Goal: Task Accomplishment & Management: Manage account settings

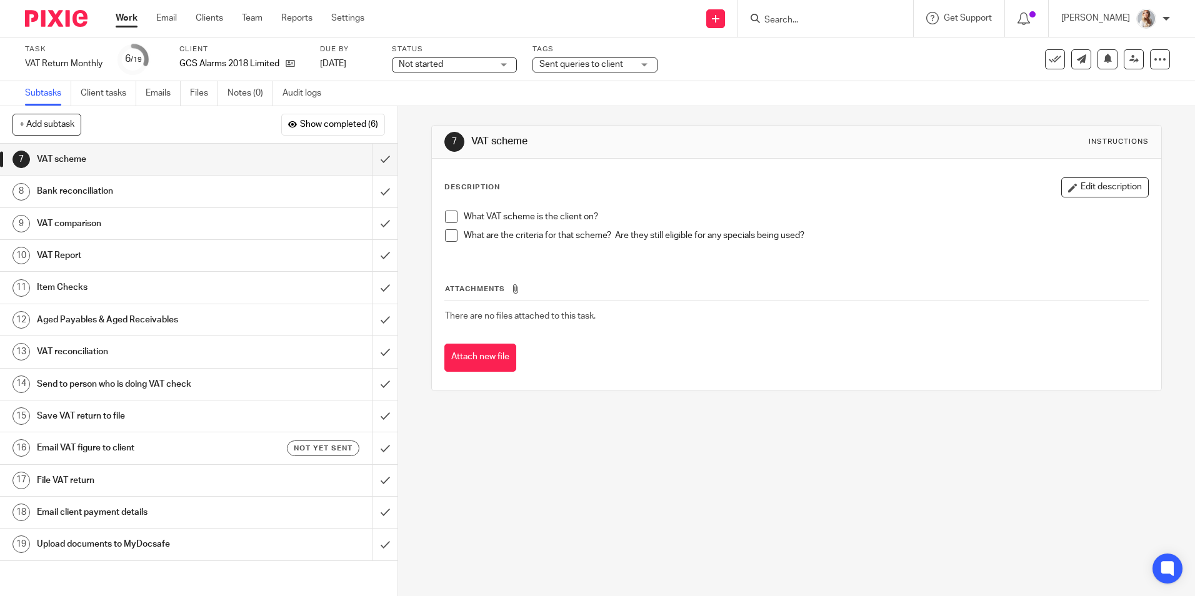
click at [603, 68] on span "Sent queries to client" at bounding box center [581, 64] width 84 height 9
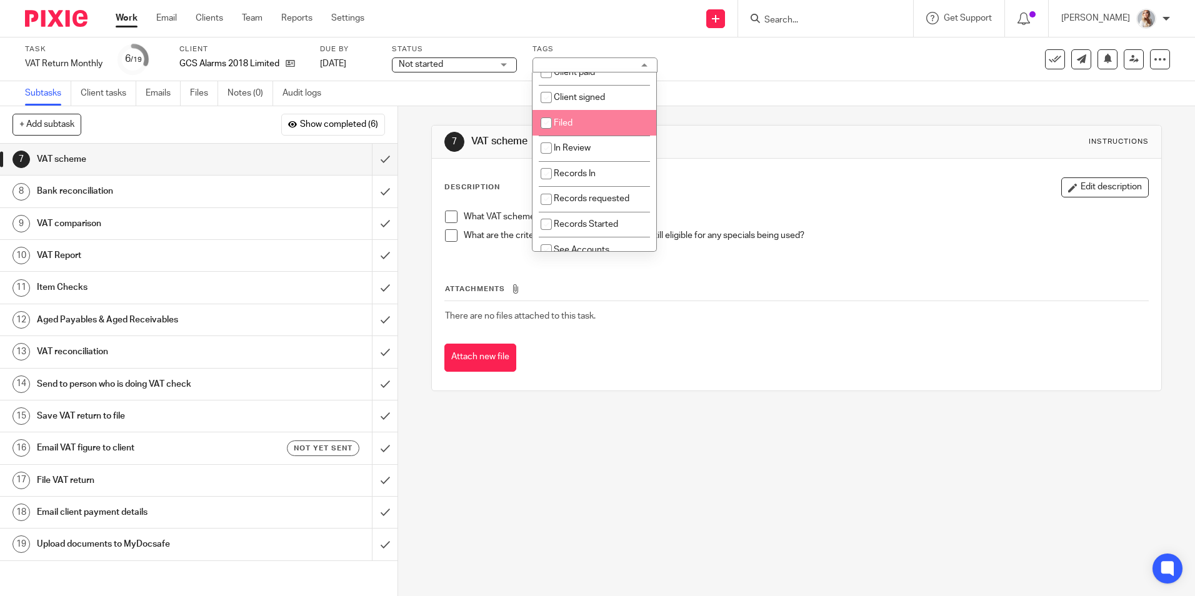
scroll to position [313, 0]
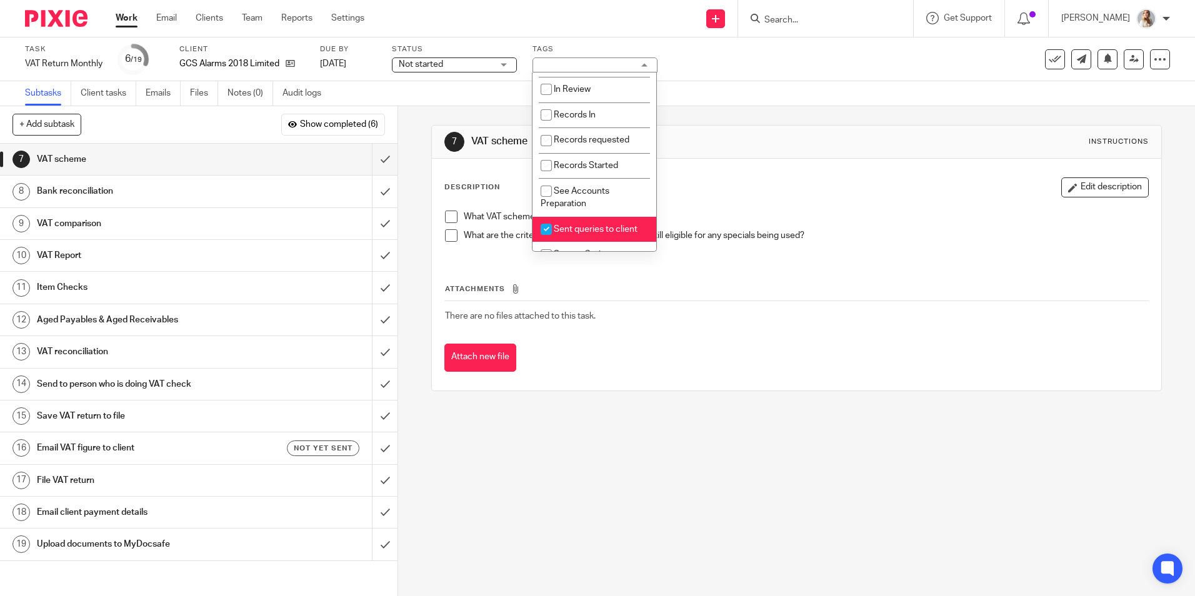
click at [598, 234] on li "Sent queries to client" at bounding box center [595, 230] width 124 height 26
checkbox input "false"
click at [563, 94] on span "In Review" at bounding box center [572, 89] width 37 height 9
checkbox input "true"
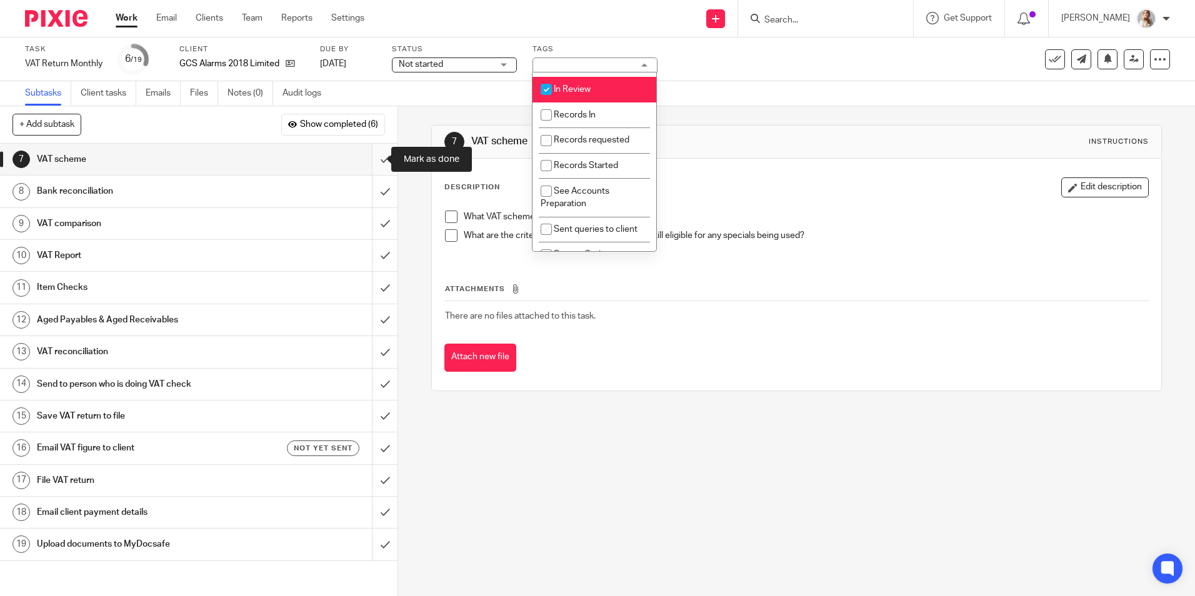
click at [373, 156] on input "submit" at bounding box center [199, 159] width 398 height 31
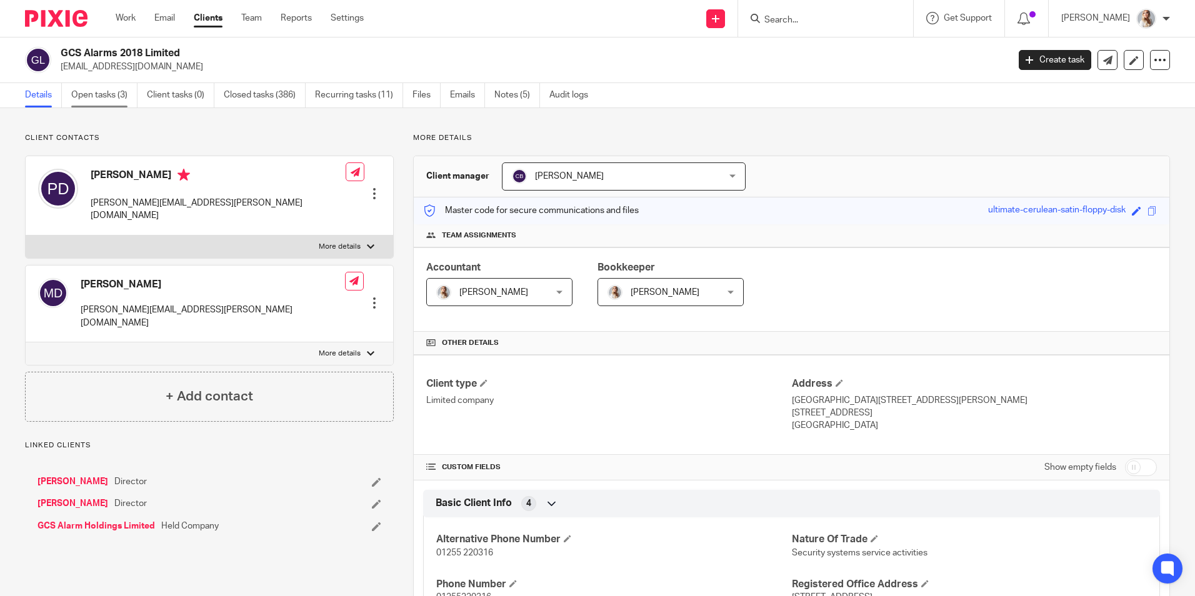
click at [121, 100] on link "Open tasks (3)" at bounding box center [104, 95] width 66 height 24
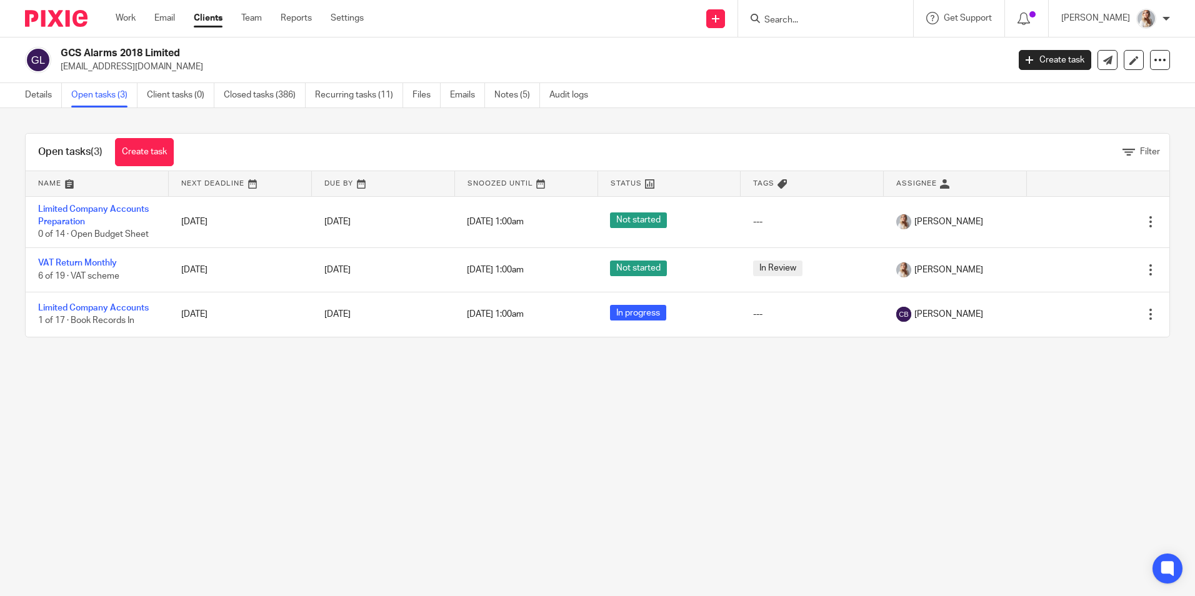
click at [168, 169] on div "Open tasks (3) Create task" at bounding box center [106, 152] width 161 height 37
click at [146, 165] on link "Create task" at bounding box center [144, 152] width 59 height 28
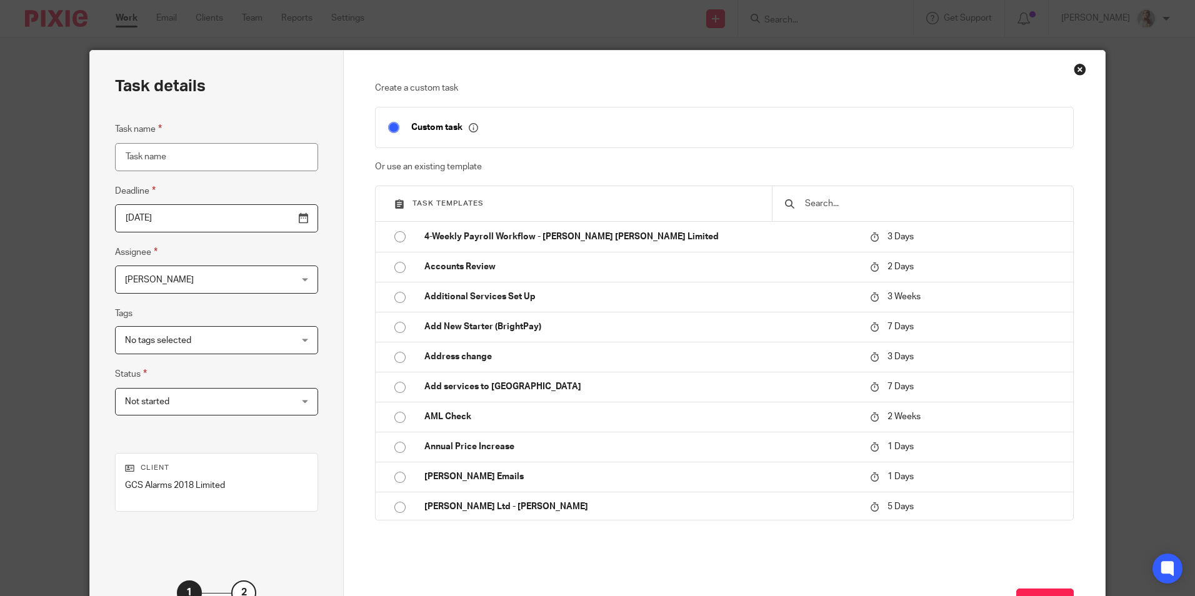
click at [830, 205] on input "text" at bounding box center [932, 204] width 257 height 14
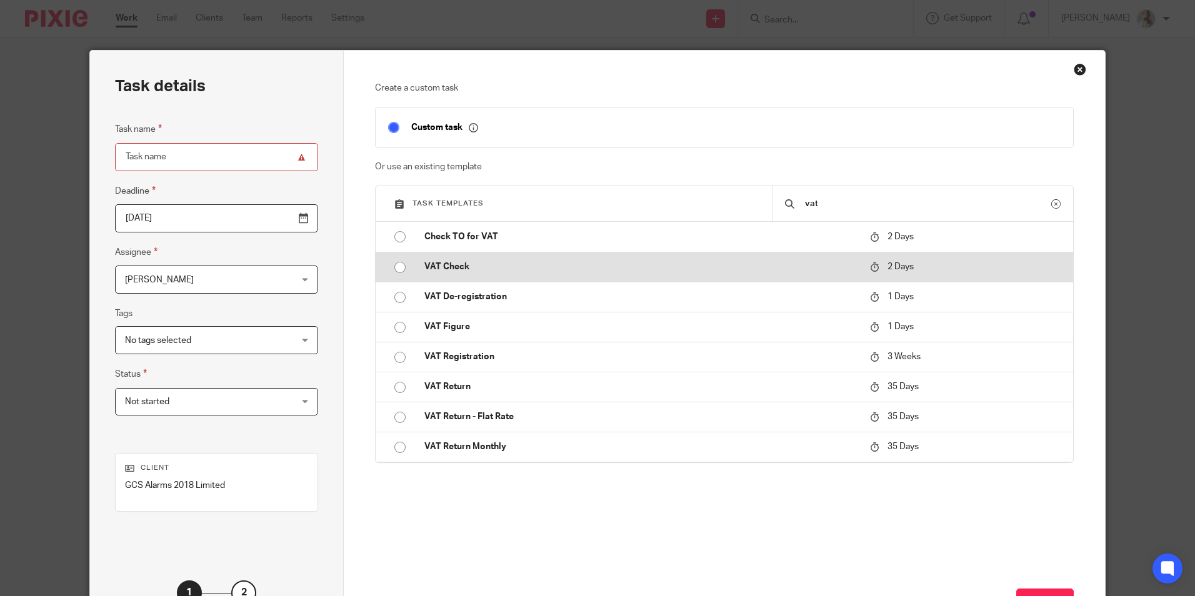
type input "vat"
click at [516, 268] on p "VAT Check" at bounding box center [640, 267] width 433 height 13
type input "2025-08-15"
type input "VAT Check"
checkbox input "false"
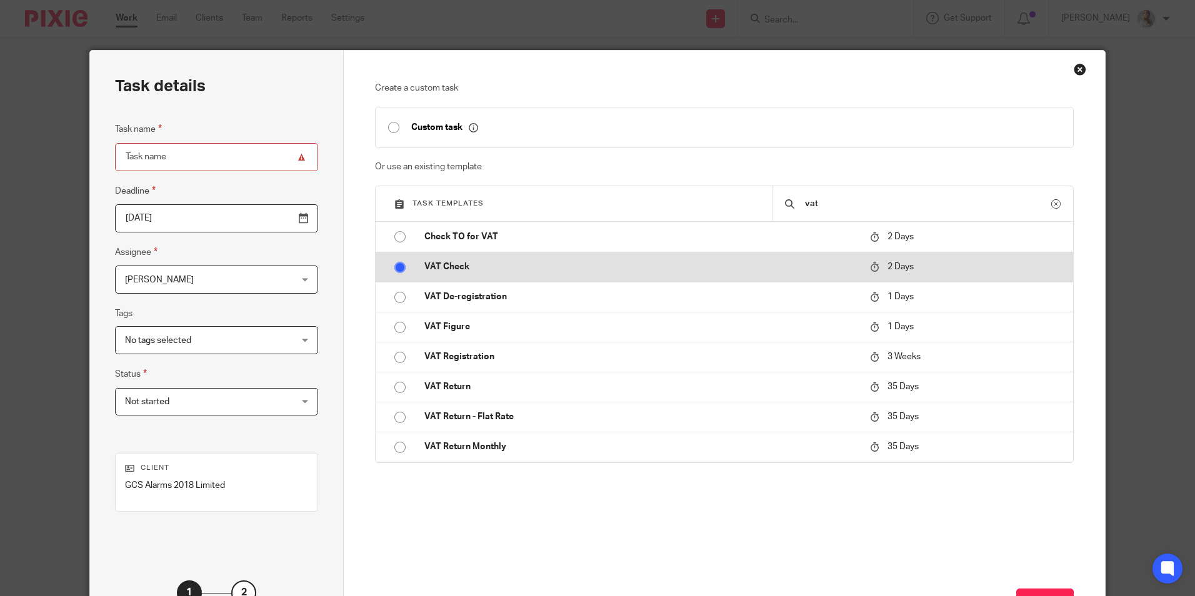
radio input "true"
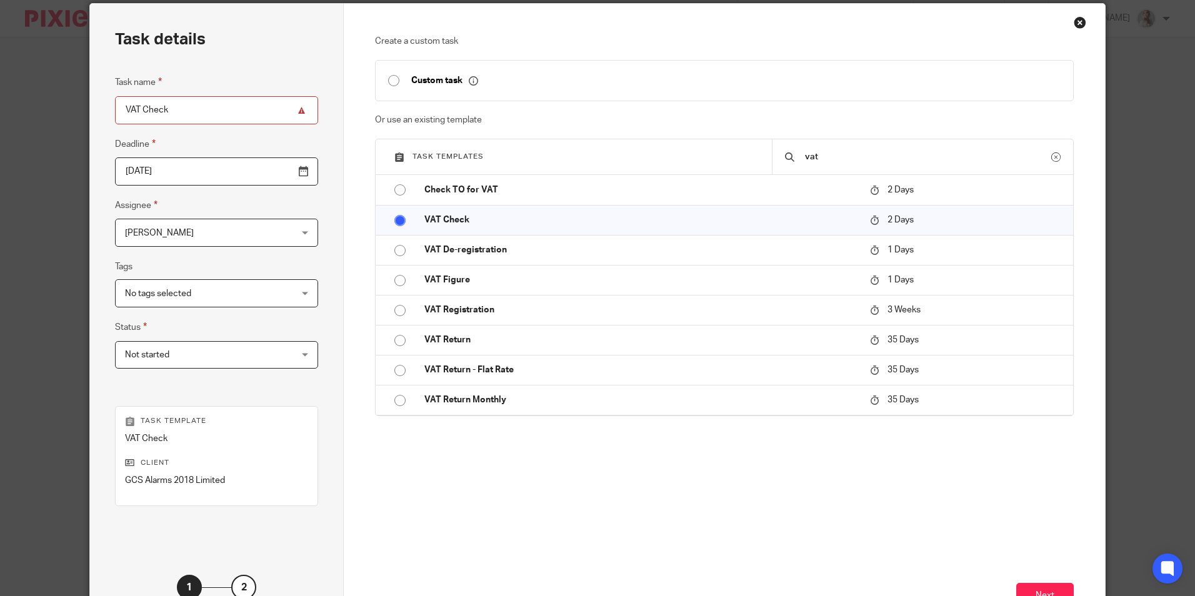
scroll to position [125, 0]
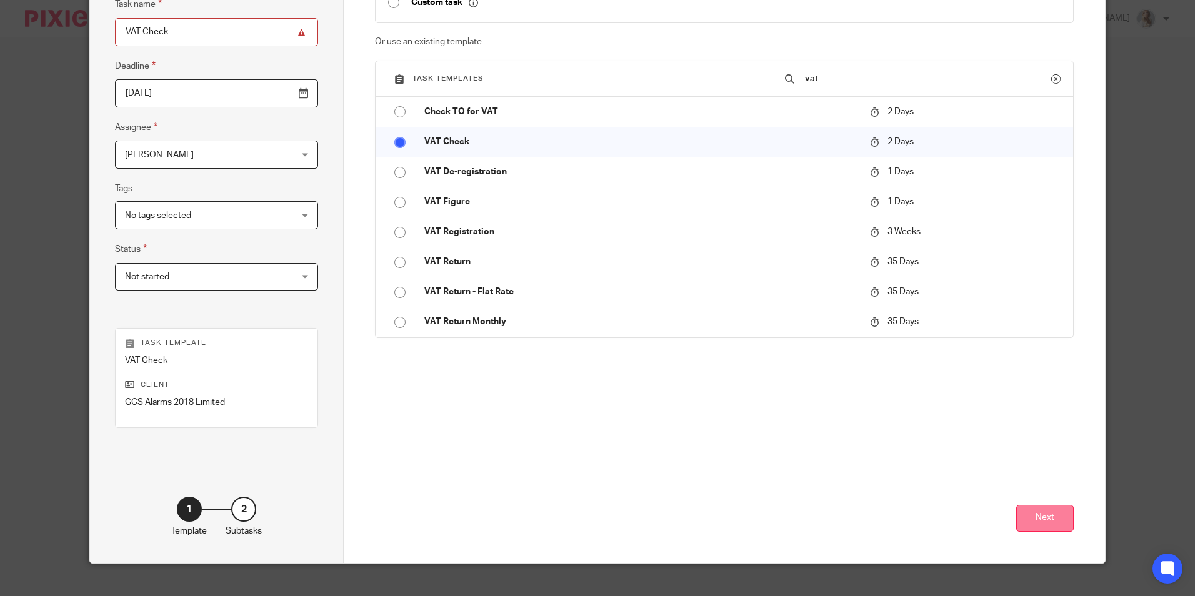
click at [1016, 518] on button "Next" at bounding box center [1045, 518] width 58 height 27
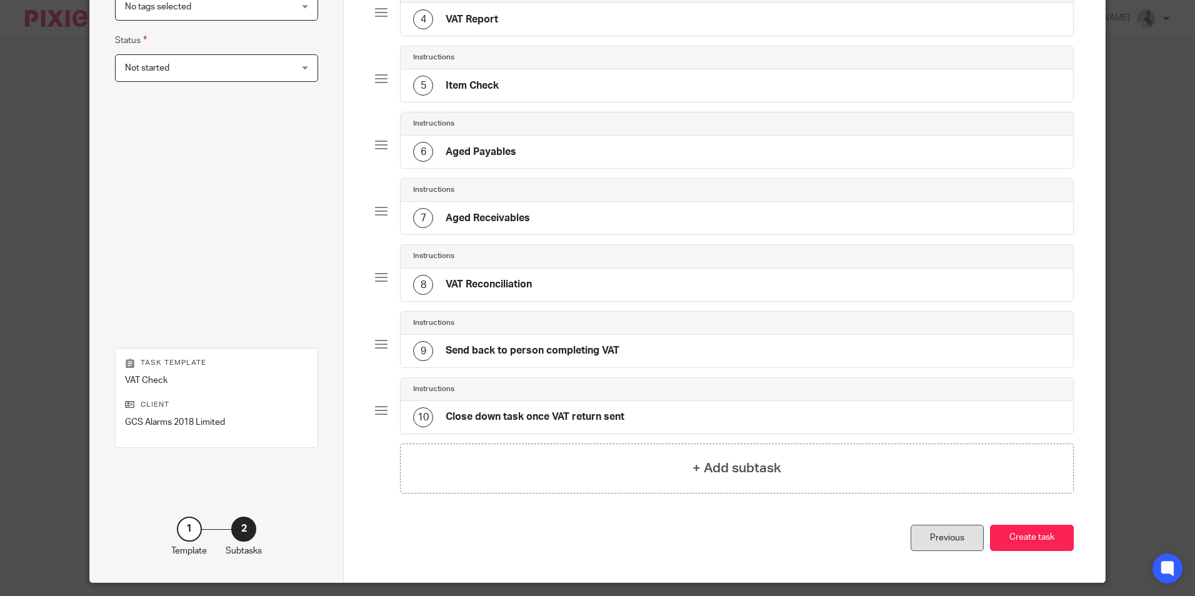
scroll to position [371, 0]
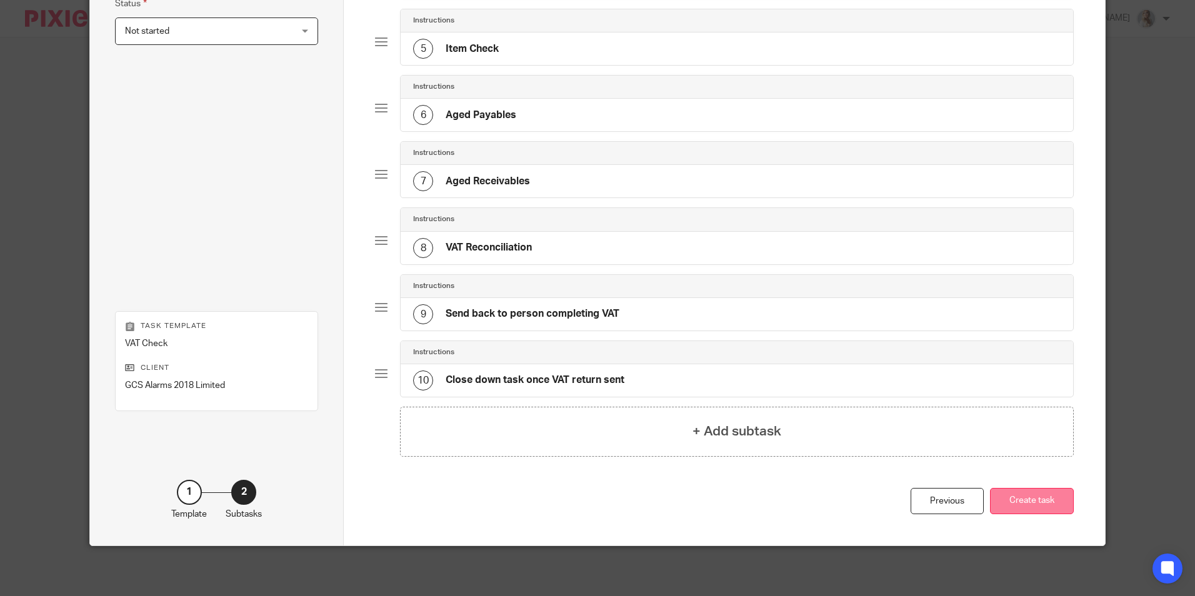
click at [998, 501] on button "Create task" at bounding box center [1032, 501] width 84 height 27
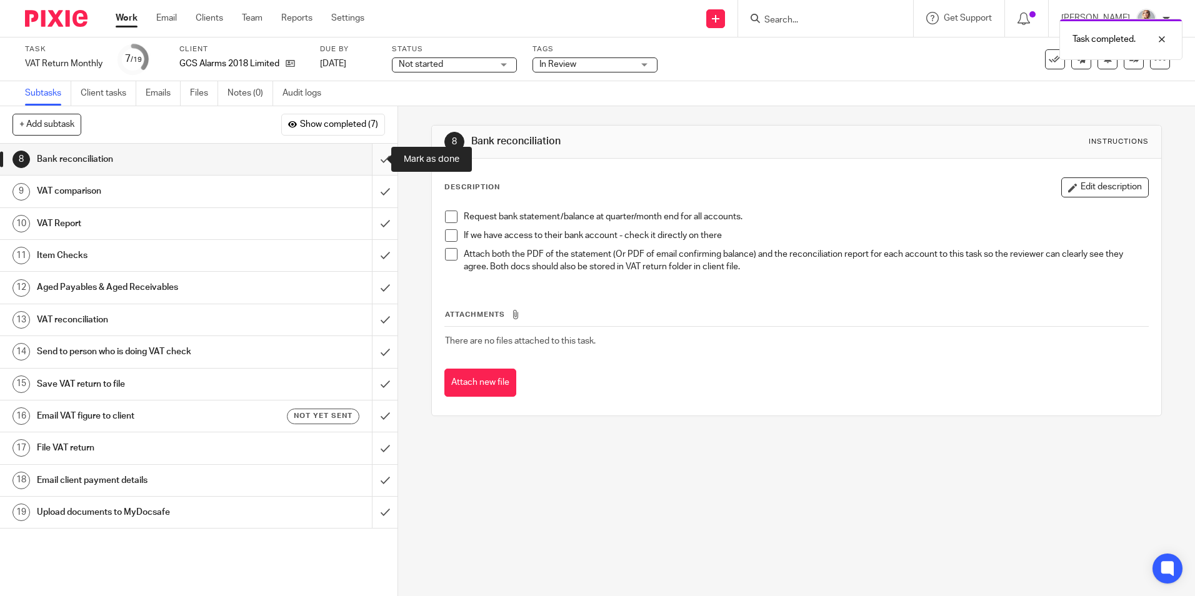
click at [365, 163] on input "submit" at bounding box center [199, 159] width 398 height 31
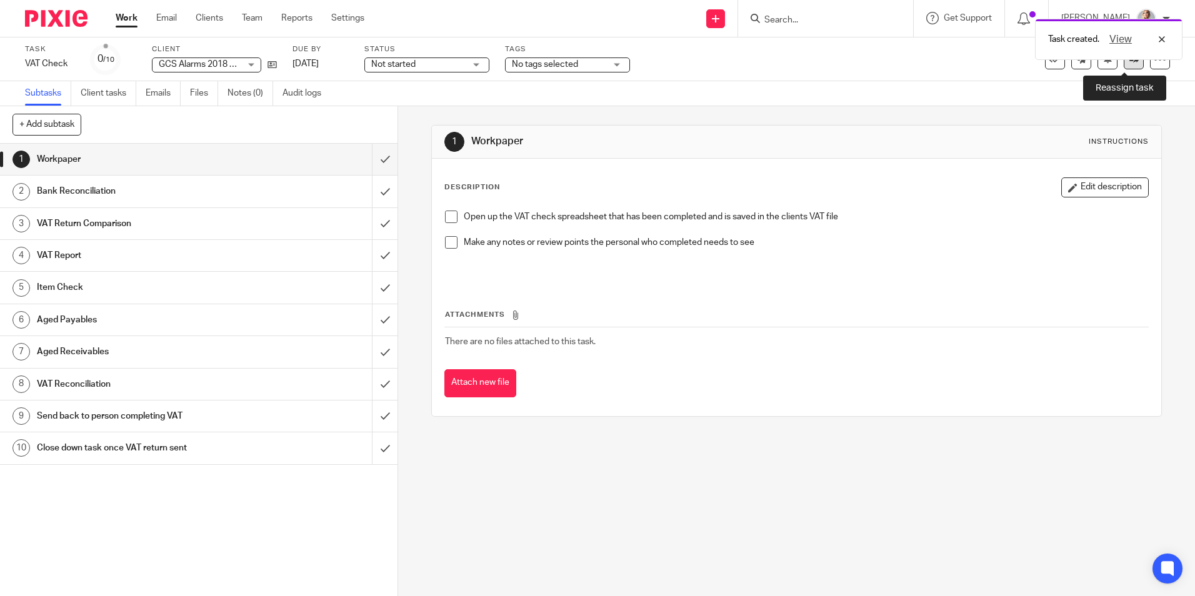
click at [1129, 62] on icon at bounding box center [1133, 58] width 9 height 9
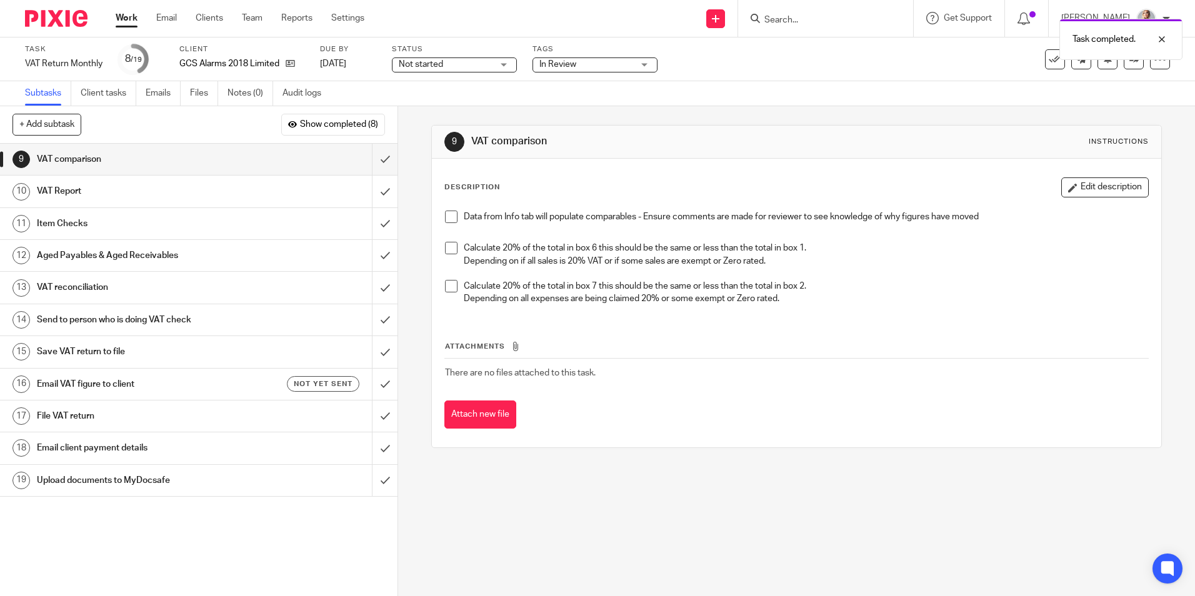
click at [554, 64] on span "In Review" at bounding box center [557, 64] width 37 height 9
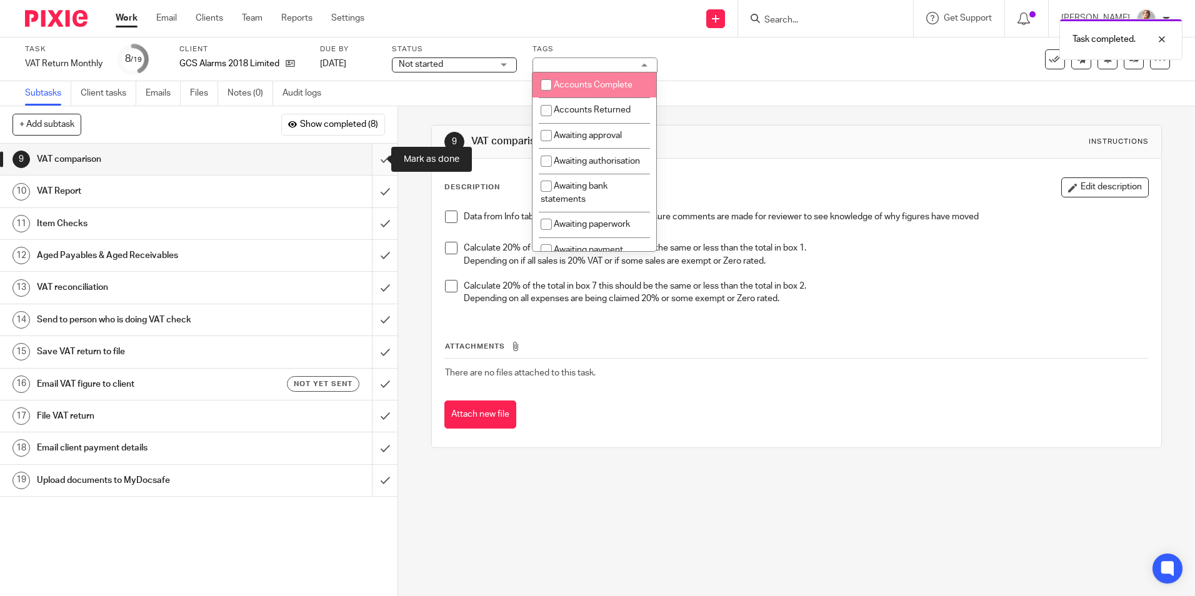
click at [376, 165] on input "submit" at bounding box center [199, 159] width 398 height 31
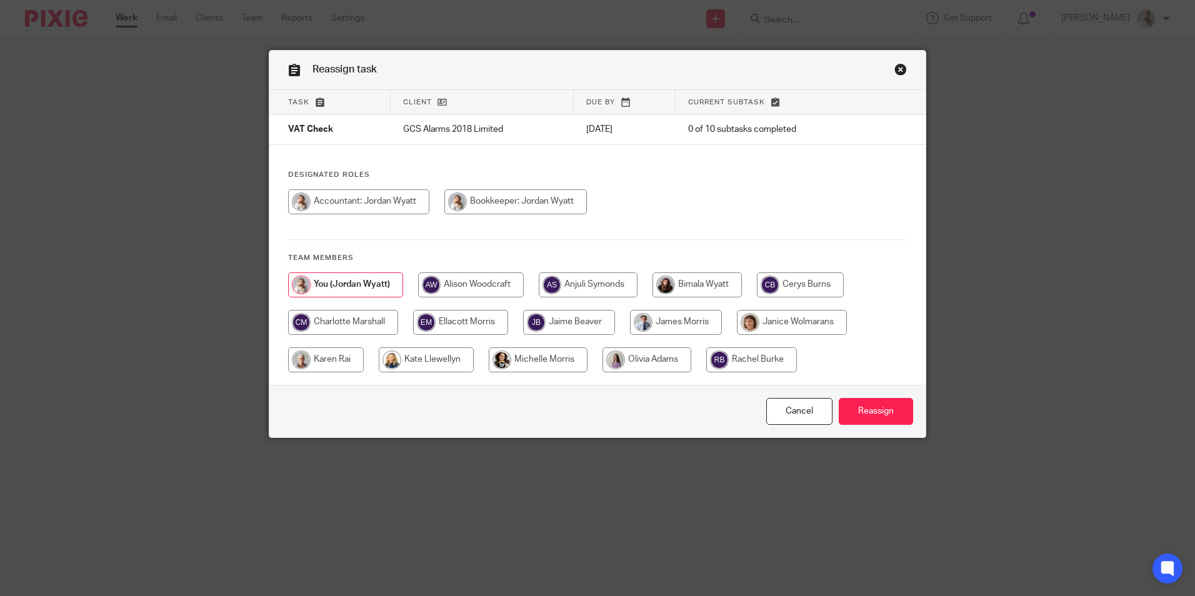
click at [779, 298] on div at bounding box center [597, 329] width 619 height 113
click at [784, 290] on input "radio" at bounding box center [800, 285] width 87 height 25
radio input "true"
click at [874, 418] on input "Reassign" at bounding box center [876, 411] width 74 height 27
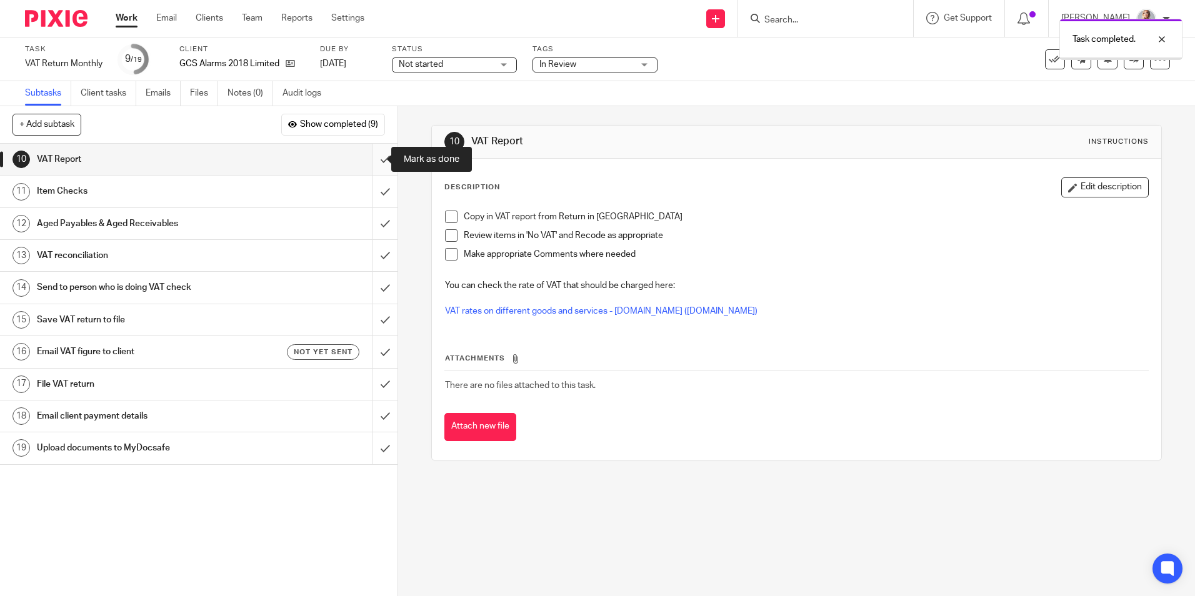
click at [373, 163] on input "submit" at bounding box center [199, 159] width 398 height 31
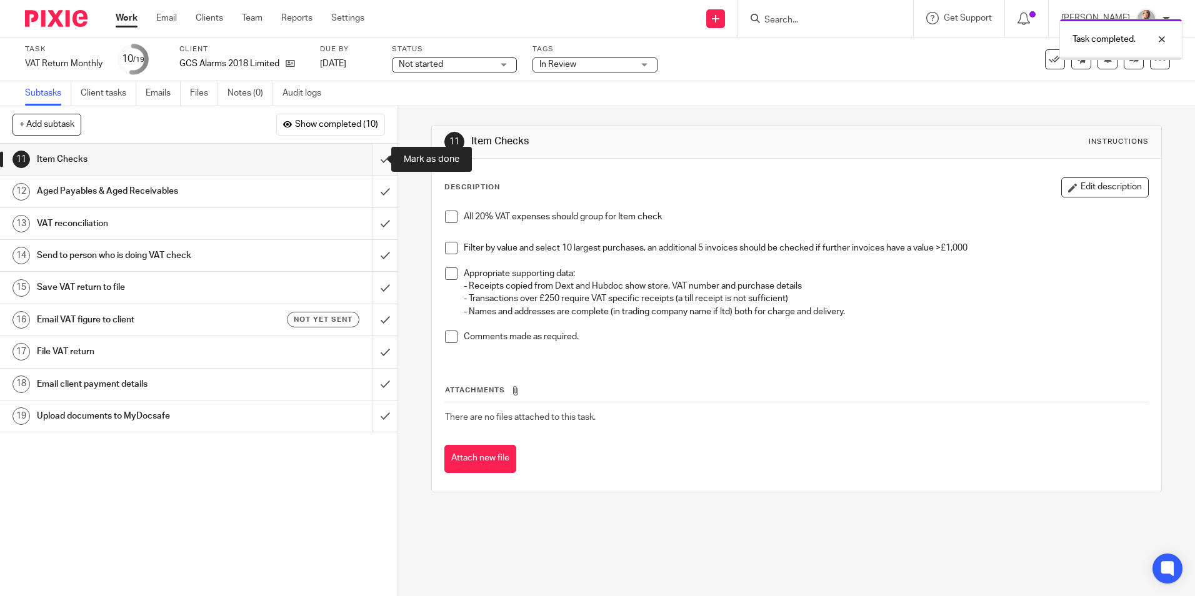
drag, startPoint x: 0, startPoint y: 0, endPoint x: 373, endPoint y: 163, distance: 407.0
click at [373, 163] on input "submit" at bounding box center [199, 159] width 398 height 31
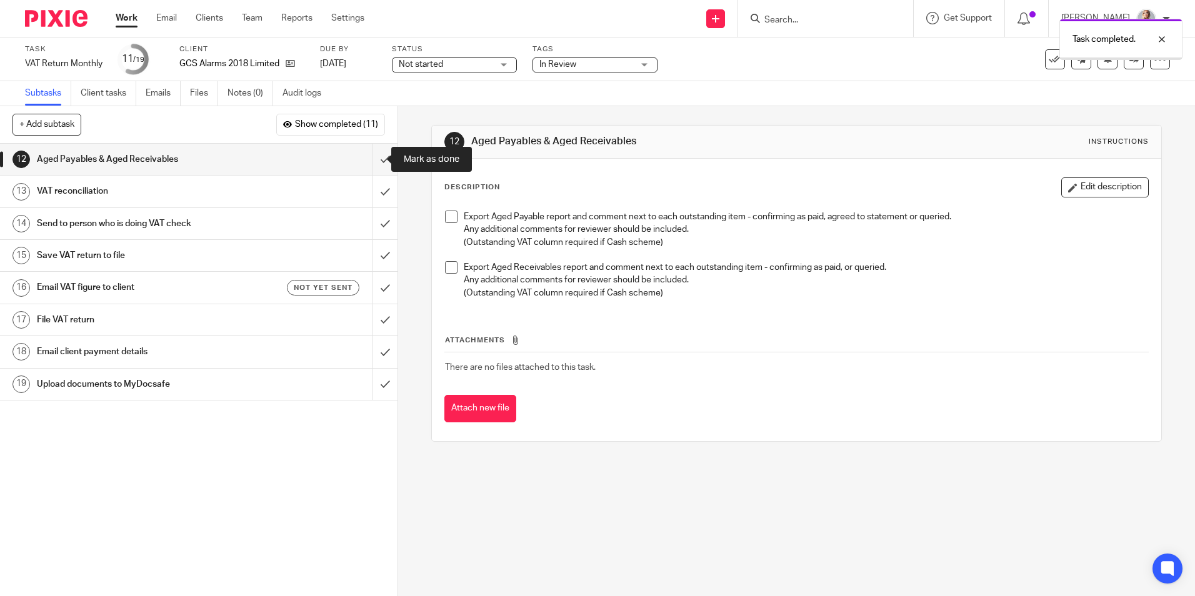
click at [373, 163] on input "submit" at bounding box center [199, 159] width 398 height 31
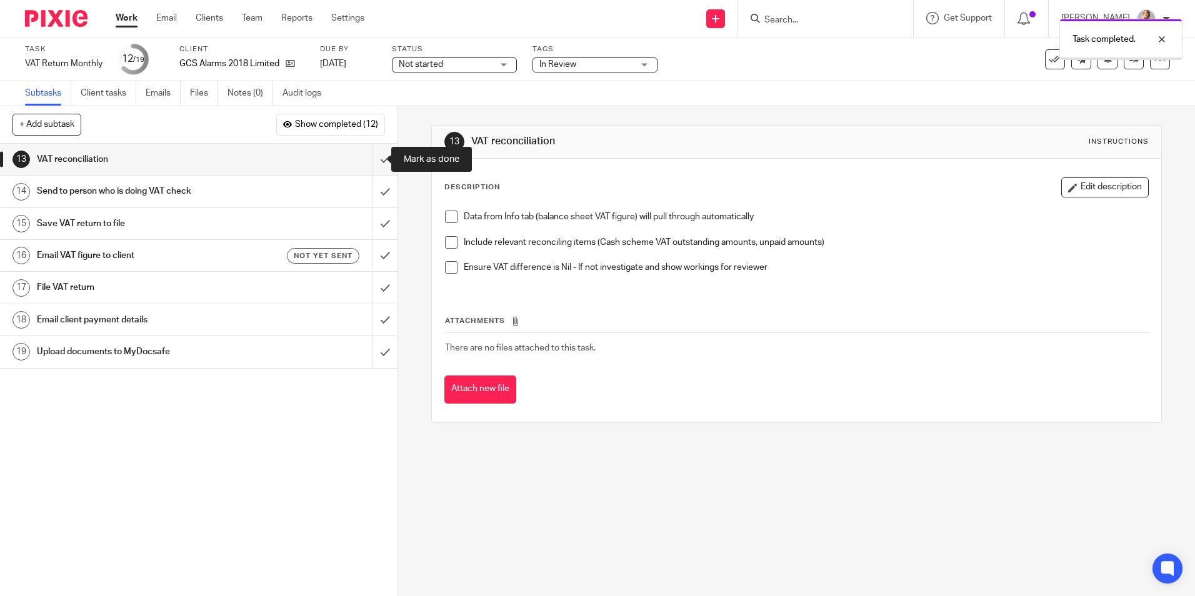
click at [373, 163] on input "submit" at bounding box center [199, 159] width 398 height 31
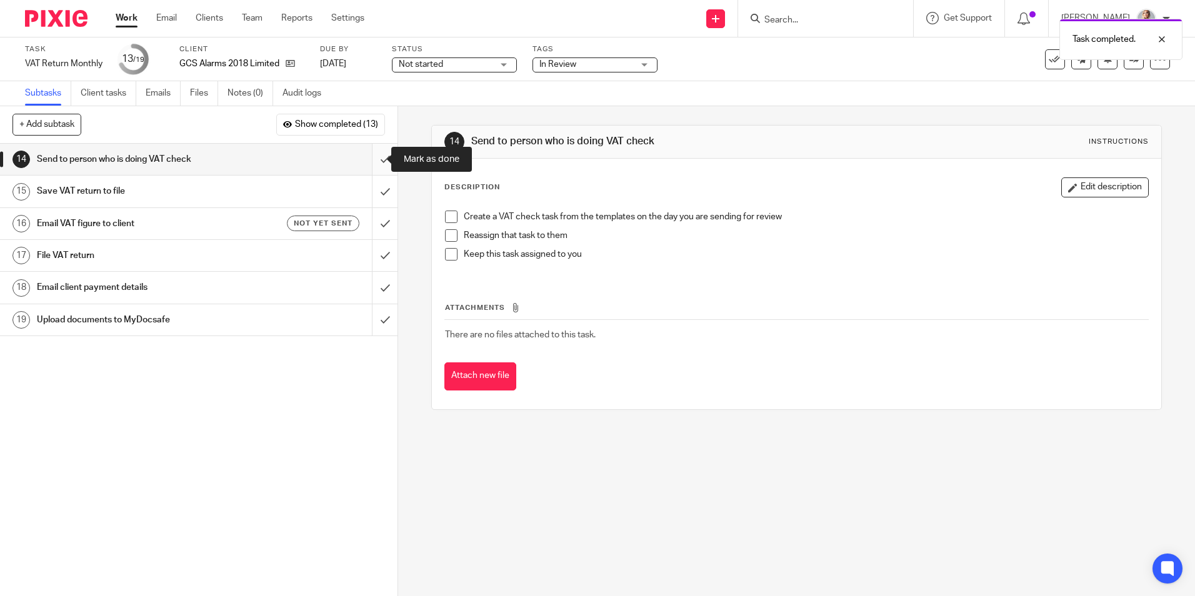
click at [374, 156] on input "submit" at bounding box center [199, 159] width 398 height 31
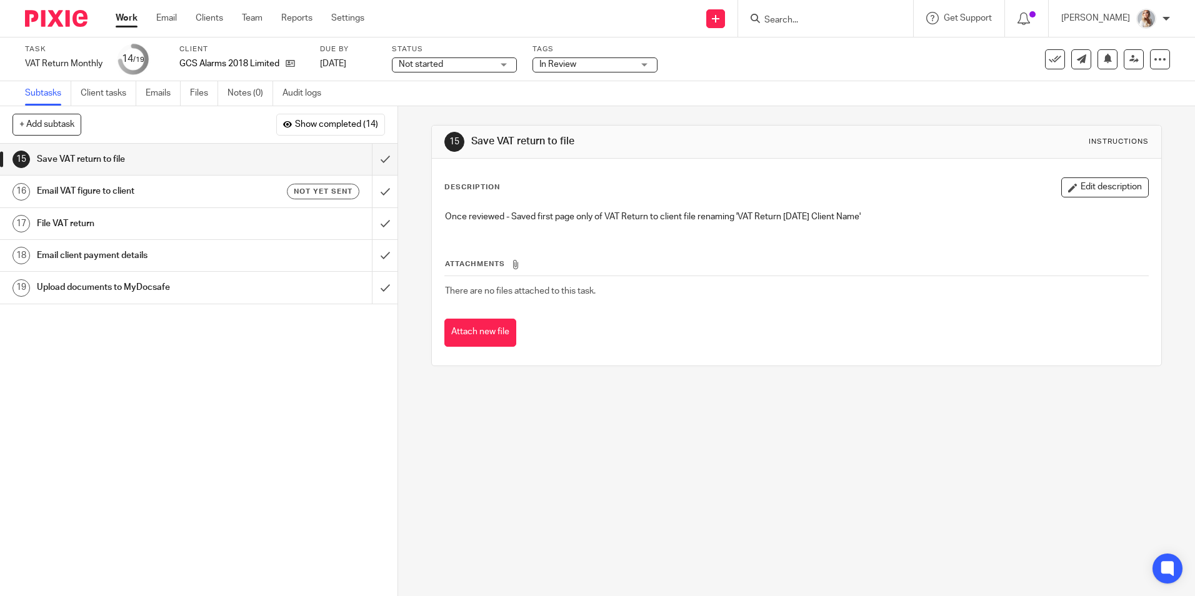
click at [121, 15] on link "Work" at bounding box center [127, 18] width 22 height 13
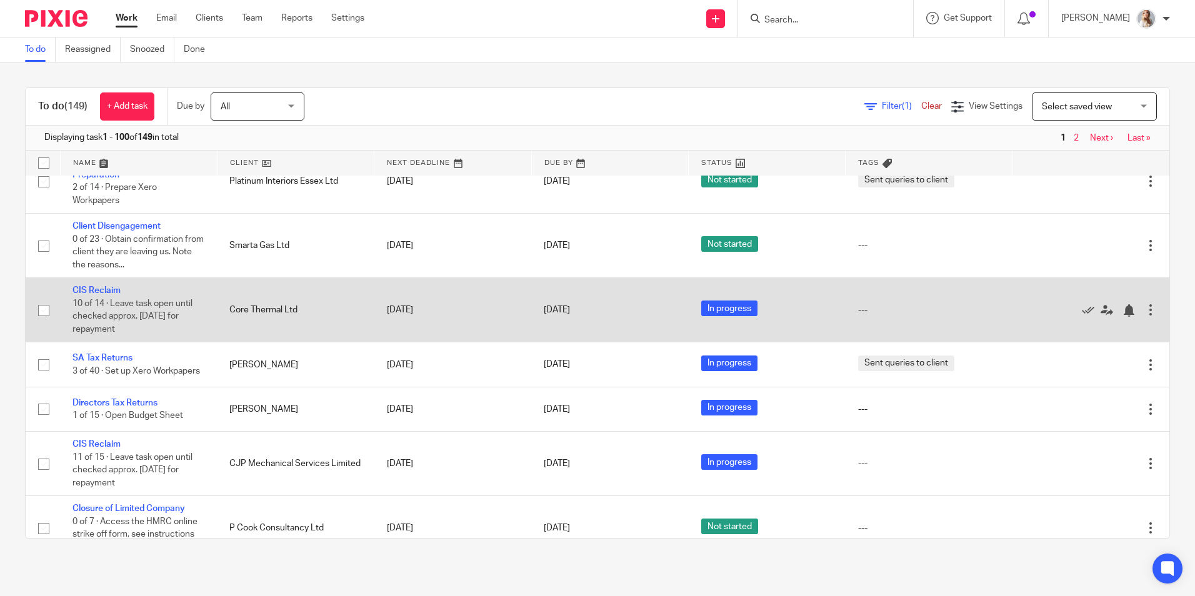
scroll to position [875, 0]
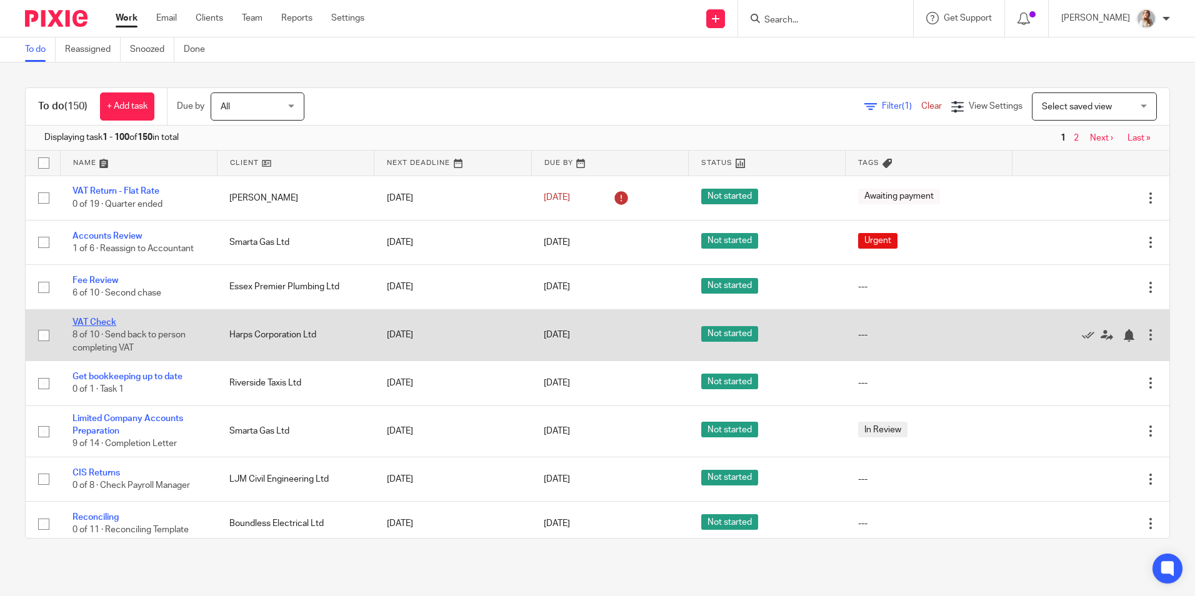
click at [116, 319] on link "VAT Check" at bounding box center [95, 322] width 44 height 9
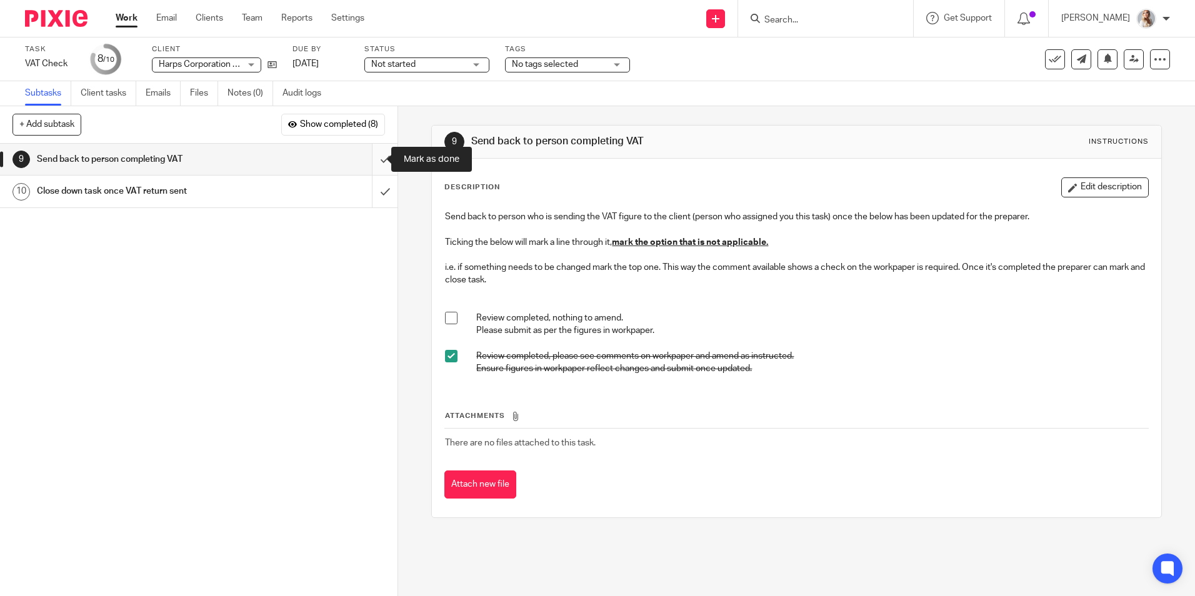
click at [373, 161] on input "submit" at bounding box center [199, 159] width 398 height 31
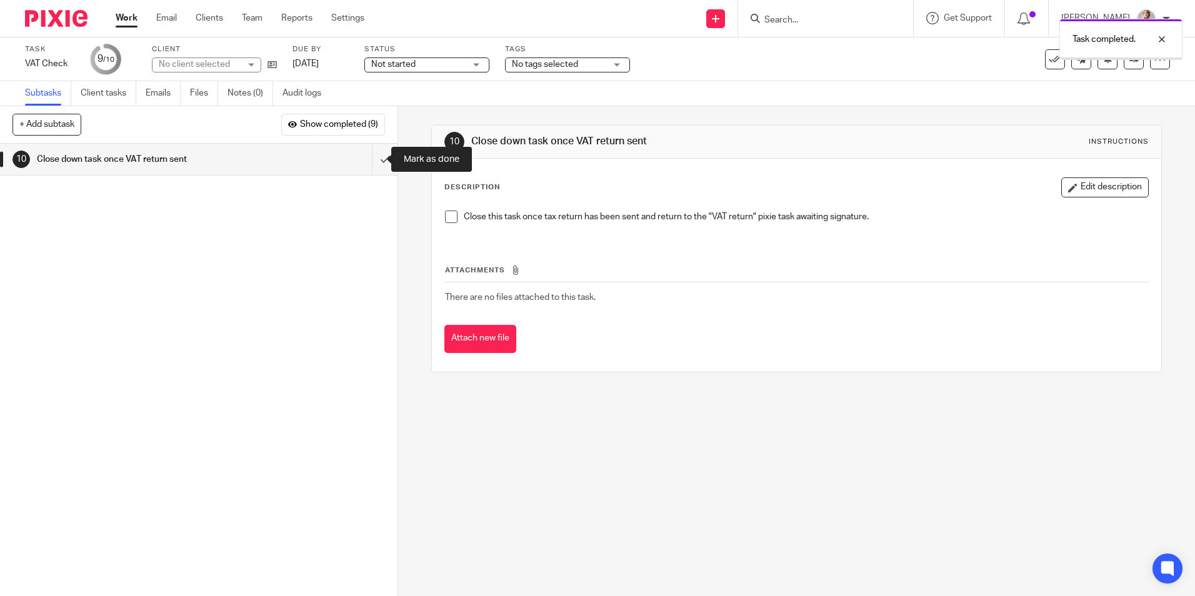
click at [373, 161] on input "submit" at bounding box center [199, 159] width 398 height 31
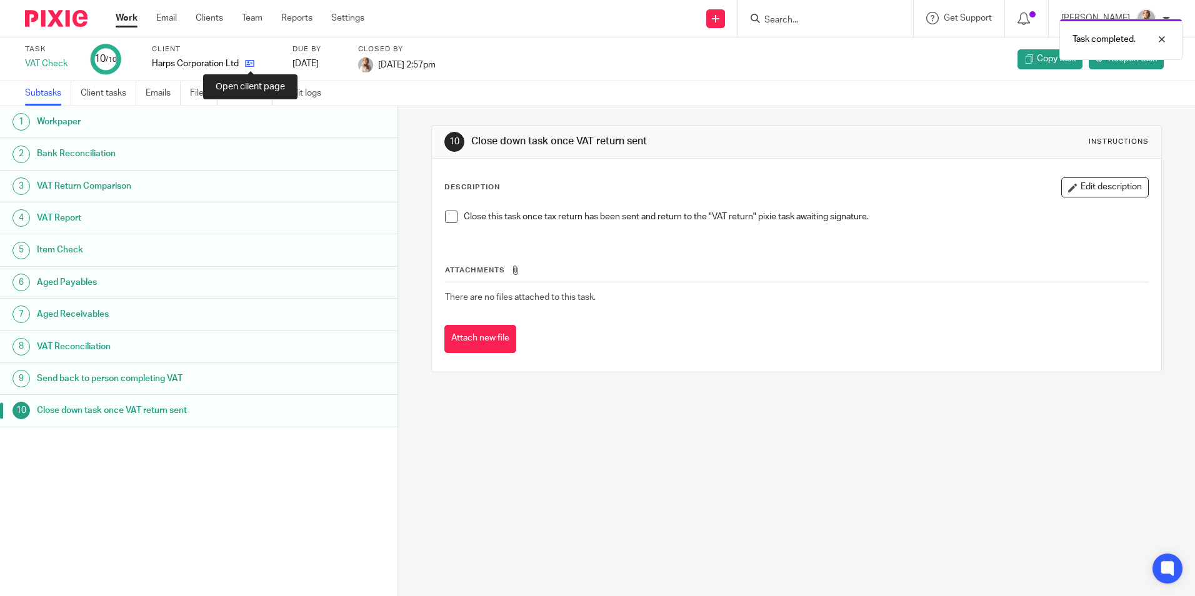
click at [249, 63] on icon at bounding box center [249, 63] width 9 height 9
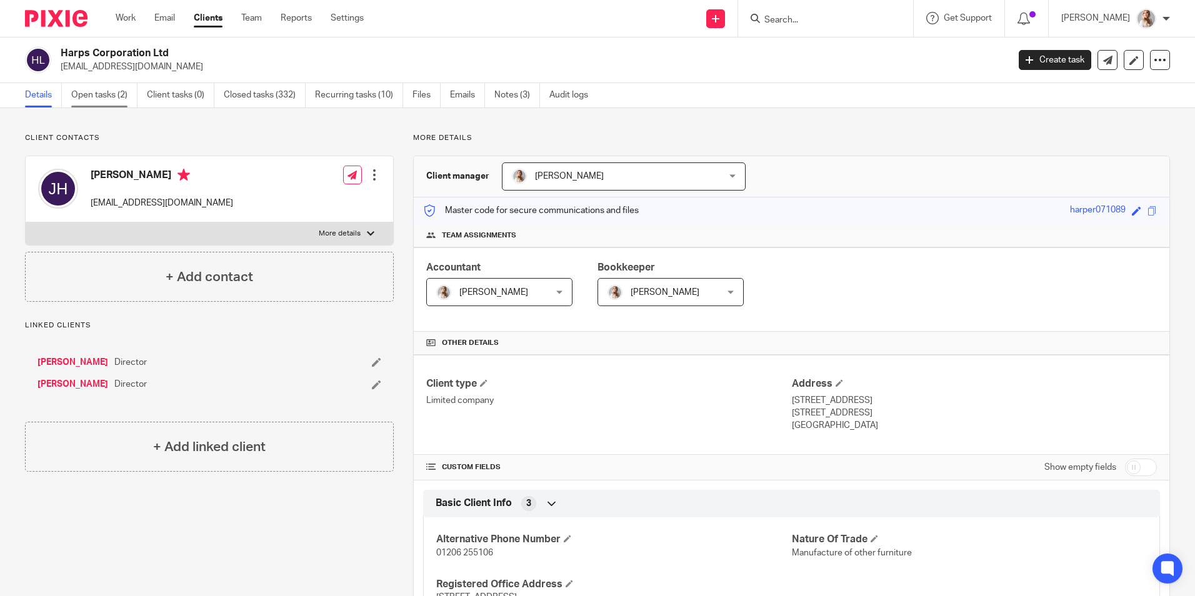
click at [104, 94] on link "Open tasks (2)" at bounding box center [104, 95] width 66 height 24
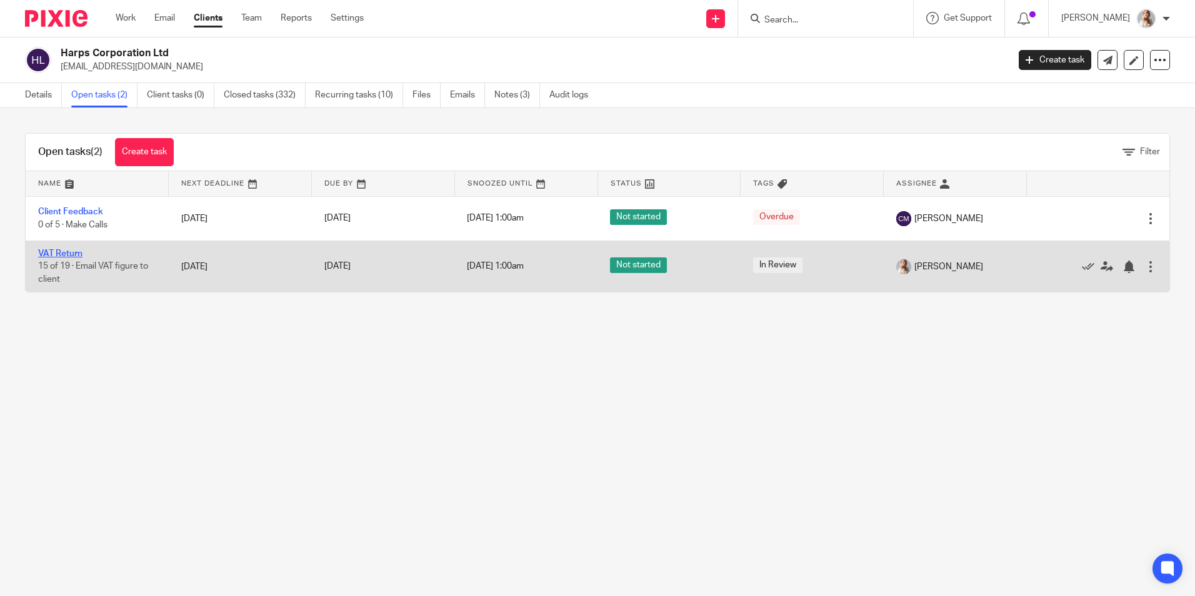
click at [56, 250] on link "VAT Return" at bounding box center [60, 253] width 44 height 9
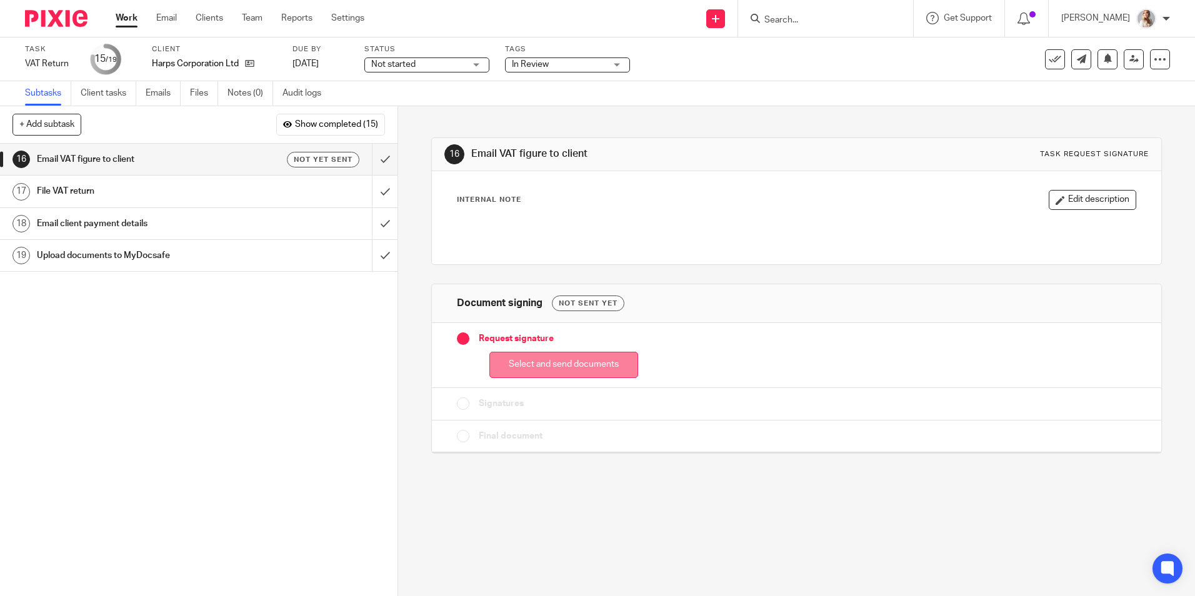
click at [514, 363] on button "Select and send documents" at bounding box center [563, 365] width 149 height 27
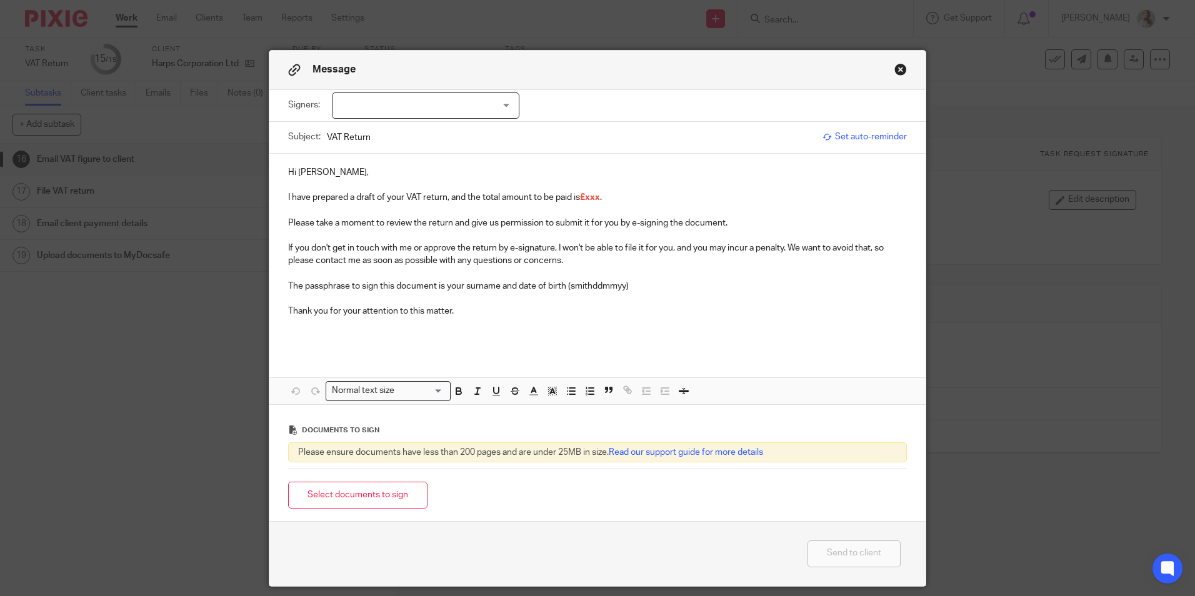
click at [387, 111] on div at bounding box center [426, 106] width 188 height 26
click at [368, 136] on li "James Harper" at bounding box center [421, 132] width 186 height 26
checkbox input "true"
drag, startPoint x: 602, startPoint y: 197, endPoint x: 578, endPoint y: 199, distance: 24.5
click at [578, 199] on p "I have prepared a draft of your VAT return, and the total amount to be paid is …" at bounding box center [597, 197] width 619 height 13
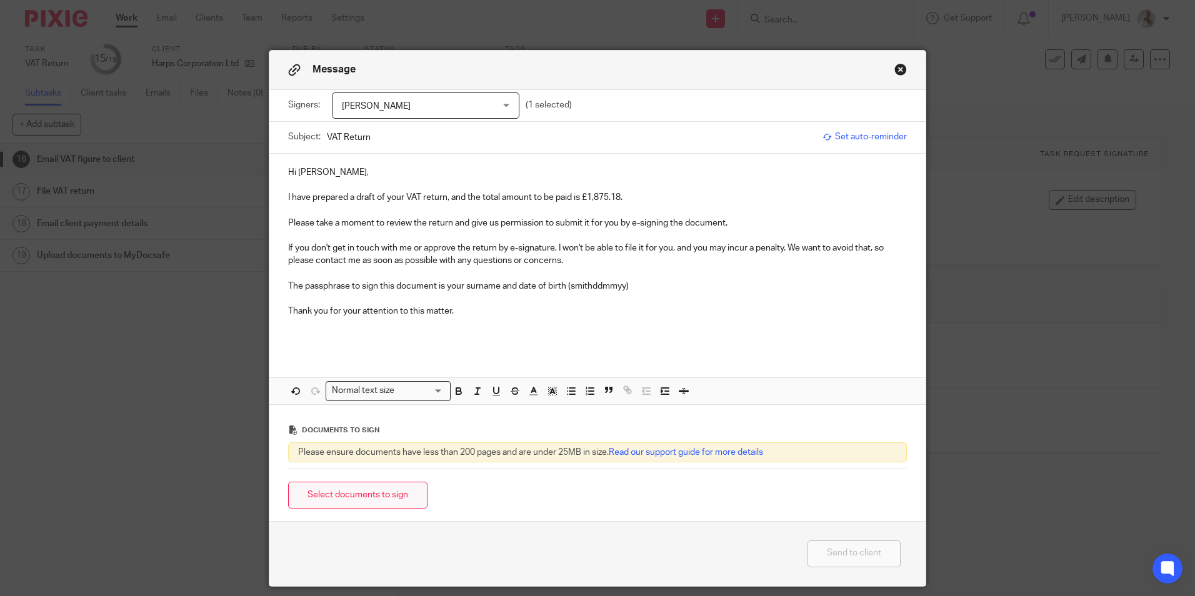
click at [370, 499] on button "Select documents to sign" at bounding box center [357, 495] width 139 height 27
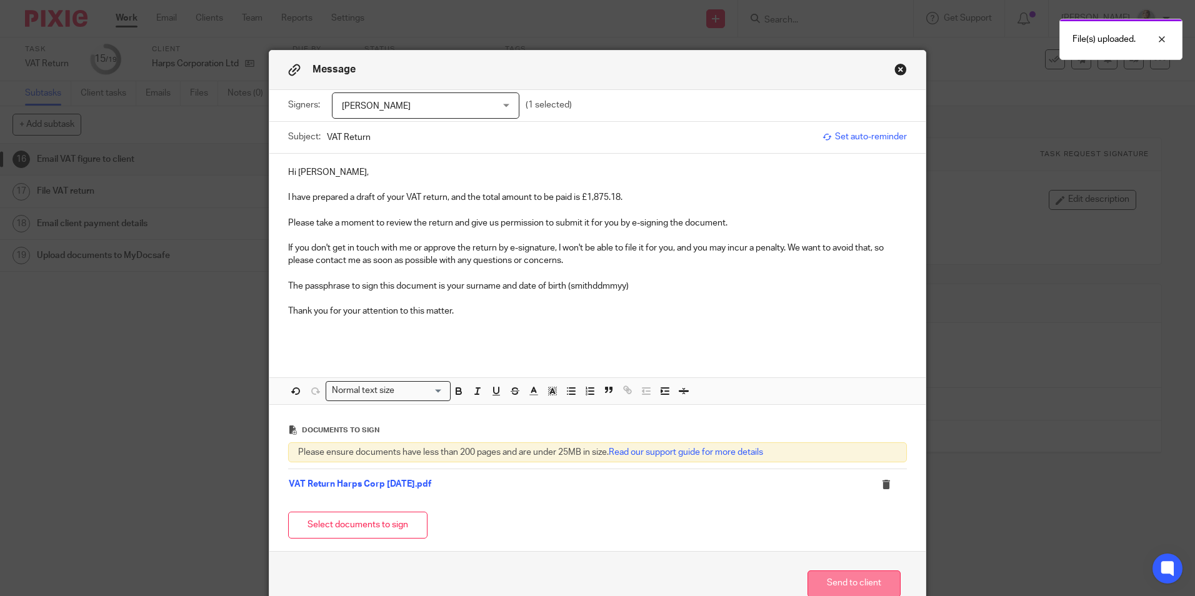
click at [841, 576] on button "Send to client" at bounding box center [854, 584] width 93 height 27
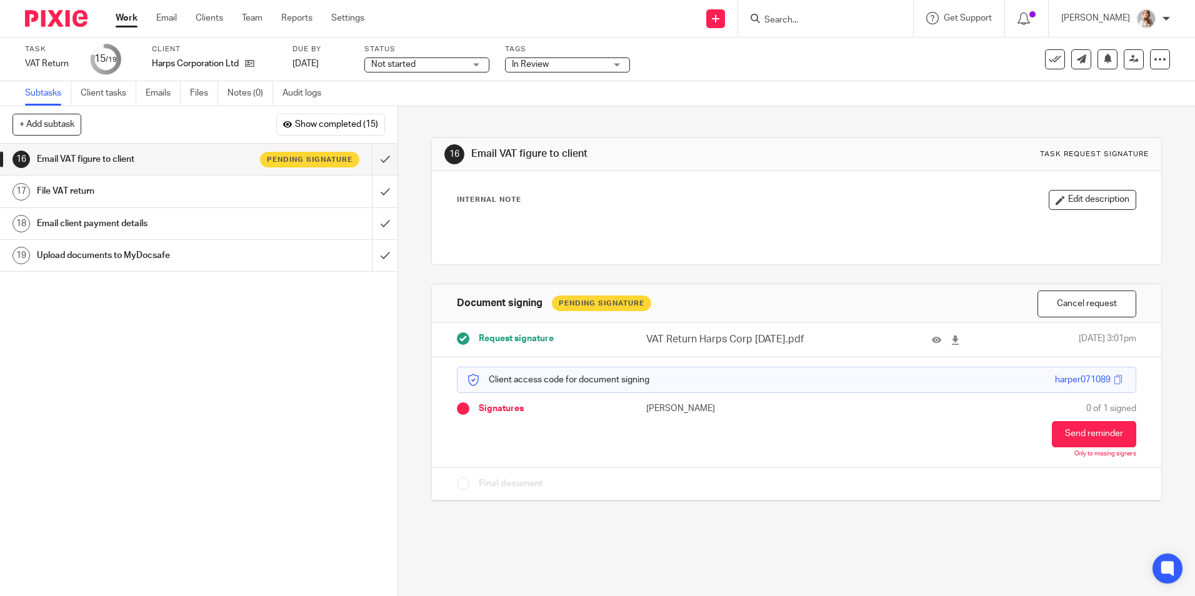
click at [519, 71] on div "In Review" at bounding box center [567, 65] width 125 height 15
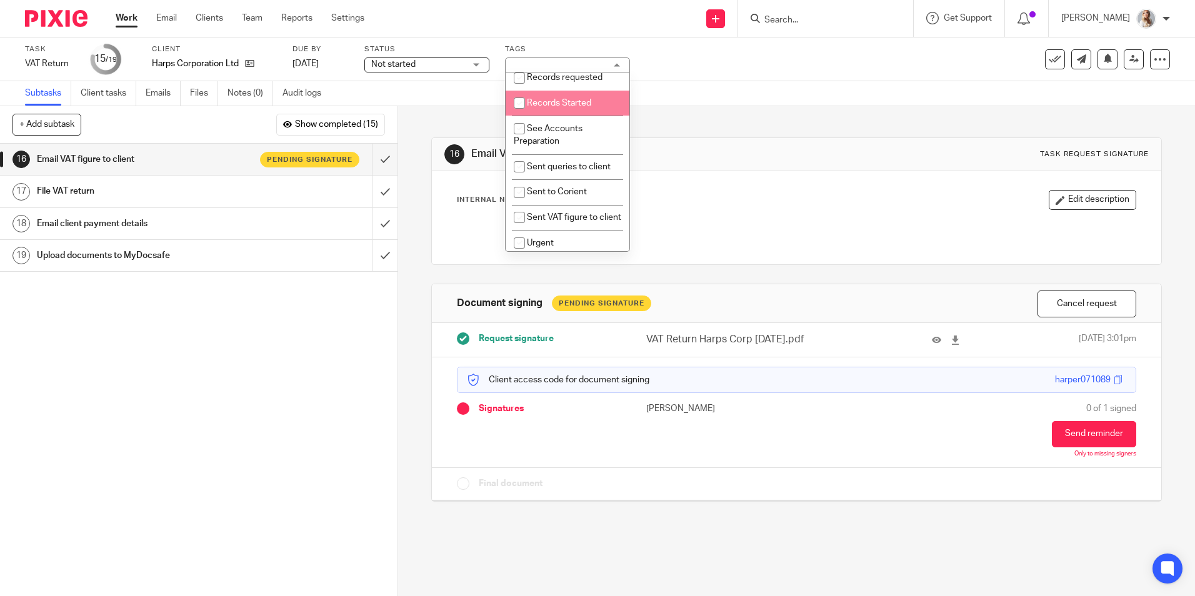
scroll to position [313, 0]
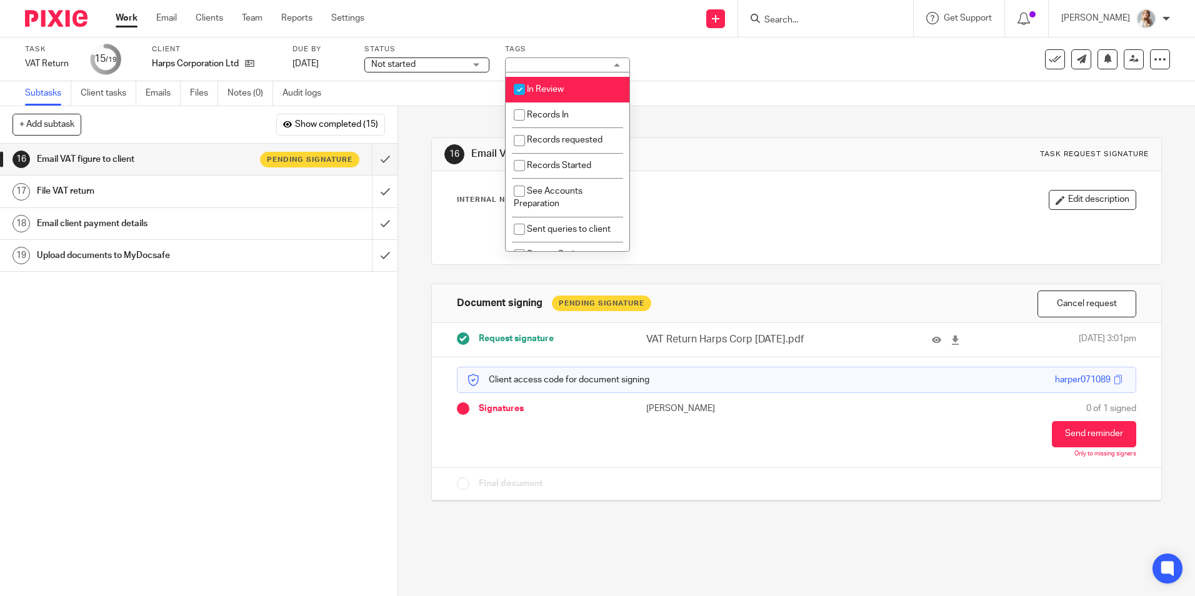
click at [538, 103] on li "In Review" at bounding box center [568, 90] width 124 height 26
checkbox input "false"
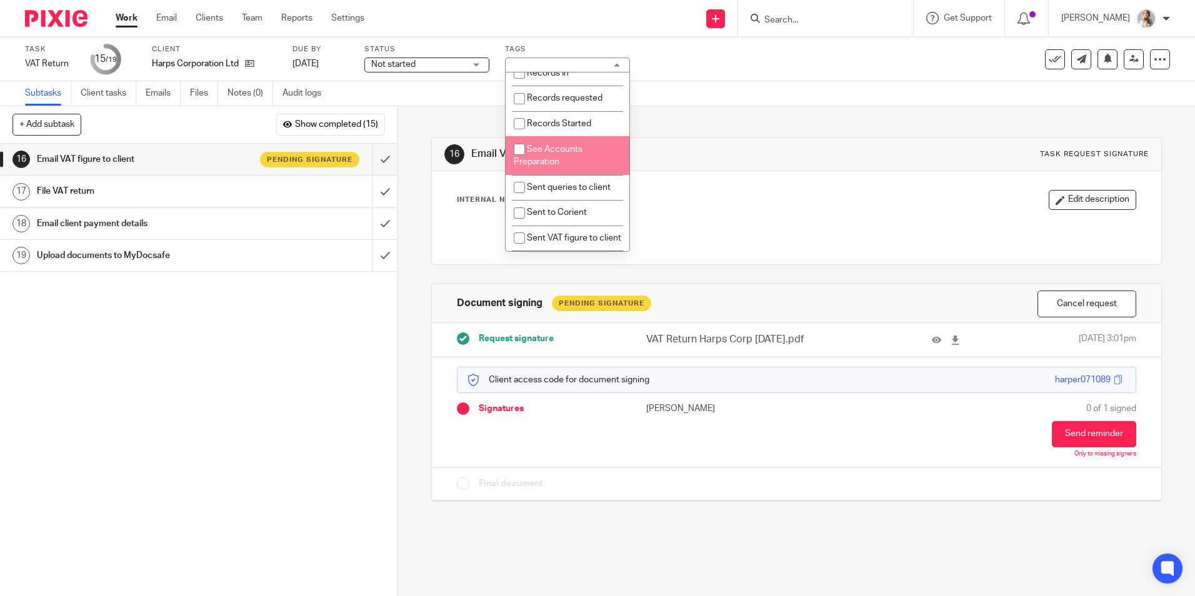
scroll to position [375, 0]
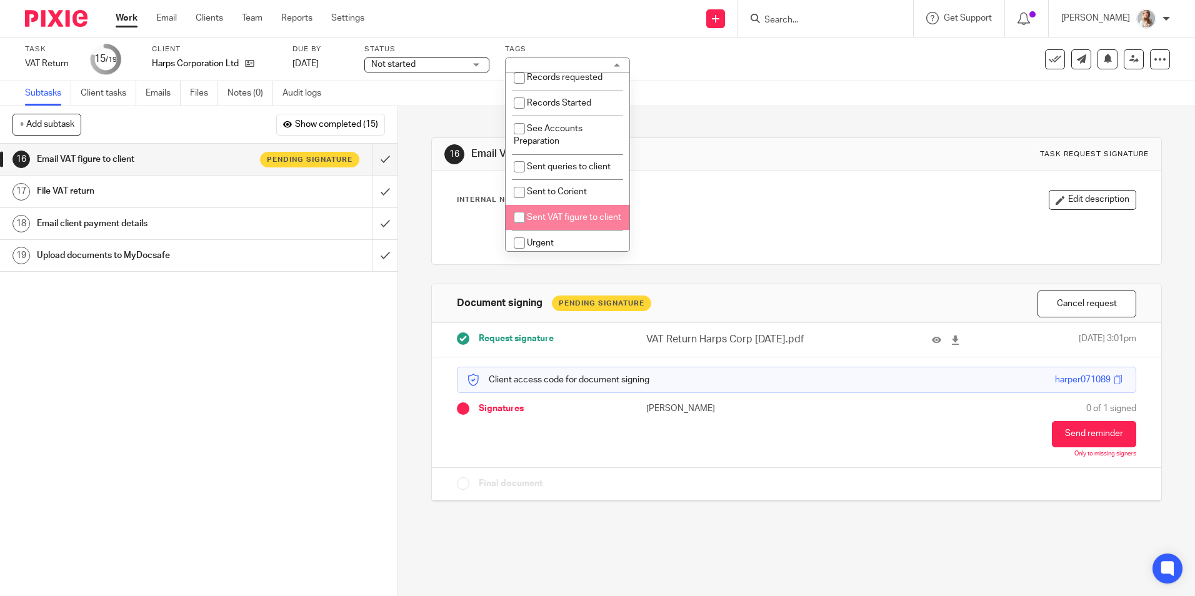
click at [550, 222] on span "Sent VAT figure to client" at bounding box center [574, 217] width 94 height 9
checkbox input "true"
click at [134, 13] on link "Work" at bounding box center [127, 18] width 22 height 13
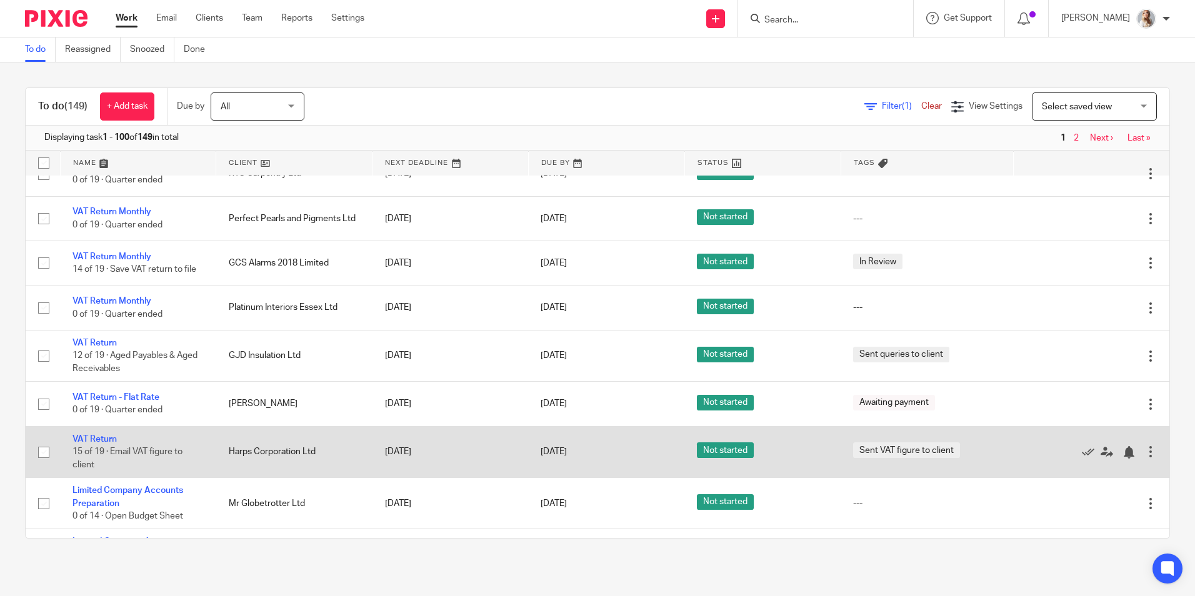
scroll to position [2188, 0]
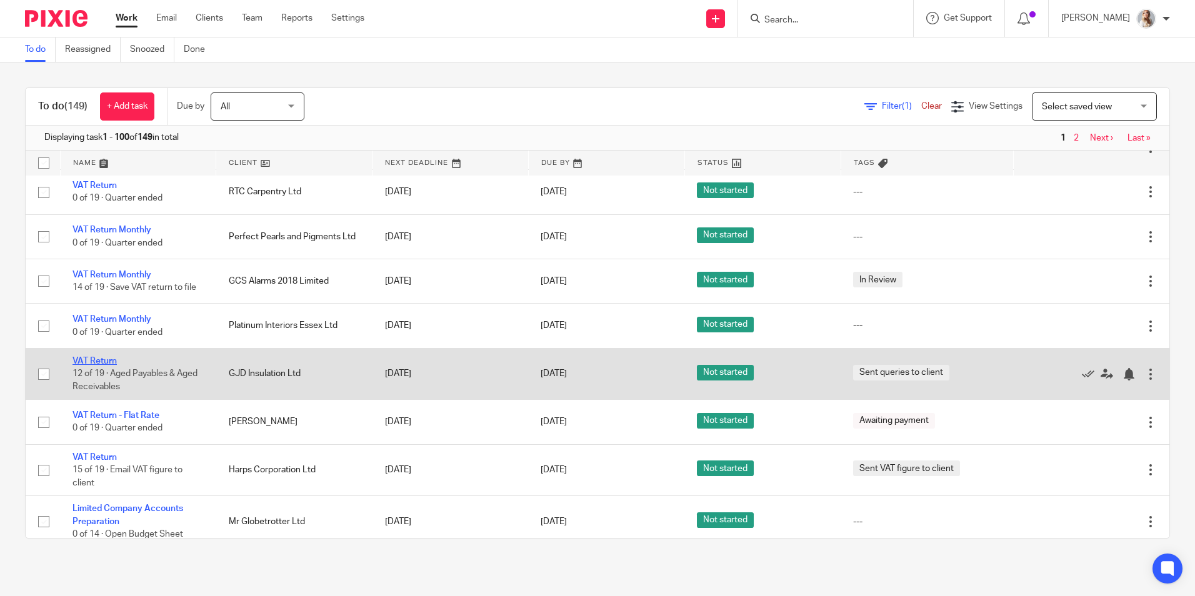
click at [87, 366] on link "VAT Return" at bounding box center [95, 361] width 44 height 9
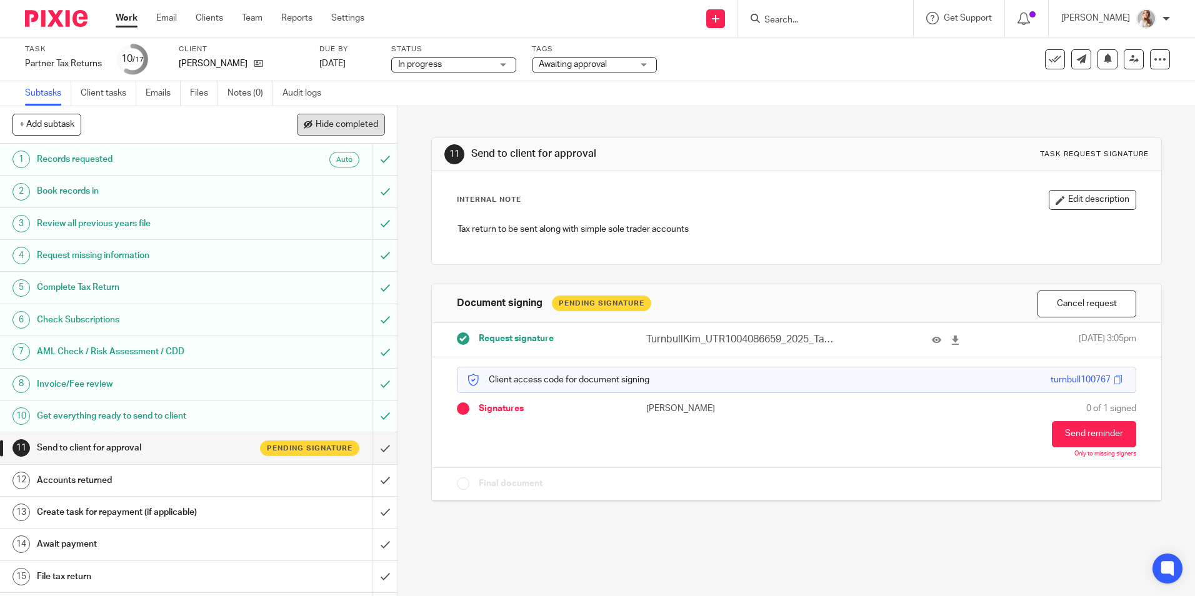
click at [311, 124] on button "Hide completed" at bounding box center [341, 124] width 88 height 21
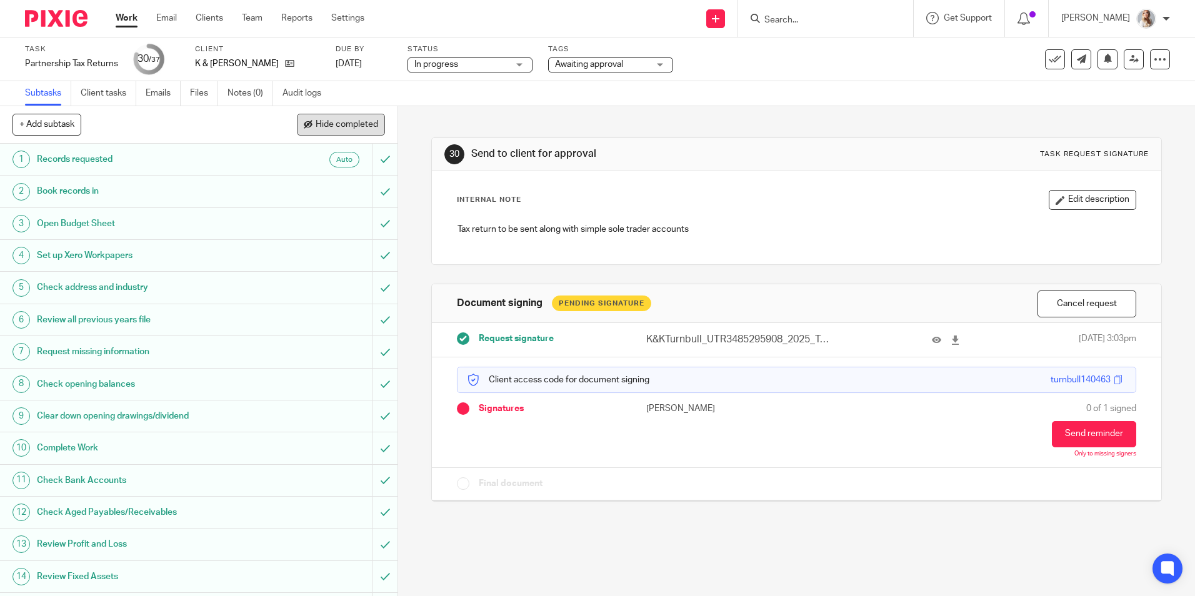
click at [322, 118] on button "Hide completed" at bounding box center [341, 124] width 88 height 21
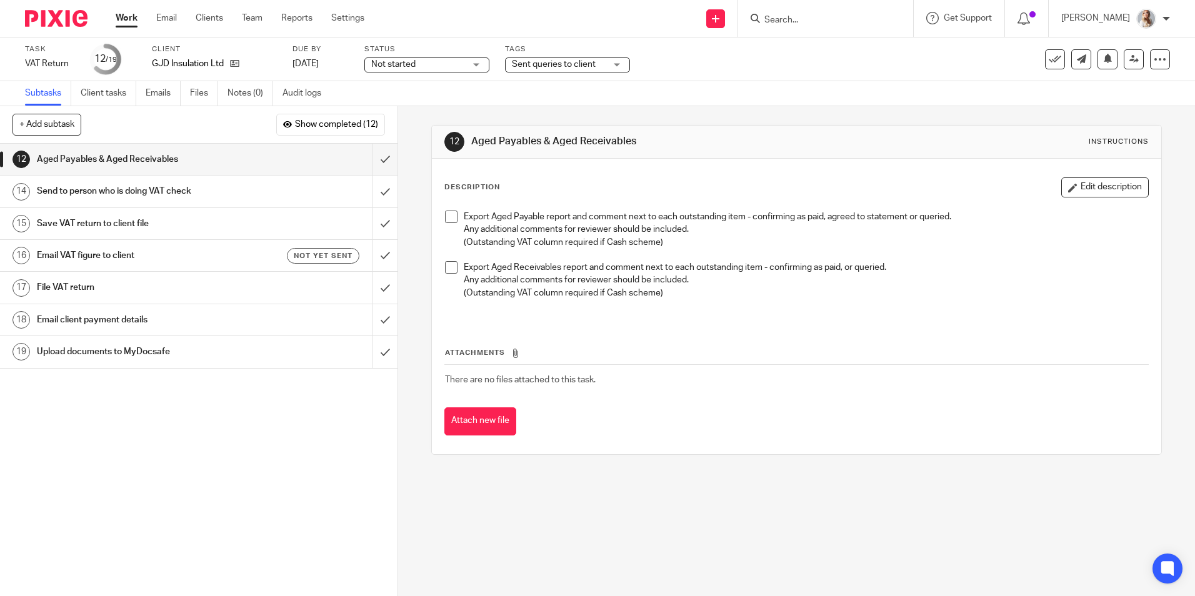
click at [563, 68] on span "Sent queries to client" at bounding box center [554, 64] width 84 height 9
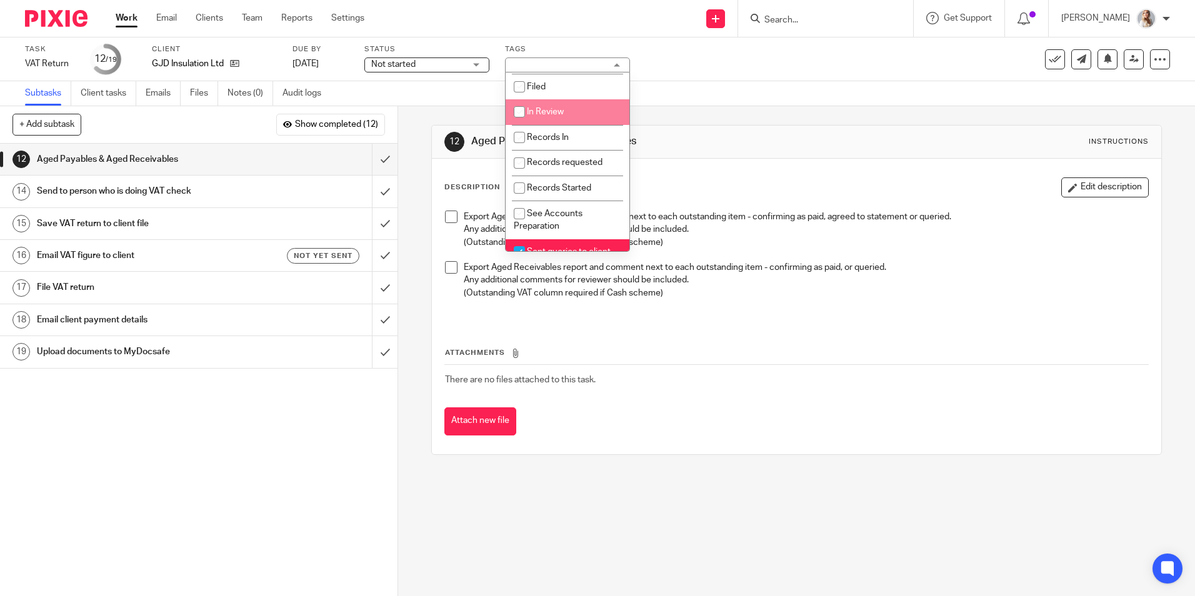
scroll to position [313, 0]
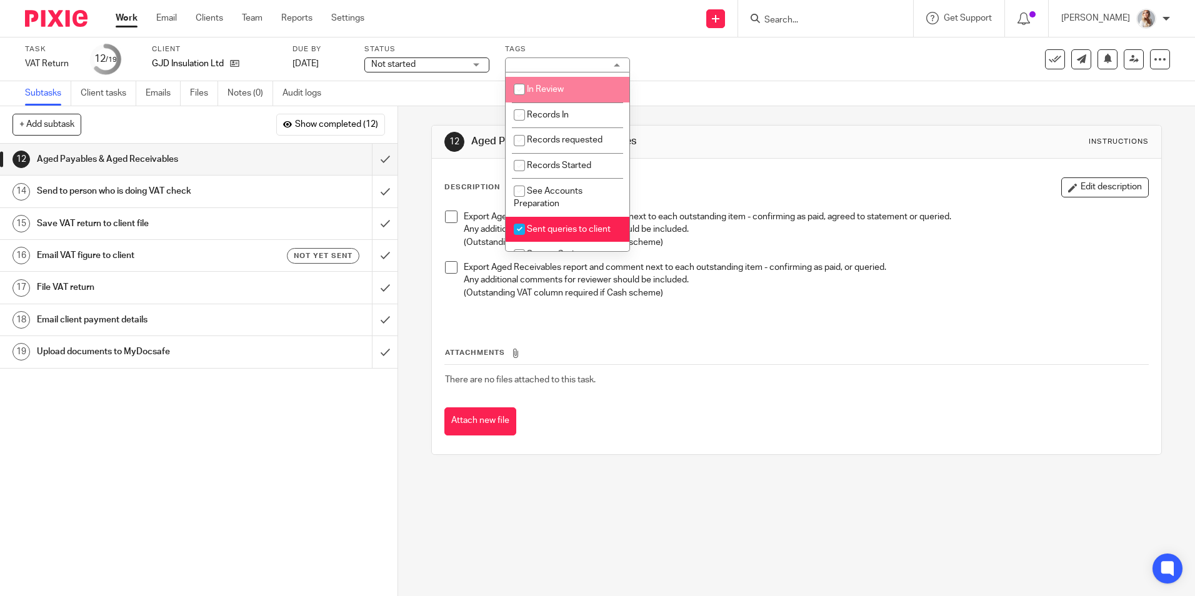
click at [539, 103] on li "In Review" at bounding box center [568, 90] width 124 height 26
checkbox input "true"
click at [538, 234] on span "Sent queries to client" at bounding box center [569, 229] width 84 height 9
checkbox input "false"
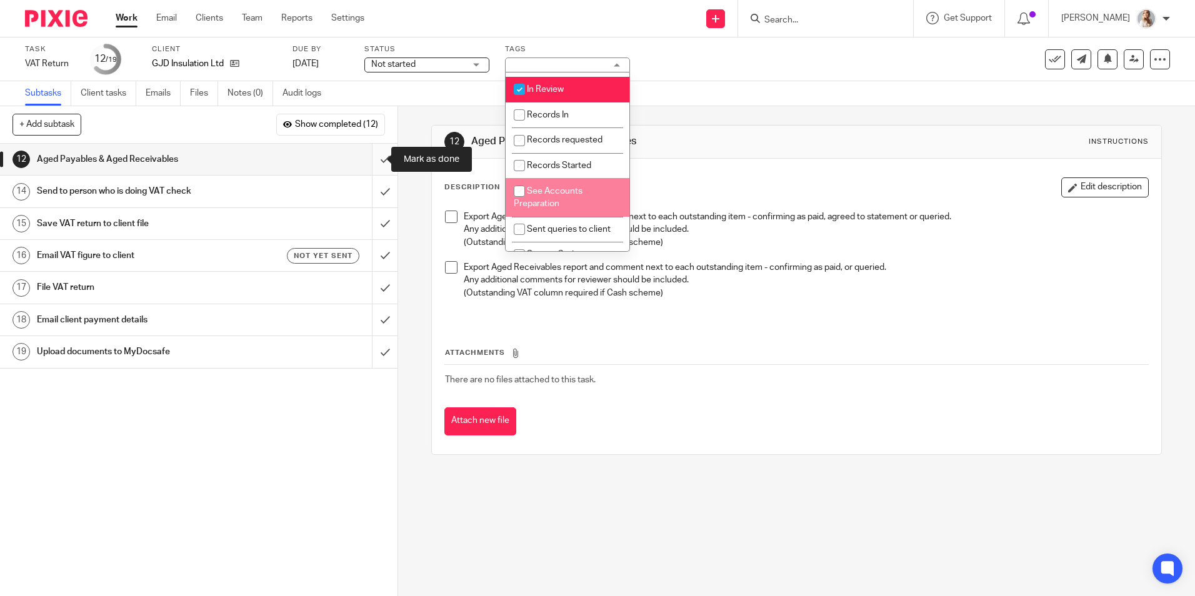
click at [369, 165] on input "submit" at bounding box center [199, 159] width 398 height 31
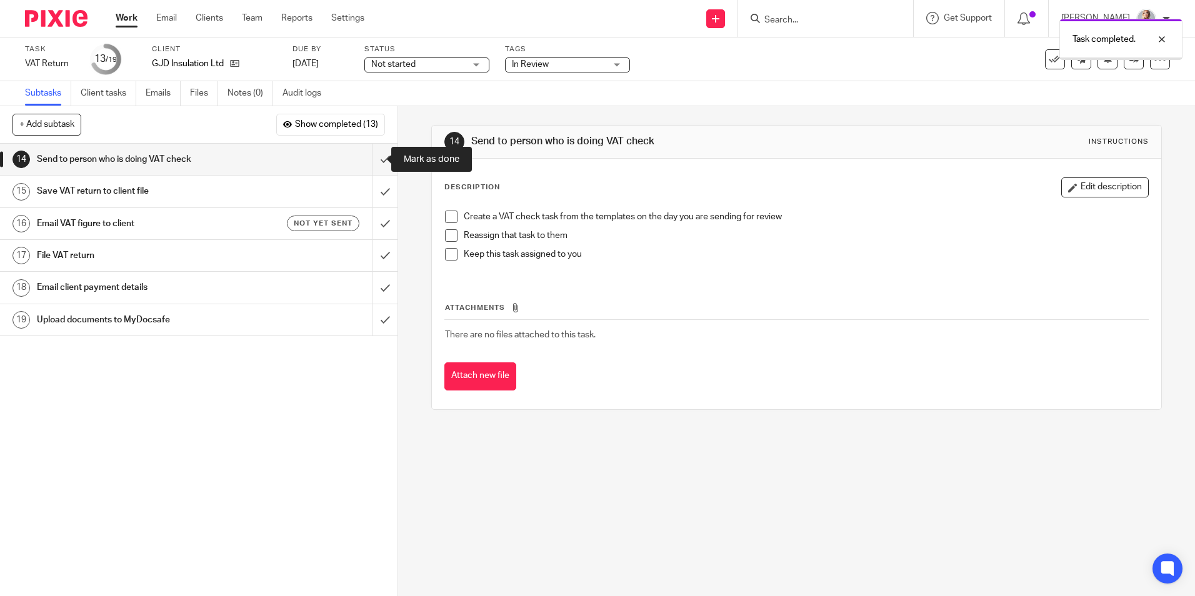
click at [369, 165] on input "submit" at bounding box center [199, 159] width 398 height 31
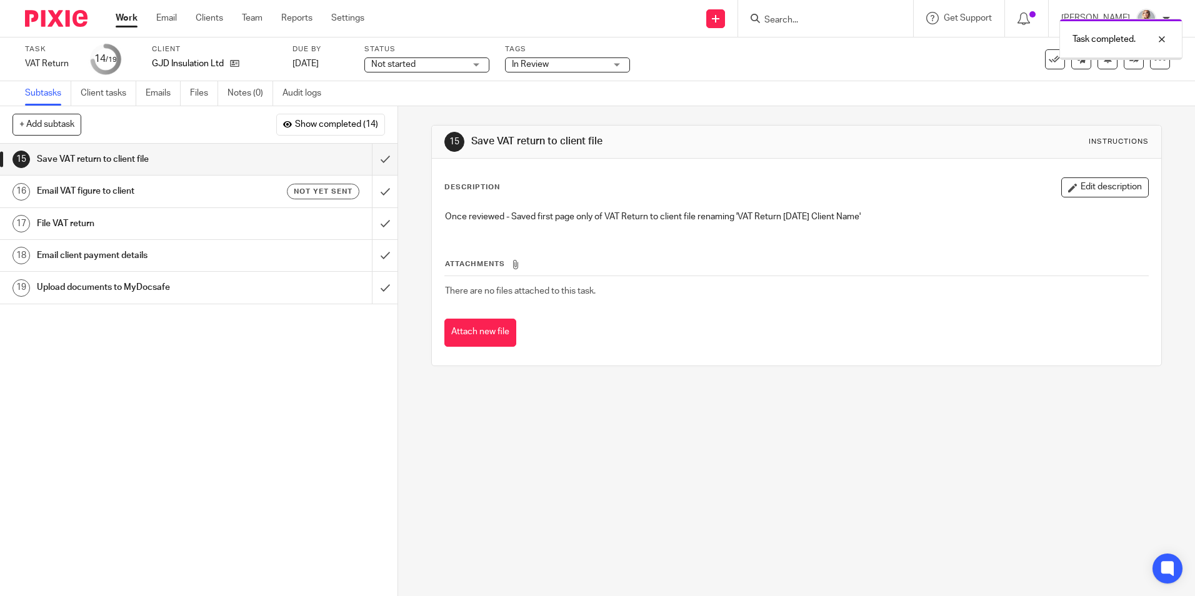
click at [128, 29] on div "Work Email Clients Team Reports Settings Work Email Clients Team Reports Settin…" at bounding box center [243, 18] width 280 height 37
click at [127, 28] on div "Work Email Clients Team Reports Settings Work Email Clients Team Reports Settin…" at bounding box center [243, 18] width 280 height 37
click at [131, 16] on link "Work" at bounding box center [127, 18] width 22 height 13
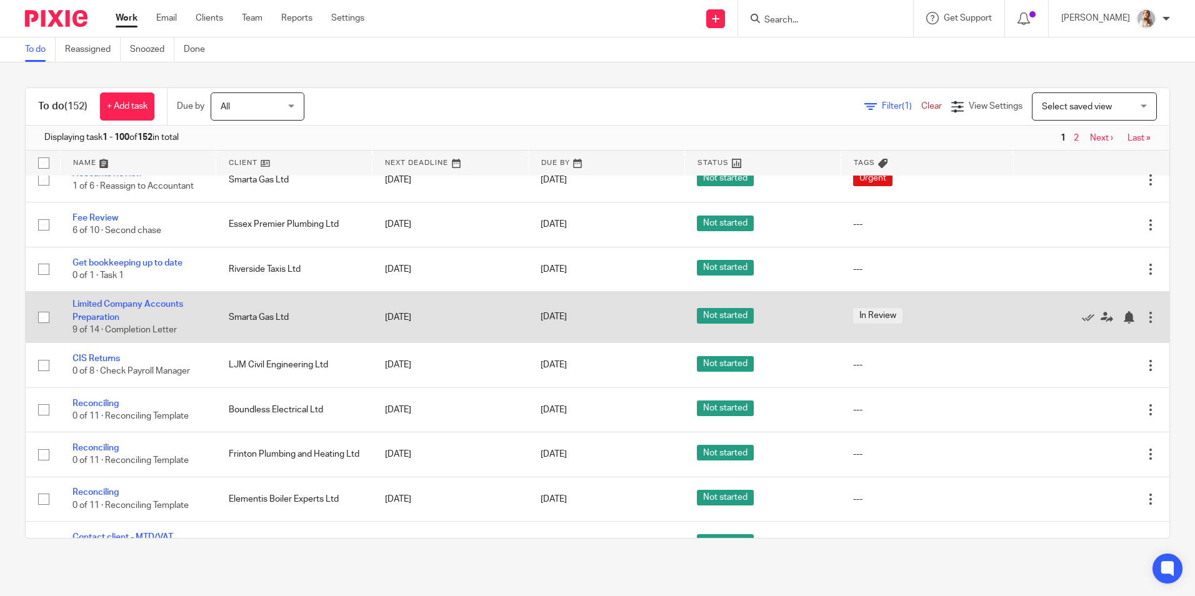
scroll to position [125, 0]
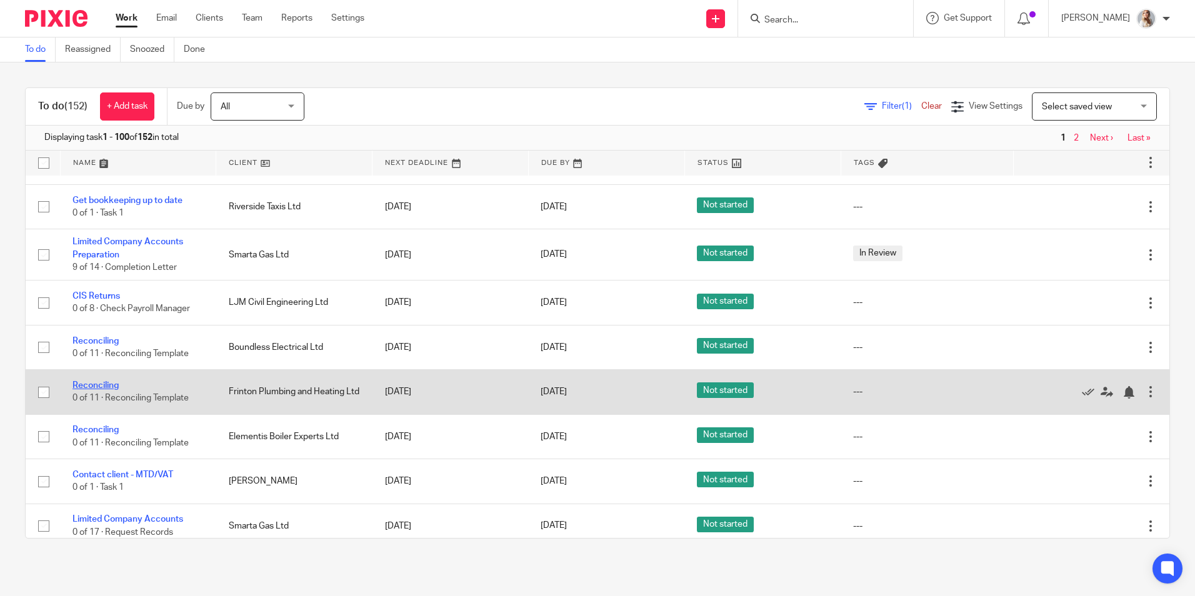
click at [91, 382] on link "Reconciling" at bounding box center [96, 385] width 46 height 9
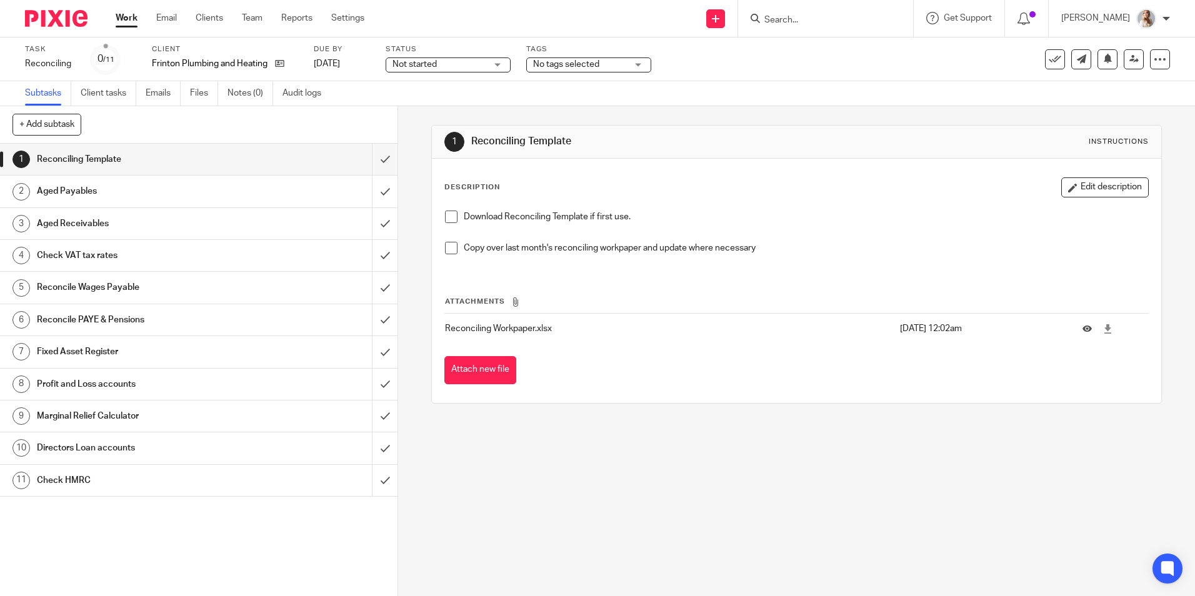
click at [1045, 66] on button at bounding box center [1055, 59] width 20 height 20
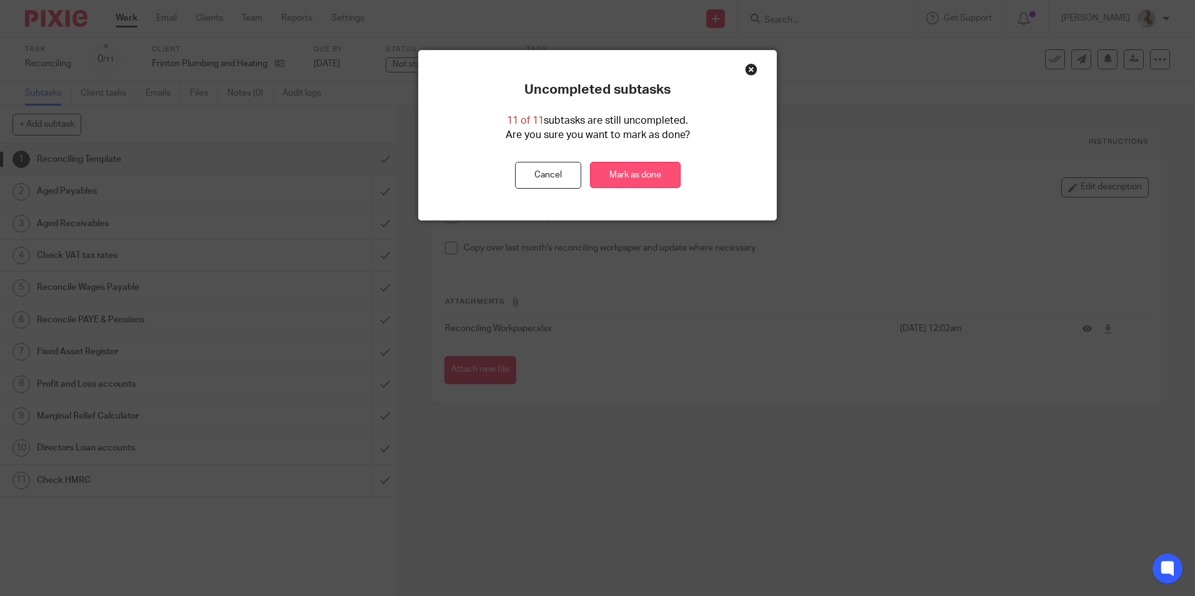
click at [619, 186] on link "Mark as done" at bounding box center [635, 175] width 91 height 27
click at [619, 173] on link "Mark as done" at bounding box center [635, 175] width 91 height 27
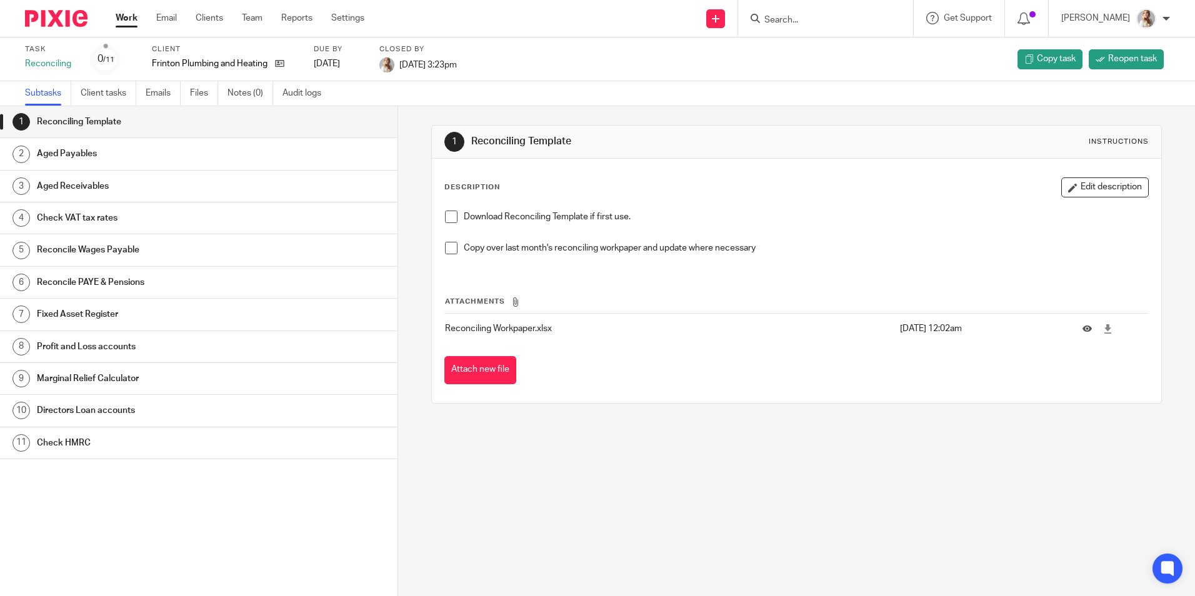
drag, startPoint x: 276, startPoint y: 61, endPoint x: 824, endPoint y: 14, distance: 550.9
click at [824, 14] on form at bounding box center [829, 19] width 133 height 16
click at [144, 9] on div "Work Email Clients Team Reports Settings Work Email Clients Team Reports Settin…" at bounding box center [243, 18] width 280 height 37
click at [128, 20] on link "Work" at bounding box center [127, 18] width 22 height 13
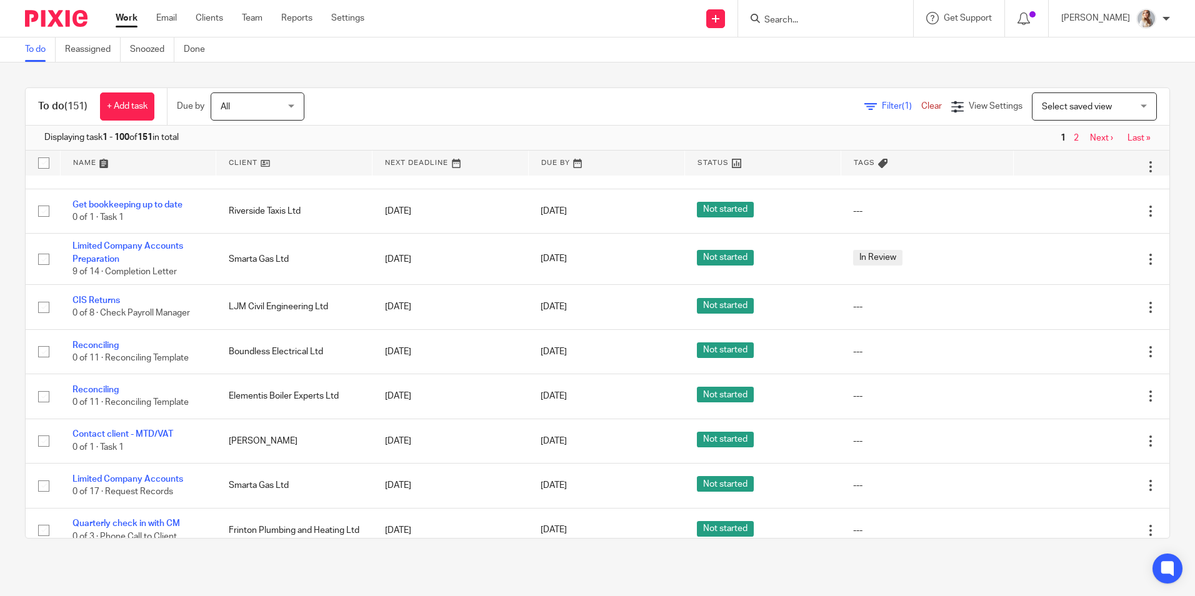
scroll to position [125, 0]
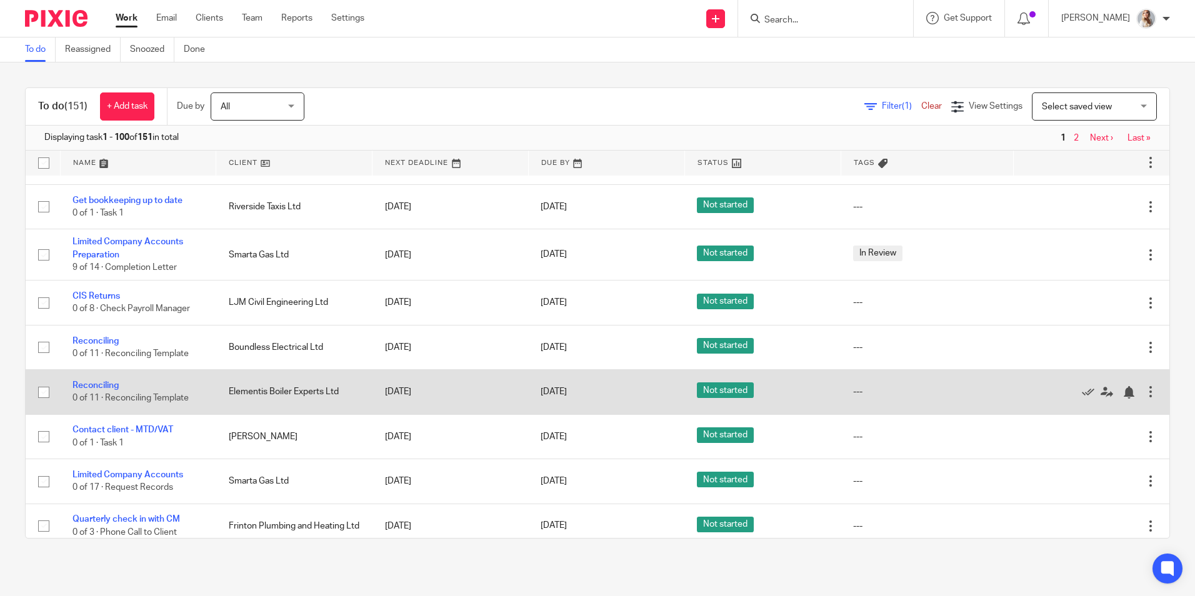
click at [118, 391] on td "Reconciling 0 of 11 · Reconciling Template" at bounding box center [138, 392] width 156 height 44
click at [115, 388] on link "Reconciling" at bounding box center [96, 385] width 46 height 9
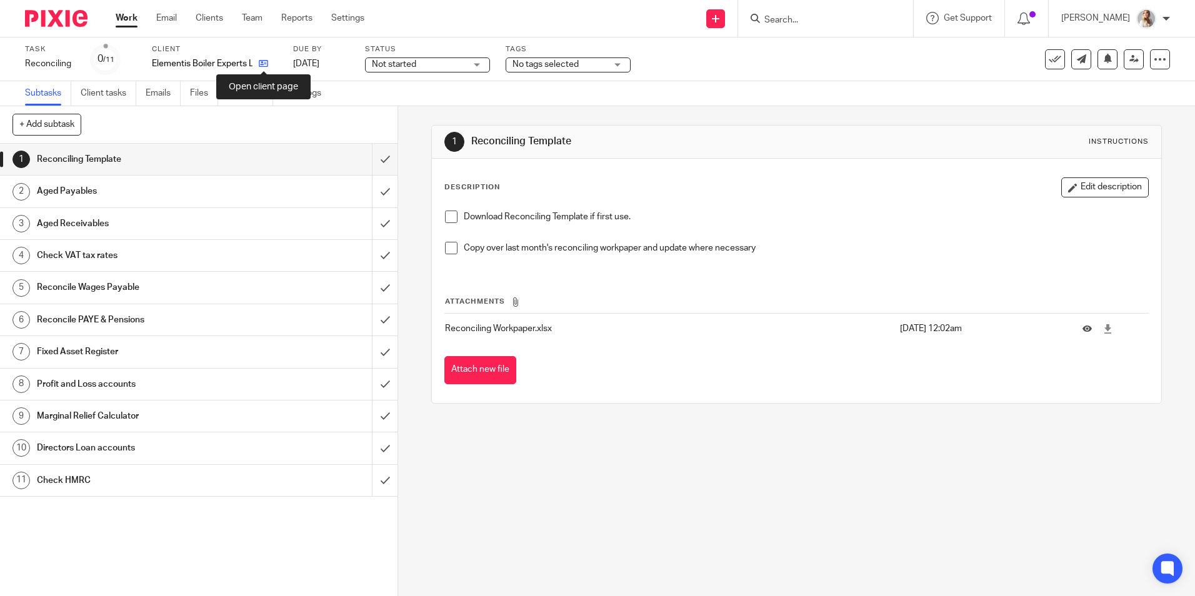
click at [266, 63] on icon at bounding box center [263, 63] width 9 height 9
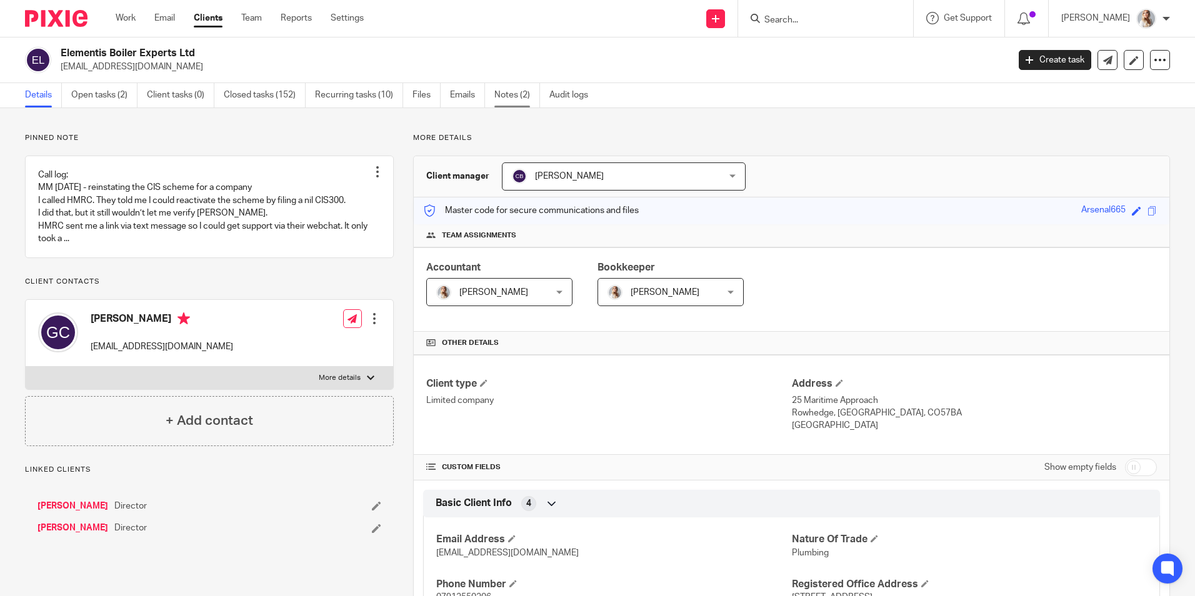
click at [499, 98] on link "Notes (2)" at bounding box center [517, 95] width 46 height 24
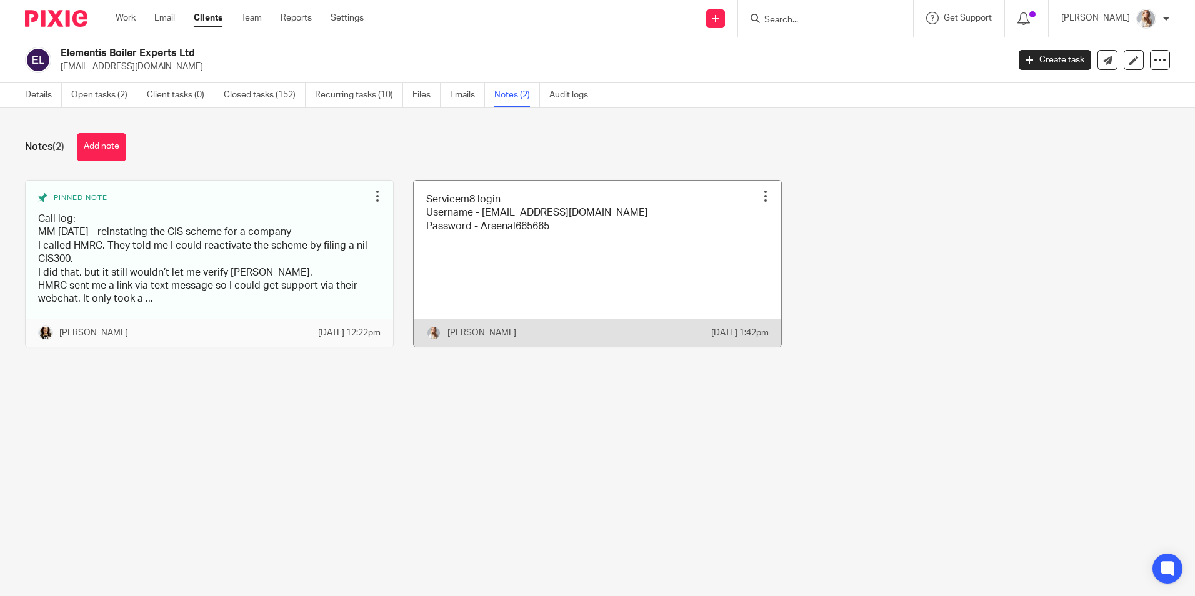
click at [495, 221] on link at bounding box center [598, 264] width 368 height 166
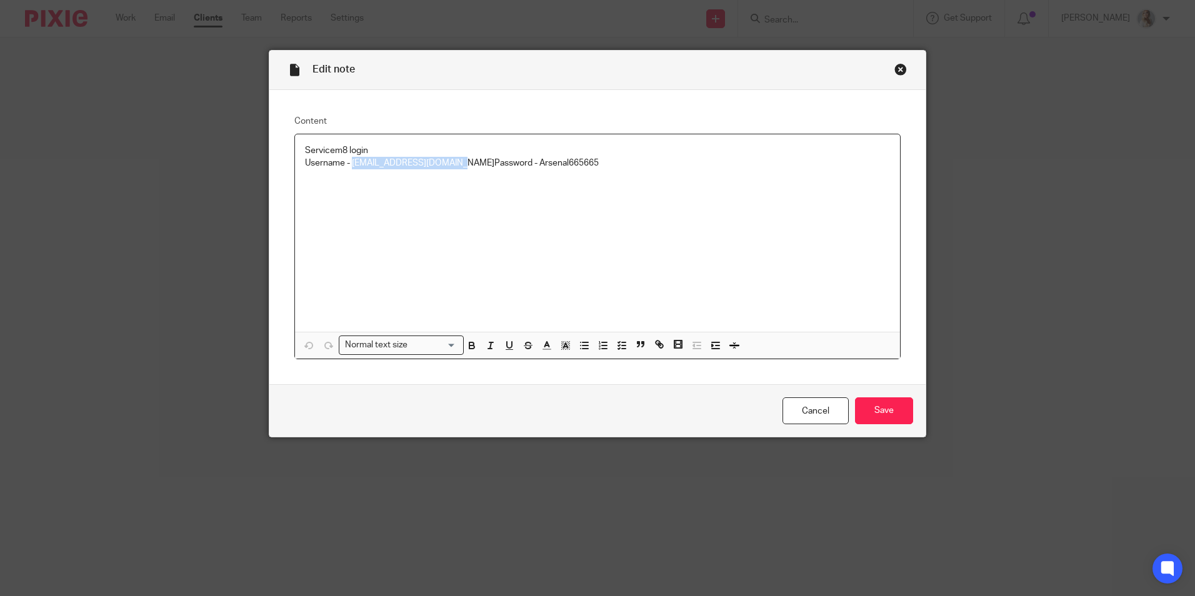
drag, startPoint x: 454, startPoint y: 165, endPoint x: 349, endPoint y: 167, distance: 105.0
click at [349, 167] on p "Servicem8 login Username - gacplumbing@hotmail.com Password - Arsenal665665" at bounding box center [597, 157] width 585 height 26
copy p "gacplumbing@hotmail.com"
drag, startPoint x: 554, startPoint y: 171, endPoint x: 504, endPoint y: 173, distance: 50.0
click at [504, 173] on div "Servicem8 login Username - gacplumbing@hotmail.com Password - Arsenal665665" at bounding box center [597, 233] width 605 height 198
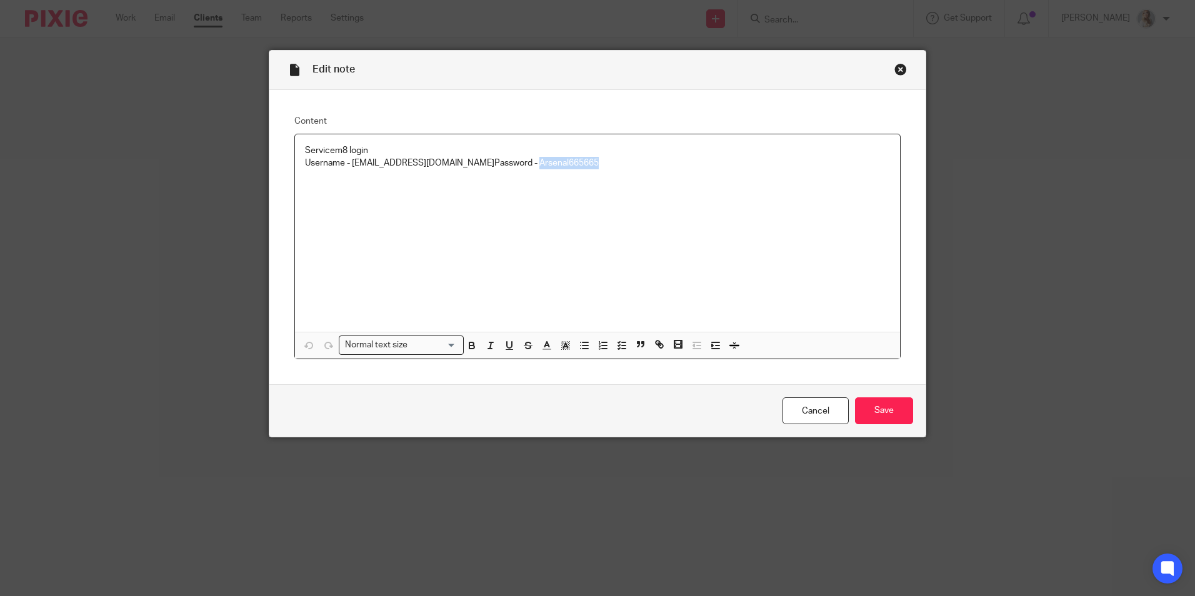
copy p "Arsenal665665"
click at [784, 421] on link "Cancel" at bounding box center [816, 411] width 66 height 27
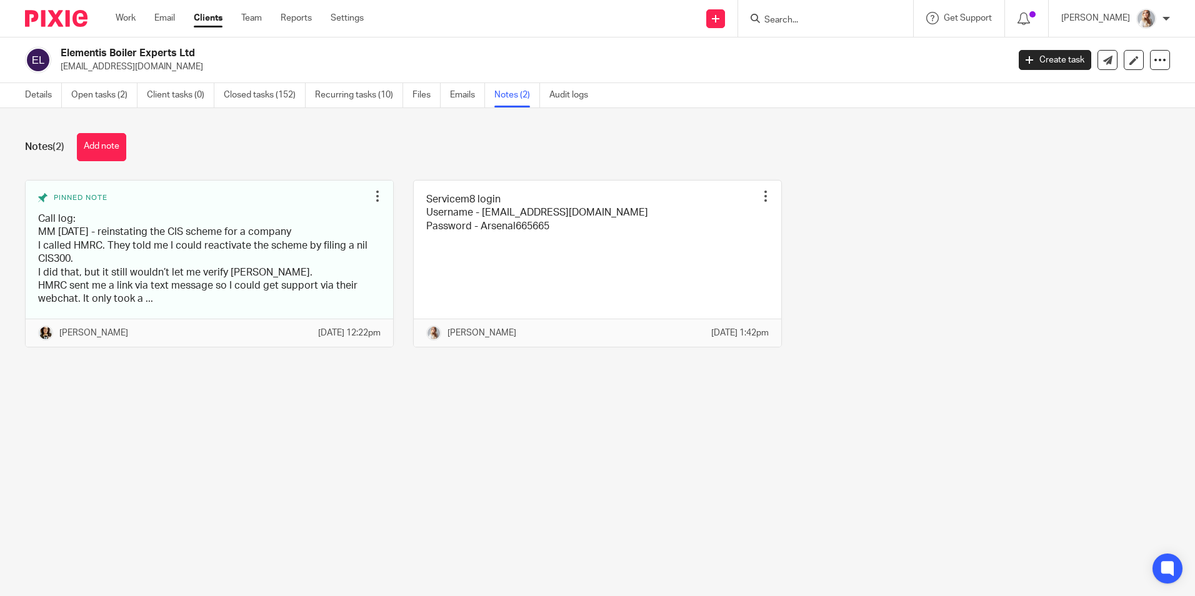
drag, startPoint x: 205, startPoint y: 69, endPoint x: 58, endPoint y: 73, distance: 147.6
click at [58, 73] on div "Elementis Boiler Experts Ltd [EMAIL_ADDRESS][DOMAIN_NAME] Create task Update fr…" at bounding box center [597, 61] width 1195 height 46
copy p "[EMAIL_ADDRESS][DOMAIN_NAME]"
click at [130, 17] on link "Work" at bounding box center [126, 18] width 20 height 13
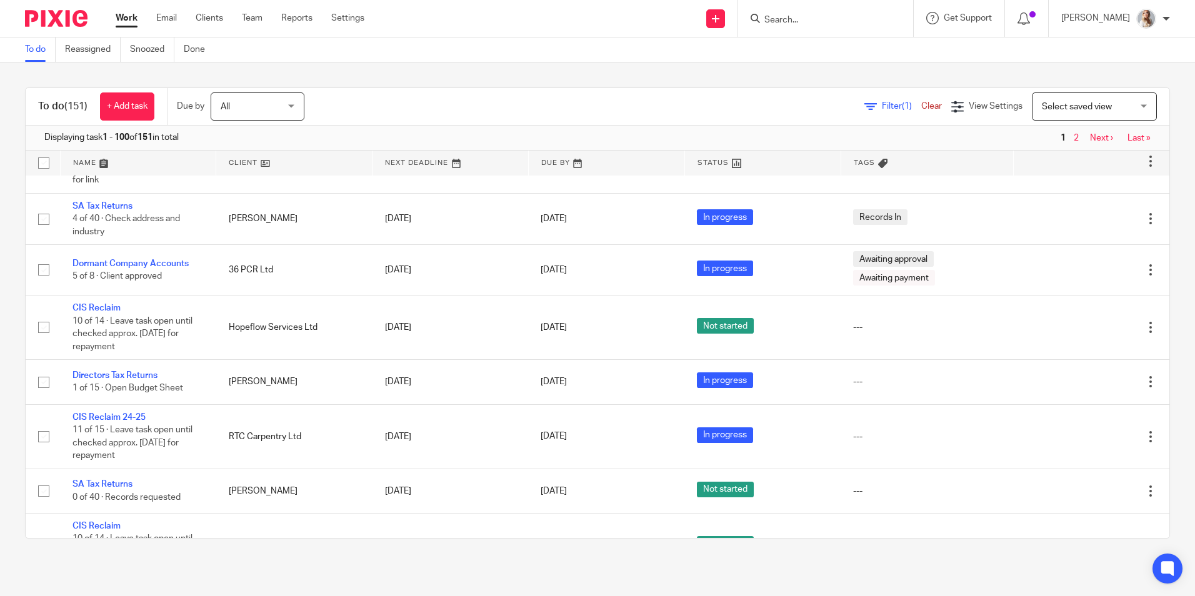
scroll to position [1250, 0]
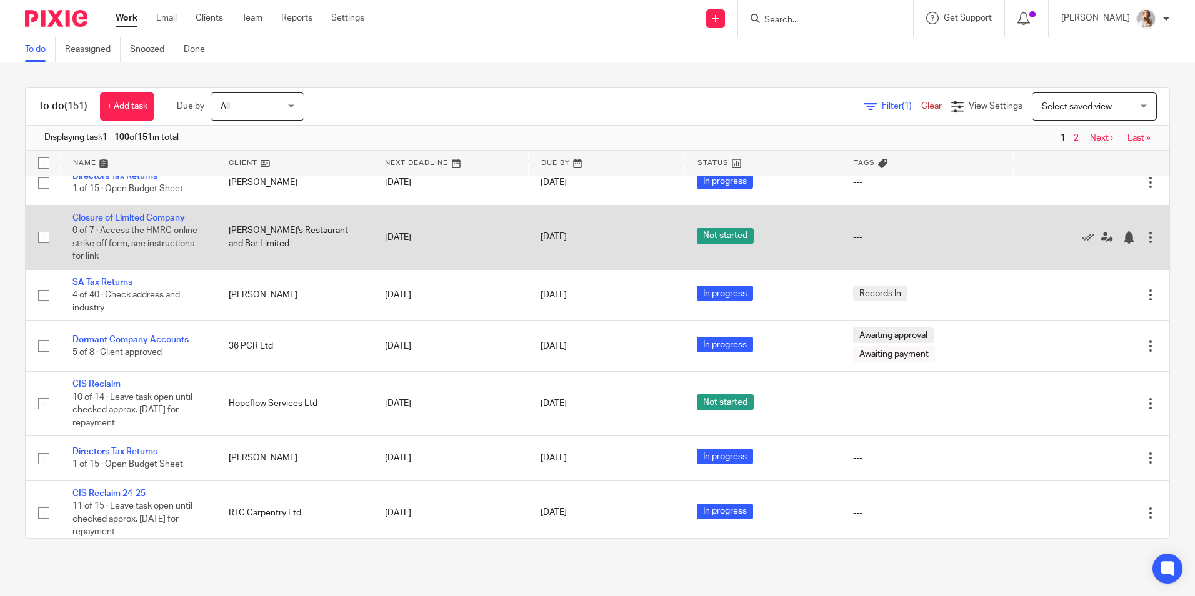
click at [1121, 246] on div "Edit task Delete" at bounding box center [1091, 236] width 131 height 31
click at [1144, 244] on div at bounding box center [1150, 237] width 13 height 13
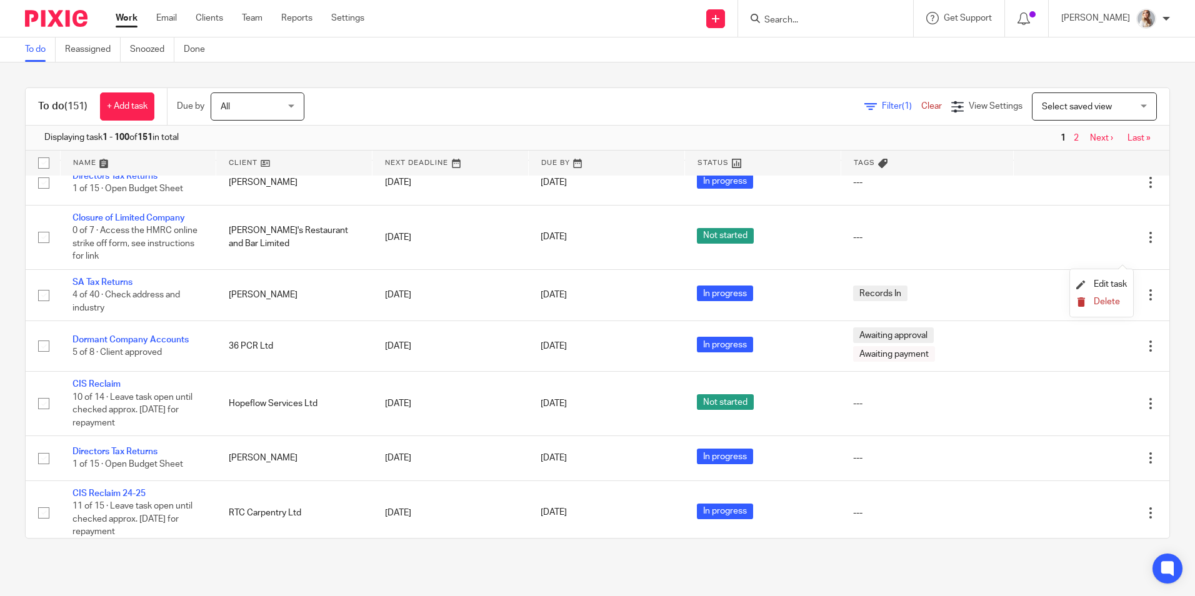
click at [1096, 304] on span "Delete" at bounding box center [1107, 302] width 26 height 9
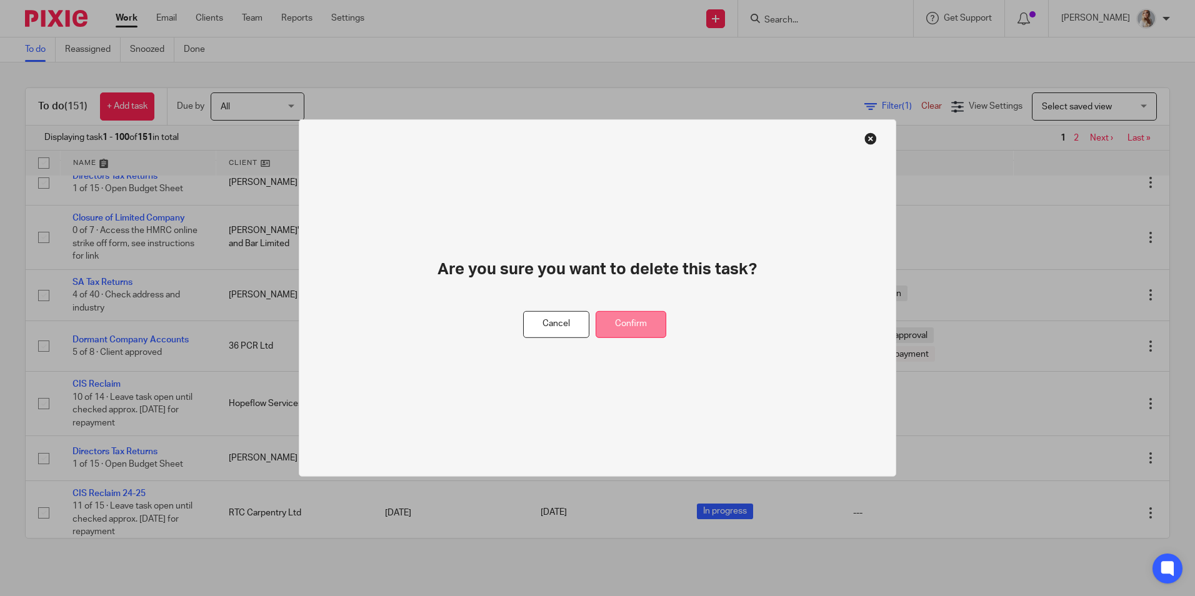
drag, startPoint x: 595, startPoint y: 311, endPoint x: 611, endPoint y: 317, distance: 16.8
click at [595, 311] on div "Cancel Confirm" at bounding box center [597, 324] width 149 height 27
click at [615, 319] on button "Confirm" at bounding box center [631, 324] width 71 height 27
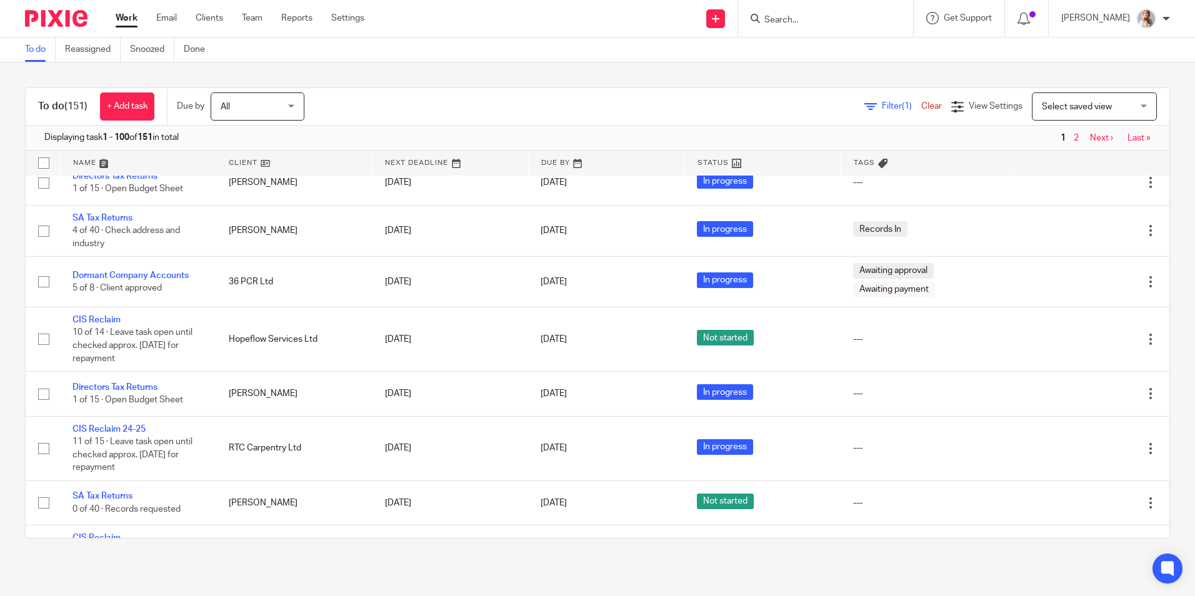
click at [799, 31] on div at bounding box center [825, 18] width 175 height 37
click at [800, 23] on input "Search" at bounding box center [819, 20] width 113 height 11
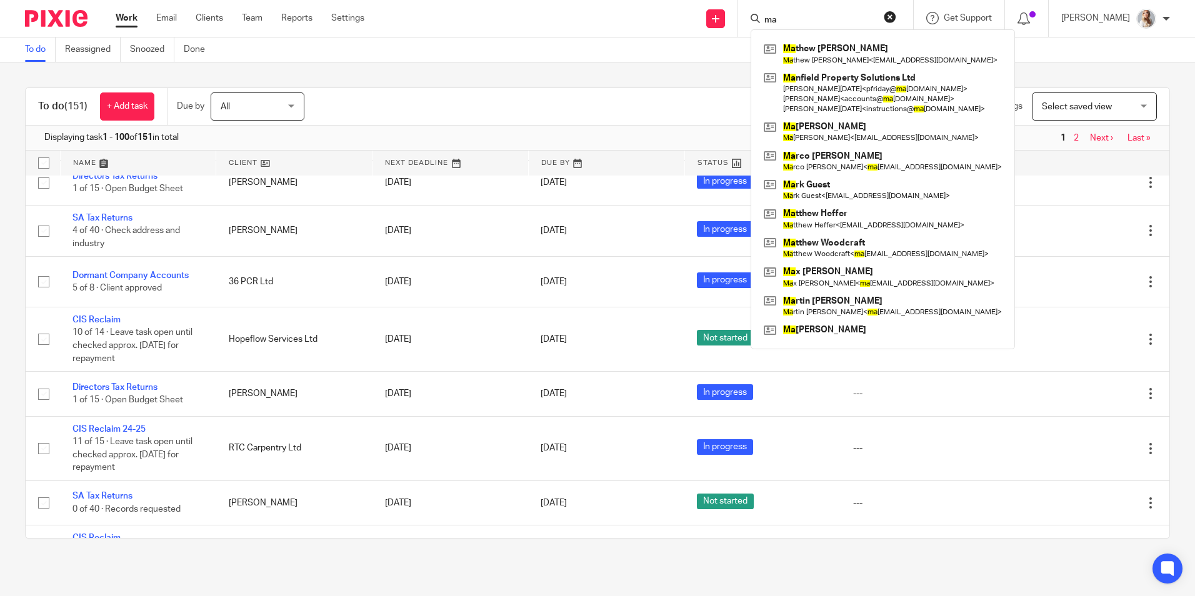
type input "m"
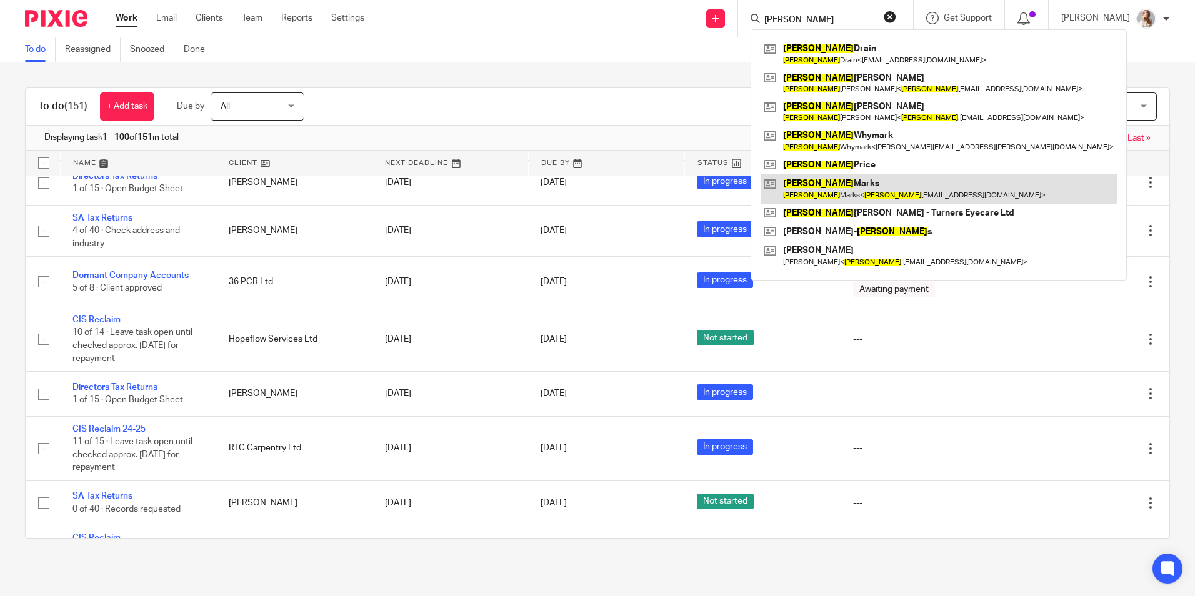
type input "peter"
click at [823, 184] on link at bounding box center [939, 188] width 356 height 29
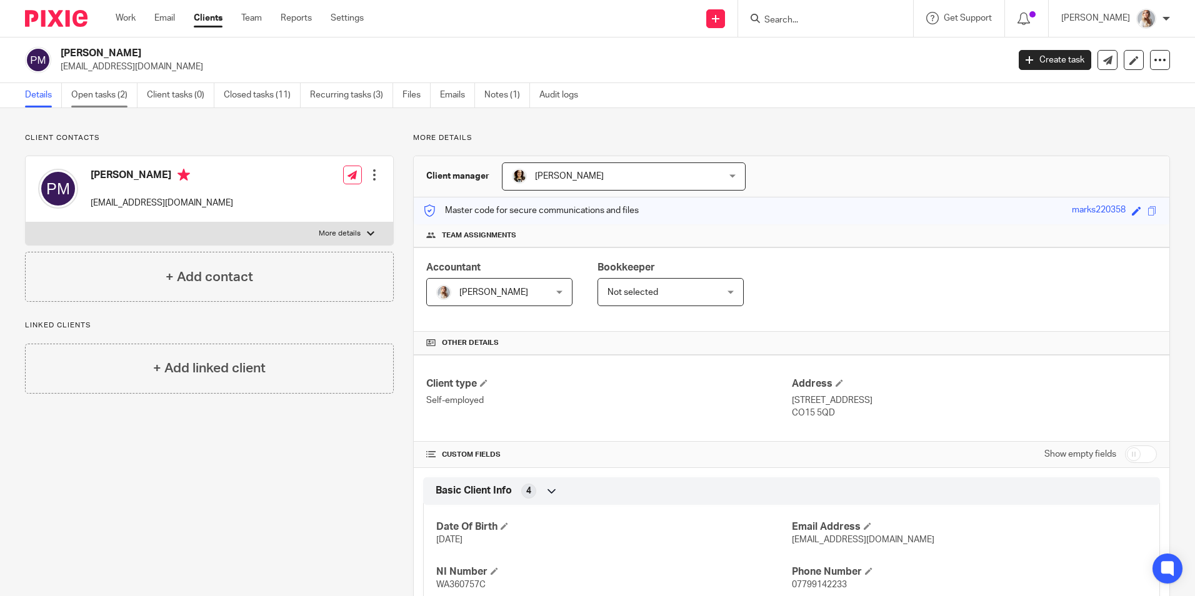
click at [89, 99] on link "Open tasks (2)" at bounding box center [104, 95] width 66 height 24
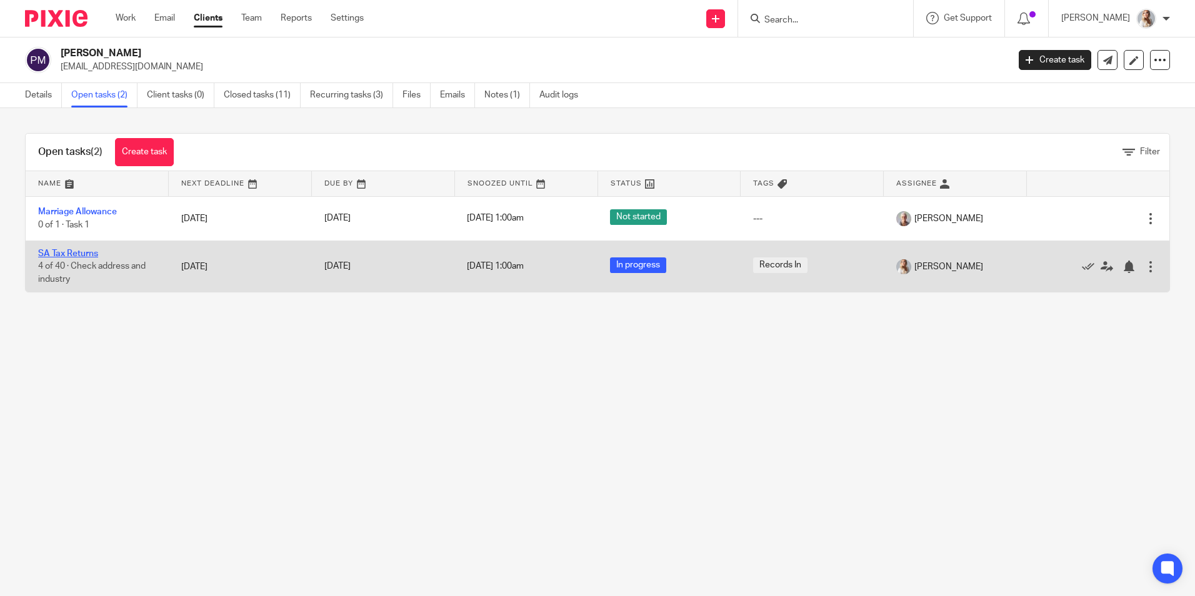
click at [83, 256] on link "SA Tax Returns" at bounding box center [68, 253] width 60 height 9
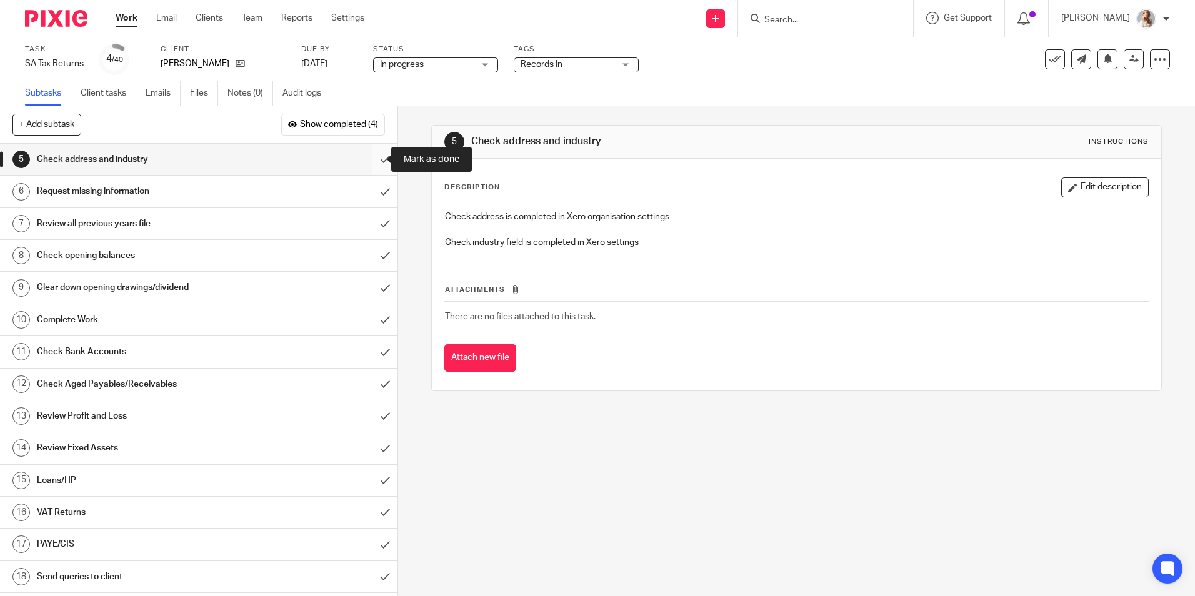
click at [368, 159] on input "submit" at bounding box center [199, 159] width 398 height 31
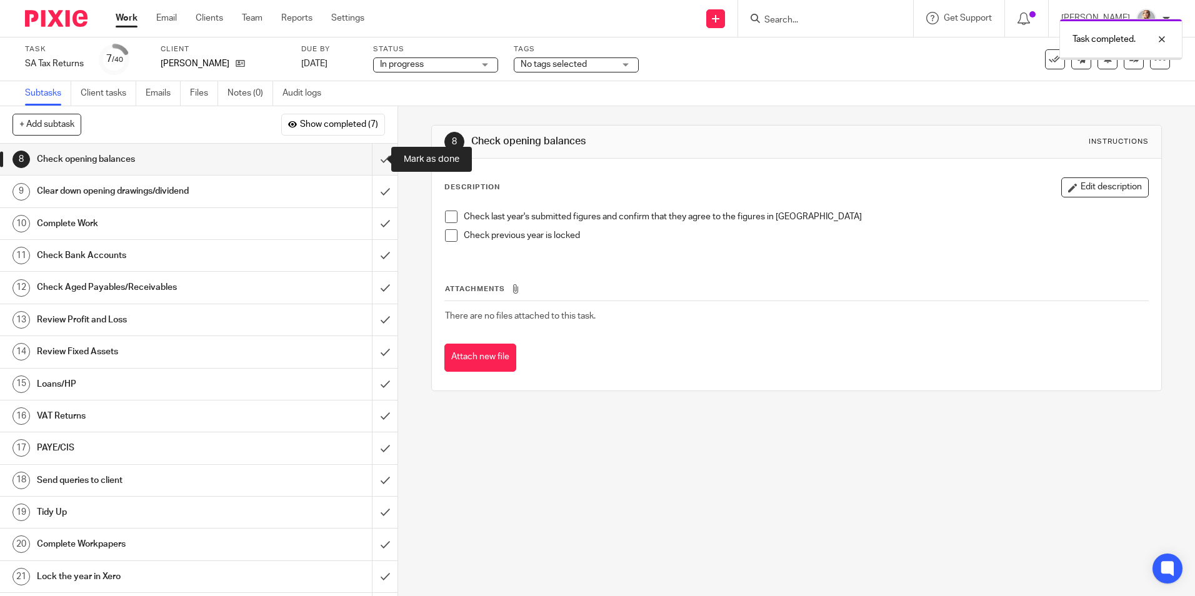
click at [374, 158] on input "submit" at bounding box center [199, 159] width 398 height 31
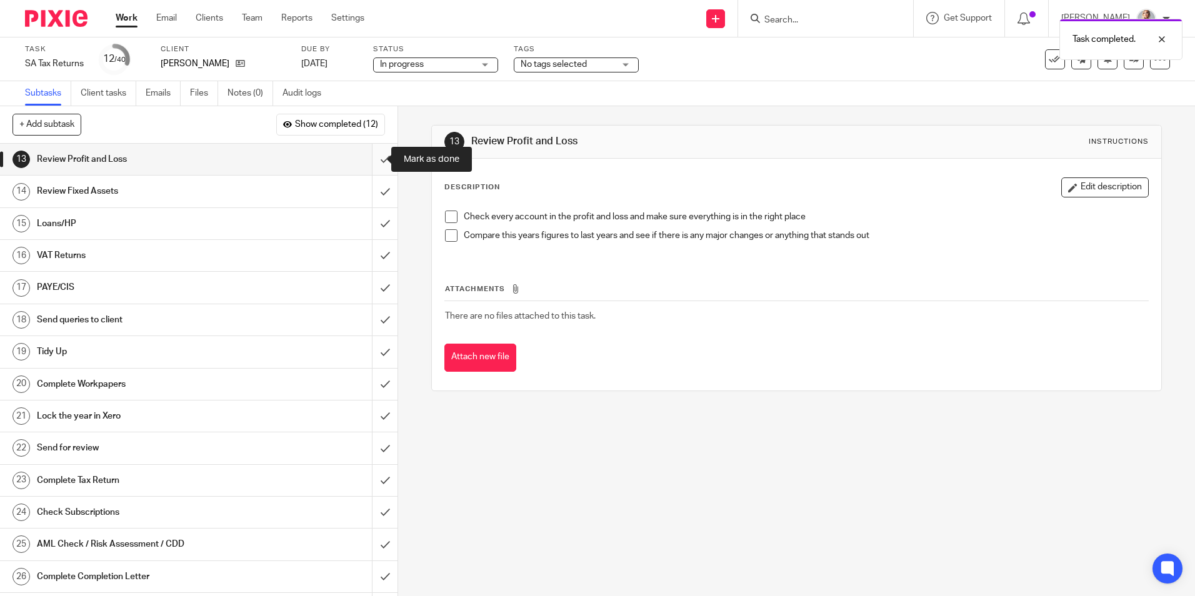
click at [373, 161] on input "submit" at bounding box center [199, 159] width 398 height 31
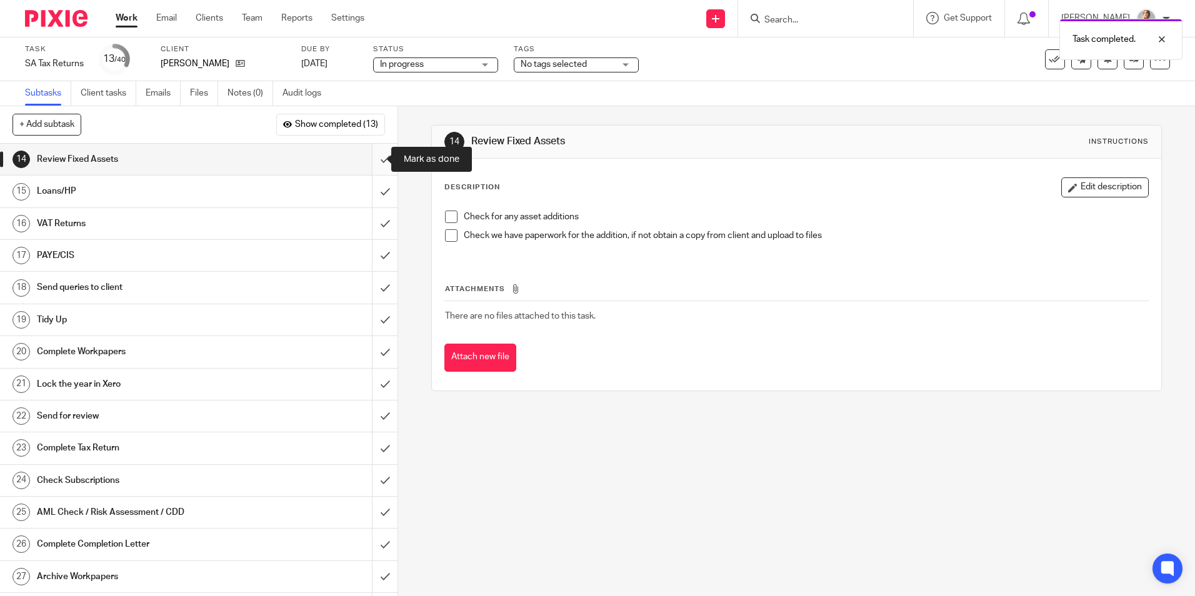
click at [376, 158] on input "submit" at bounding box center [199, 159] width 398 height 31
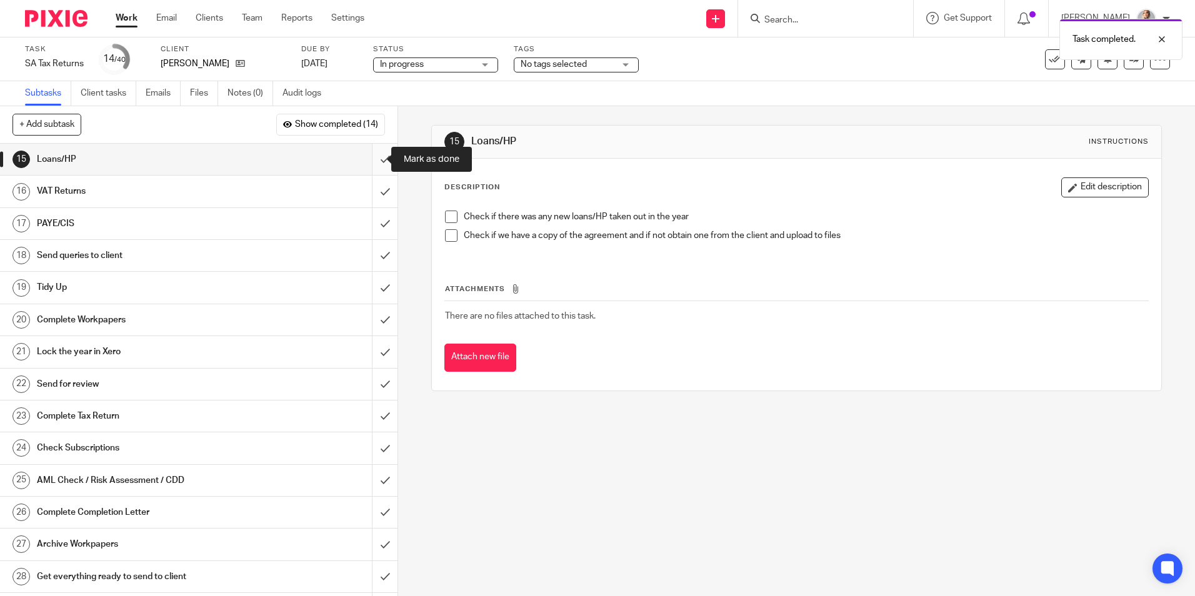
click at [372, 154] on input "submit" at bounding box center [199, 159] width 398 height 31
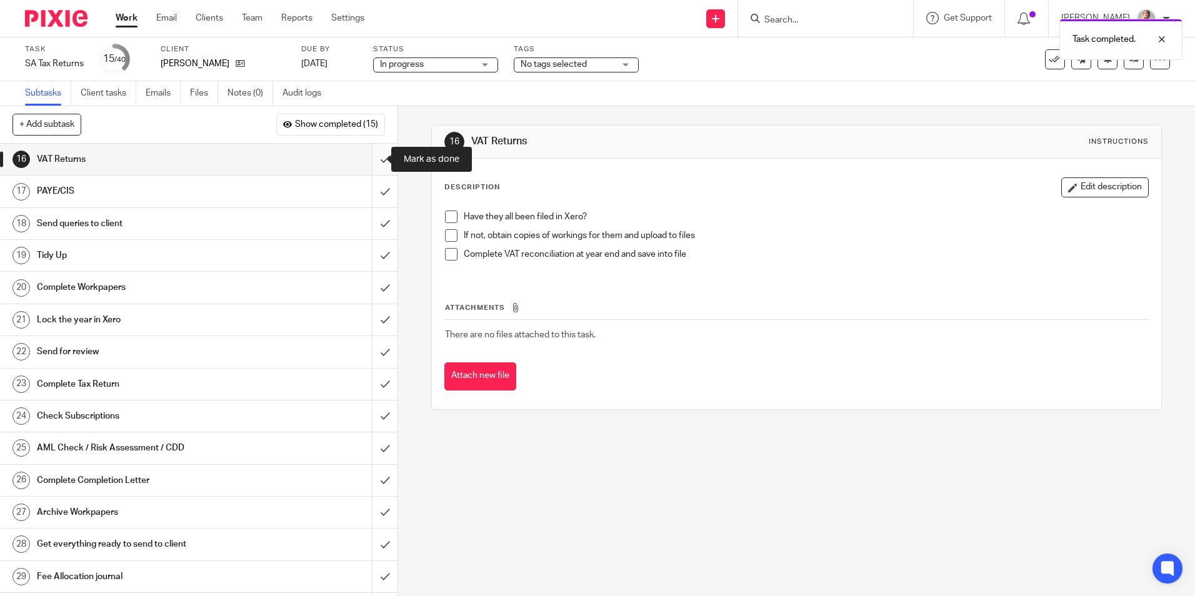
click at [374, 157] on input "submit" at bounding box center [199, 159] width 398 height 31
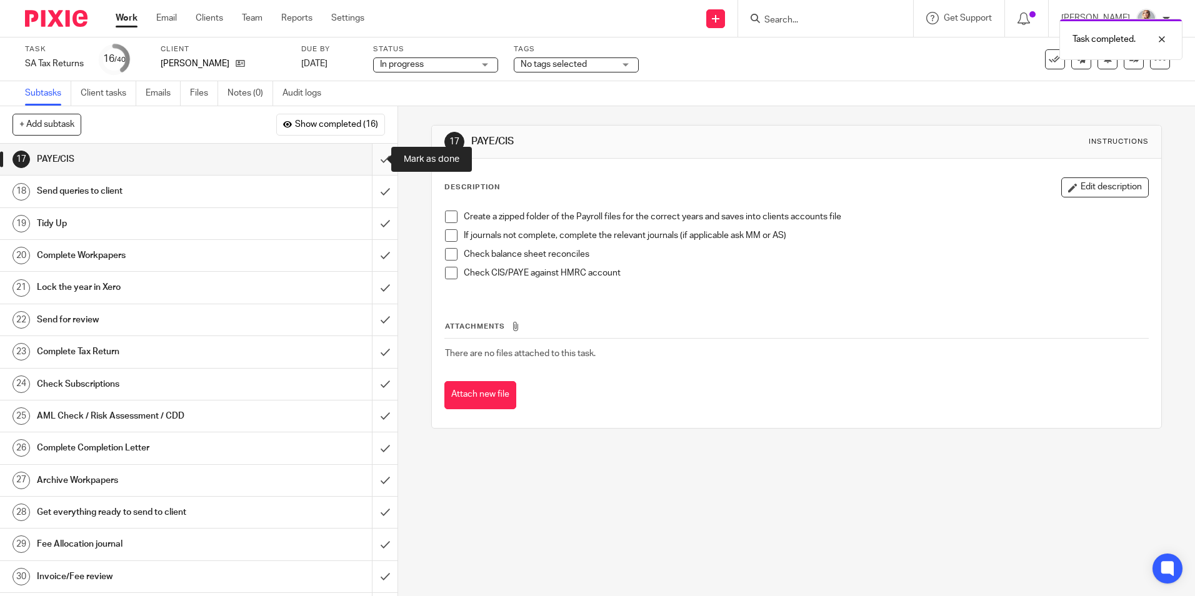
click at [373, 163] on input "submit" at bounding box center [199, 159] width 398 height 31
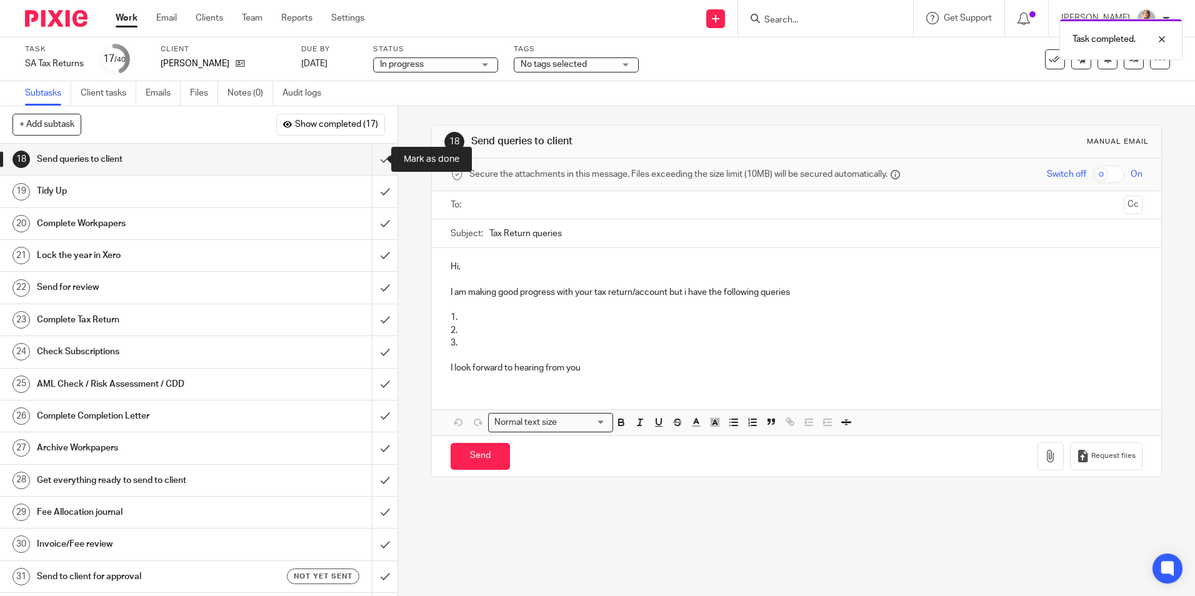
click at [374, 166] on input "submit" at bounding box center [199, 159] width 398 height 31
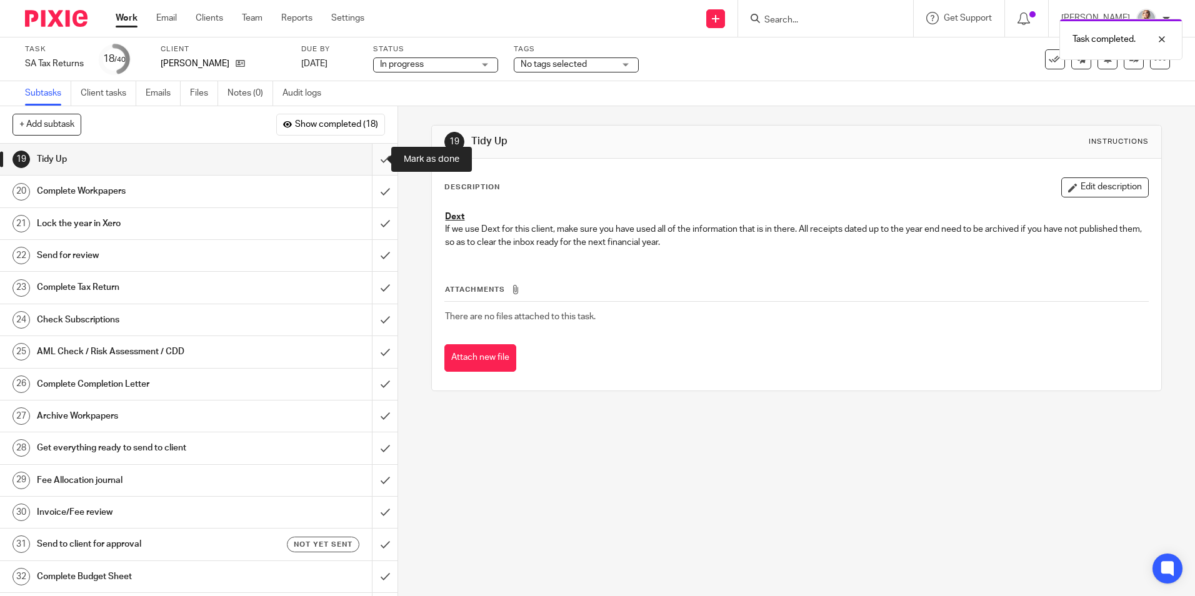
click at [366, 167] on input "submit" at bounding box center [199, 159] width 398 height 31
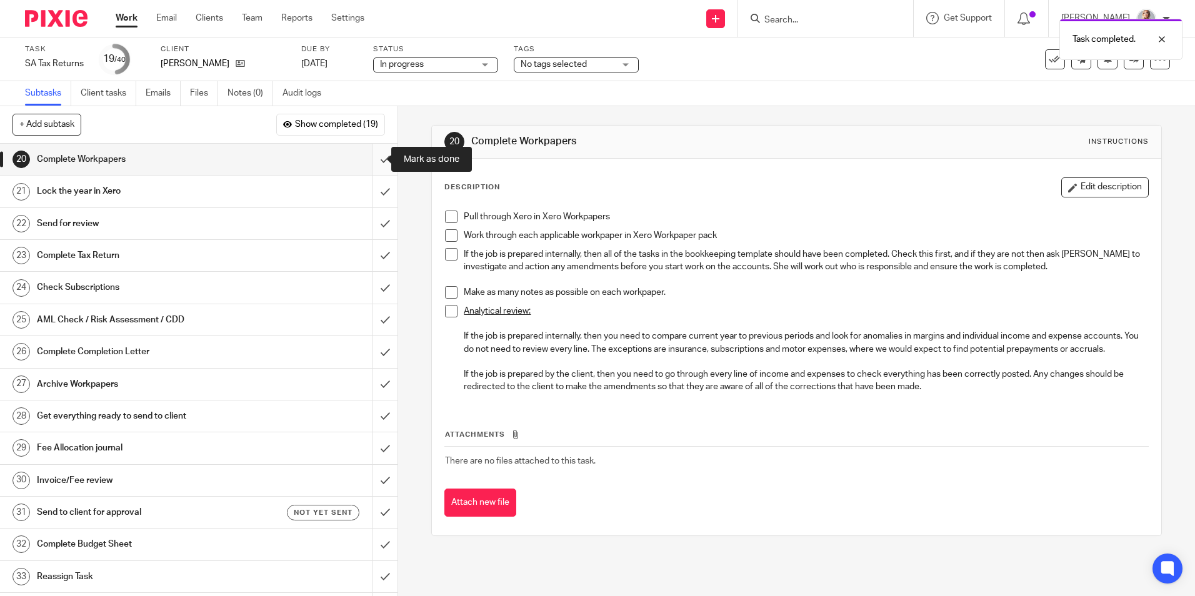
click at [368, 160] on input "submit" at bounding box center [199, 159] width 398 height 31
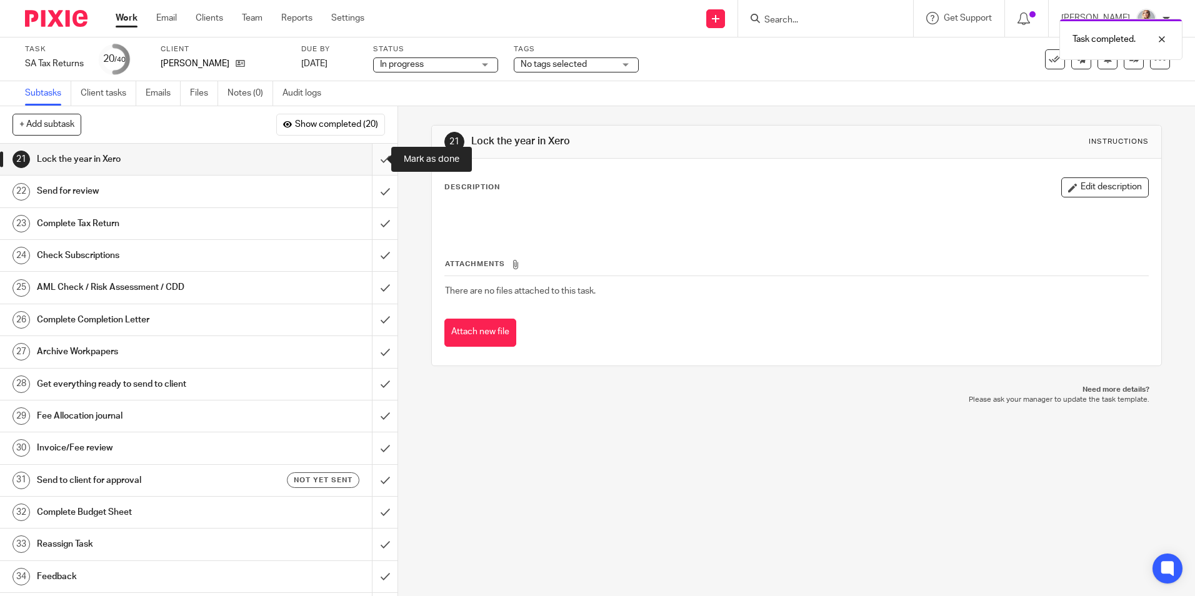
click at [368, 158] on input "submit" at bounding box center [199, 159] width 398 height 31
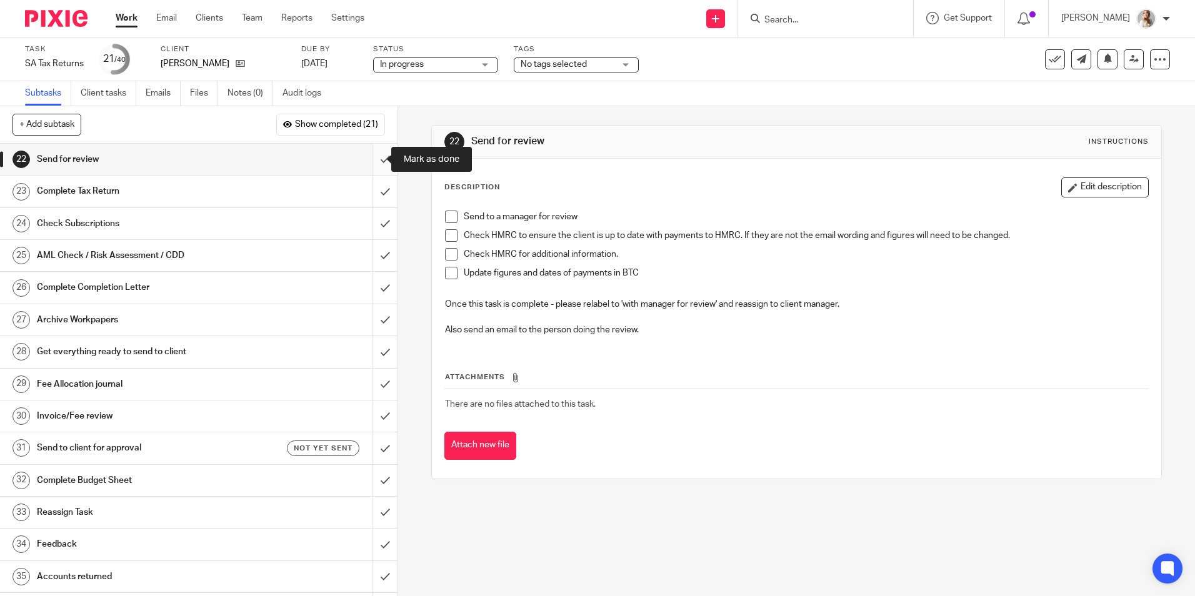
click at [368, 158] on input "submit" at bounding box center [199, 159] width 398 height 31
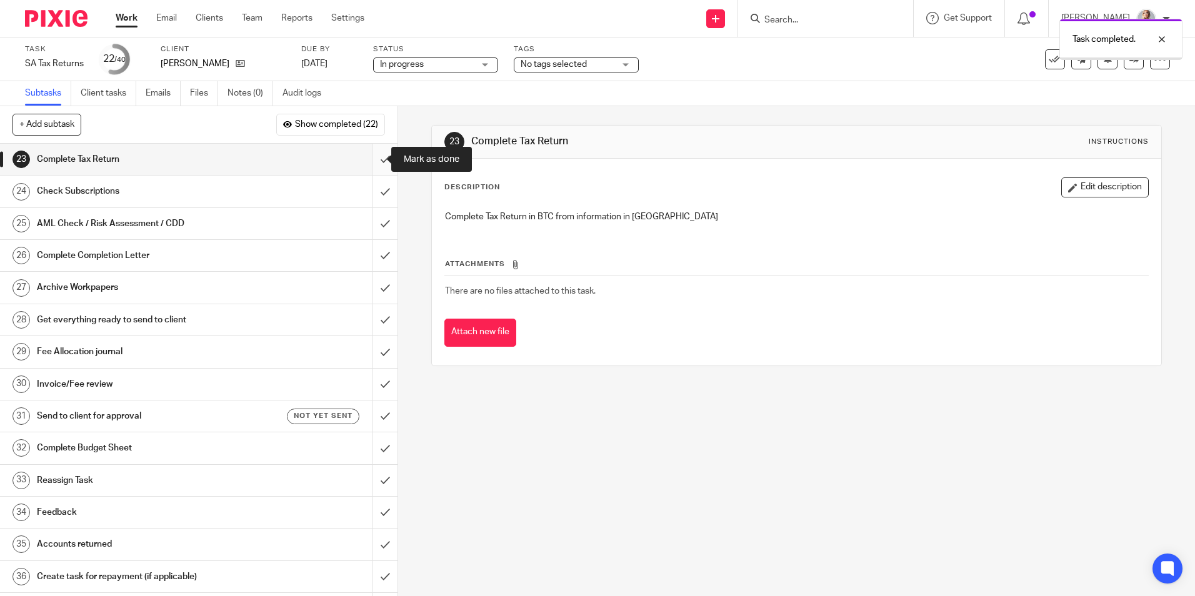
click at [371, 161] on input "submit" at bounding box center [199, 159] width 398 height 31
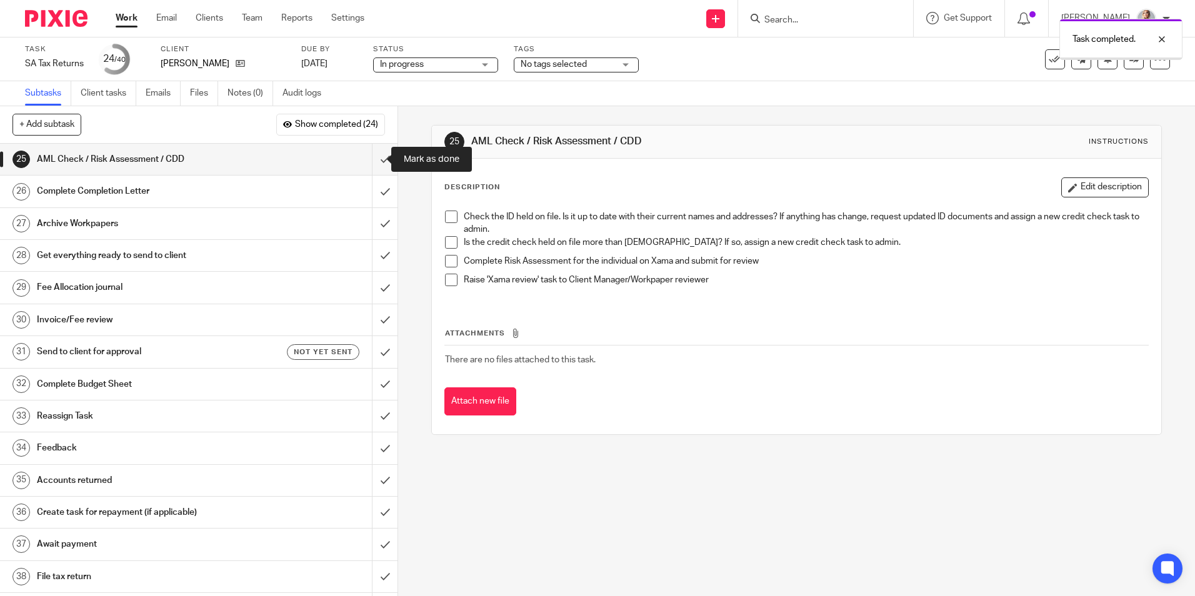
click at [371, 161] on input "submit" at bounding box center [199, 159] width 398 height 31
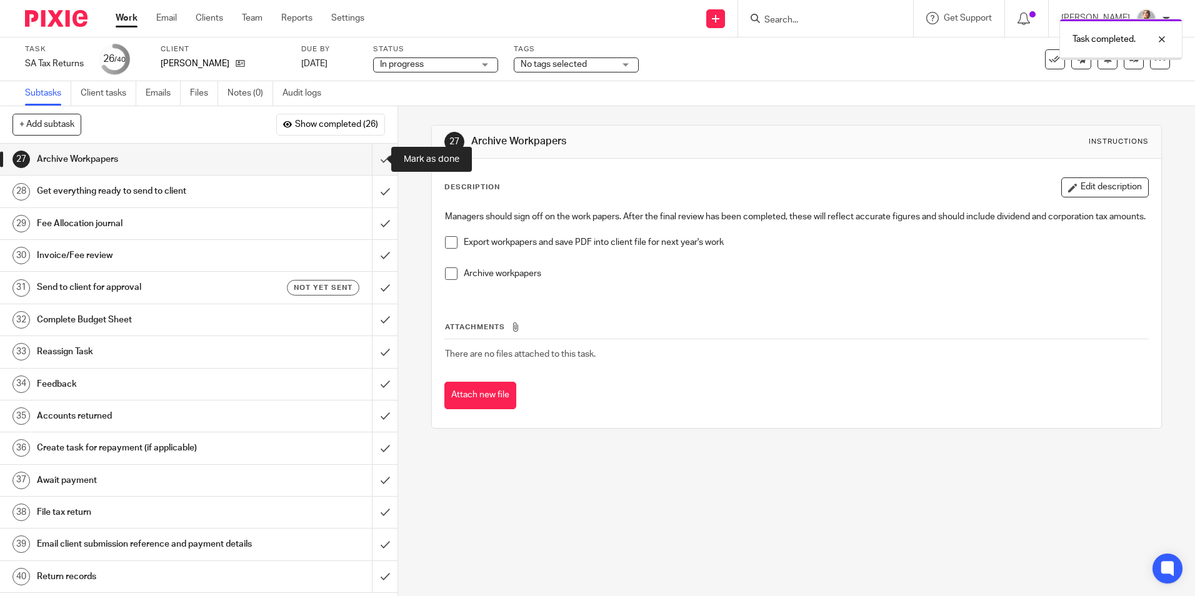
click at [371, 161] on input "submit" at bounding box center [199, 159] width 398 height 31
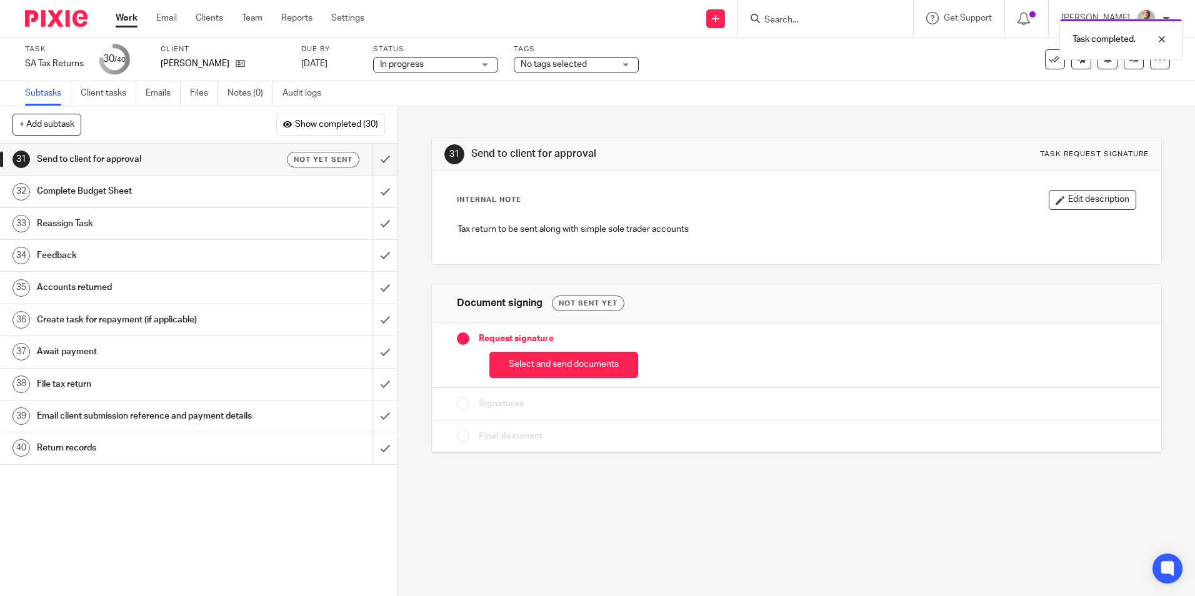
drag, startPoint x: 369, startPoint y: 158, endPoint x: 516, endPoint y: 398, distance: 281.1
click at [468, 426] on div "+ Add subtask Show completed (30) Cancel + Add 1 Records requested Auto 2 Book …" at bounding box center [597, 351] width 1195 height 490
click at [521, 365] on button "Select and send documents" at bounding box center [563, 365] width 149 height 27
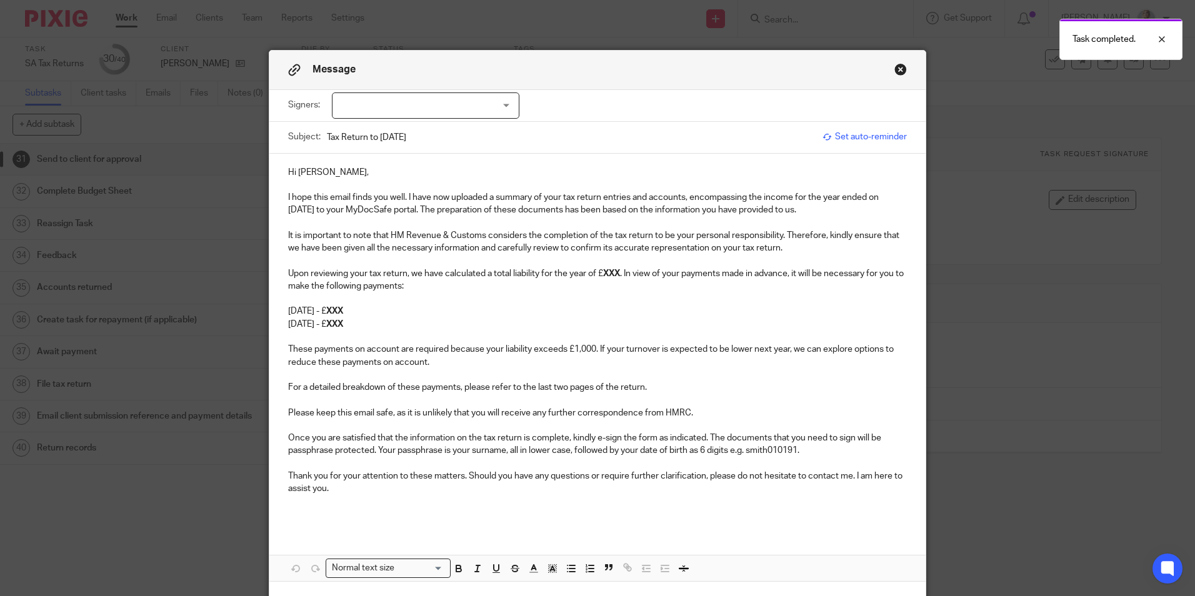
click at [449, 113] on div at bounding box center [426, 106] width 188 height 26
click at [414, 137] on li "Peter Marks" at bounding box center [421, 132] width 186 height 26
checkbox input "true"
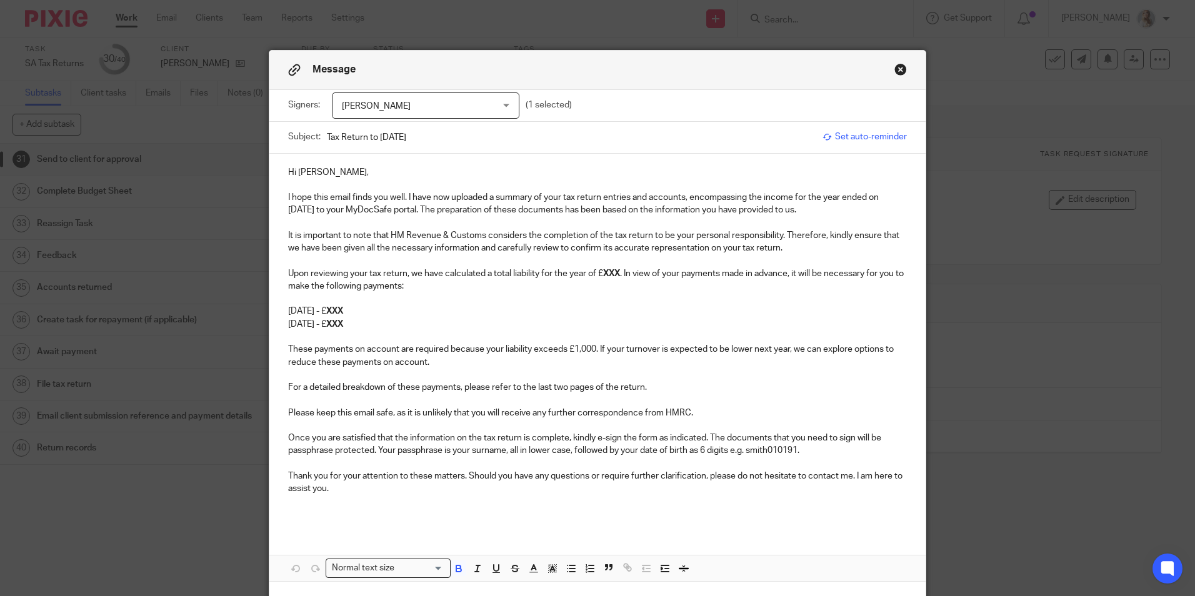
drag, startPoint x: 403, startPoint y: 319, endPoint x: 375, endPoint y: 322, distance: 28.2
click at [375, 322] on p "31st July 2026 - £ XXX" at bounding box center [597, 324] width 619 height 13
click at [617, 269] on strong "XXX" at bounding box center [611, 273] width 17 height 9
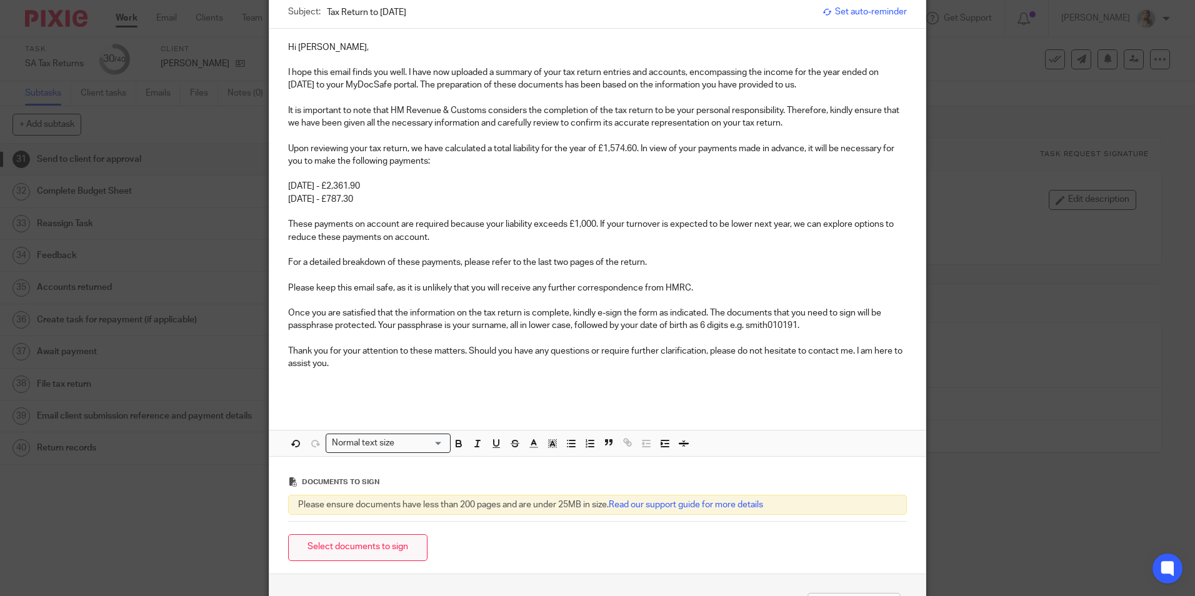
click at [357, 546] on button "Select documents to sign" at bounding box center [357, 547] width 139 height 27
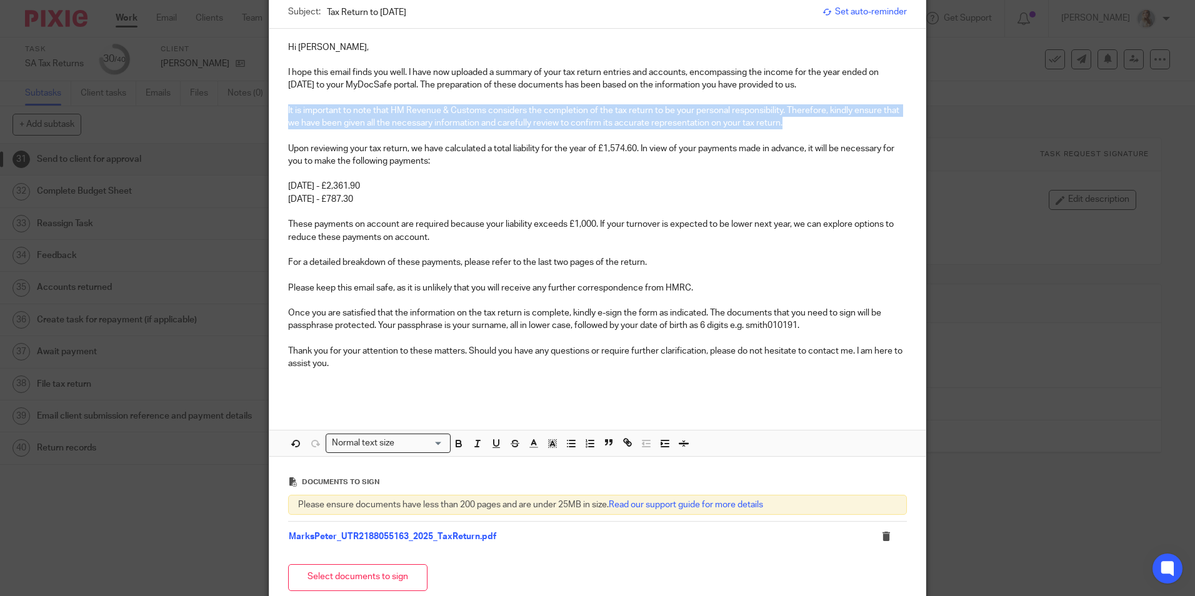
drag, startPoint x: 788, startPoint y: 128, endPoint x: 277, endPoint y: 109, distance: 511.0
click at [277, 109] on div "Hi Peter, I hope this email finds you well. I have now uploaded a summary of yo…" at bounding box center [597, 217] width 656 height 376
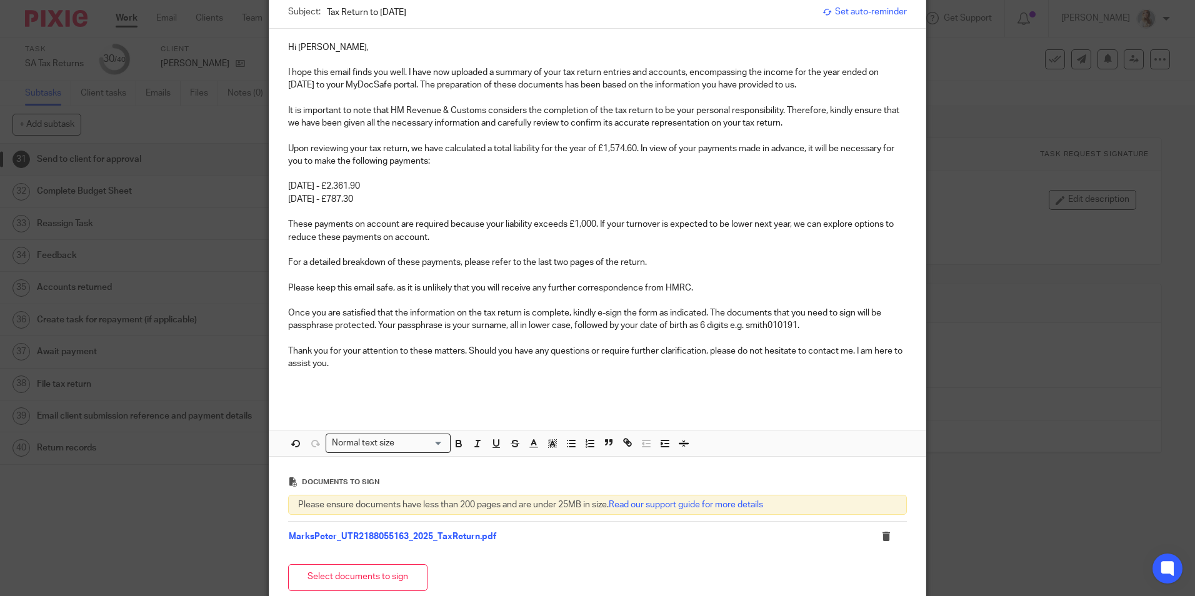
click at [329, 39] on div "Hi Peter, I hope this email finds you well. I have now uploaded a summary of yo…" at bounding box center [597, 217] width 656 height 376
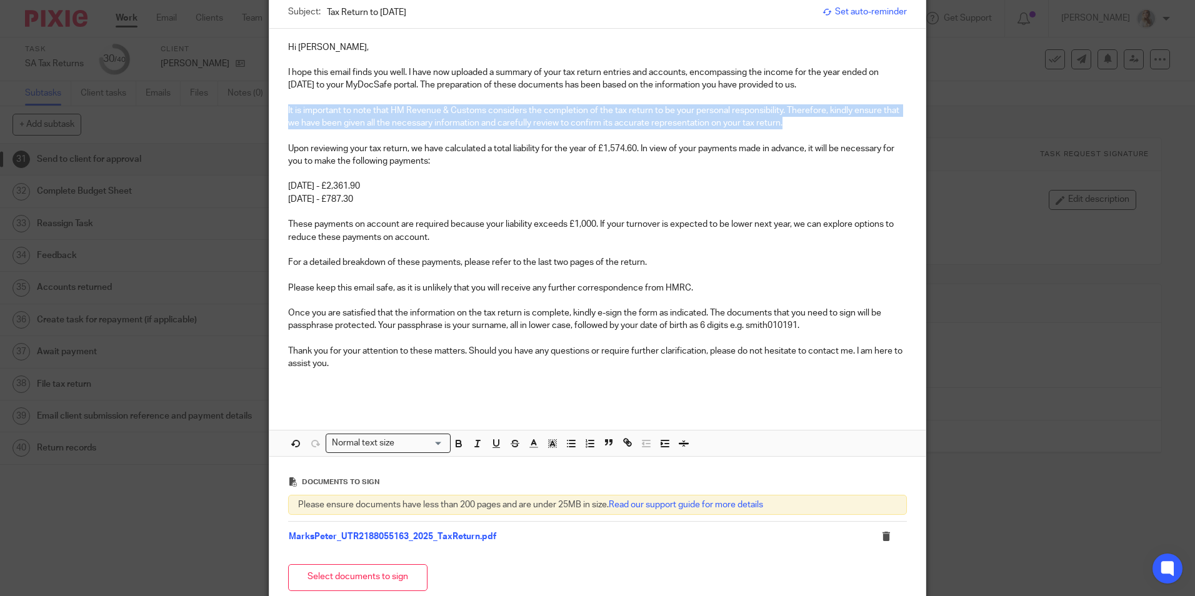
drag, startPoint x: 827, startPoint y: 121, endPoint x: 224, endPoint y: 106, distance: 603.4
click at [224, 106] on div "Message Signers: Peter Marks Peter Marks (1 selected) Subject: Tax Return to 5t…" at bounding box center [597, 298] width 1195 height 596
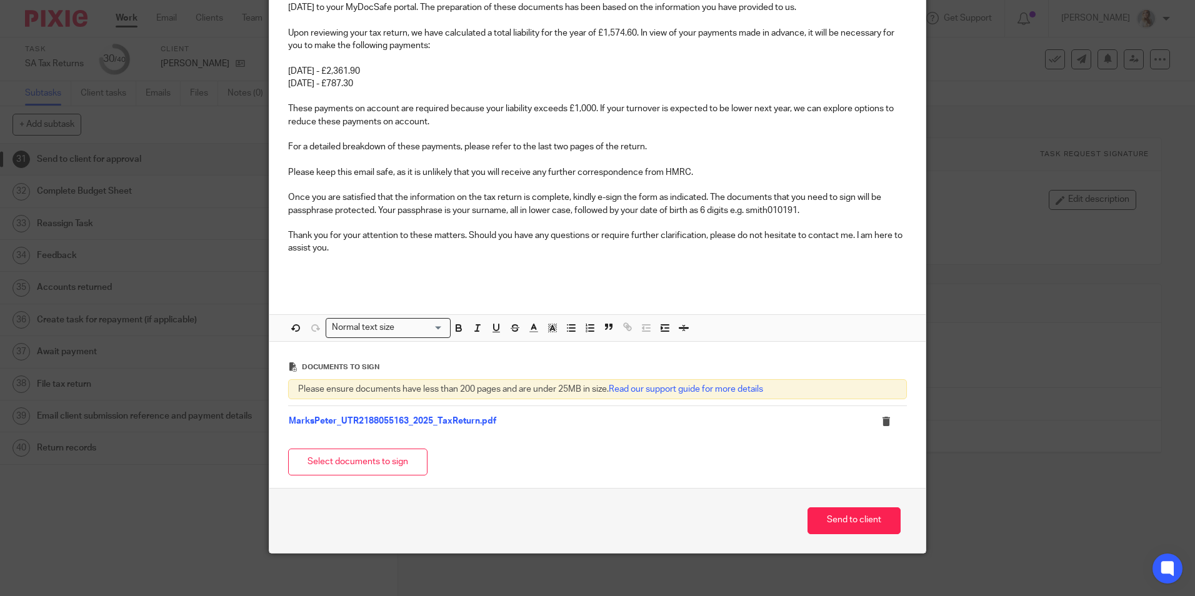
scroll to position [210, 0]
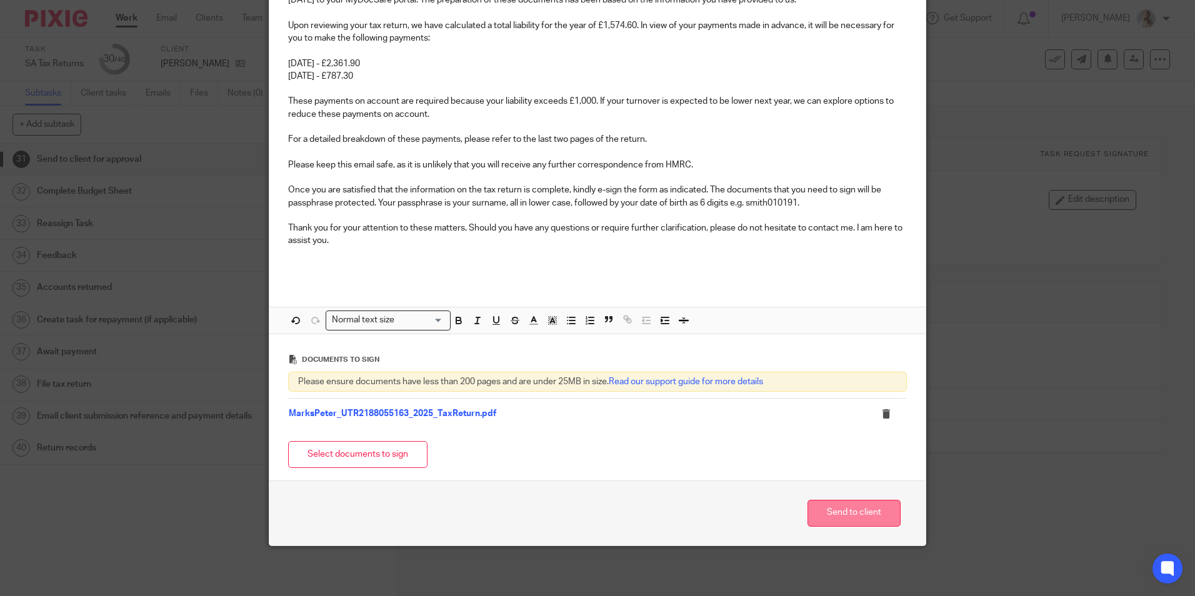
click at [818, 513] on button "Send to client" at bounding box center [854, 513] width 93 height 27
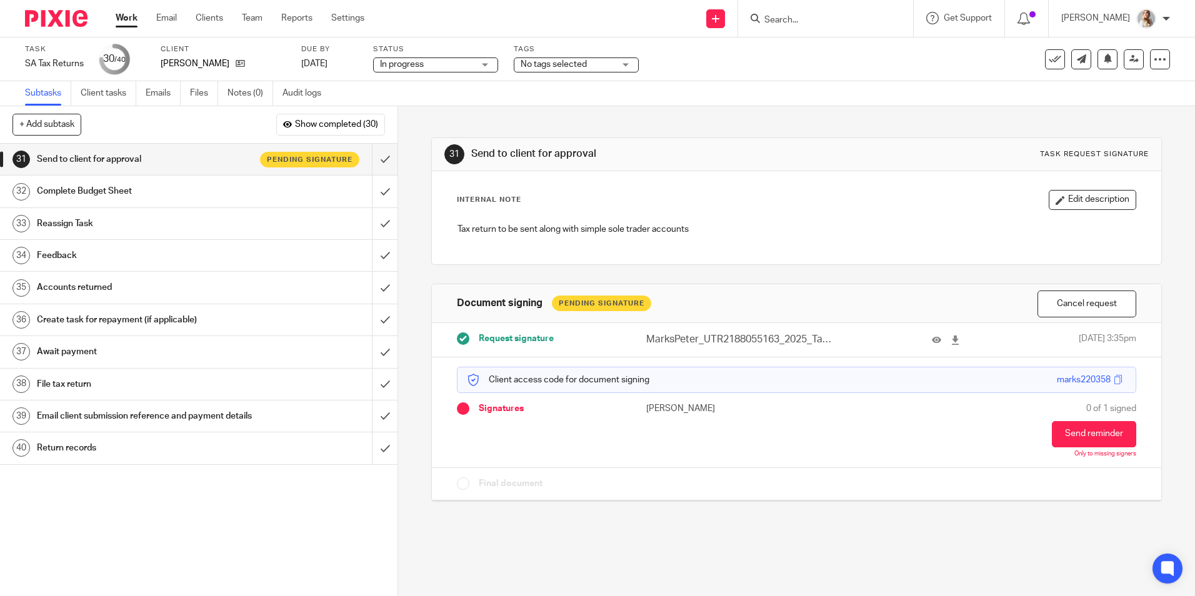
click at [554, 69] on span "No tags selected" at bounding box center [568, 64] width 94 height 13
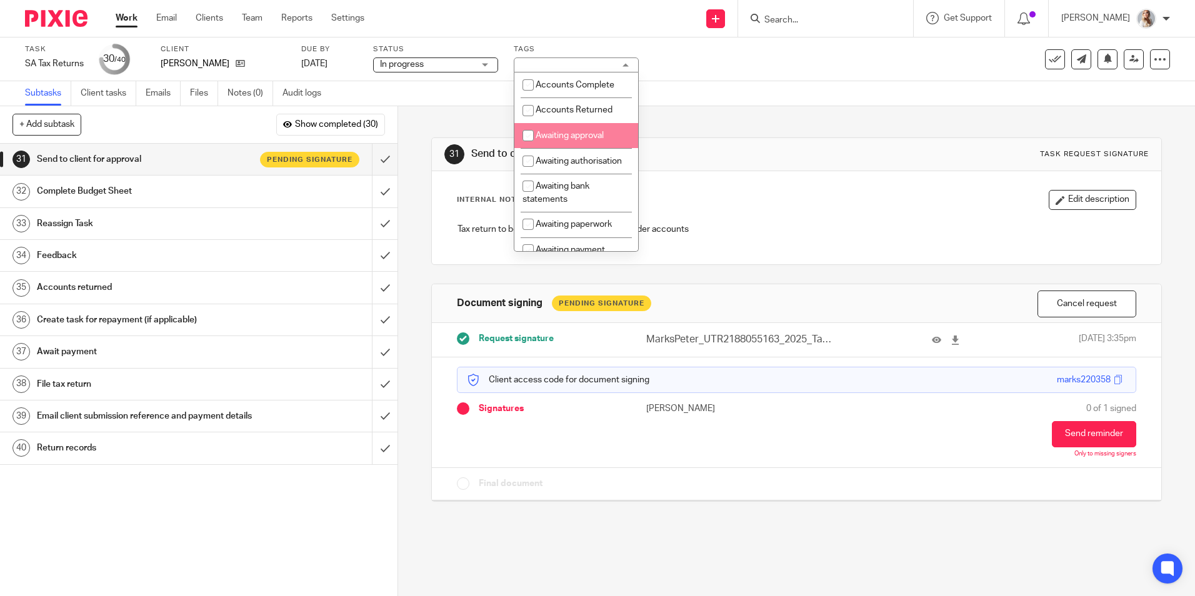
click at [569, 131] on li "Awaiting approval" at bounding box center [576, 136] width 124 height 26
checkbox input "true"
click at [330, 60] on link "22 Aug 2025" at bounding box center [329, 64] width 56 height 13
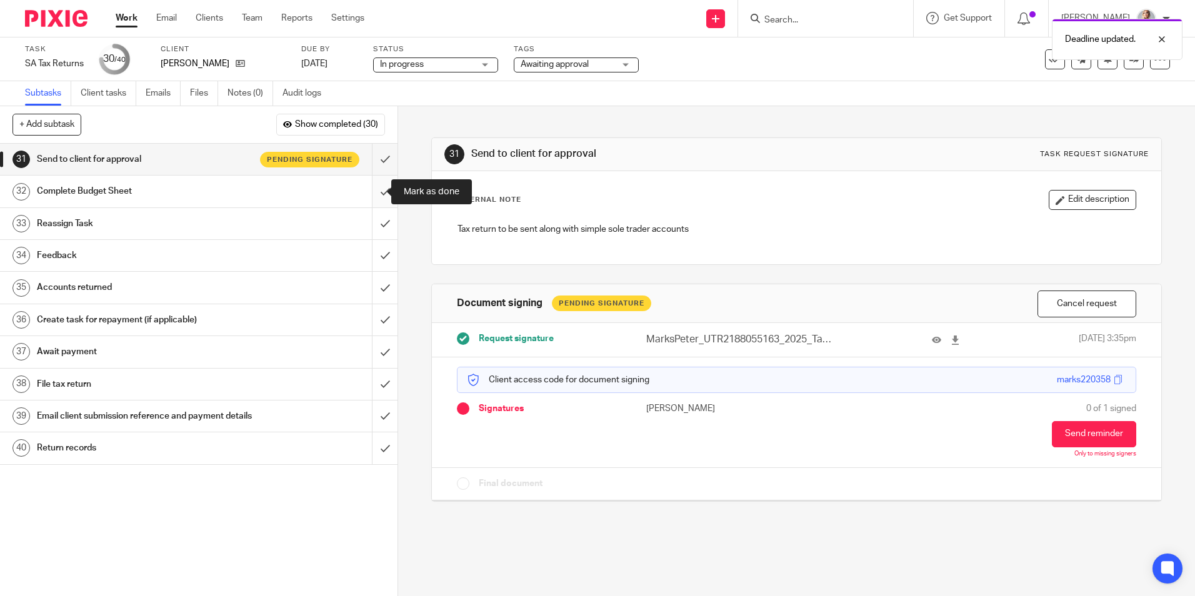
click at [379, 189] on input "submit" at bounding box center [199, 191] width 398 height 31
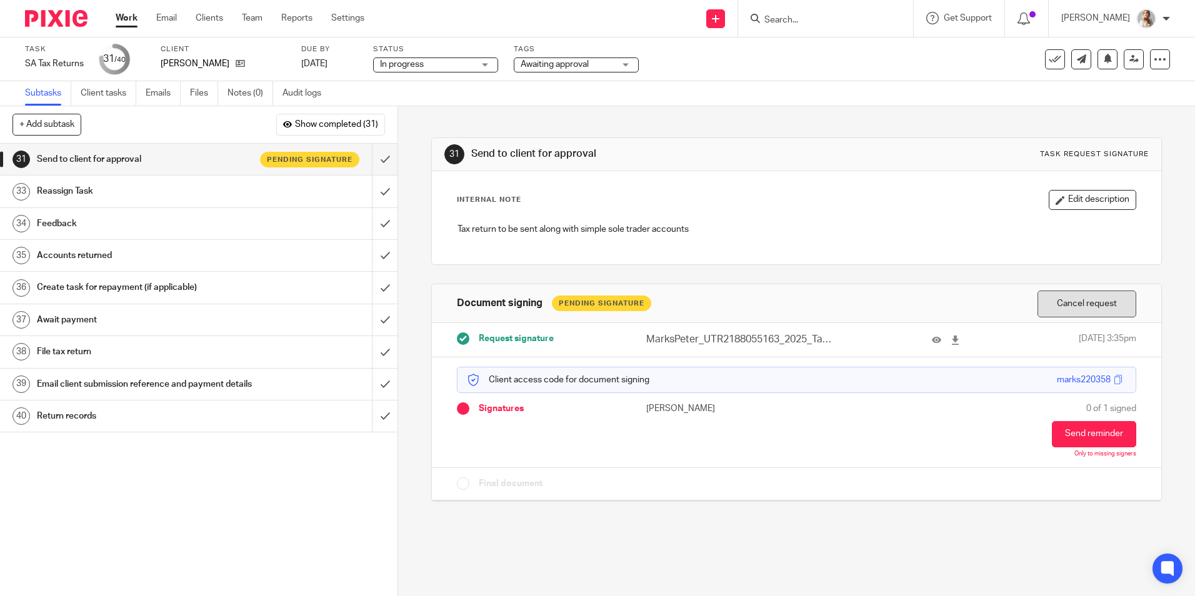
click at [1057, 305] on button "Cancel request" at bounding box center [1087, 304] width 99 height 27
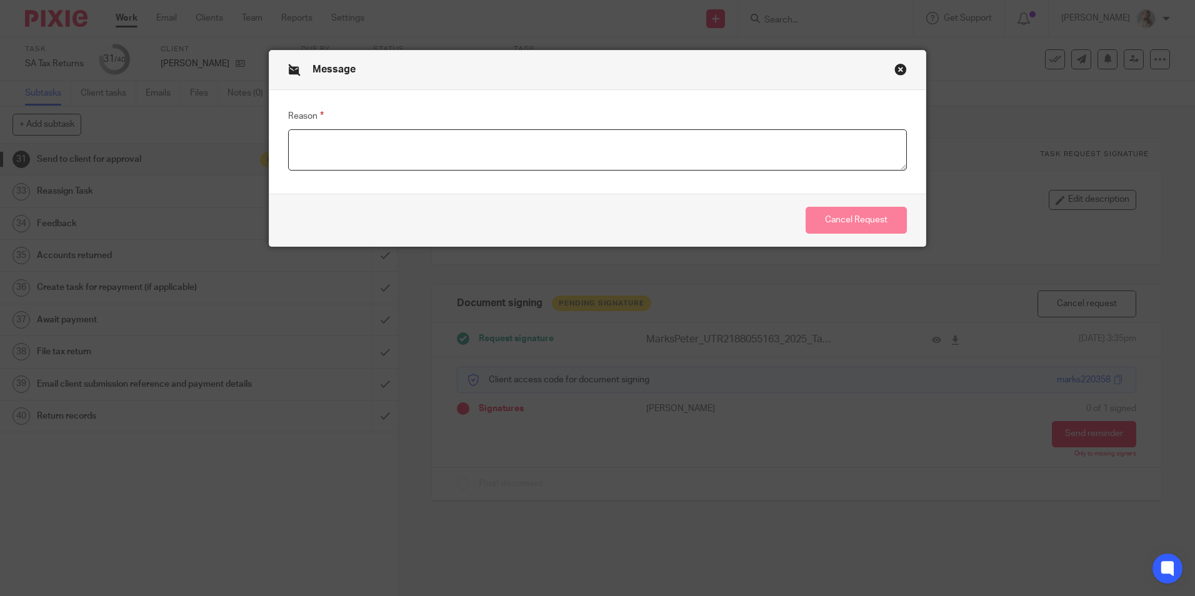
click at [491, 153] on textarea "Reason" at bounding box center [597, 149] width 619 height 41
type textarea "Amended"
click at [841, 216] on button "Cancel Request" at bounding box center [856, 220] width 101 height 27
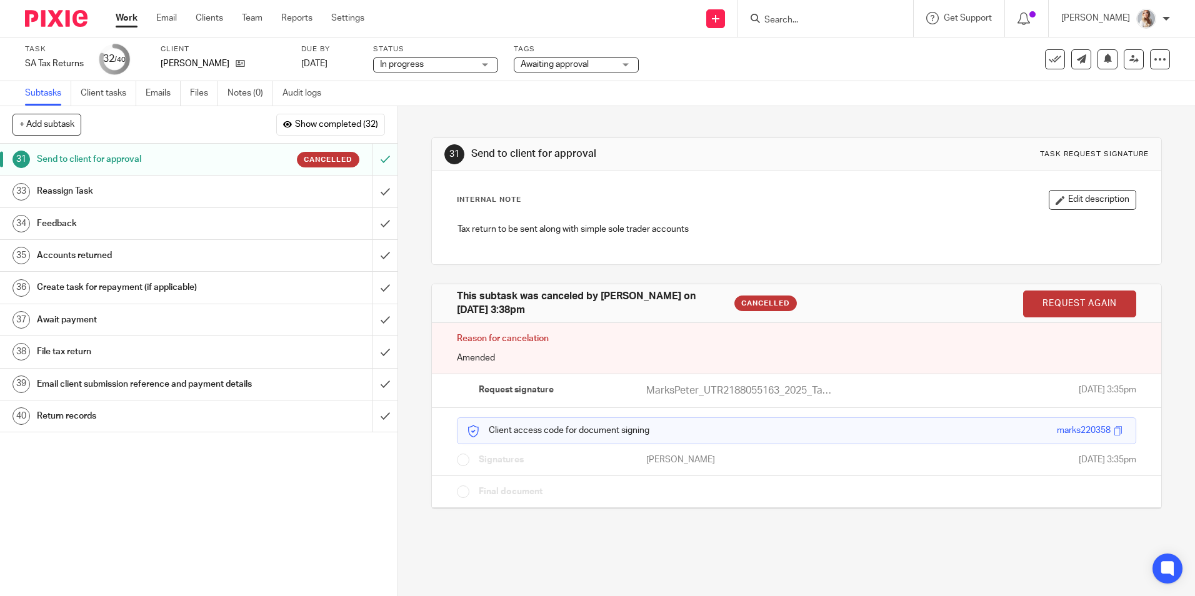
drag, startPoint x: 1082, startPoint y: 309, endPoint x: 650, endPoint y: 57, distance: 500.0
click at [1082, 309] on link "Request again" at bounding box center [1079, 304] width 113 height 27
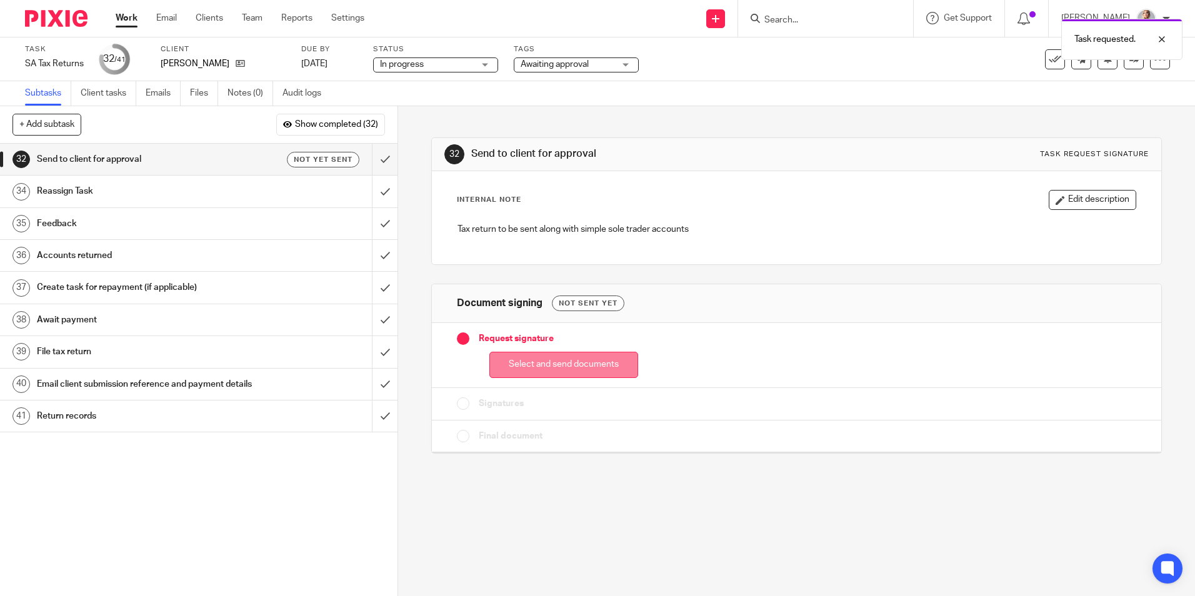
click at [566, 374] on button "Select and send documents" at bounding box center [563, 365] width 149 height 27
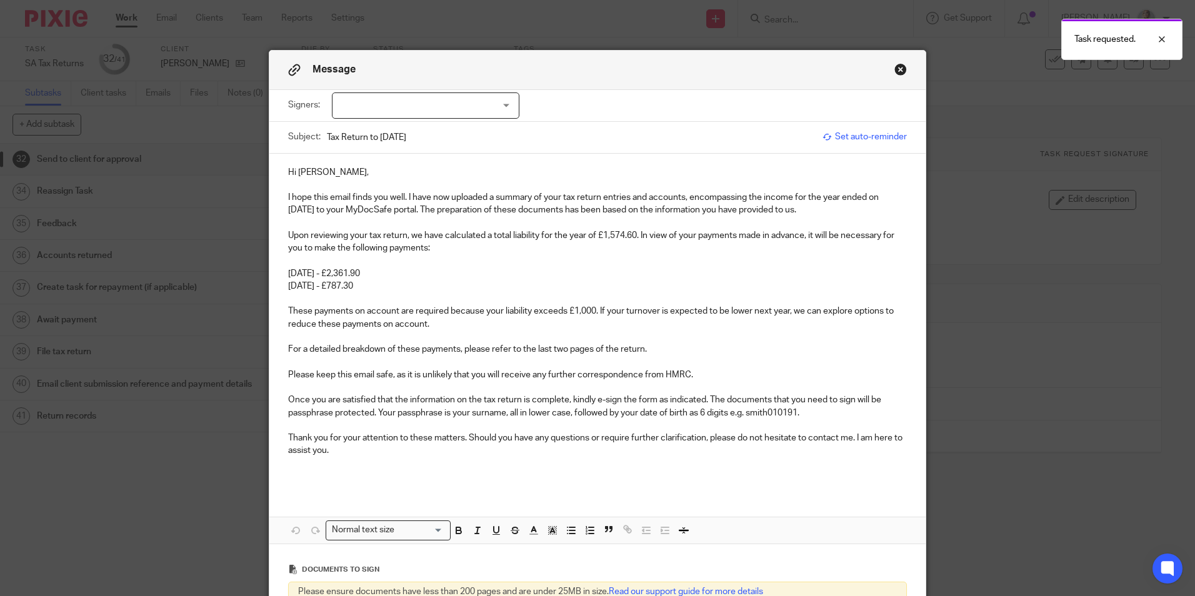
click at [463, 112] on div at bounding box center [426, 106] width 188 height 26
click at [434, 131] on li "[PERSON_NAME]" at bounding box center [421, 132] width 186 height 26
checkbox input "true"
click at [426, 278] on p "[DATE] - £2,361.90" at bounding box center [597, 274] width 619 height 13
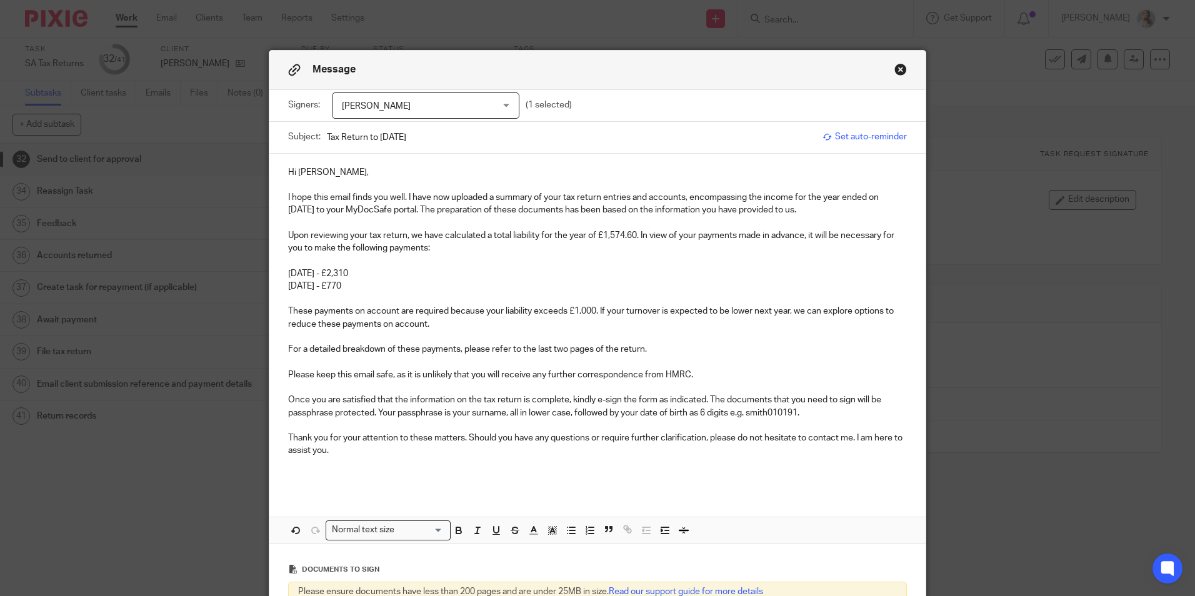
click at [638, 233] on p "Upon reviewing your tax return, we have calculated a total liability for the ye…" at bounding box center [597, 242] width 619 height 26
click at [423, 269] on p "31st January 2026 - £2,310" at bounding box center [597, 274] width 619 height 13
click at [419, 280] on p "31st July 2026 - £770" at bounding box center [597, 286] width 619 height 13
click at [404, 306] on p "These payments on account are required because your liability exceeds £1,000. I…" at bounding box center [597, 318] width 619 height 26
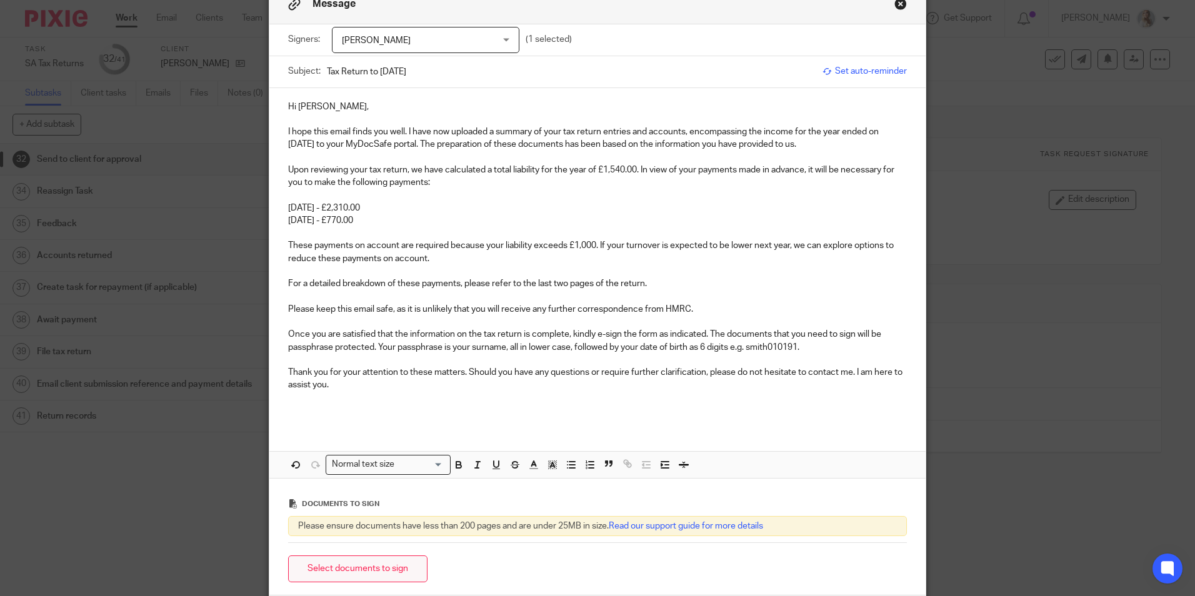
scroll to position [125, 0]
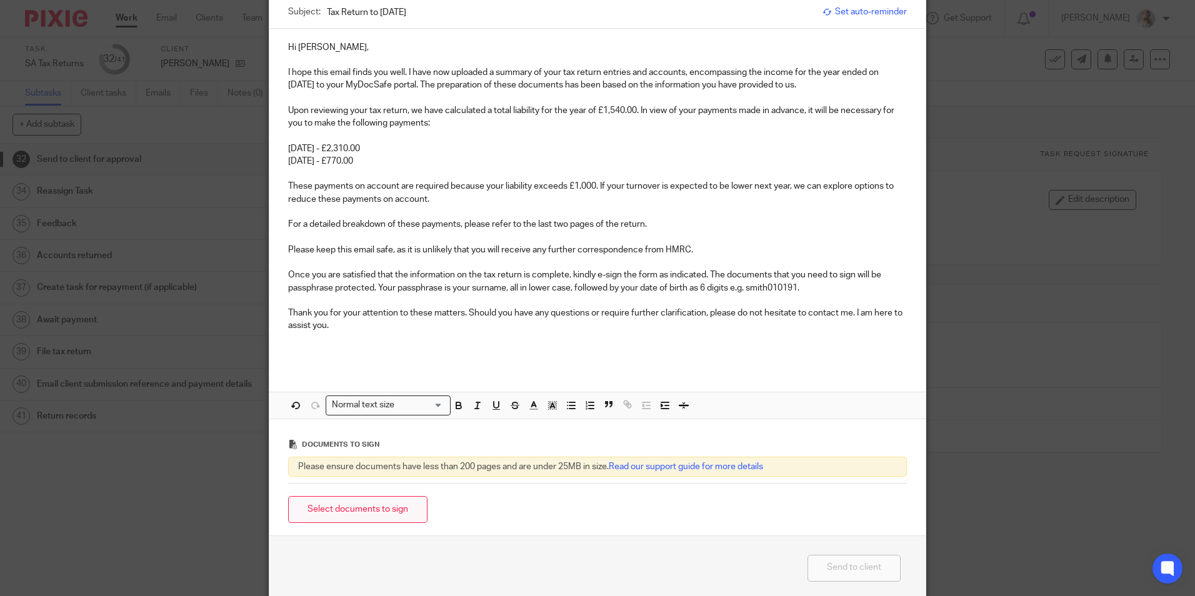
click at [396, 510] on button "Select documents to sign" at bounding box center [357, 509] width 139 height 27
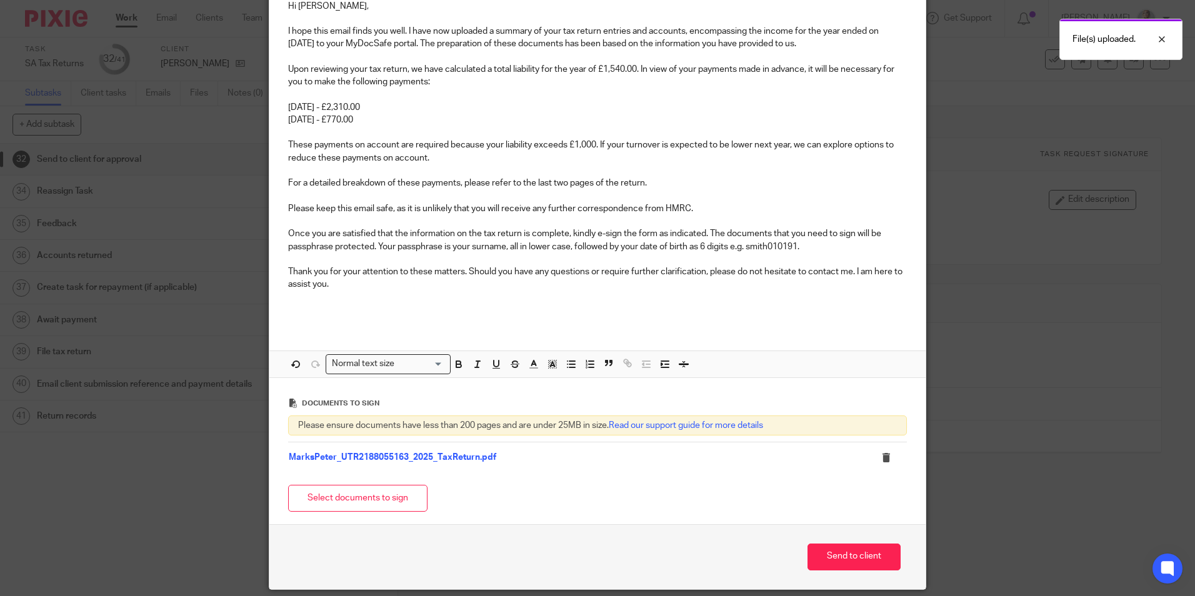
scroll to position [188, 0]
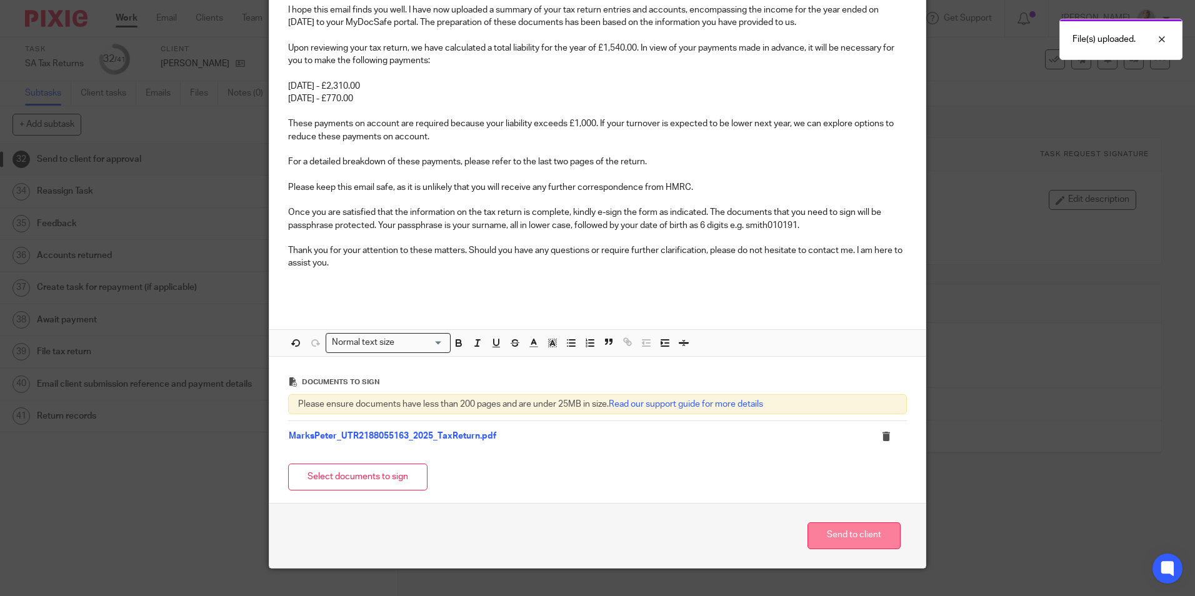
click at [832, 532] on button "Send to client" at bounding box center [854, 536] width 93 height 27
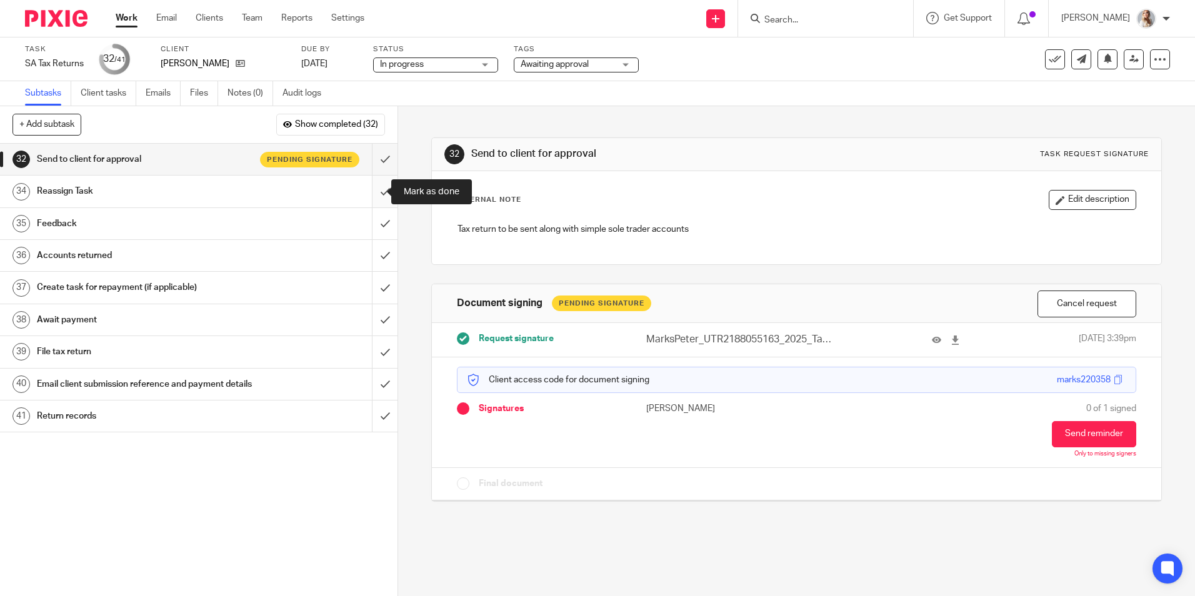
click at [373, 187] on input "submit" at bounding box center [199, 191] width 398 height 31
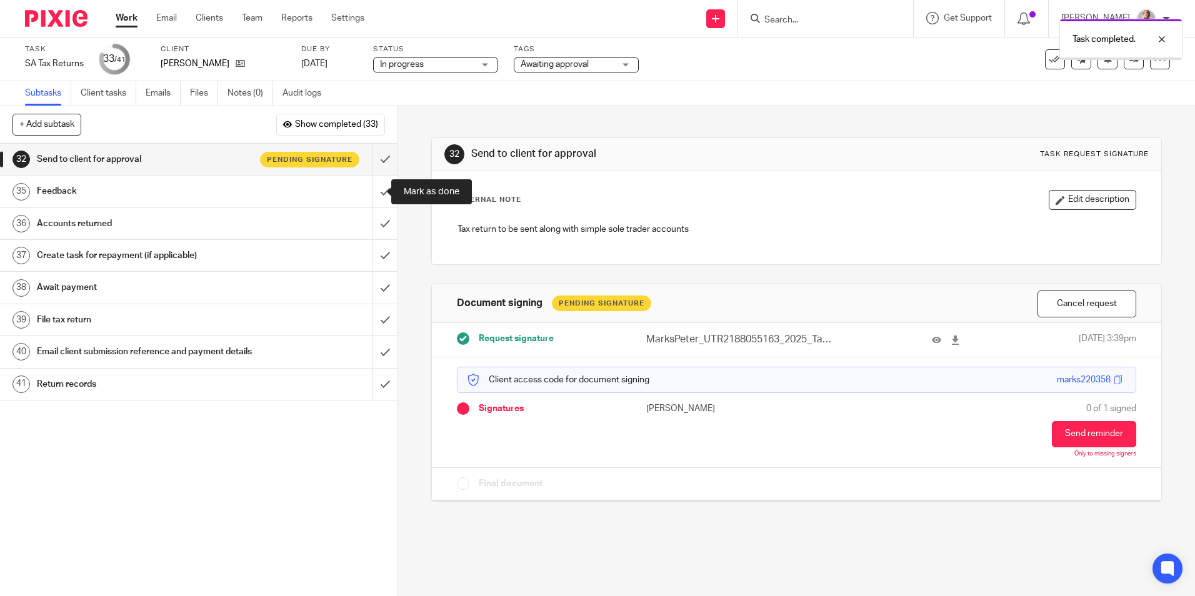
click at [373, 187] on input "submit" at bounding box center [199, 191] width 398 height 31
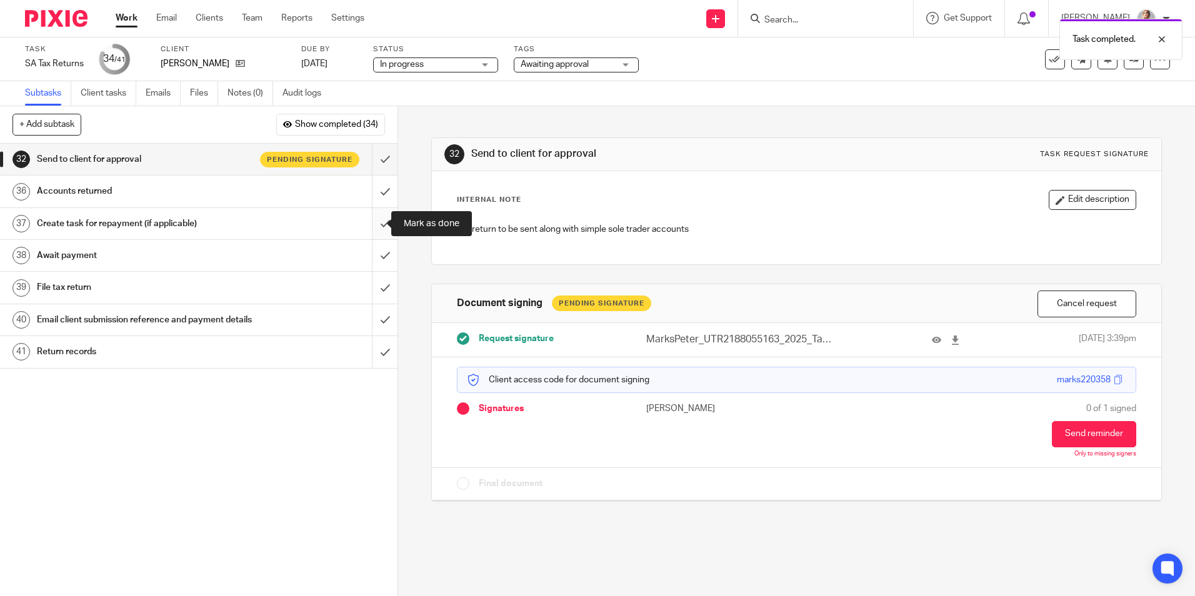
click at [372, 224] on input "submit" at bounding box center [199, 223] width 398 height 31
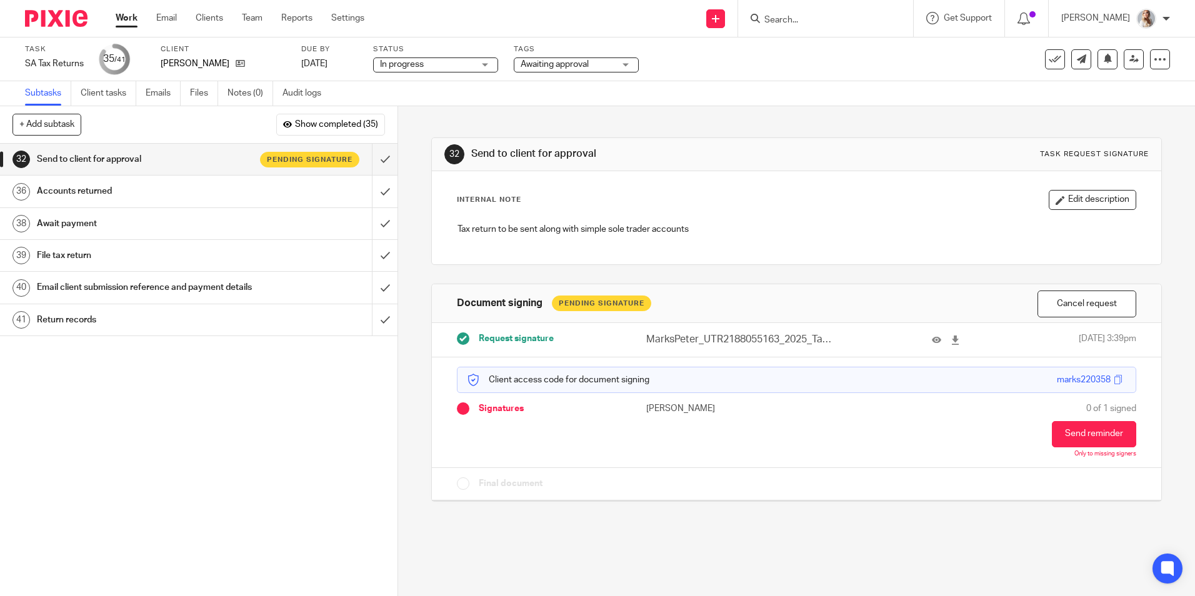
click at [116, 14] on div "Work Email Clients Team Reports Settings Work Email Clients Team Reports Settin…" at bounding box center [243, 18] width 280 height 37
click at [121, 17] on link "Work" at bounding box center [127, 18] width 22 height 13
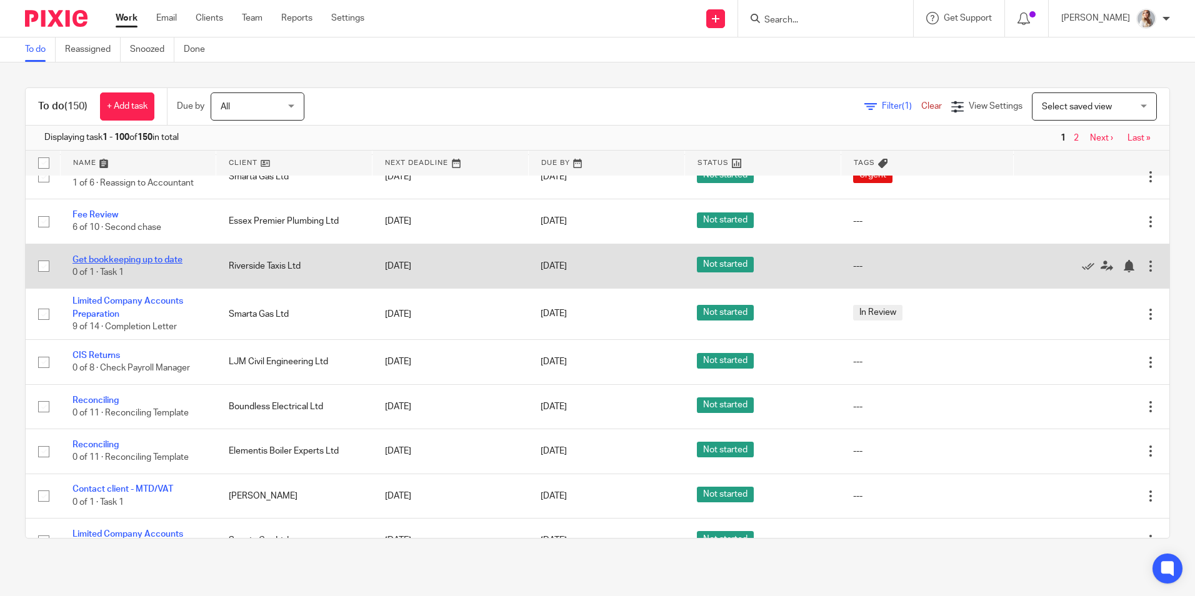
scroll to position [188, 0]
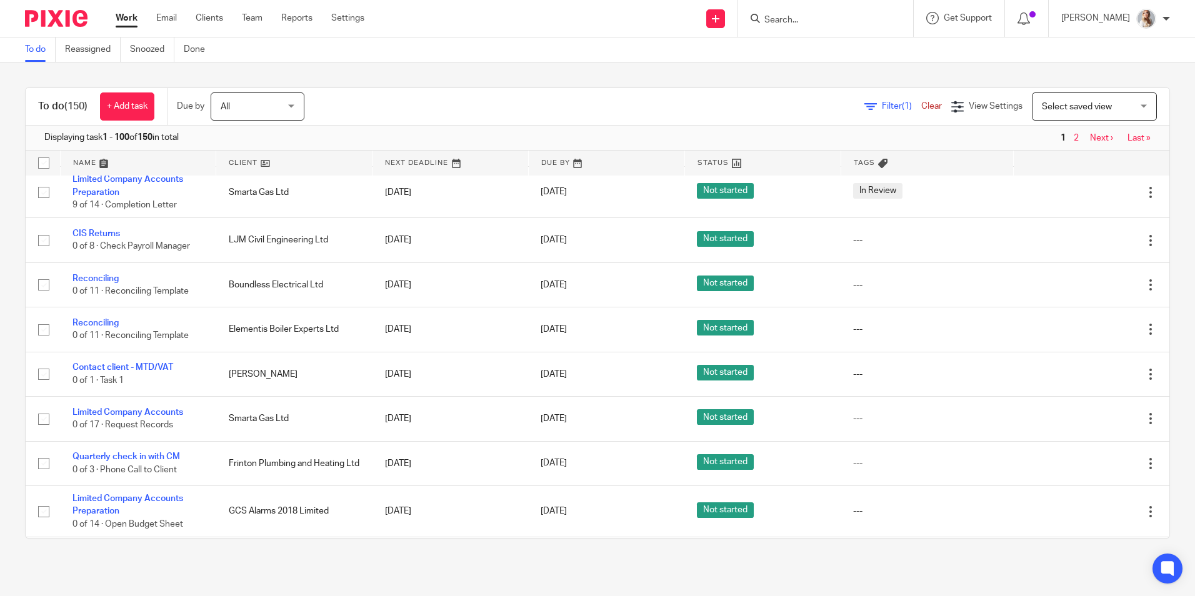
click at [794, 17] on input "Search" at bounding box center [819, 20] width 113 height 11
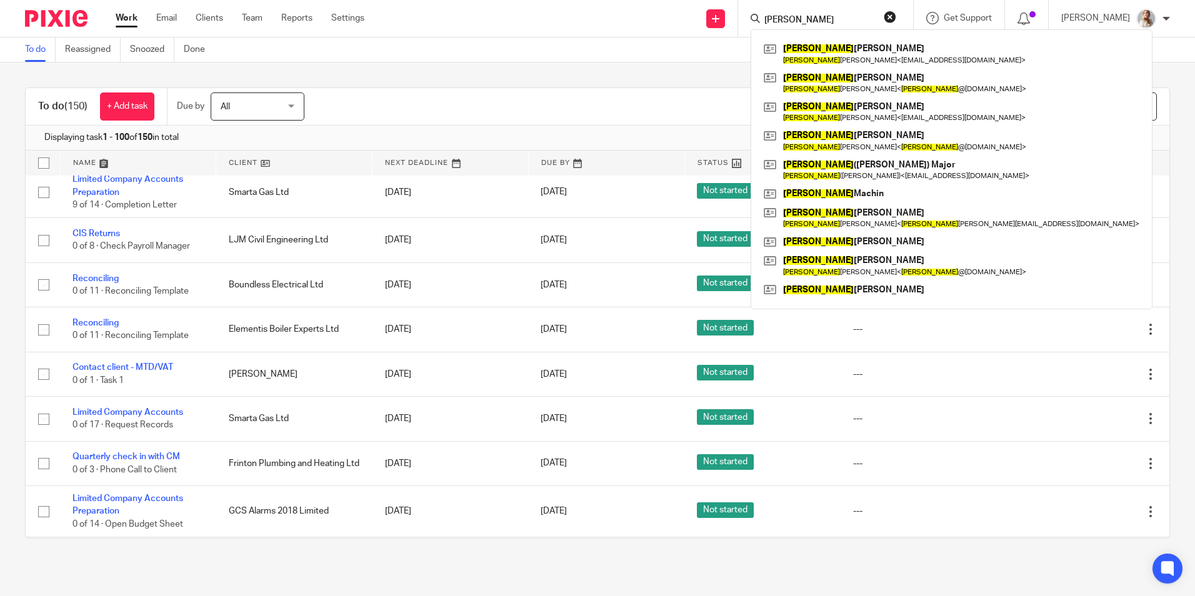
drag, startPoint x: 825, startPoint y: 26, endPoint x: 782, endPoint y: 26, distance: 43.1
click at [782, 26] on input "james" at bounding box center [819, 20] width 113 height 11
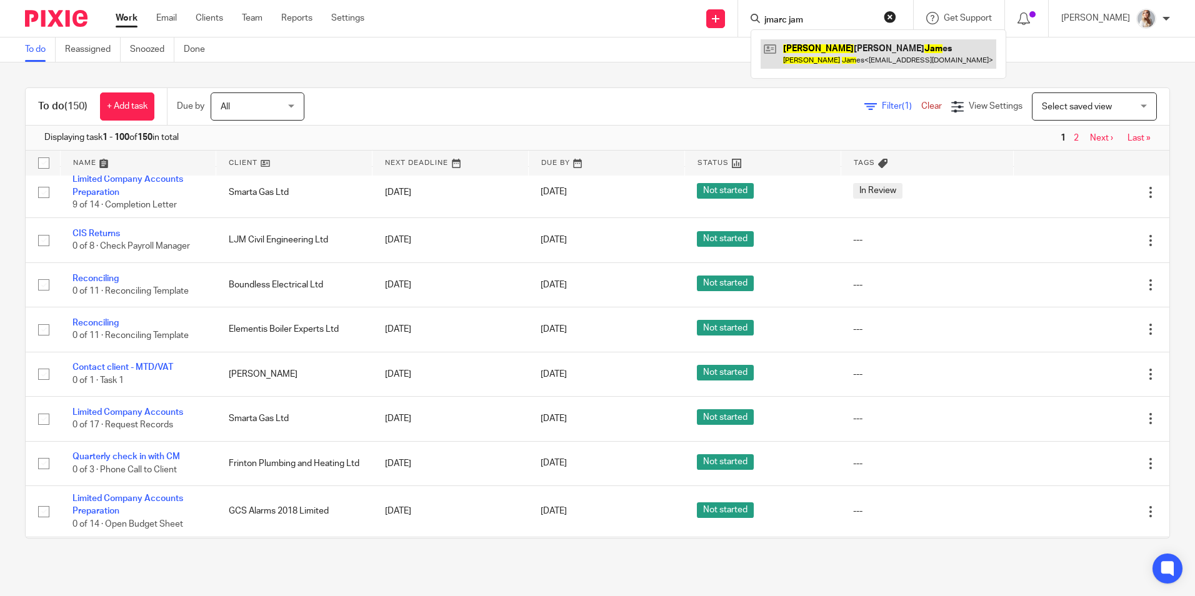
type input "jmarc jam"
click at [861, 59] on link at bounding box center [879, 53] width 236 height 29
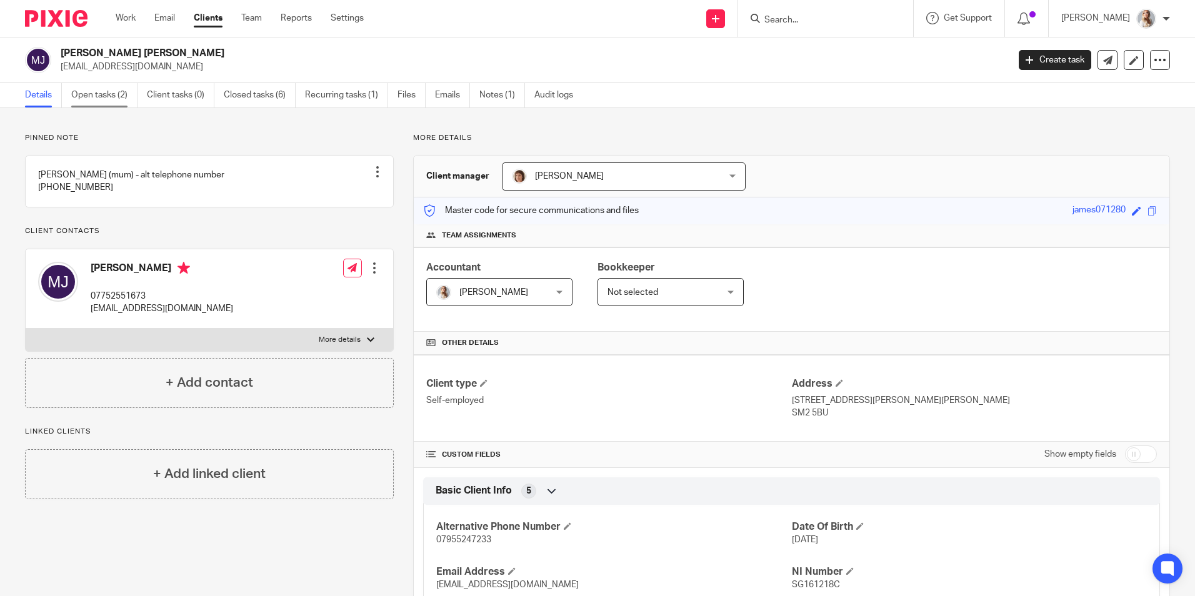
click at [74, 106] on link "Open tasks (2)" at bounding box center [104, 95] width 66 height 24
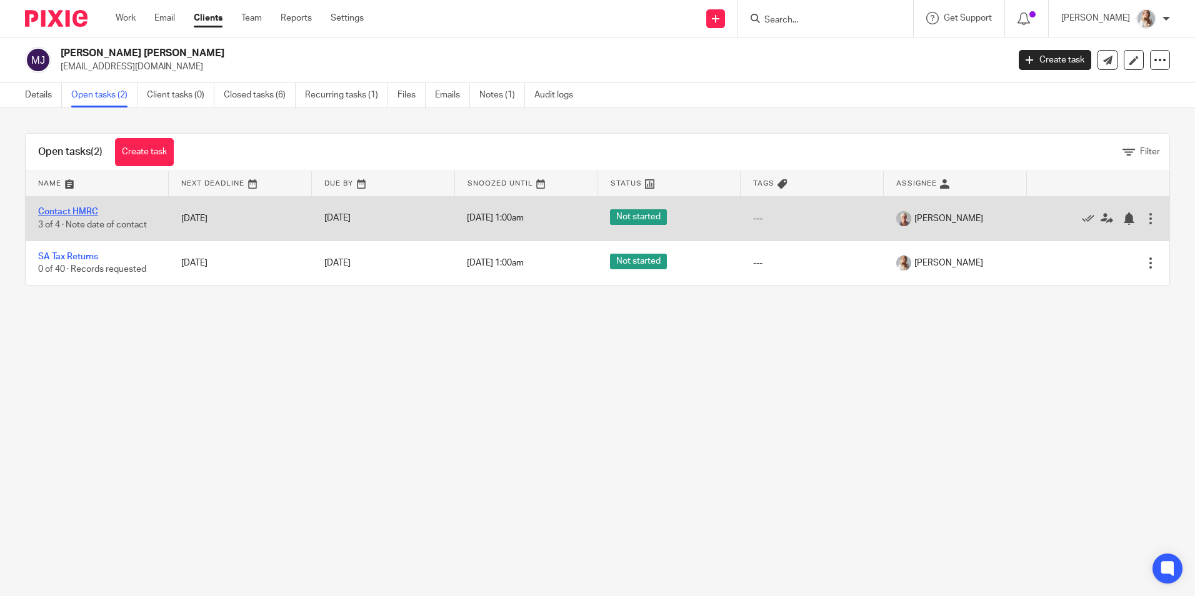
click at [77, 208] on link "Contact HMRC" at bounding box center [68, 212] width 60 height 9
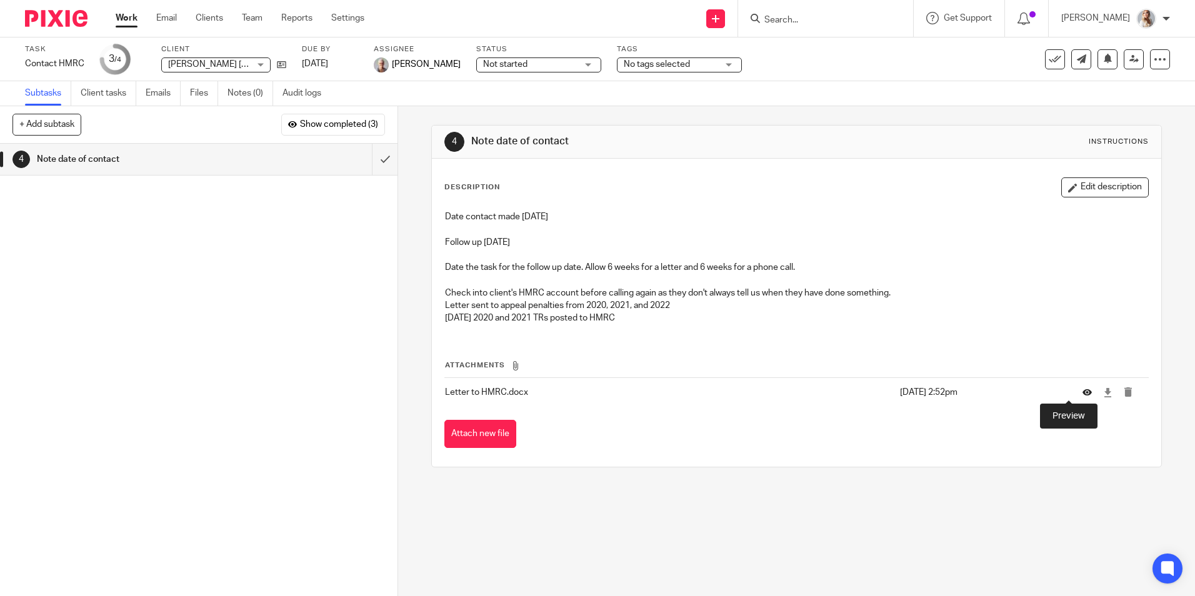
click at [1083, 393] on button at bounding box center [1092, 392] width 19 height 9
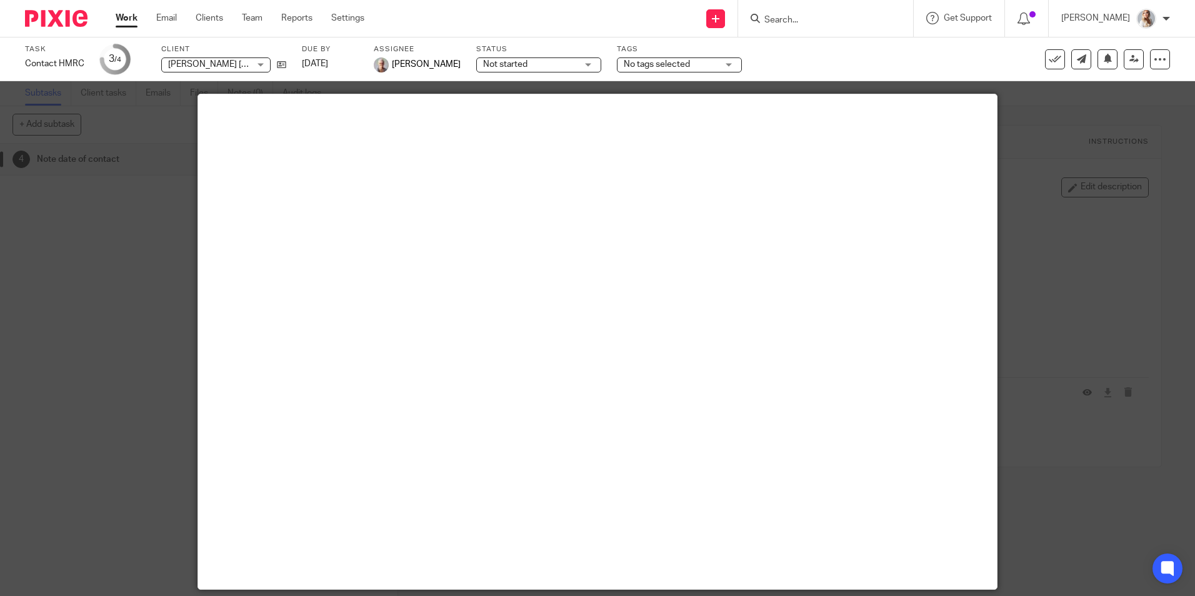
click at [1094, 130] on div at bounding box center [597, 298] width 1195 height 596
click at [144, 103] on div at bounding box center [597, 298] width 1195 height 596
click at [1136, 196] on div at bounding box center [597, 298] width 1195 height 596
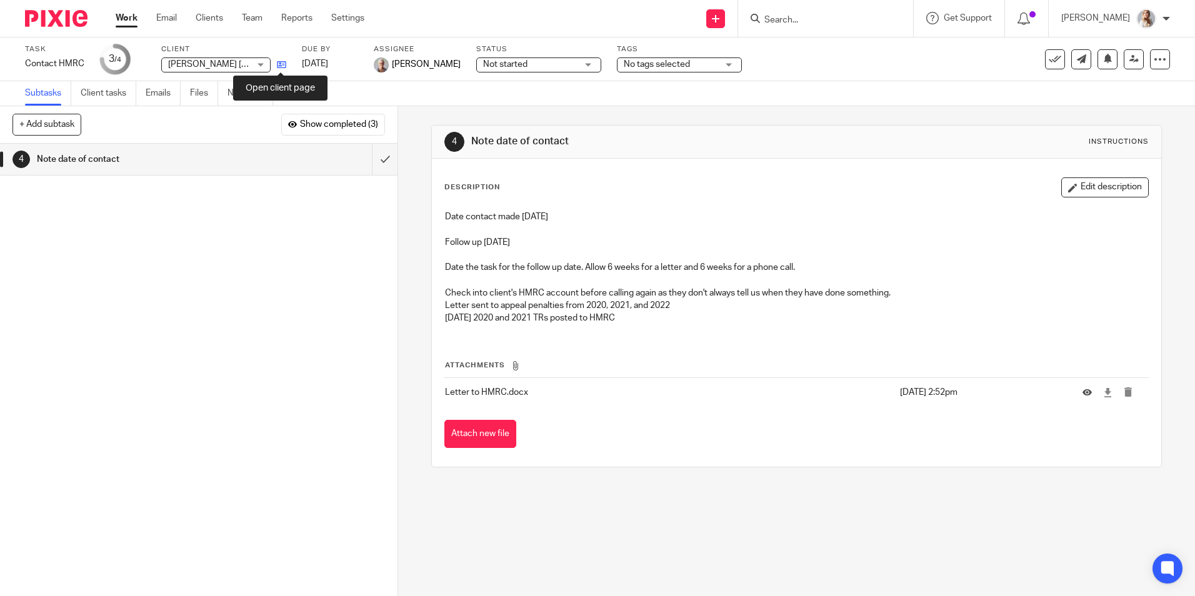
click at [284, 66] on icon at bounding box center [281, 64] width 9 height 9
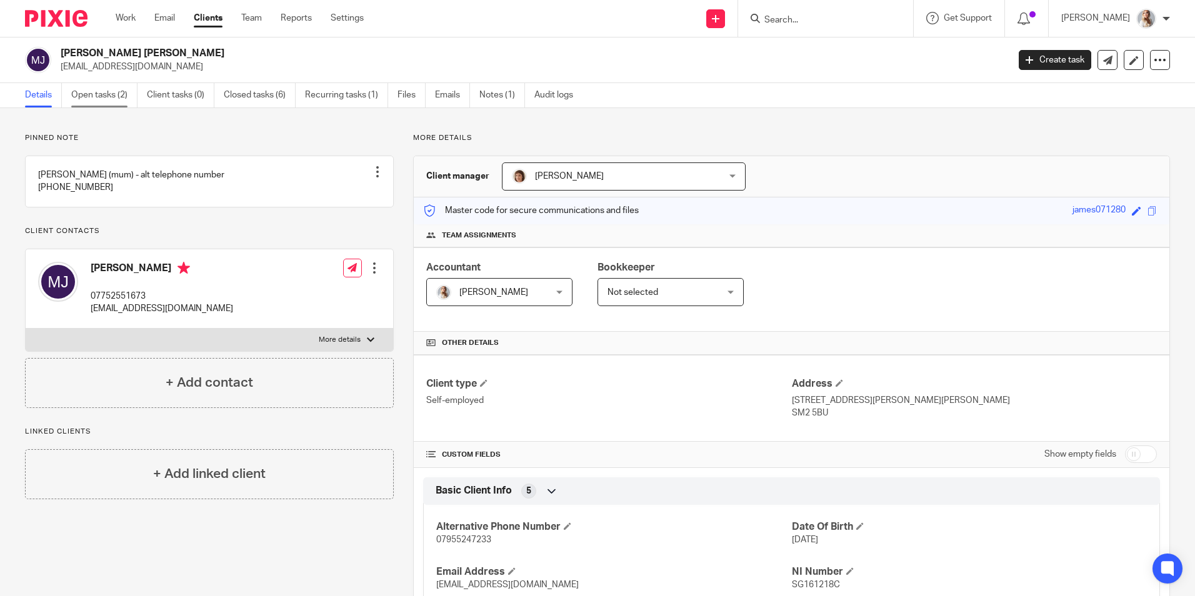
click at [97, 101] on link "Open tasks (2)" at bounding box center [104, 95] width 66 height 24
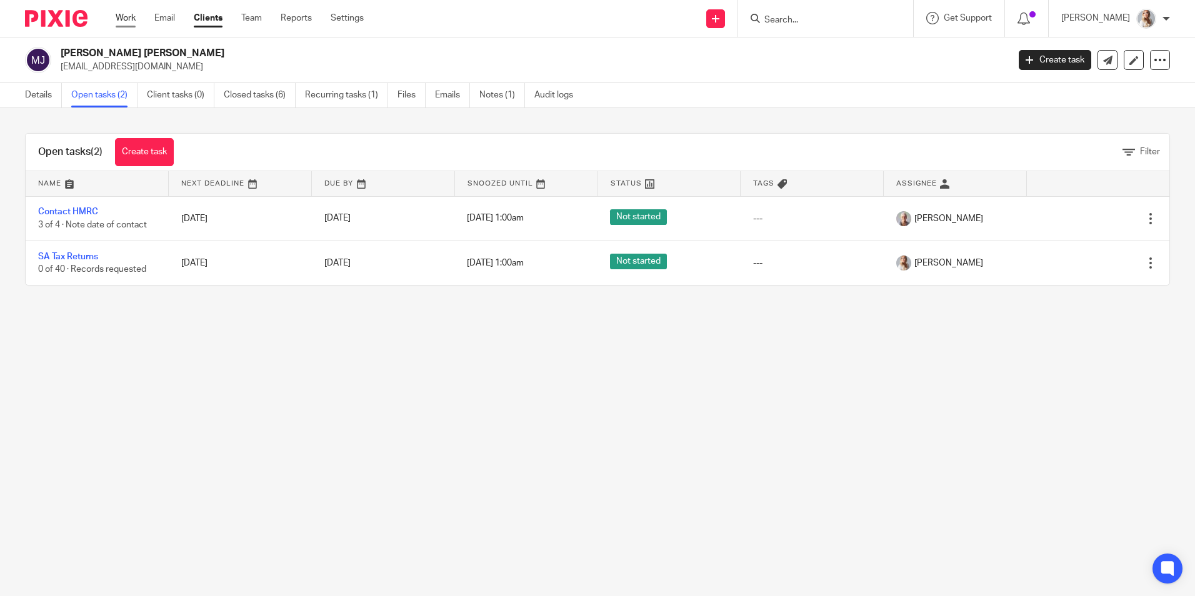
click at [120, 18] on link "Work" at bounding box center [126, 18] width 20 height 13
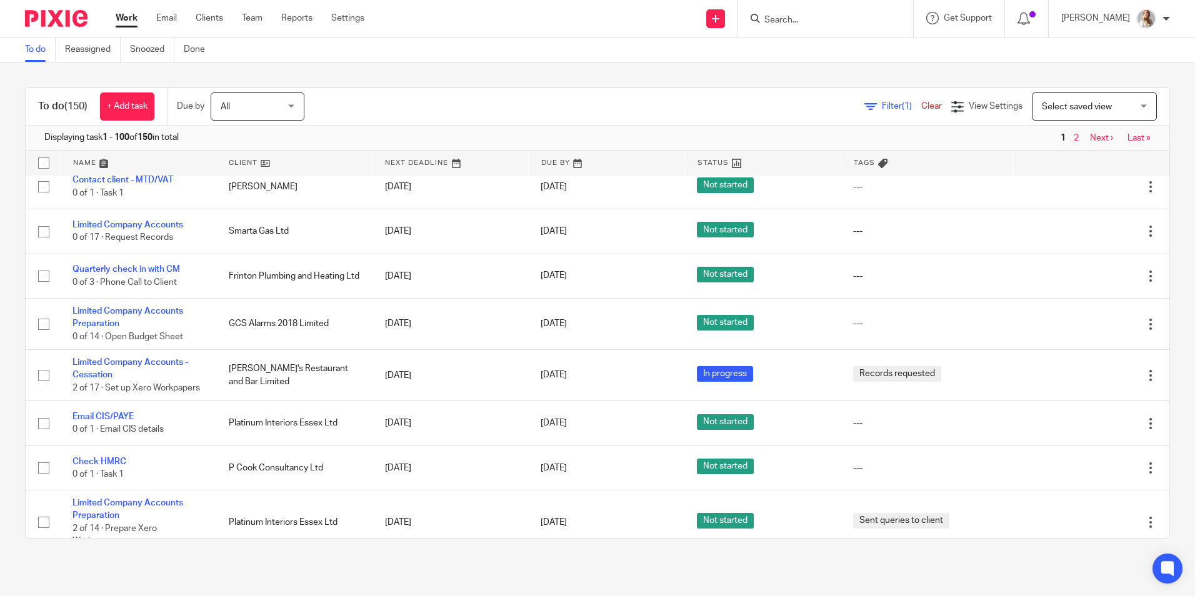
scroll to position [438, 0]
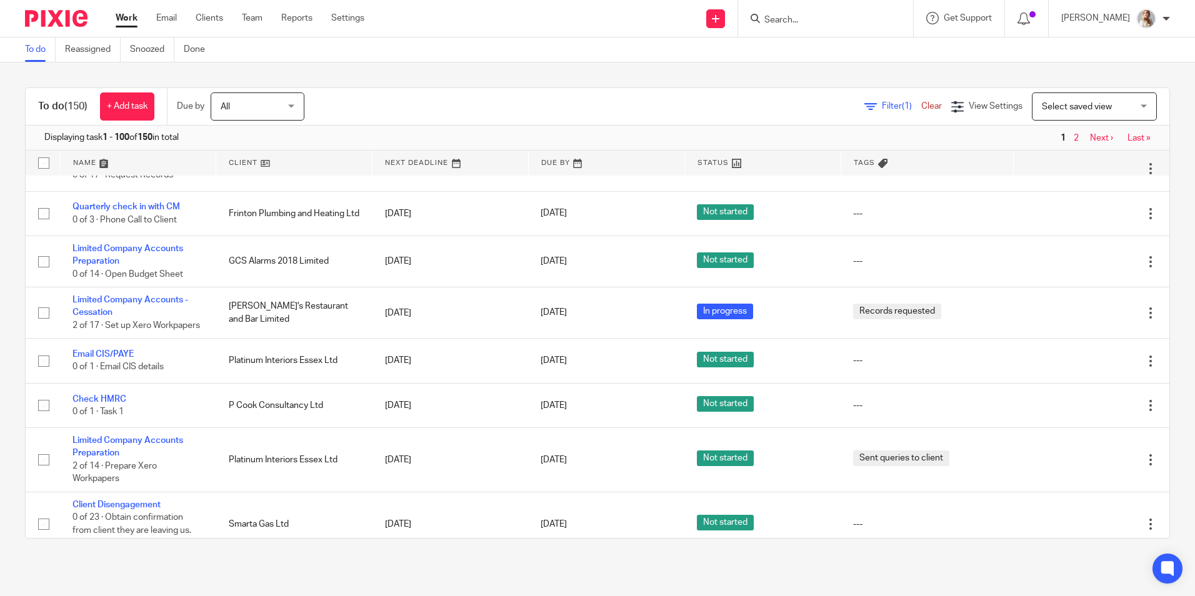
click at [969, 105] on span "View Settings" at bounding box center [996, 106] width 54 height 9
click at [1042, 109] on span "Select saved view" at bounding box center [1077, 107] width 70 height 9
click at [883, 101] on div "Filter (1) Clear" at bounding box center [907, 106] width 87 height 13
click at [882, 104] on span "Filter (1)" at bounding box center [901, 106] width 39 height 9
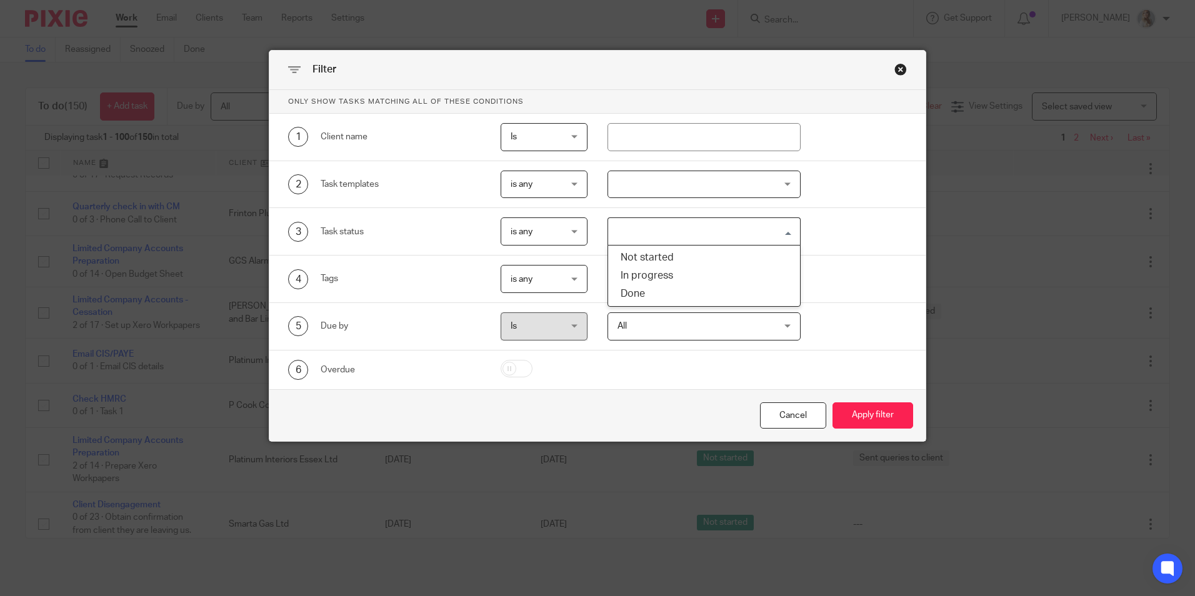
click at [623, 229] on input "Search for option" at bounding box center [701, 232] width 184 height 22
click at [628, 201] on div "2 Task templates is any is any is any is none is_any Disengagement Incorporatio…" at bounding box center [597, 185] width 656 height 48
click at [628, 176] on div at bounding box center [704, 185] width 193 height 28
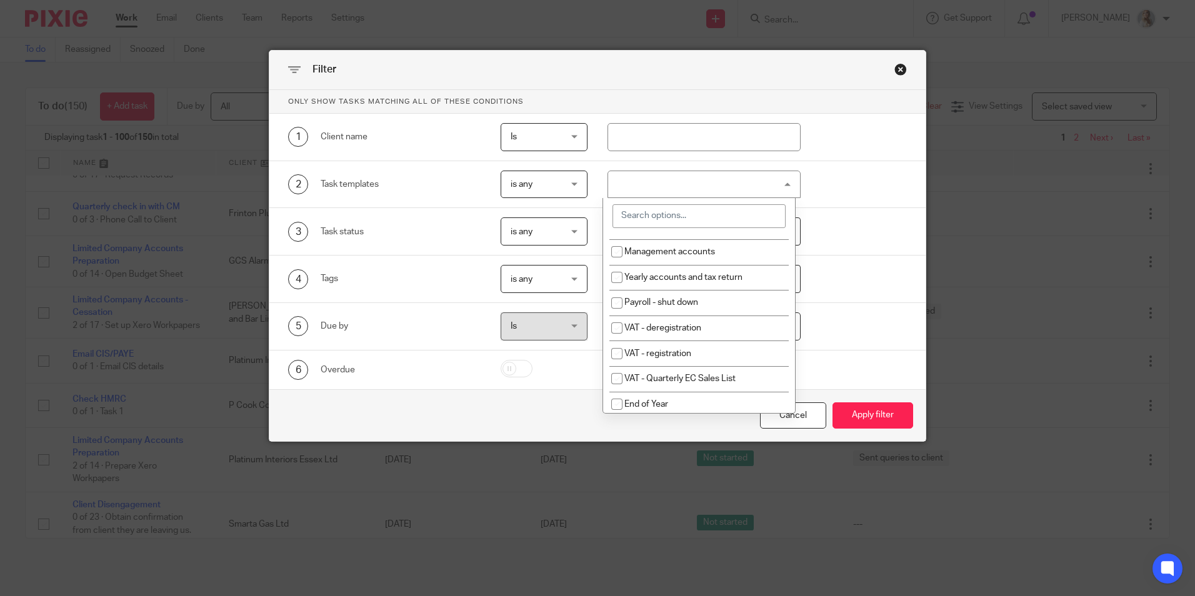
scroll to position [250, 0]
drag, startPoint x: 526, startPoint y: 398, endPoint x: 643, endPoint y: 299, distance: 153.4
click at [526, 393] on div "Cancel Apply filter" at bounding box center [597, 415] width 656 height 53
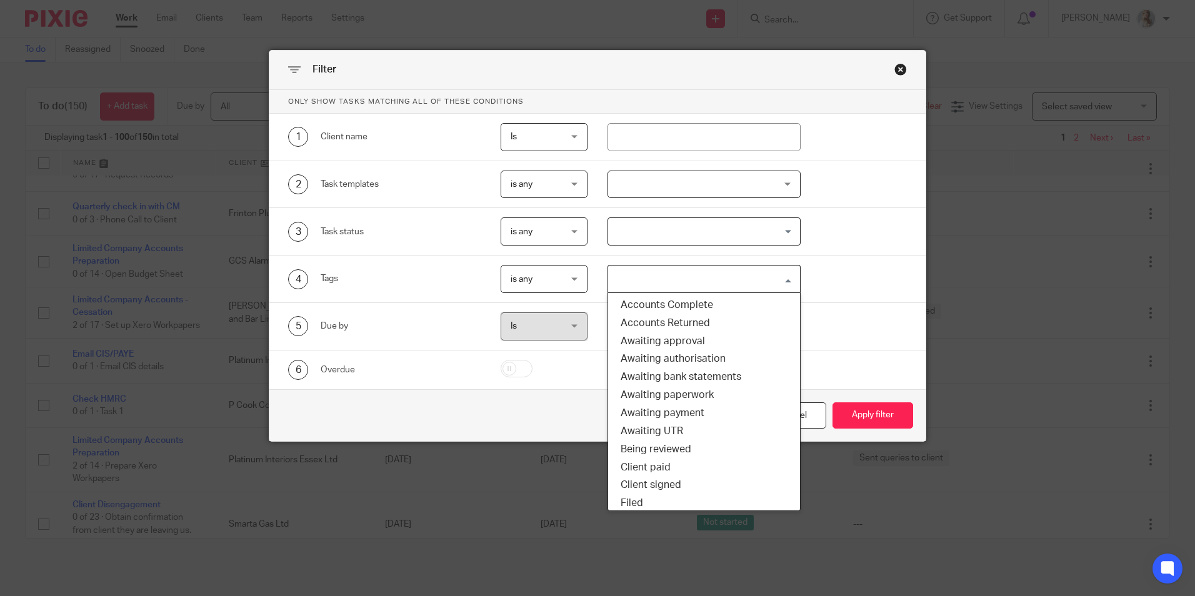
click at [658, 288] on input "Search for option" at bounding box center [701, 279] width 184 height 22
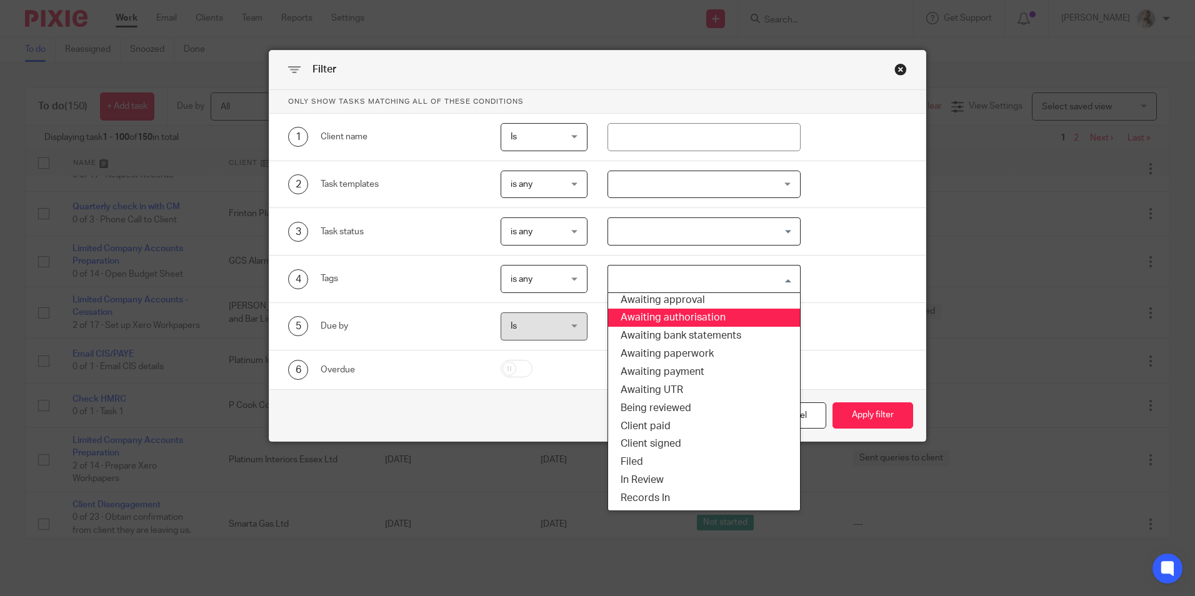
scroll to position [63, 0]
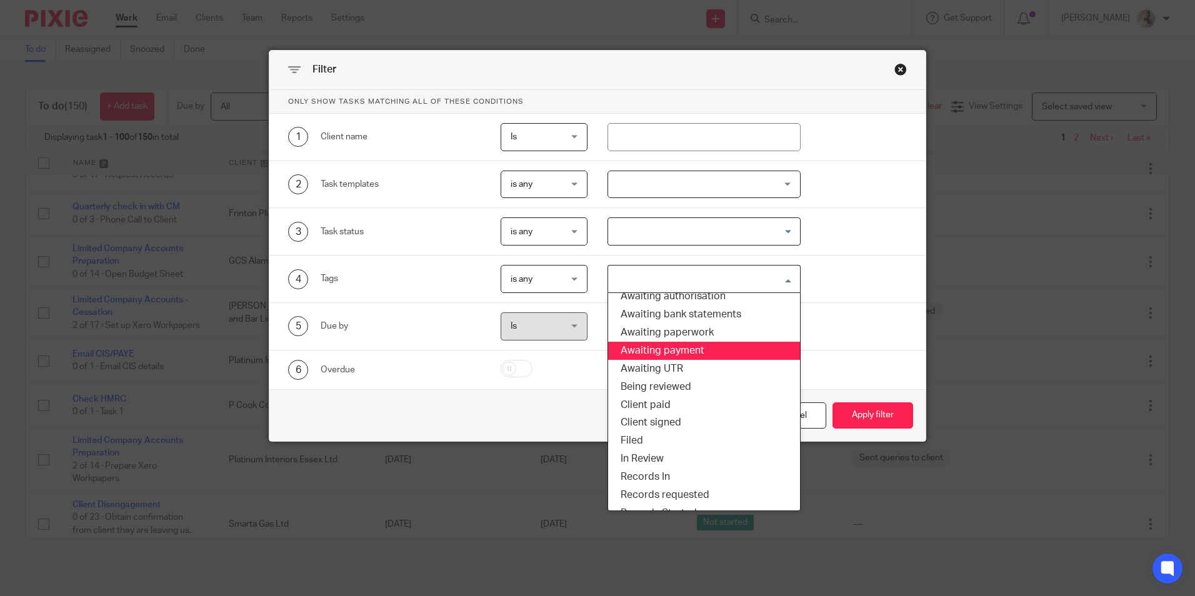
click at [656, 352] on li "Awaiting payment" at bounding box center [704, 351] width 192 height 18
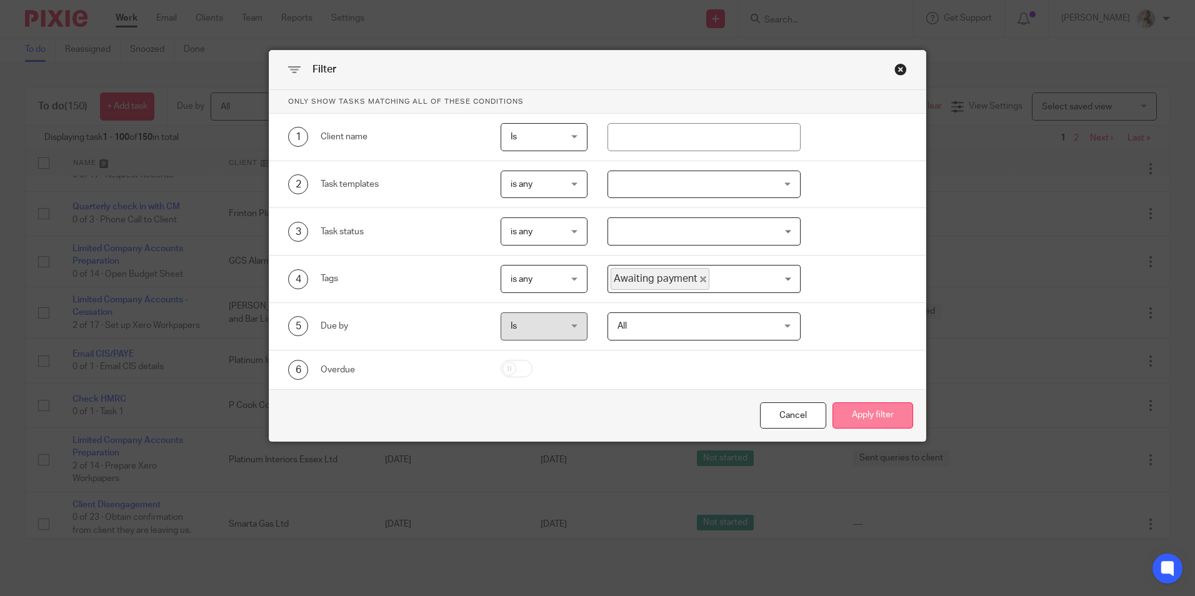
click at [873, 412] on button "Apply filter" at bounding box center [873, 416] width 81 height 27
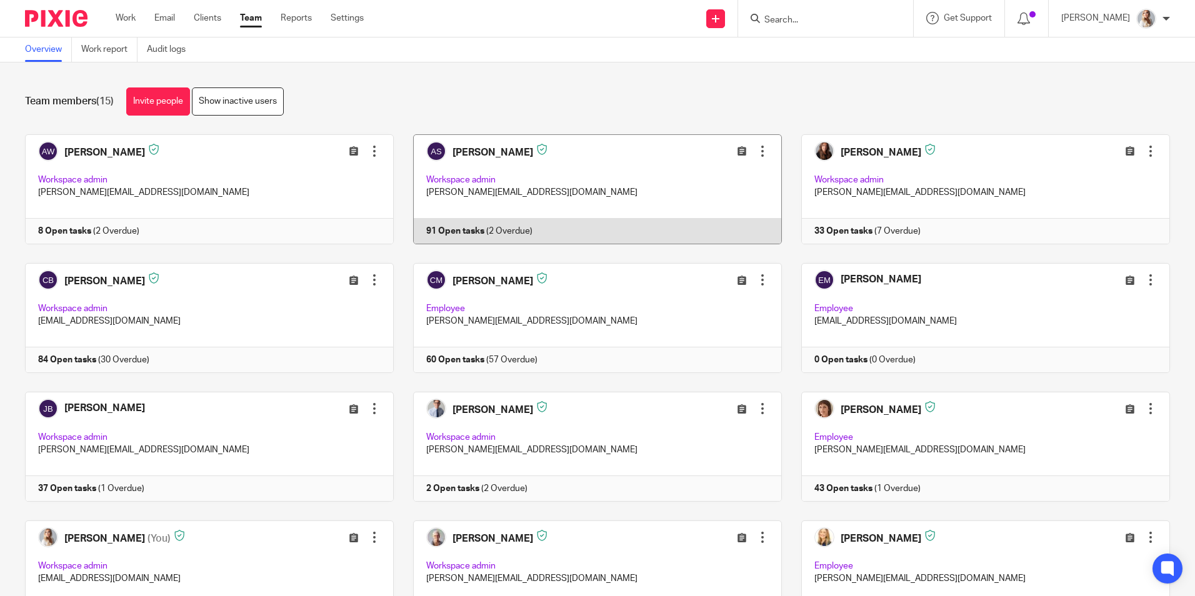
click at [604, 186] on link at bounding box center [588, 189] width 388 height 110
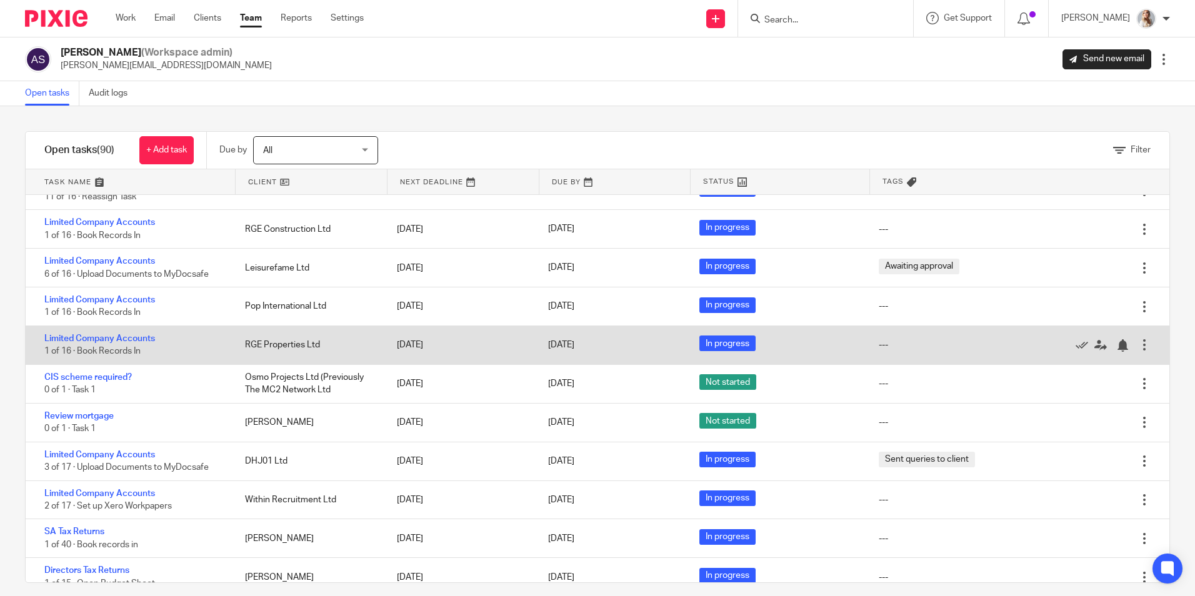
scroll to position [1125, 0]
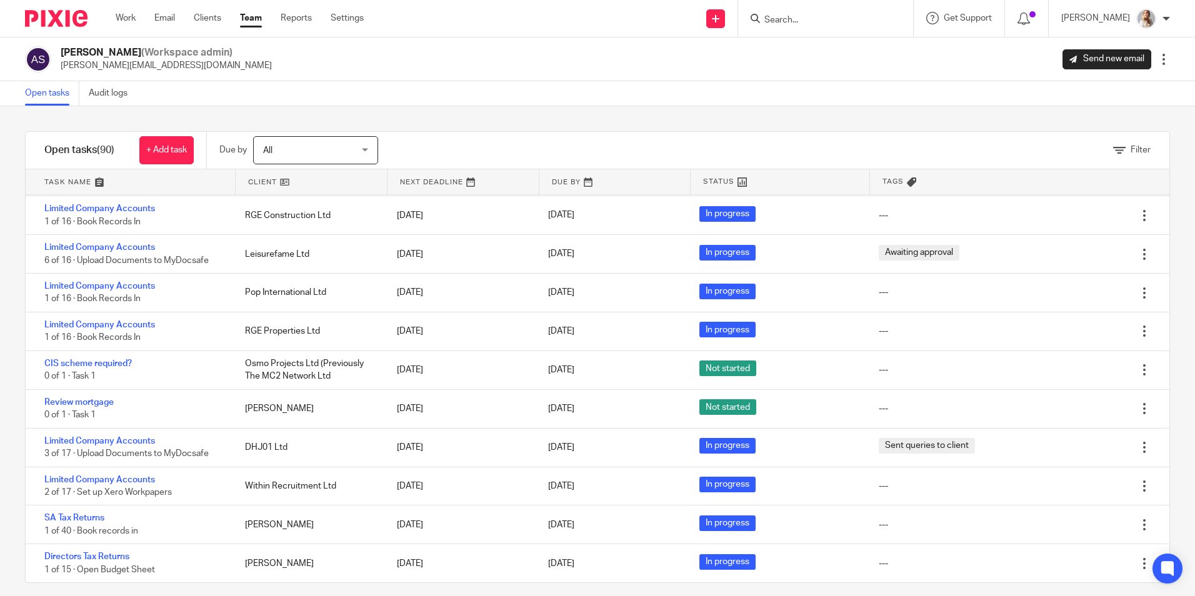
click at [251, 19] on link "Team" at bounding box center [251, 18] width 22 height 13
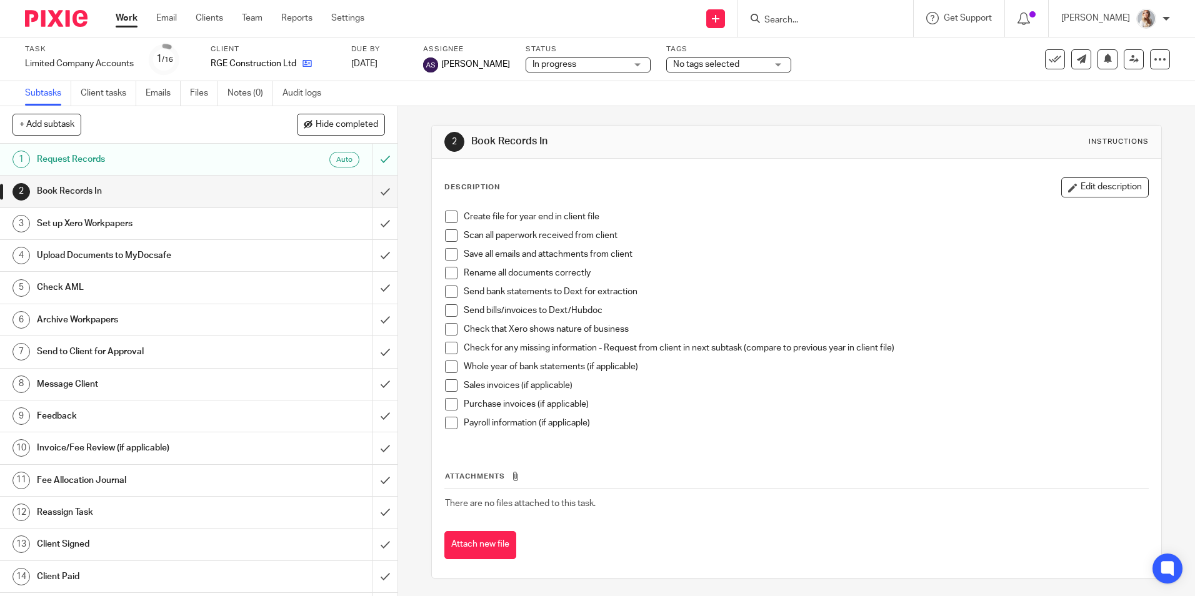
click at [306, 67] on icon at bounding box center [307, 63] width 9 height 9
click at [301, 64] on icon at bounding box center [296, 63] width 9 height 9
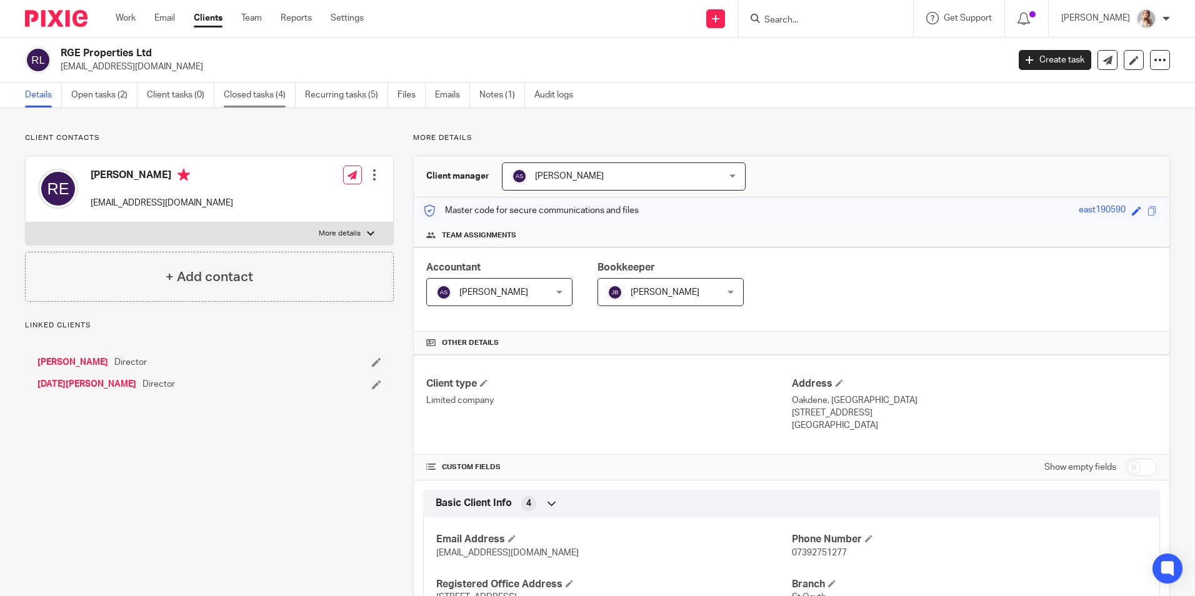
click at [257, 101] on link "Closed tasks (4)" at bounding box center [260, 95] width 72 height 24
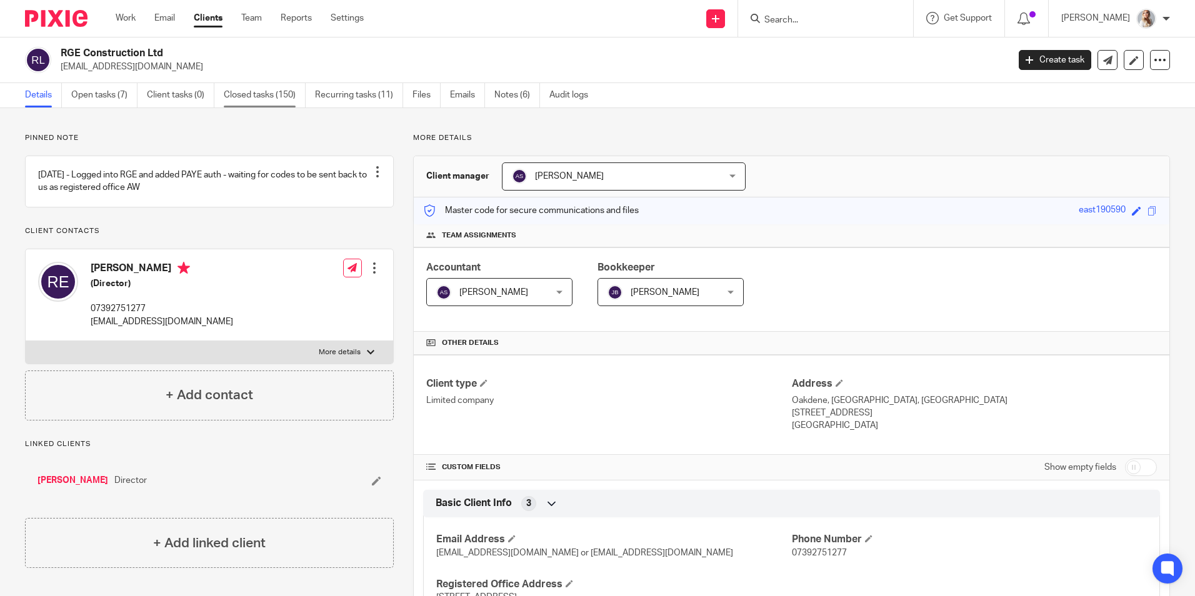
click at [274, 100] on link "Closed tasks (150)" at bounding box center [265, 95] width 82 height 24
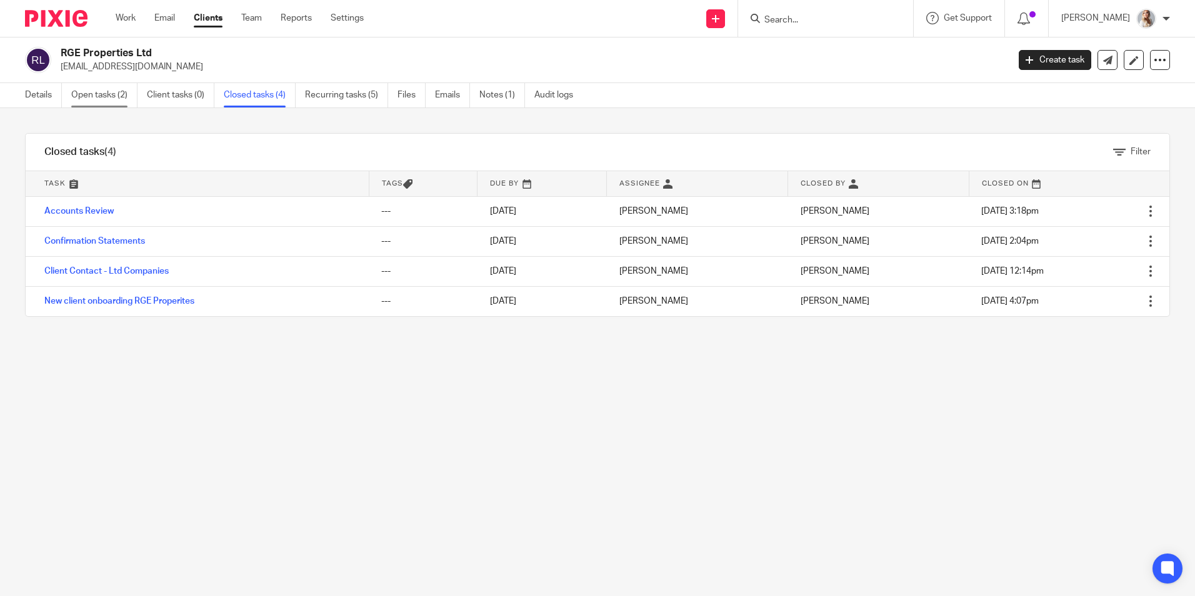
click at [111, 104] on link "Open tasks (2)" at bounding box center [104, 95] width 66 height 24
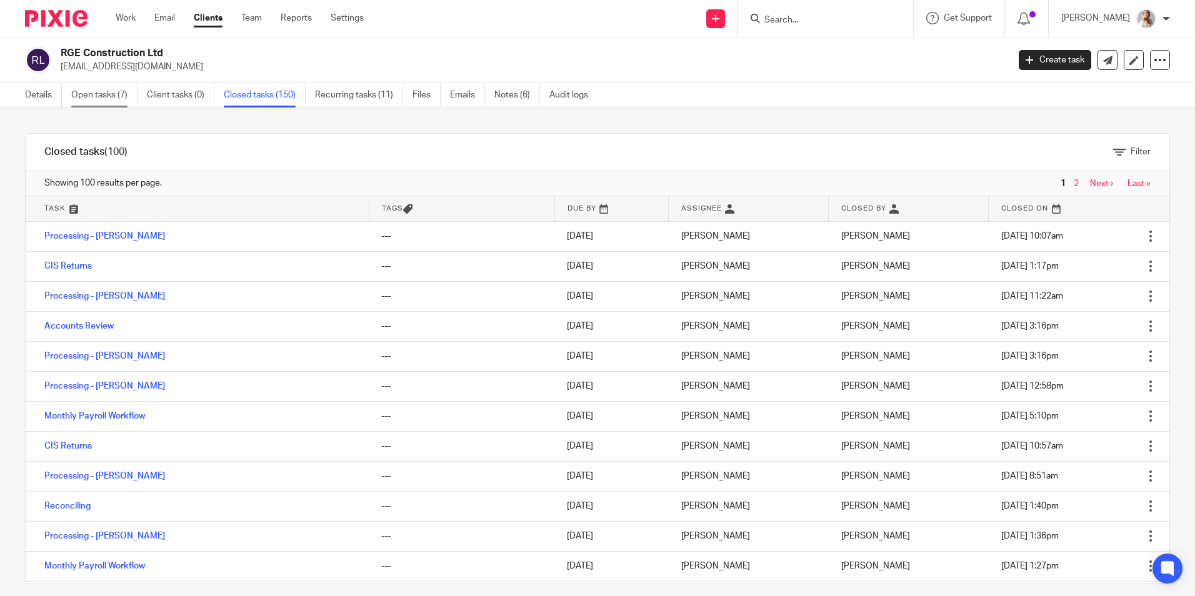
click at [115, 93] on link "Open tasks (7)" at bounding box center [104, 95] width 66 height 24
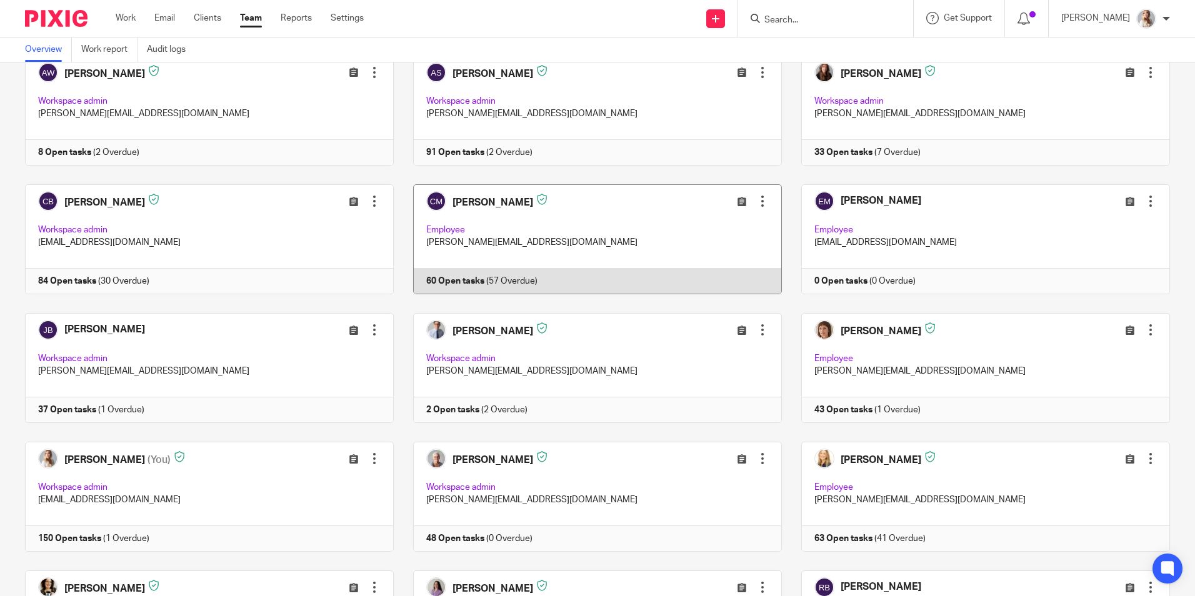
scroll to position [188, 0]
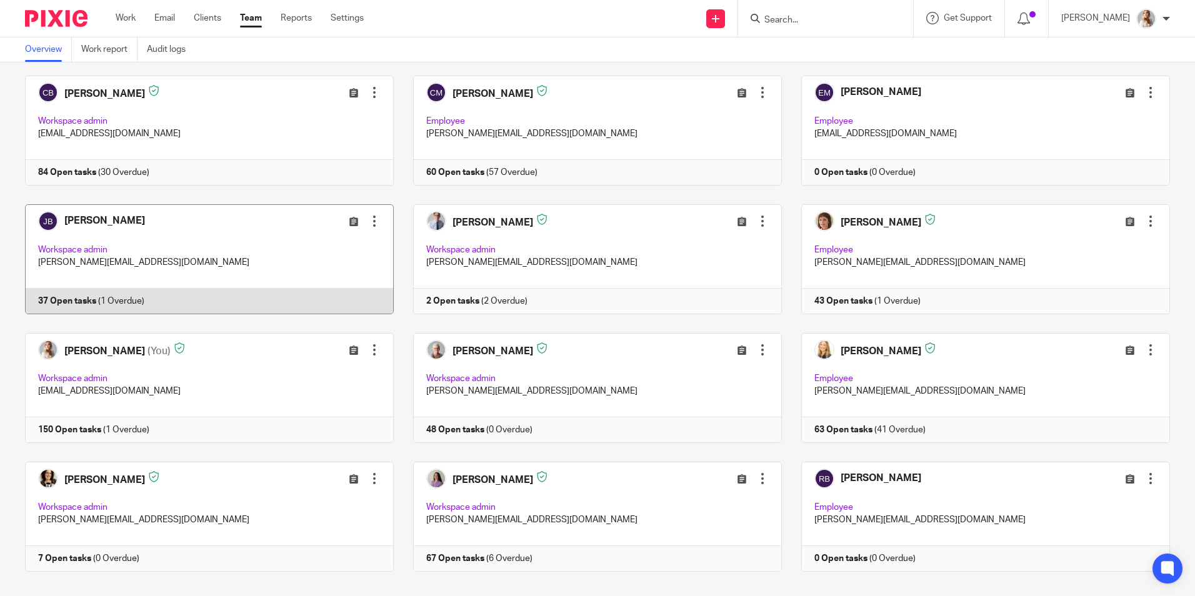
click at [280, 260] on link at bounding box center [200, 259] width 388 height 110
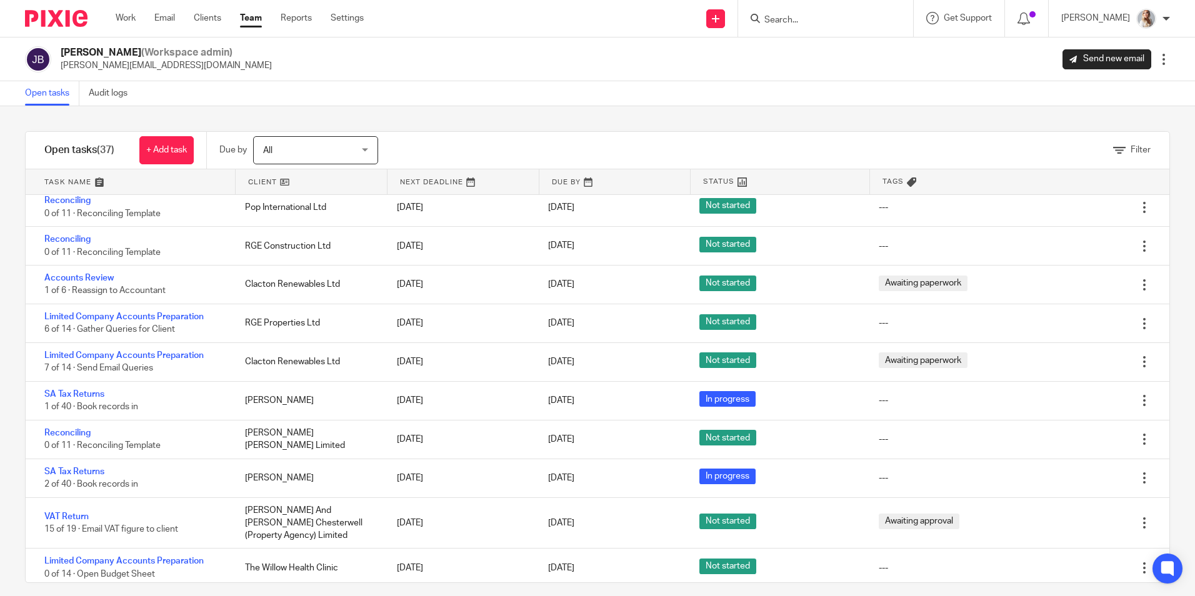
scroll to position [750, 0]
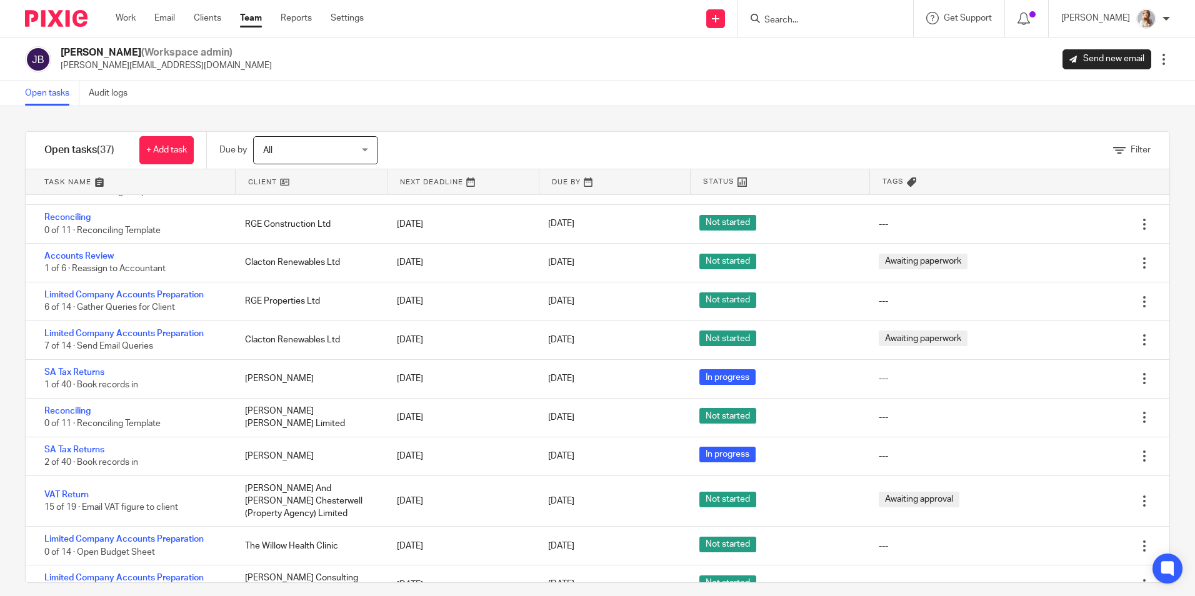
click at [256, 19] on link "Team" at bounding box center [251, 18] width 22 height 13
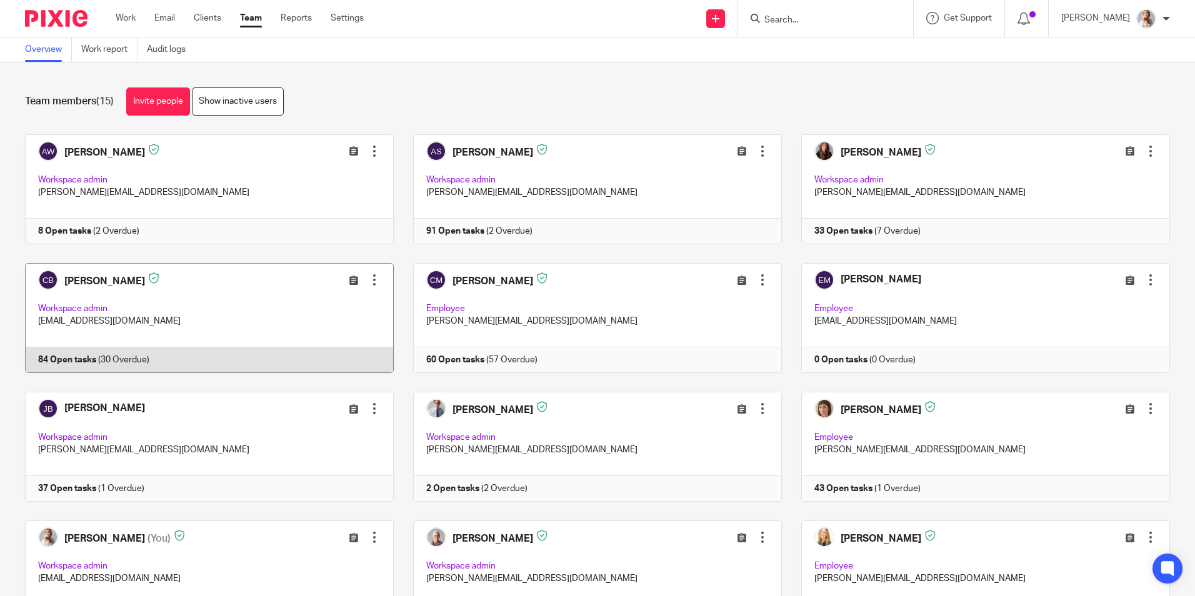
click at [169, 353] on link at bounding box center [200, 318] width 388 height 110
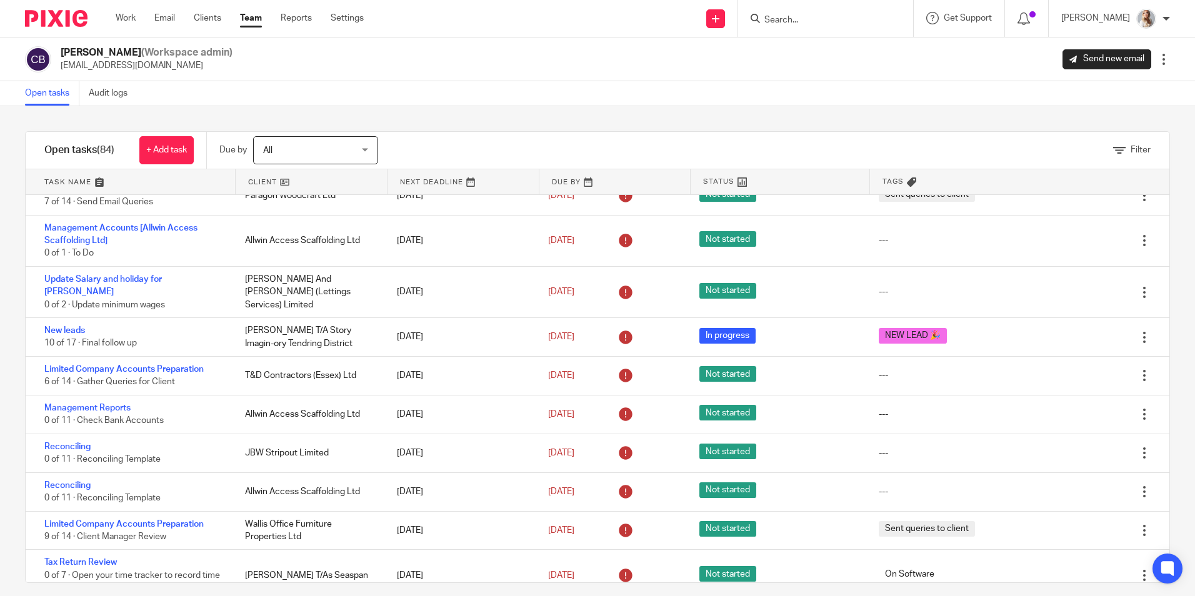
scroll to position [375, 0]
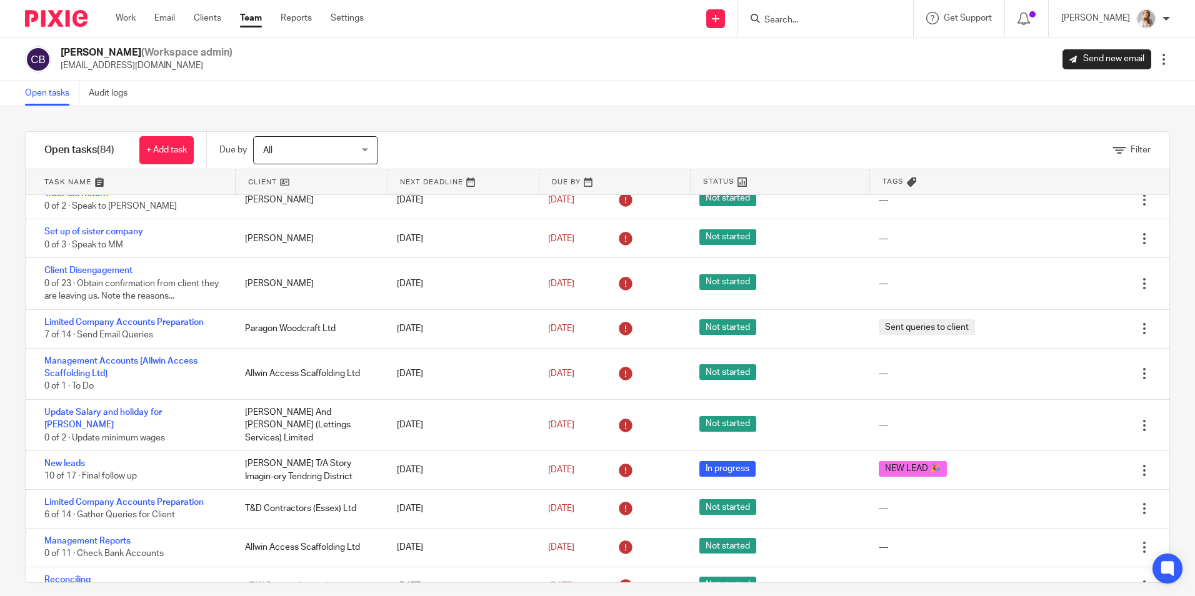
click at [253, 14] on link "Team" at bounding box center [251, 18] width 22 height 13
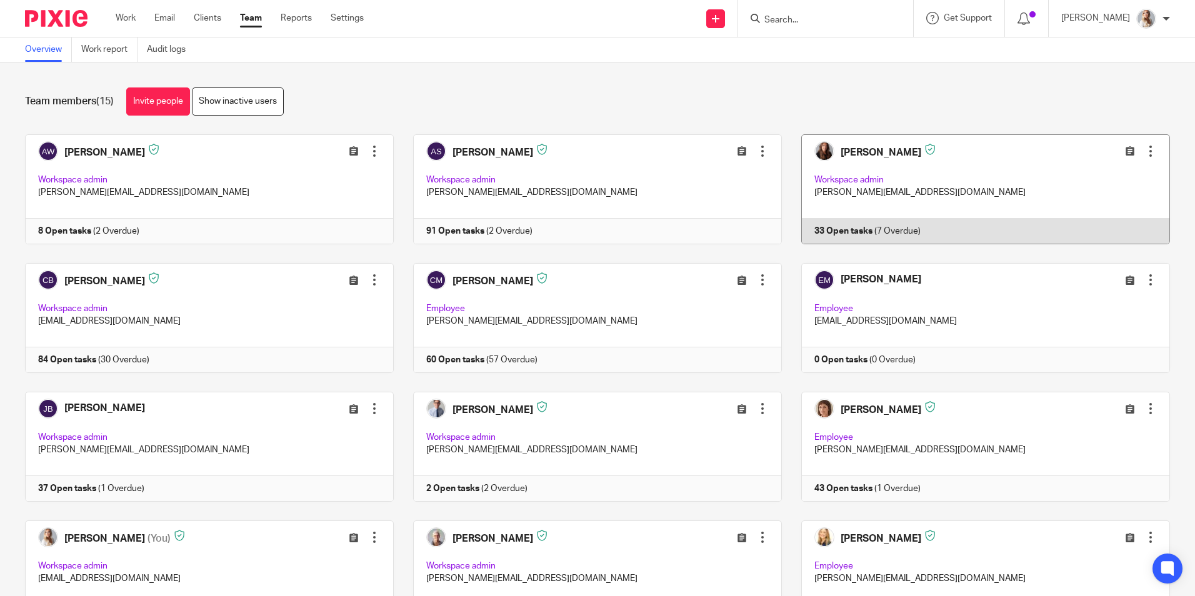
click at [999, 154] on link at bounding box center [976, 189] width 388 height 110
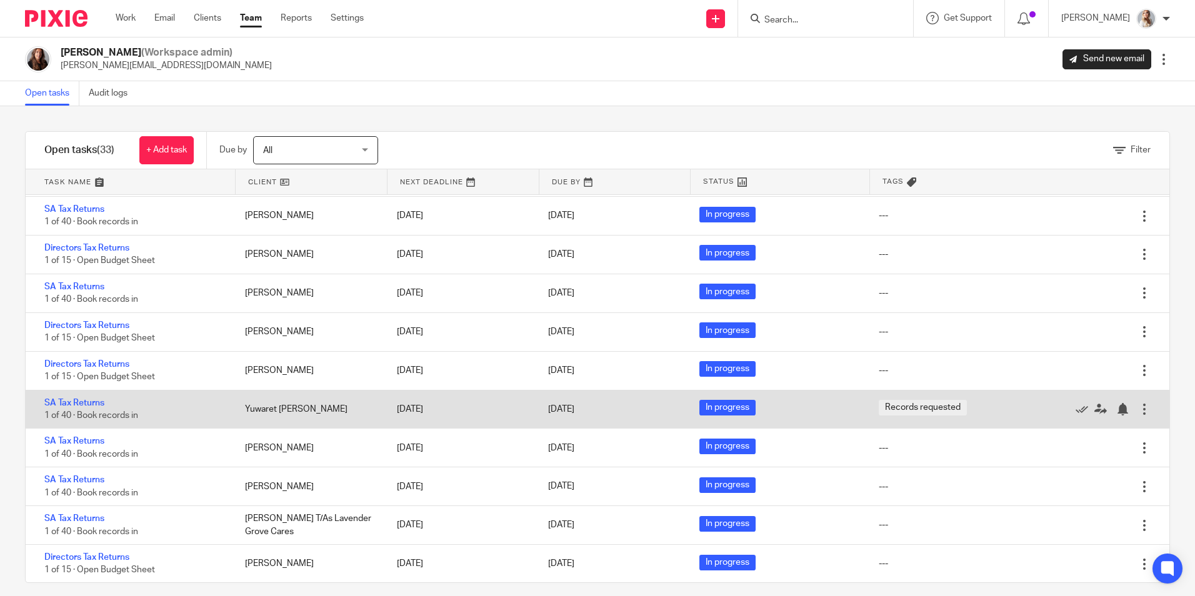
scroll to position [901, 0]
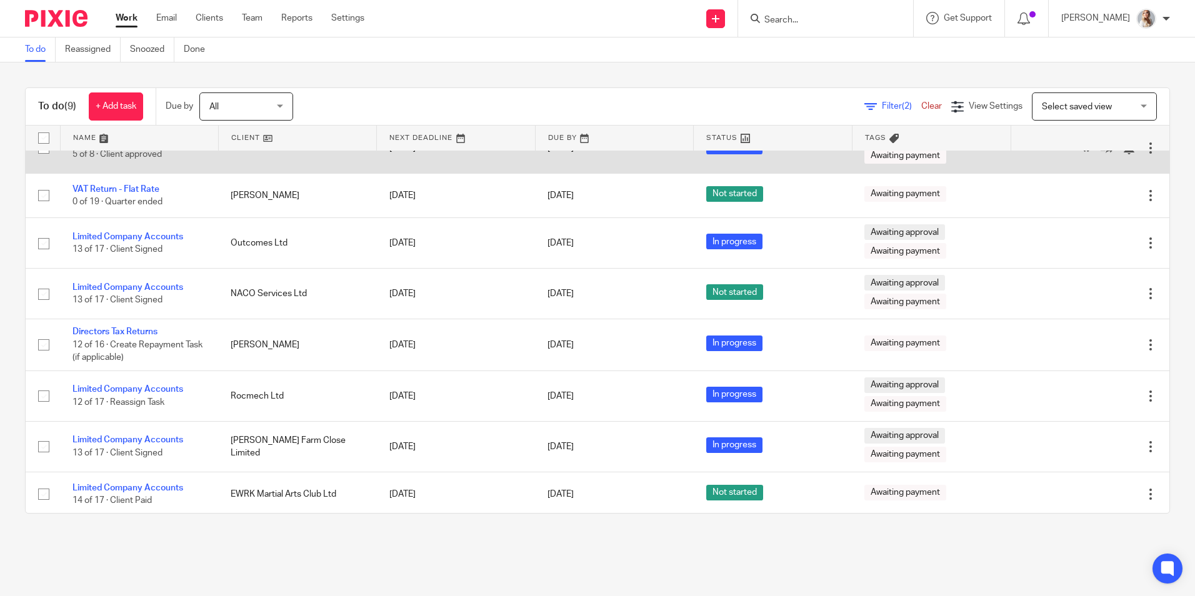
scroll to position [76, 0]
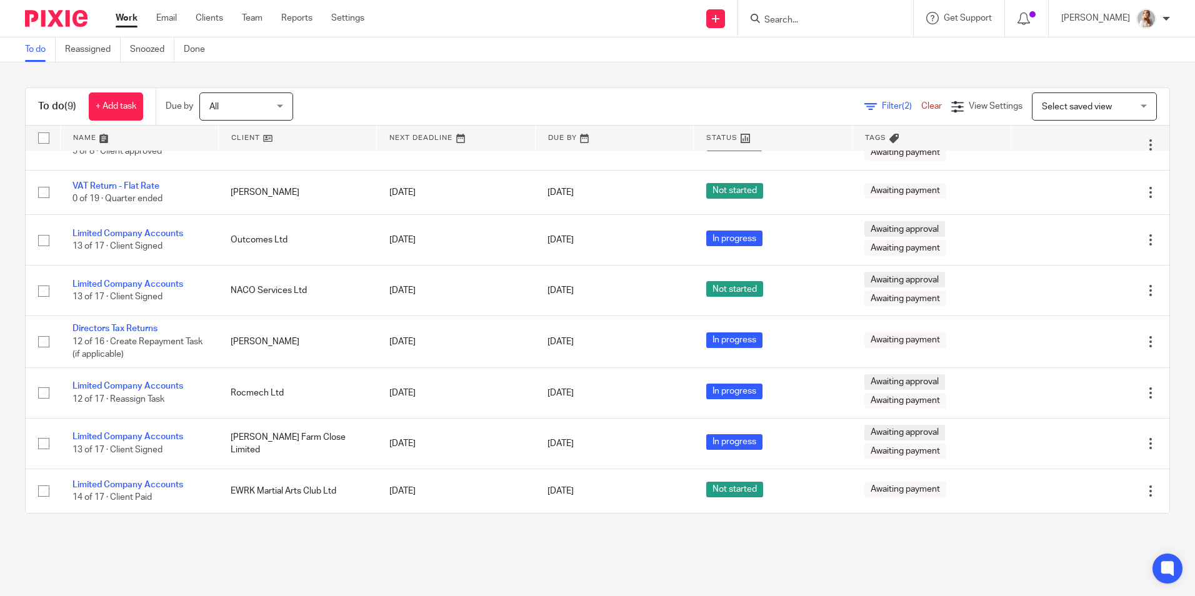
click at [882, 109] on span "Filter (2)" at bounding box center [901, 106] width 39 height 9
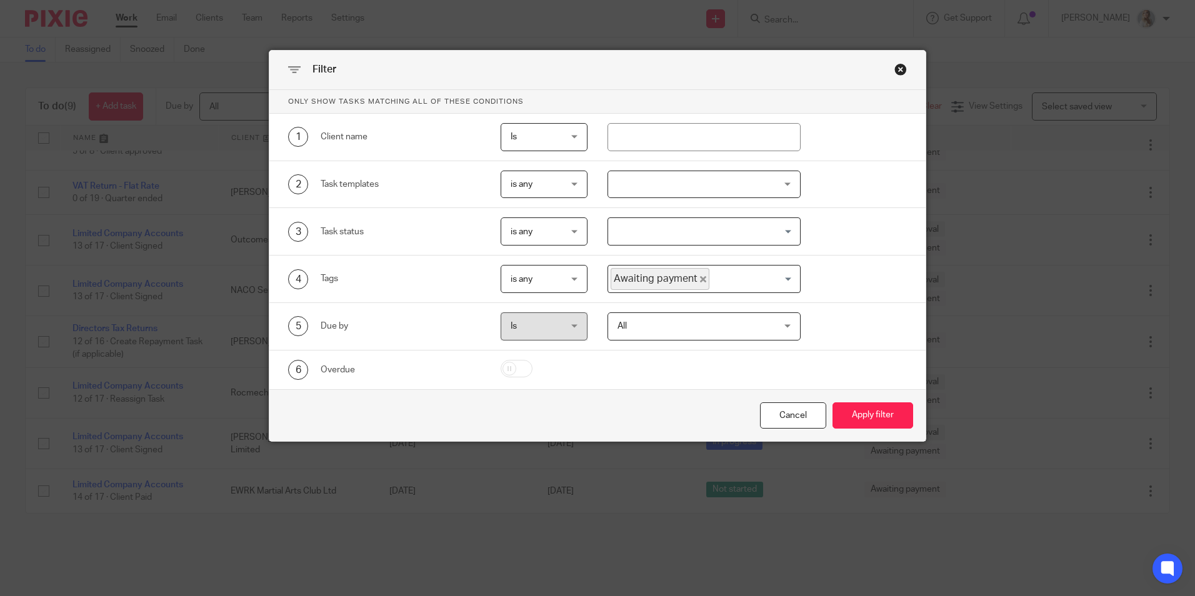
drag, startPoint x: 728, startPoint y: 252, endPoint x: 725, endPoint y: 265, distance: 13.5
click at [728, 257] on div "Only show tasks matching all of these conditions 1 Client name Is Is Is Is not …" at bounding box center [597, 239] width 656 height 299
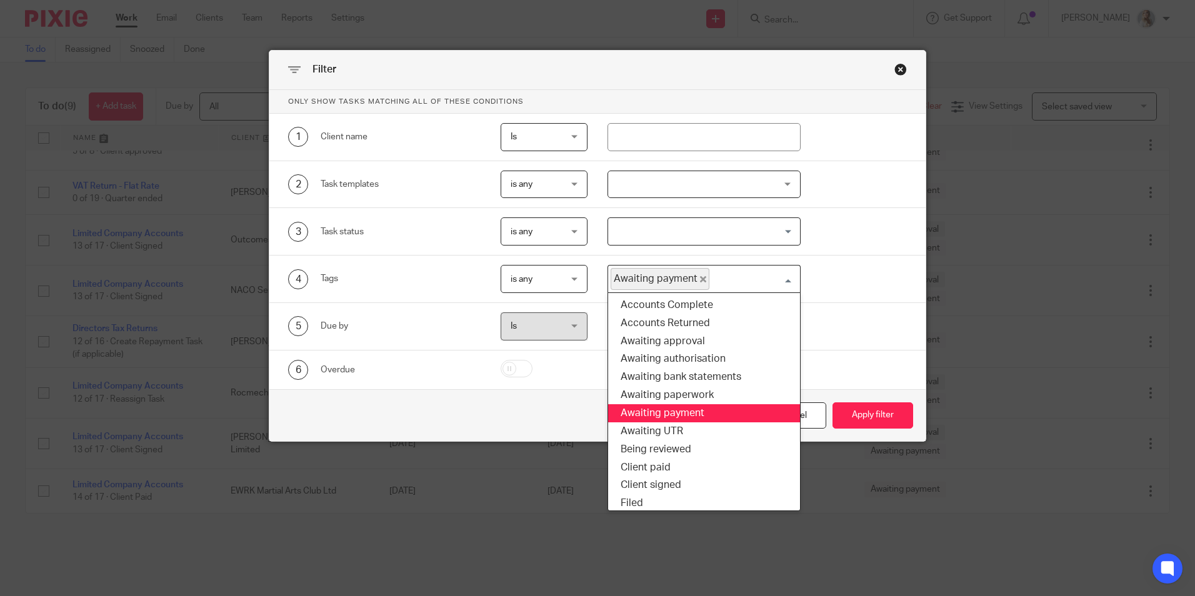
click at [701, 275] on span "Awaiting payment" at bounding box center [660, 279] width 99 height 22
click at [711, 280] on input "Search for option" at bounding box center [752, 279] width 83 height 22
click at [700, 280] on icon "Deselect Awaiting payment" at bounding box center [703, 279] width 6 height 6
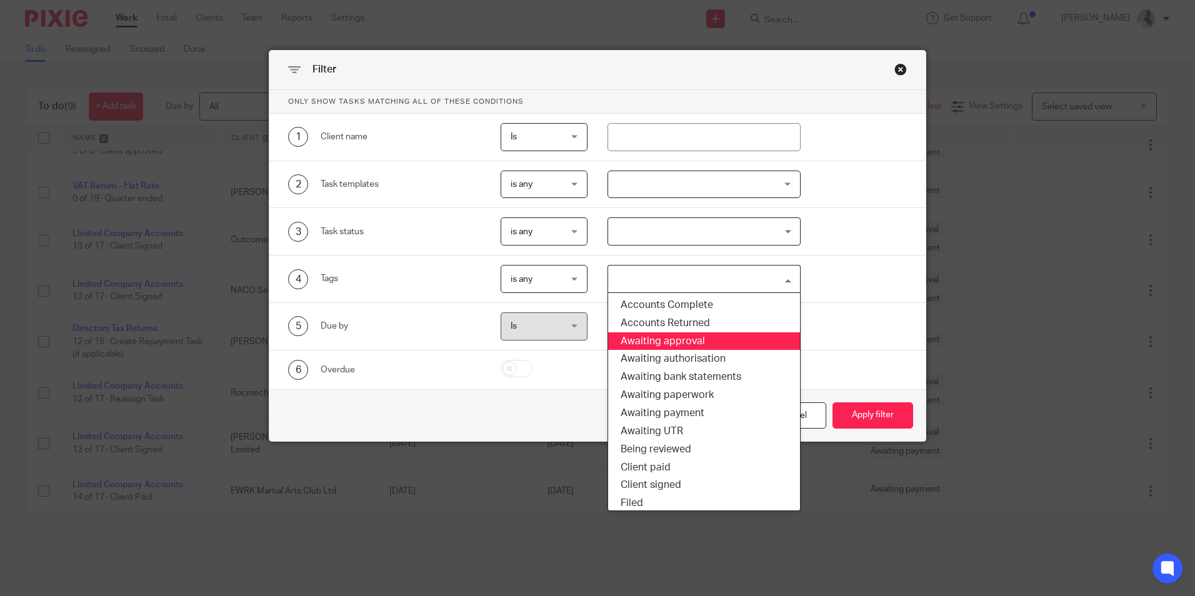
click at [681, 347] on li "Awaiting approval" at bounding box center [704, 342] width 192 height 18
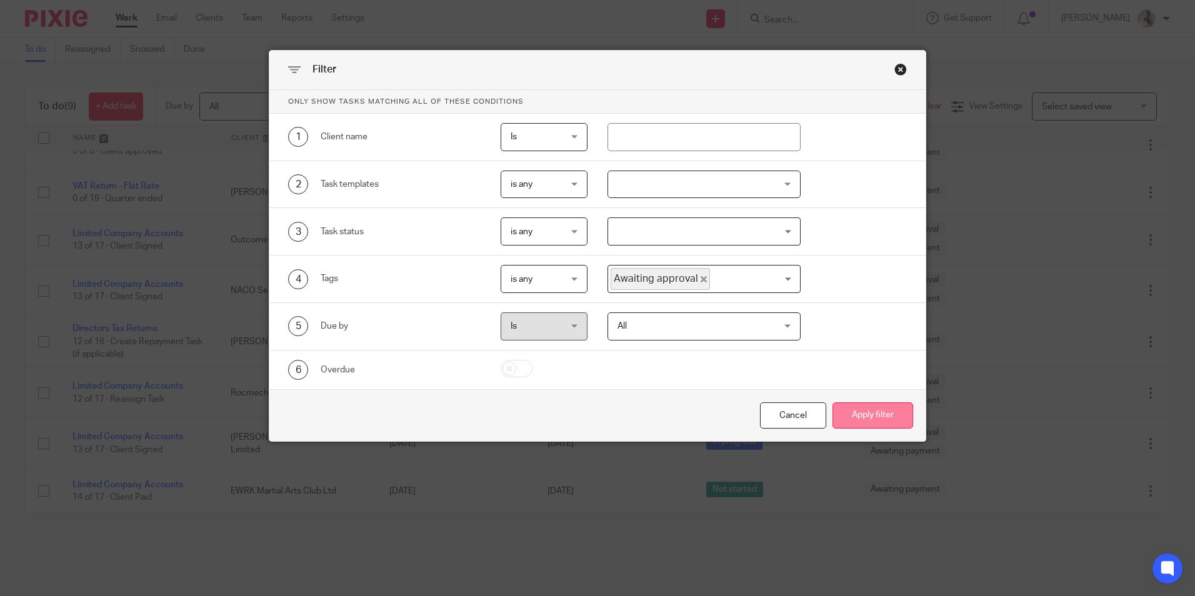
click at [850, 406] on button "Apply filter" at bounding box center [873, 416] width 81 height 27
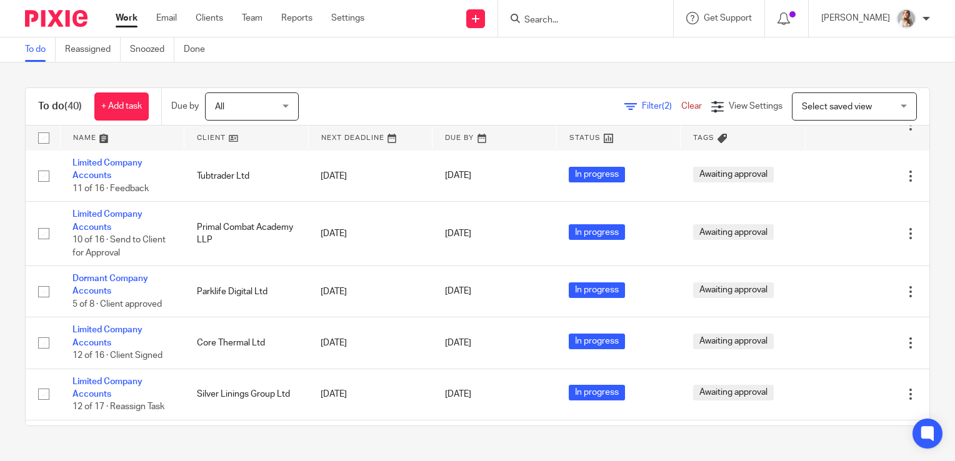
scroll to position [125, 0]
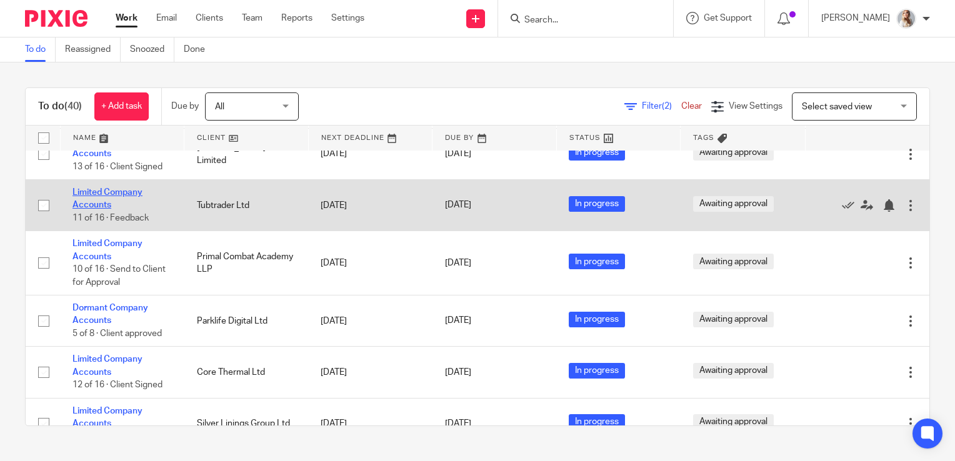
drag, startPoint x: 101, startPoint y: 199, endPoint x: 94, endPoint y: 194, distance: 8.9
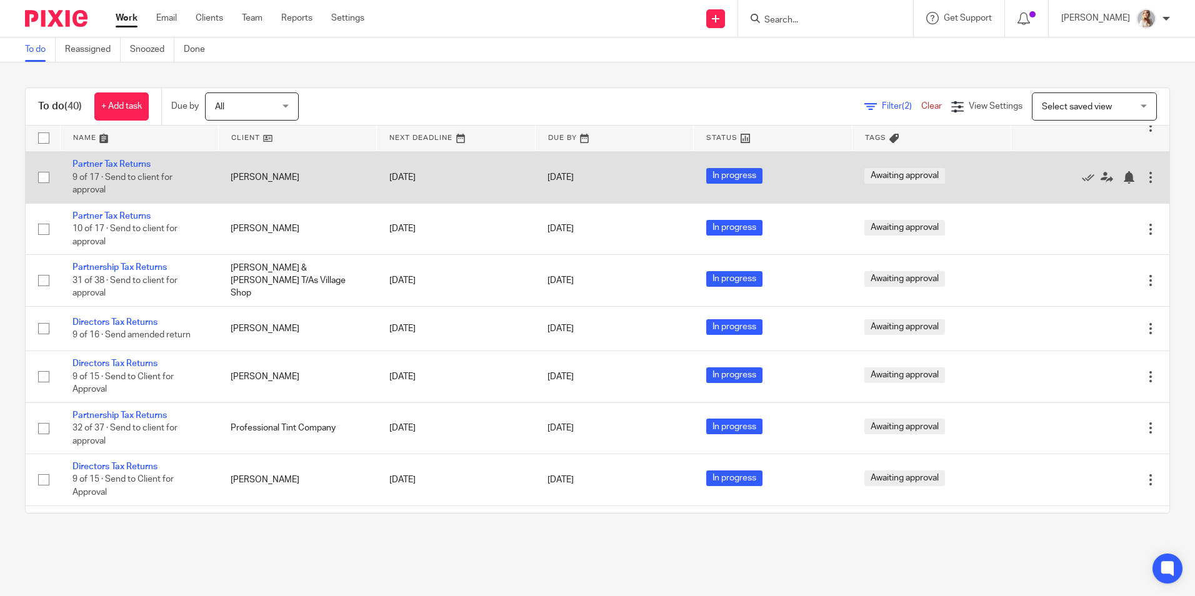
scroll to position [1124, 0]
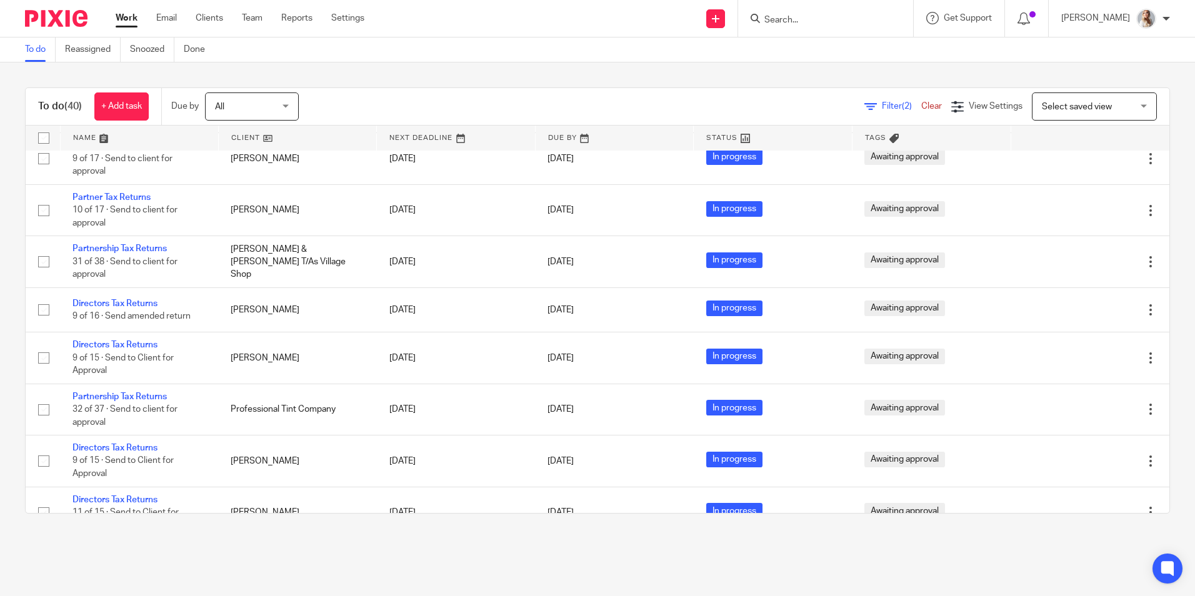
drag, startPoint x: 116, startPoint y: 194, endPoint x: 13, endPoint y: 236, distance: 111.3
click at [13, 236] on div "To do (40) + Add task Due by All All Today Tomorrow This week Next week This mo…" at bounding box center [597, 301] width 1195 height 476
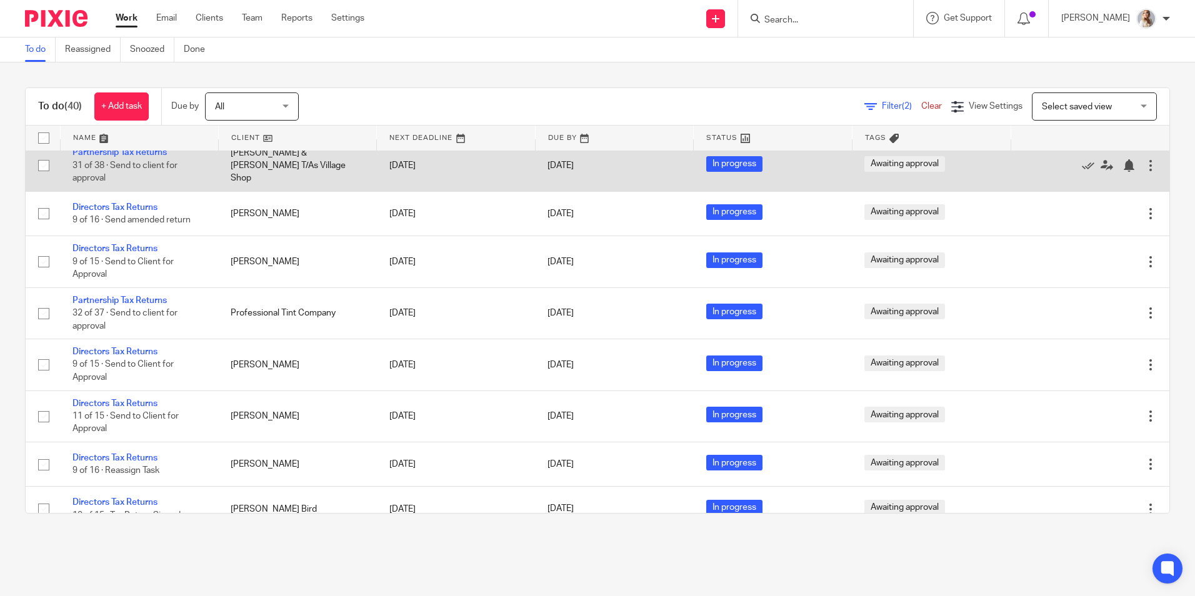
scroll to position [1250, 0]
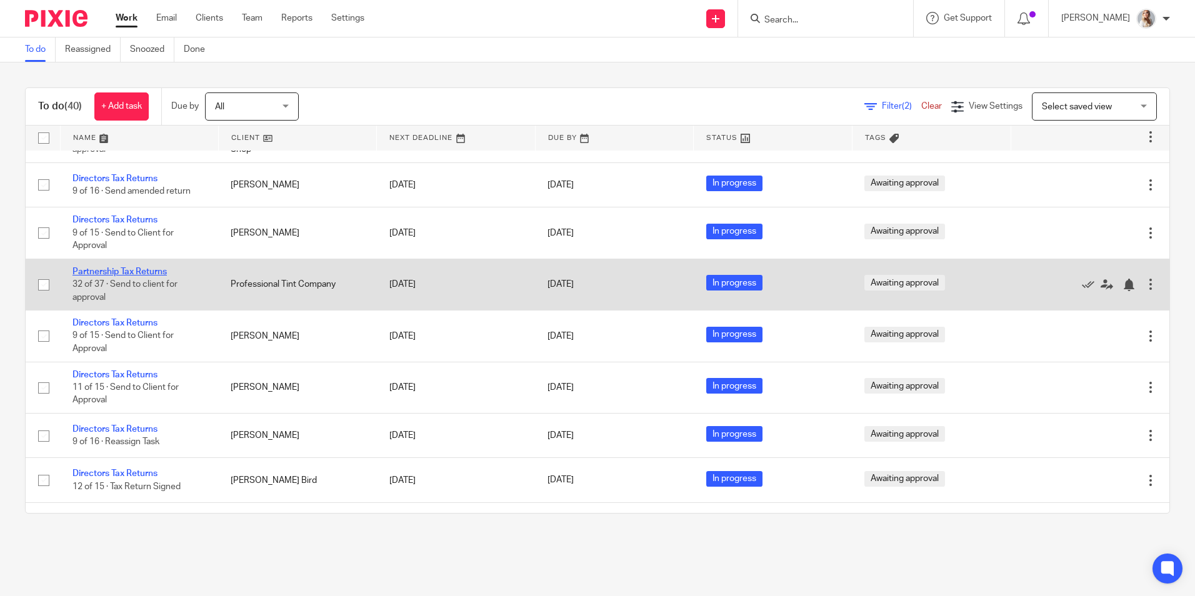
drag, startPoint x: 124, startPoint y: 266, endPoint x: 111, endPoint y: 271, distance: 13.5
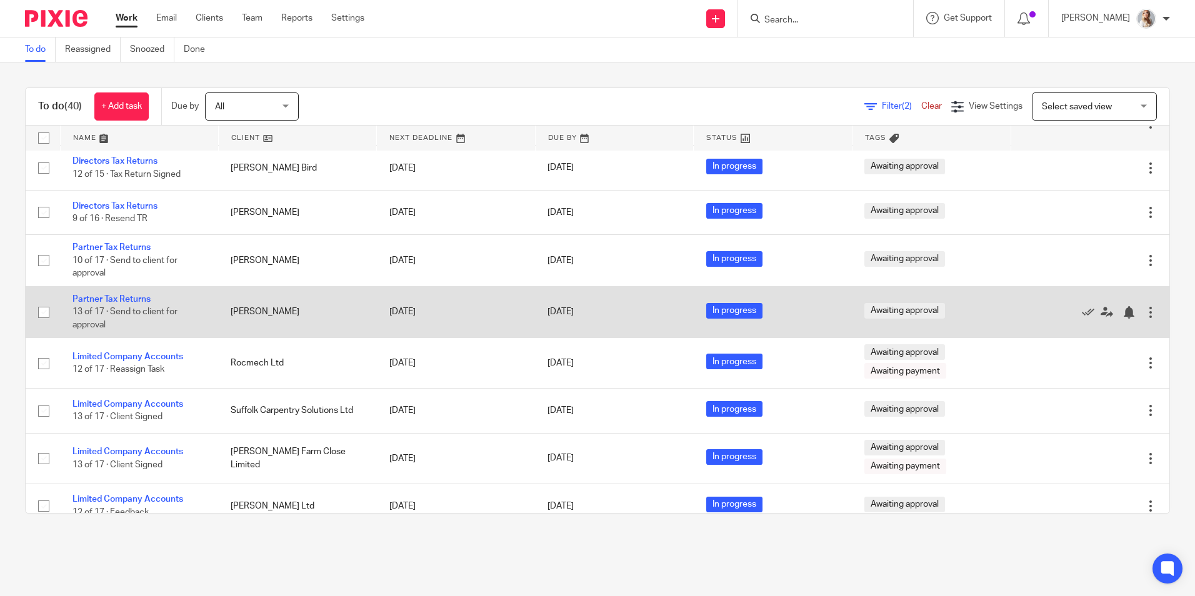
scroll to position [1577, 0]
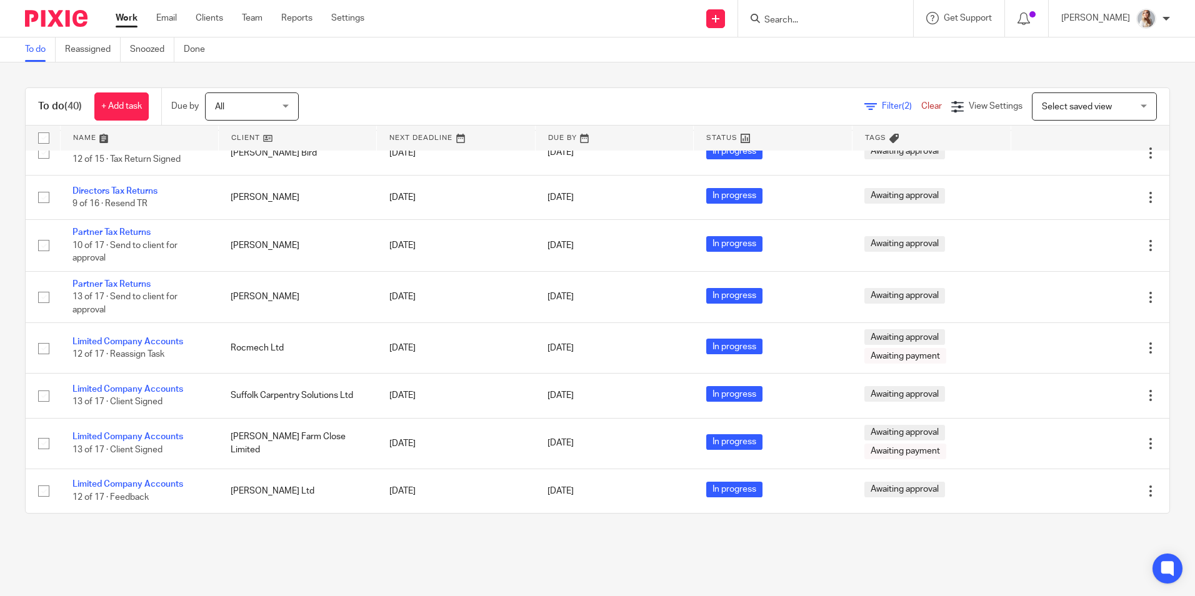
click at [119, 18] on link "Work" at bounding box center [127, 18] width 22 height 13
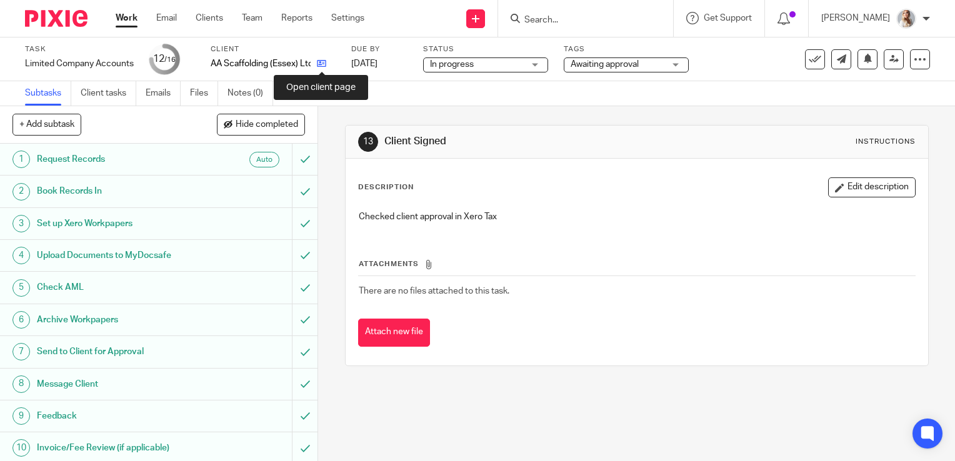
click at [322, 65] on icon at bounding box center [321, 63] width 9 height 9
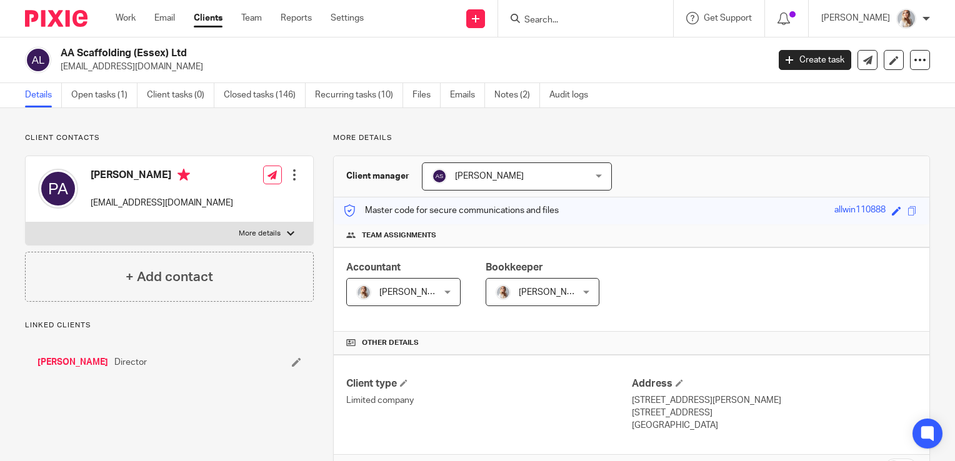
drag, startPoint x: 119, startPoint y: 70, endPoint x: 60, endPoint y: 72, distance: 58.8
click at [61, 72] on p "[EMAIL_ADDRESS][DOMAIN_NAME]" at bounding box center [410, 67] width 699 height 13
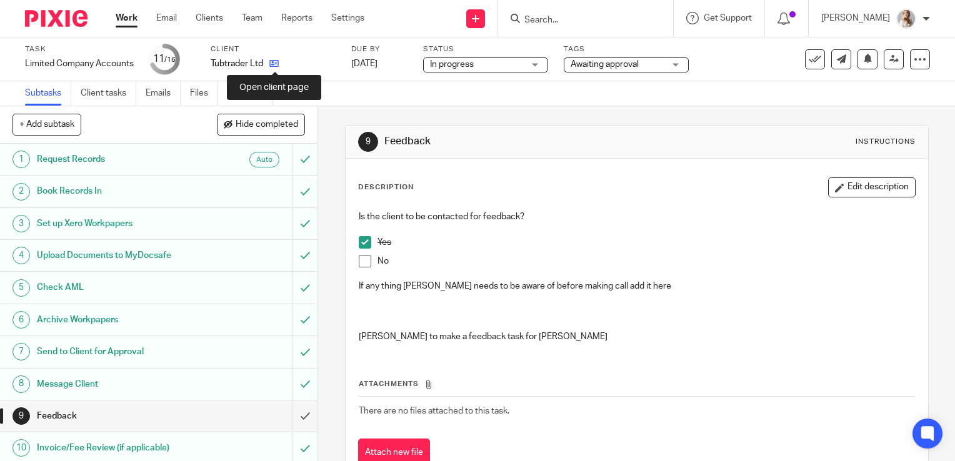
click at [277, 64] on icon at bounding box center [273, 63] width 9 height 9
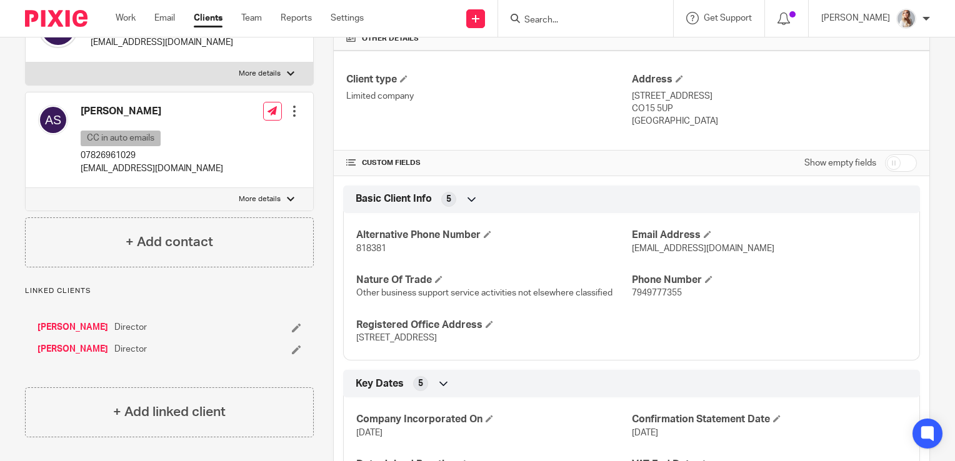
scroll to position [313, 0]
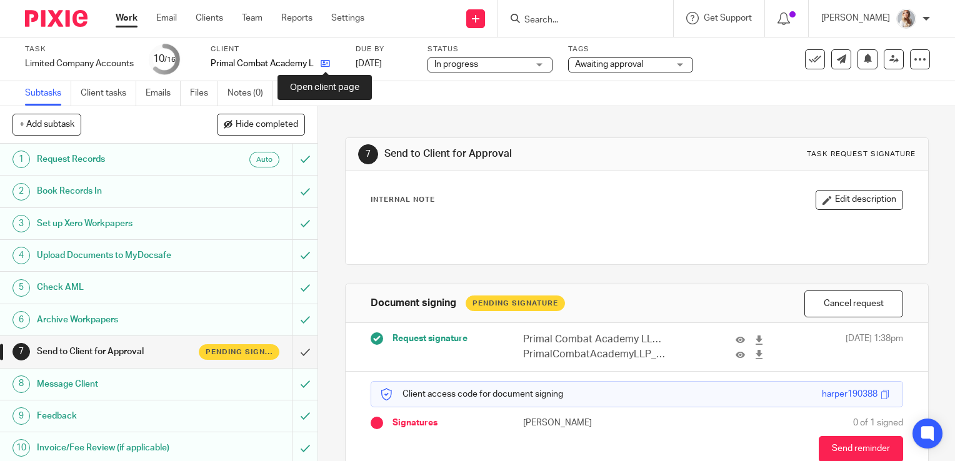
click at [326, 64] on icon at bounding box center [325, 63] width 9 height 9
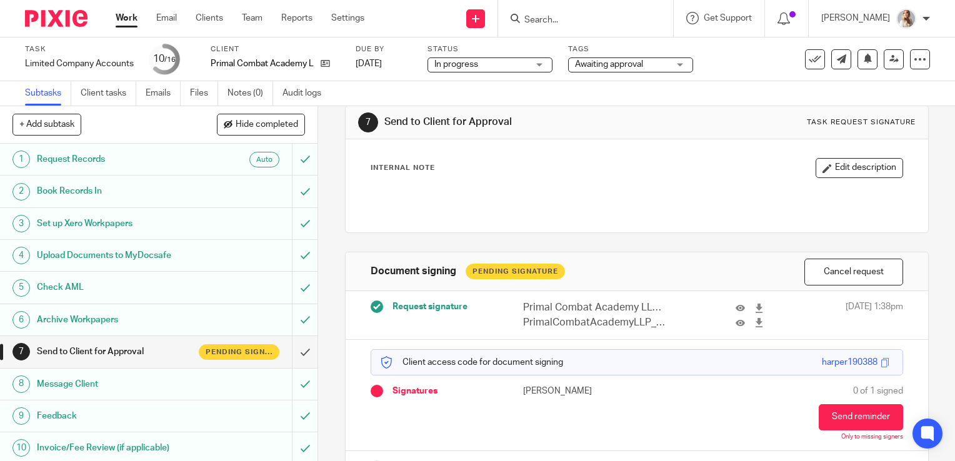
scroll to position [65, 0]
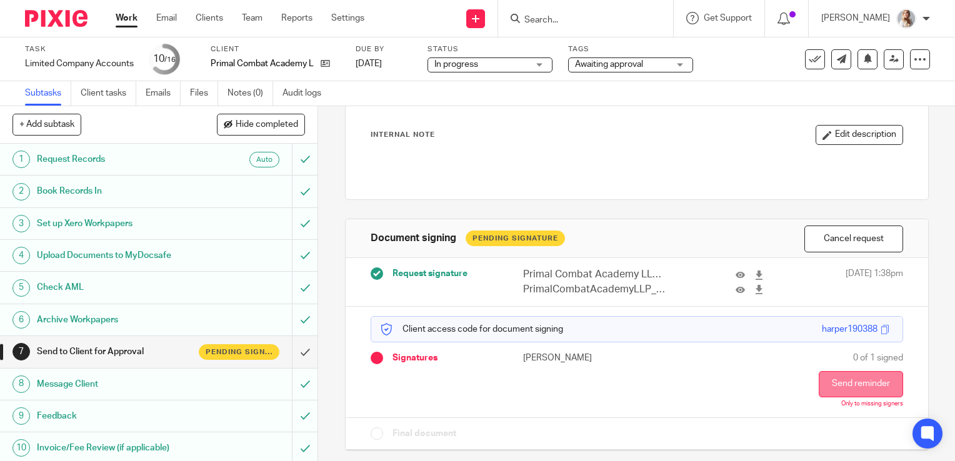
click at [840, 388] on button "Send reminder" at bounding box center [861, 384] width 84 height 26
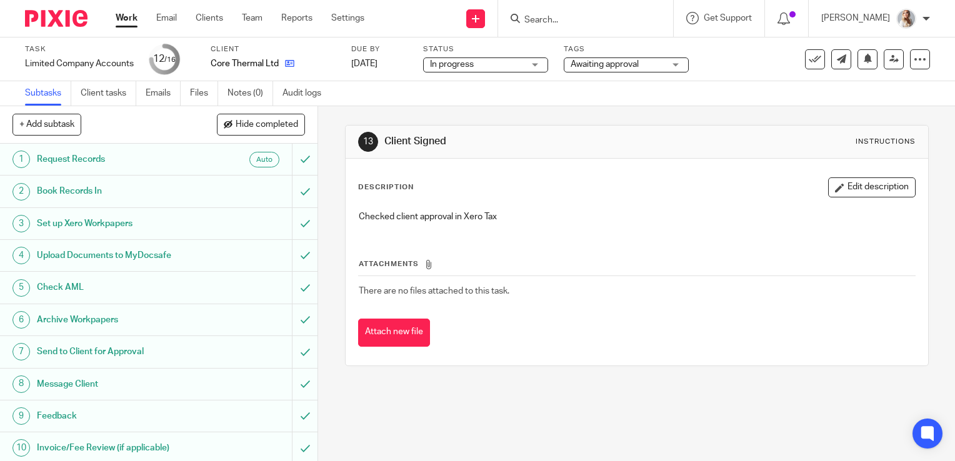
click at [283, 69] on link at bounding box center [287, 64] width 16 height 13
click at [288, 66] on icon at bounding box center [289, 63] width 9 height 9
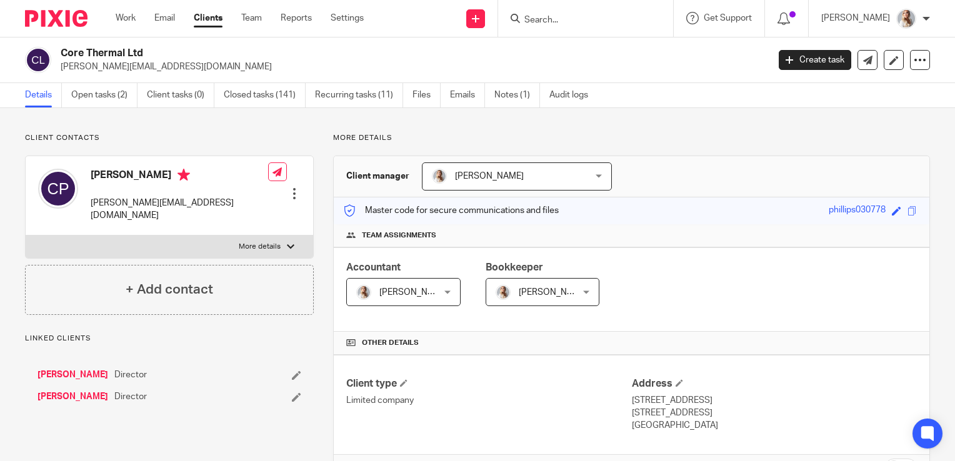
drag, startPoint x: 178, startPoint y: 65, endPoint x: 58, endPoint y: 70, distance: 120.1
click at [58, 70] on div "Core Thermal Ltd [PERSON_NAME][EMAIL_ADDRESS][DOMAIN_NAME]" at bounding box center [392, 60] width 735 height 26
copy p "[PERSON_NAME][EMAIL_ADDRESS][DOMAIN_NAME]"
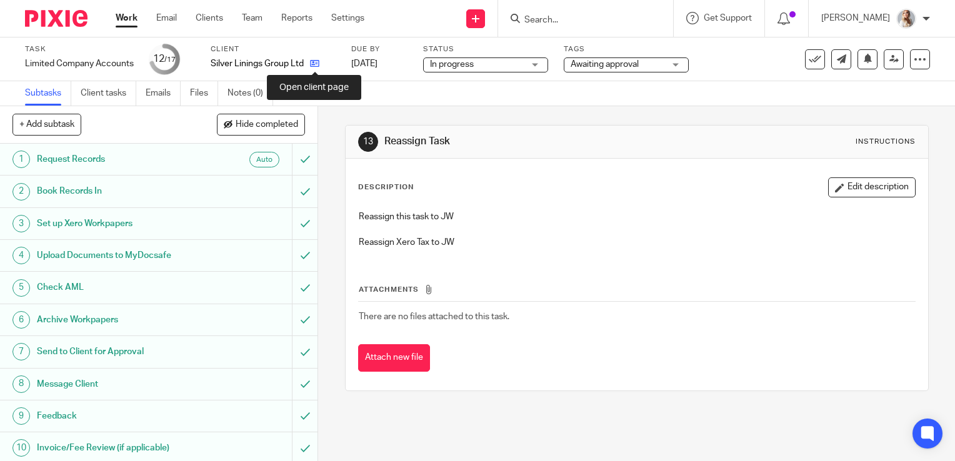
click at [313, 61] on icon at bounding box center [314, 63] width 9 height 9
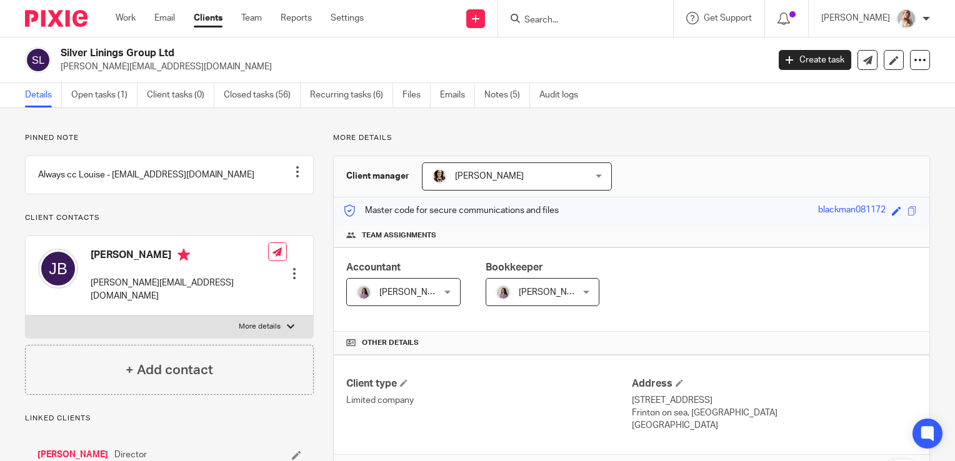
drag, startPoint x: 189, startPoint y: 71, endPoint x: 59, endPoint y: 74, distance: 130.7
click at [59, 74] on div "Silver Linings Group Ltd [PERSON_NAME][EMAIL_ADDRESS][DOMAIN_NAME] Create task …" at bounding box center [477, 61] width 955 height 46
copy p "[PERSON_NAME][EMAIL_ADDRESS][DOMAIN_NAME]"
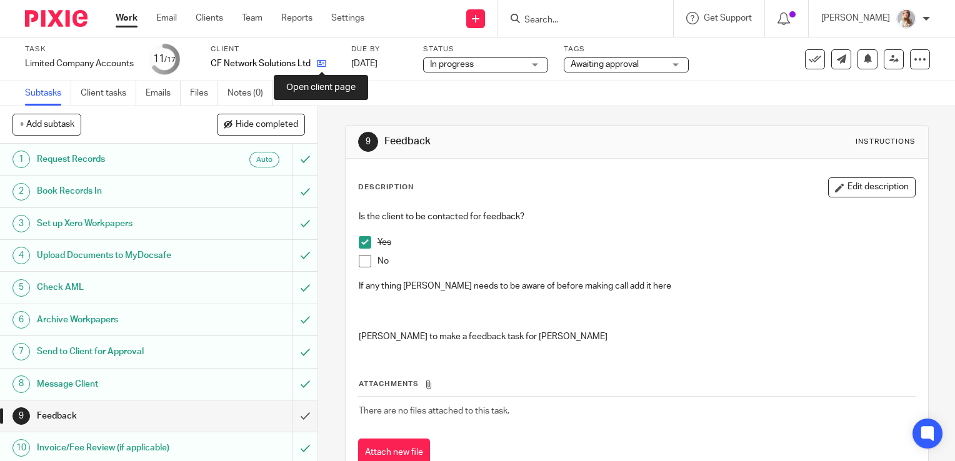
click at [320, 66] on icon at bounding box center [321, 63] width 9 height 9
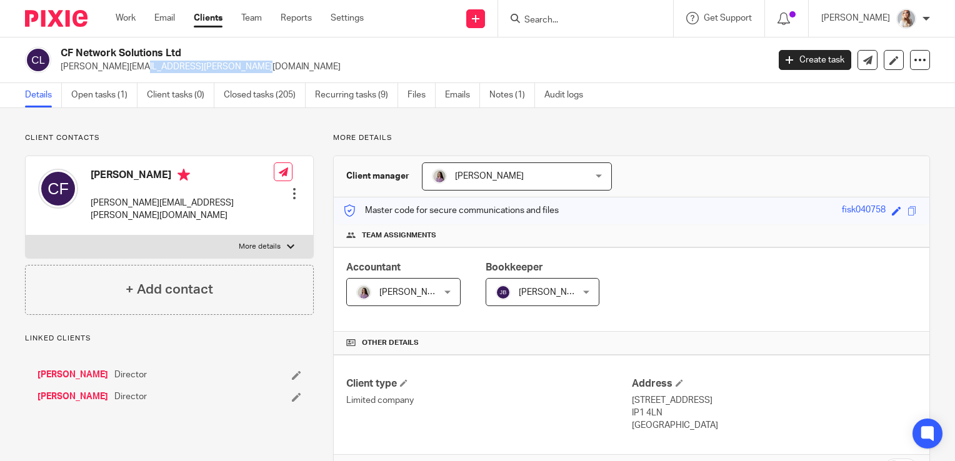
drag, startPoint x: 176, startPoint y: 72, endPoint x: 61, endPoint y: 73, distance: 115.6
click at [61, 73] on p "chris.fisk@hotmail.co.uk" at bounding box center [410, 67] width 699 height 13
copy p "chris.fisk@hotmail.co.uk"
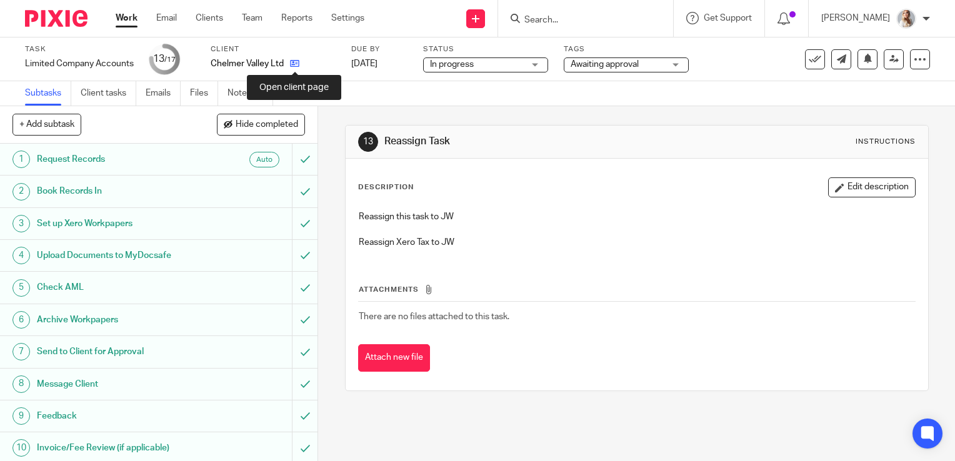
click at [293, 65] on icon at bounding box center [294, 63] width 9 height 9
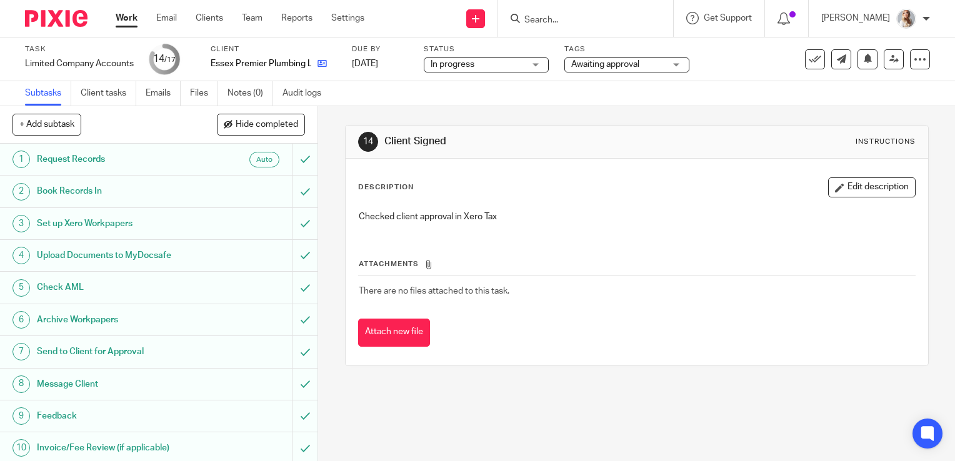
click at [318, 66] on icon at bounding box center [322, 63] width 9 height 9
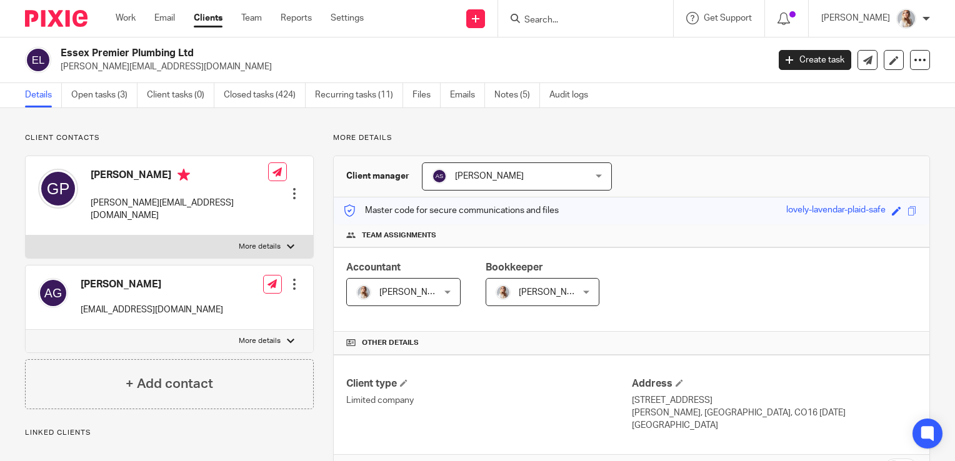
drag, startPoint x: 216, startPoint y: 73, endPoint x: 61, endPoint y: 77, distance: 155.1
click at [61, 77] on div "Essex Premier Plumbing Ltd [PERSON_NAME][EMAIL_ADDRESS][DOMAIN_NAME] Create tas…" at bounding box center [477, 61] width 955 height 46
copy p "[PERSON_NAME][EMAIL_ADDRESS][DOMAIN_NAME]"
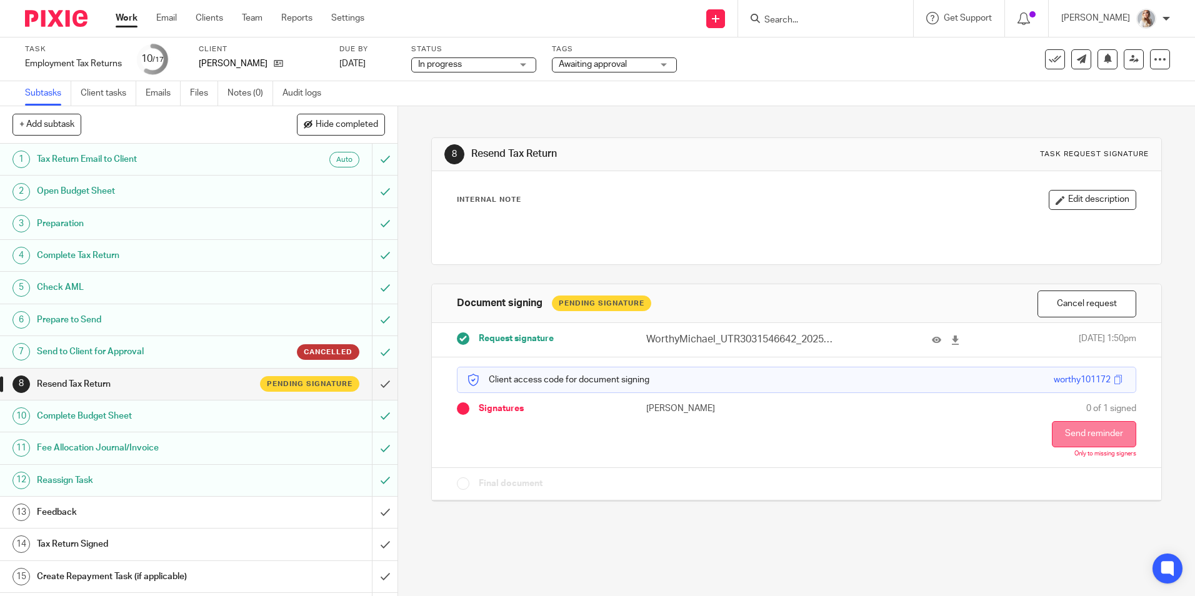
click at [1069, 441] on button "Send reminder" at bounding box center [1094, 434] width 84 height 26
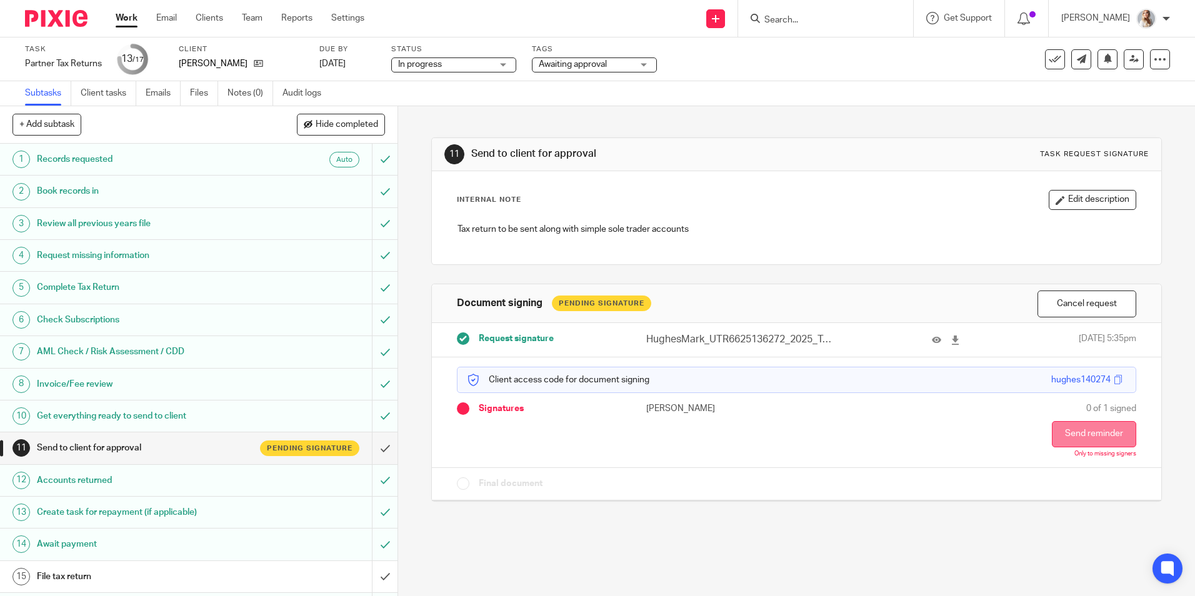
click at [1074, 433] on button "Send reminder" at bounding box center [1094, 434] width 84 height 26
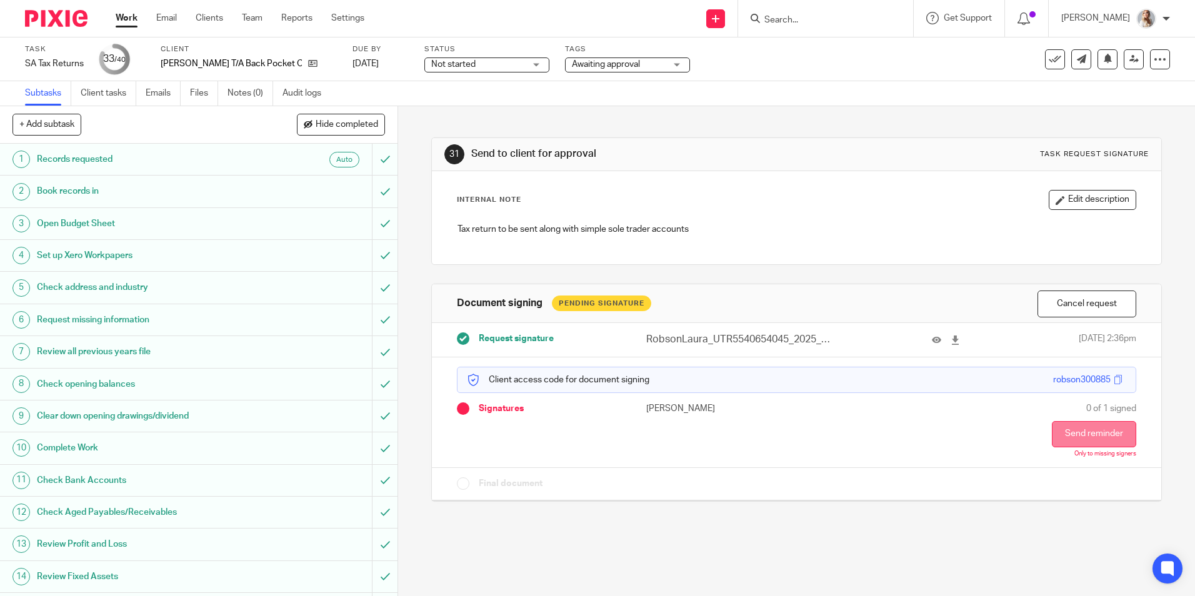
click at [1076, 444] on button "Send reminder" at bounding box center [1094, 434] width 84 height 26
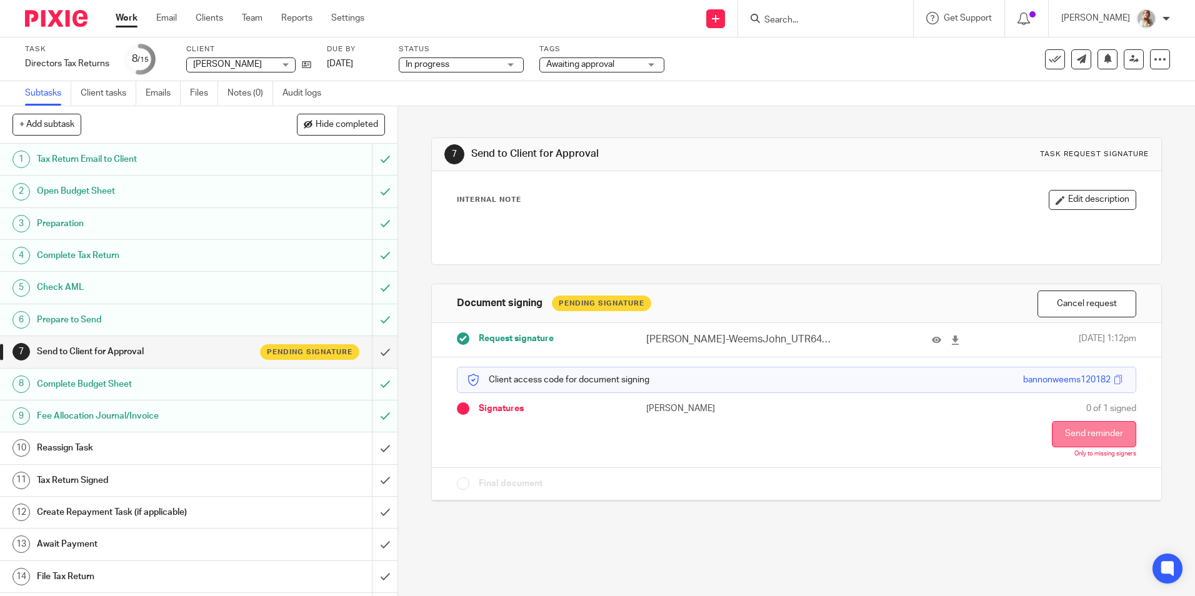
click at [1088, 427] on button "Send reminder" at bounding box center [1094, 434] width 84 height 26
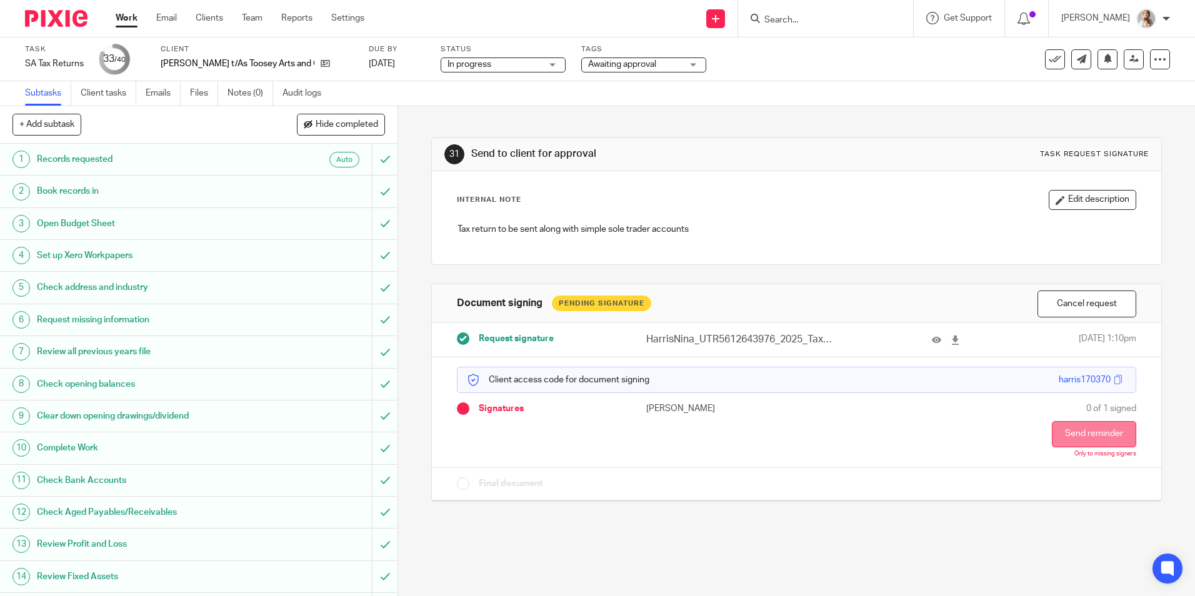
click at [1053, 423] on button "Send reminder" at bounding box center [1094, 434] width 84 height 26
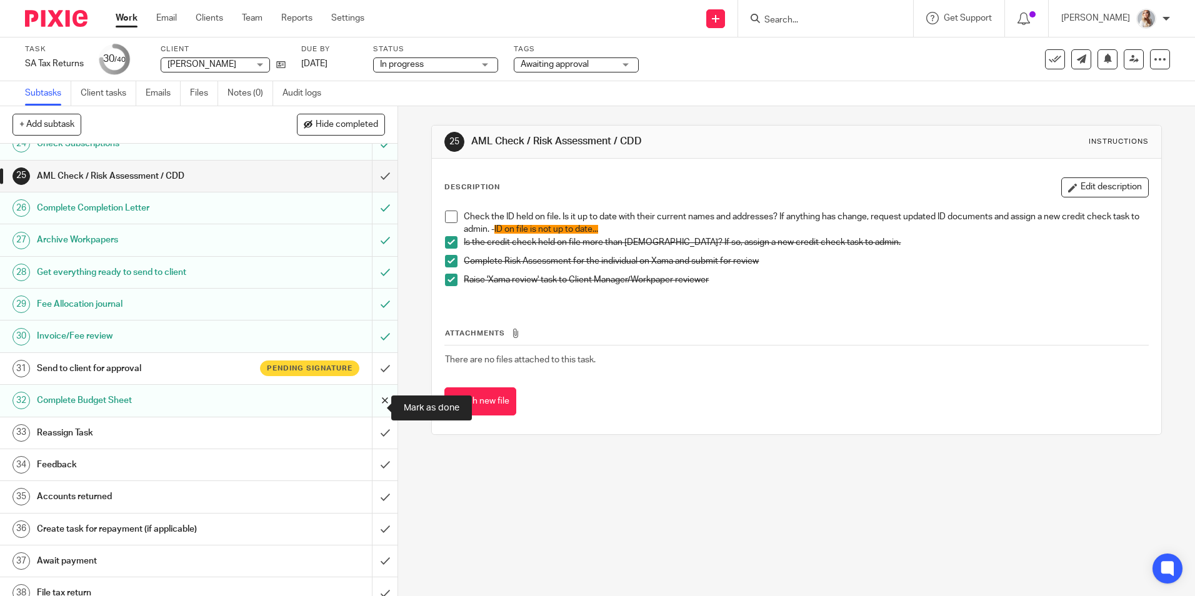
scroll to position [844, 0]
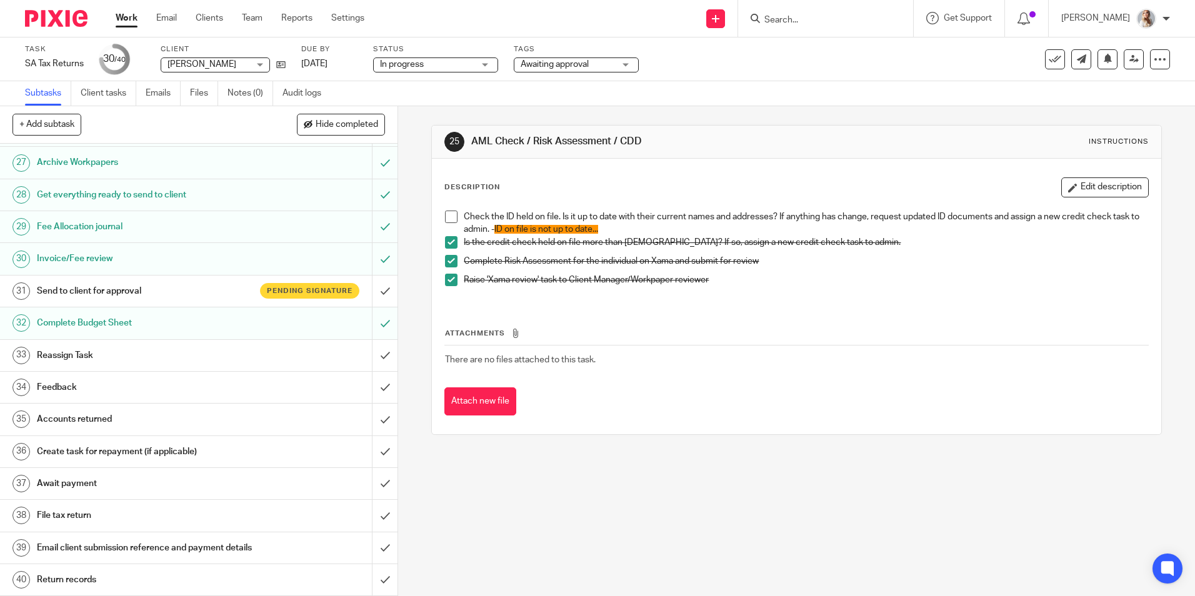
click at [202, 282] on h1 "Send to client for approval" at bounding box center [144, 291] width 215 height 19
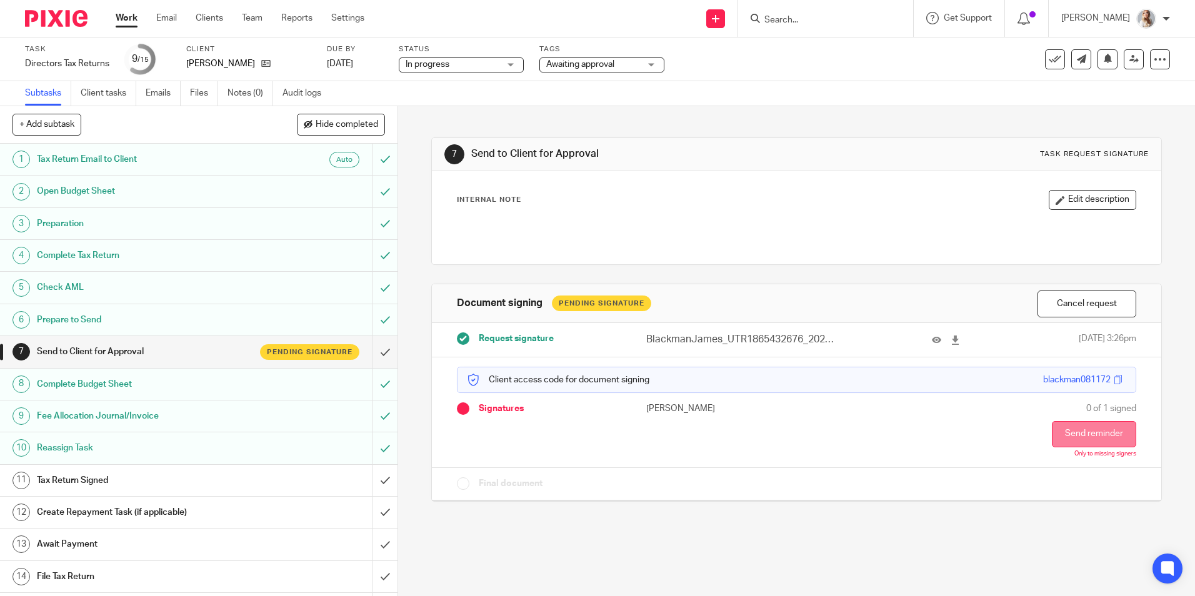
click at [1059, 426] on button "Send reminder" at bounding box center [1094, 434] width 84 height 26
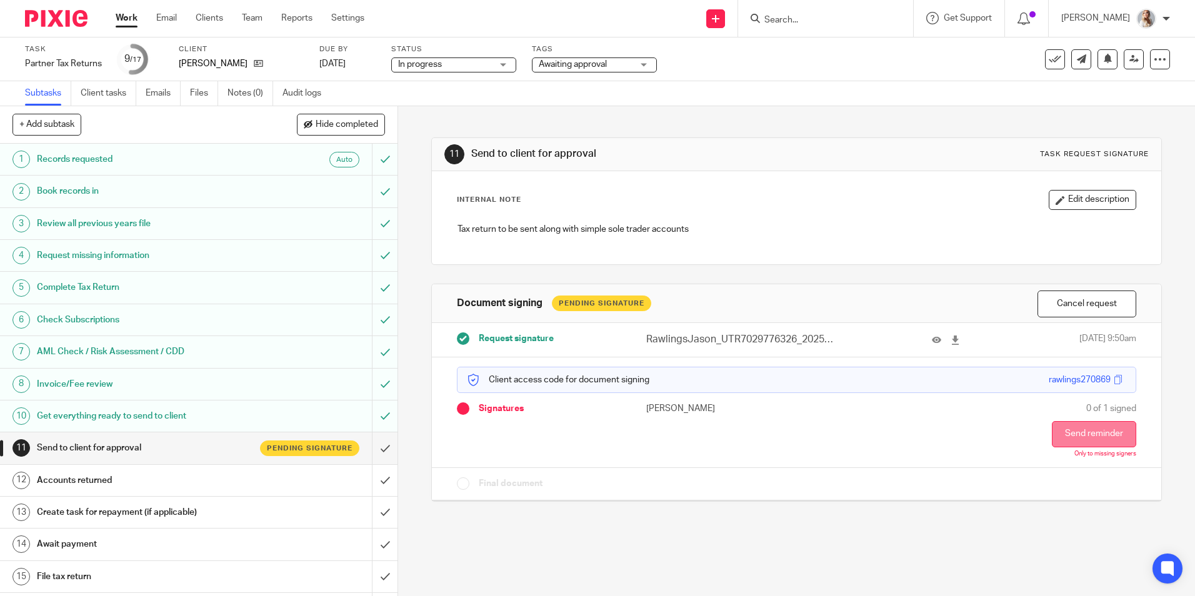
click at [1089, 436] on button "Send reminder" at bounding box center [1094, 434] width 84 height 26
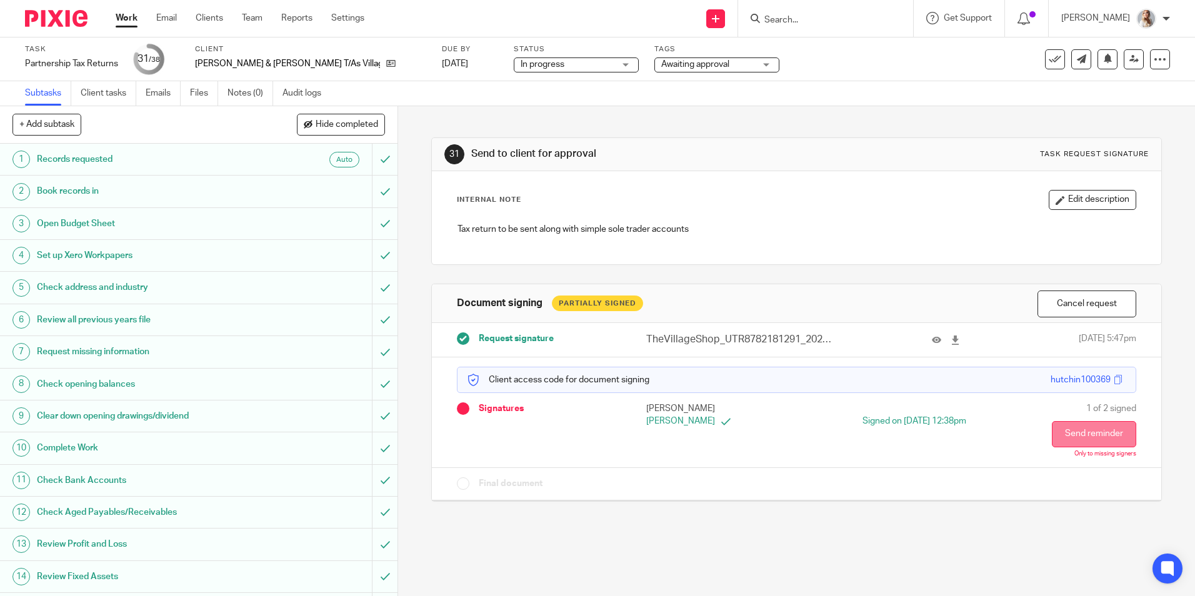
click at [1052, 432] on button "Send reminder" at bounding box center [1094, 434] width 84 height 26
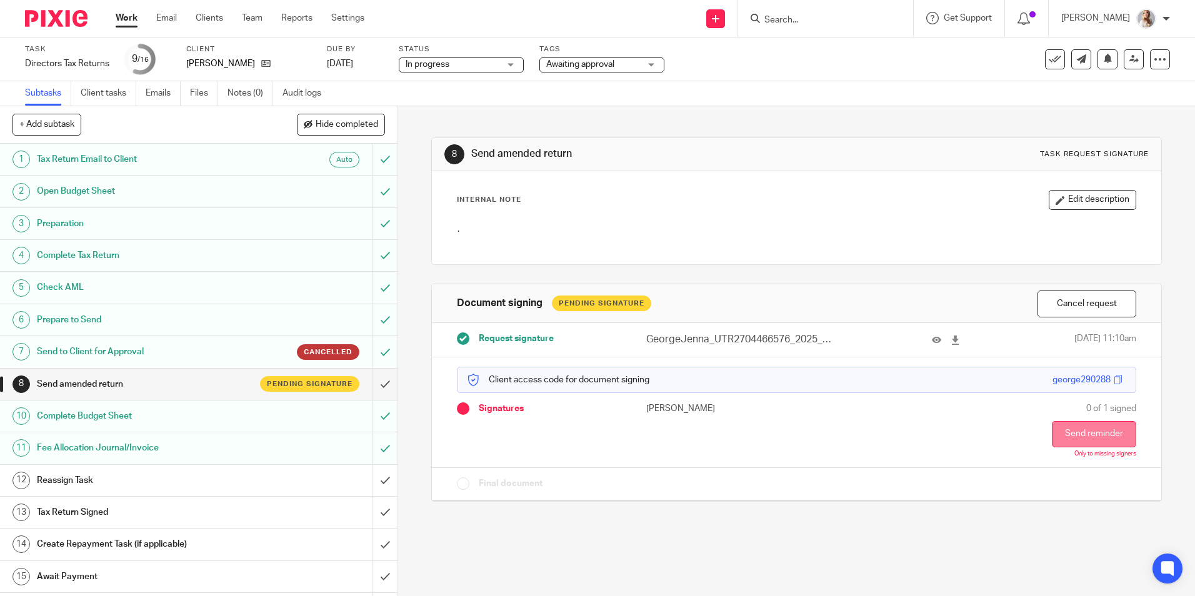
click at [1071, 439] on button "Send reminder" at bounding box center [1094, 434] width 84 height 26
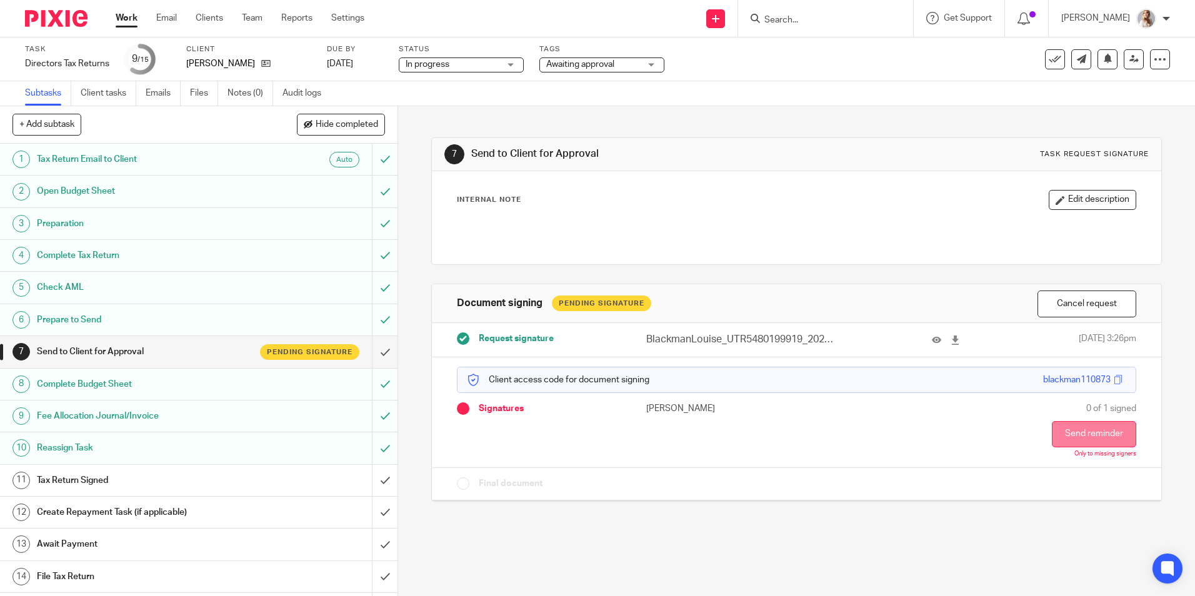
click button "Send reminder"
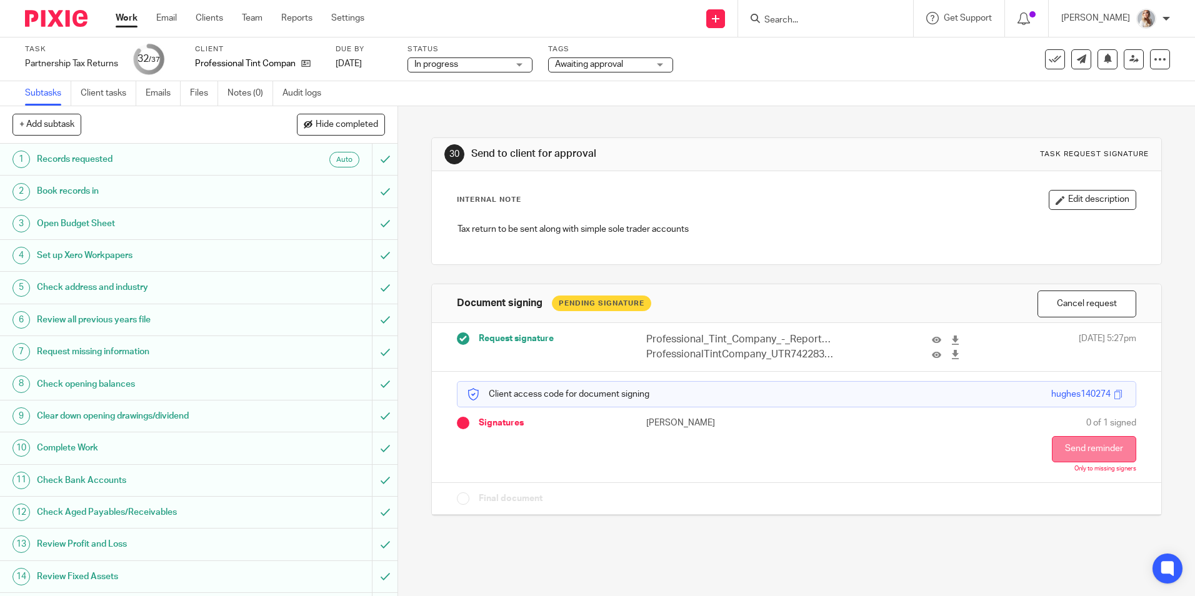
click at [1078, 445] on button "Send reminder" at bounding box center [1094, 449] width 84 height 26
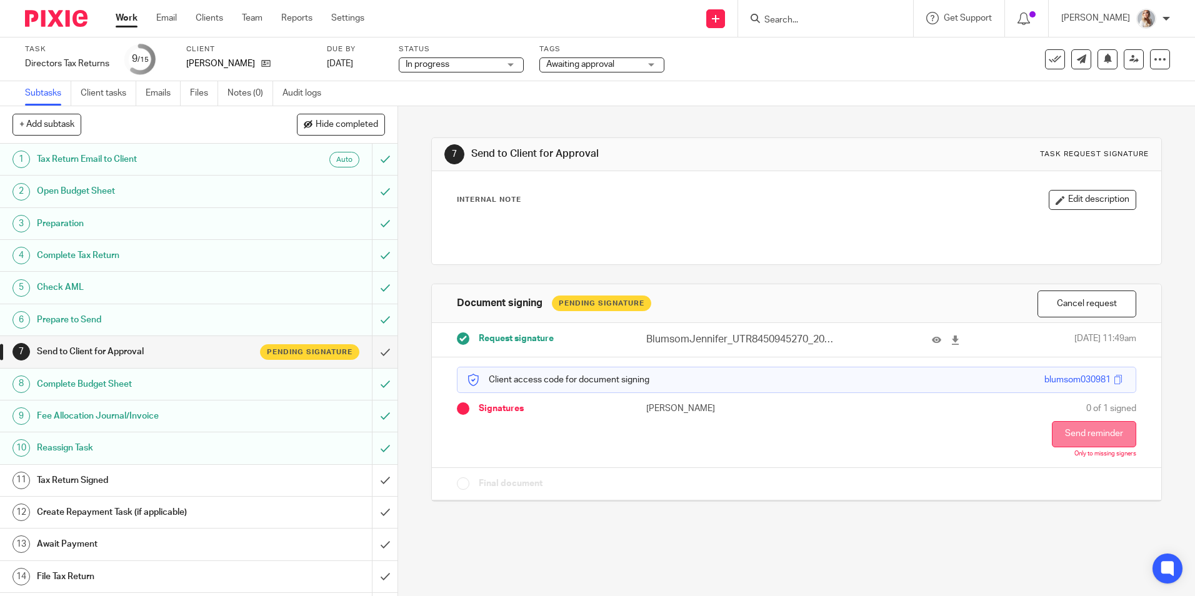
click at [1065, 438] on button "Send reminder" at bounding box center [1094, 434] width 84 height 26
click at [1078, 423] on button "Send reminder" at bounding box center [1094, 434] width 84 height 26
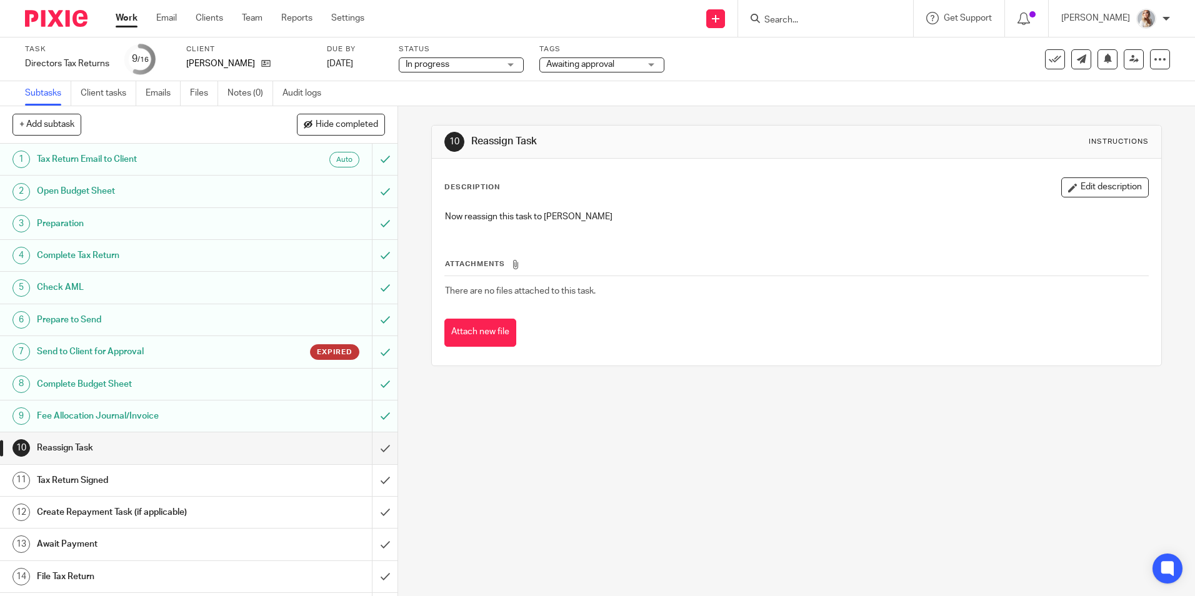
scroll to position [61, 0]
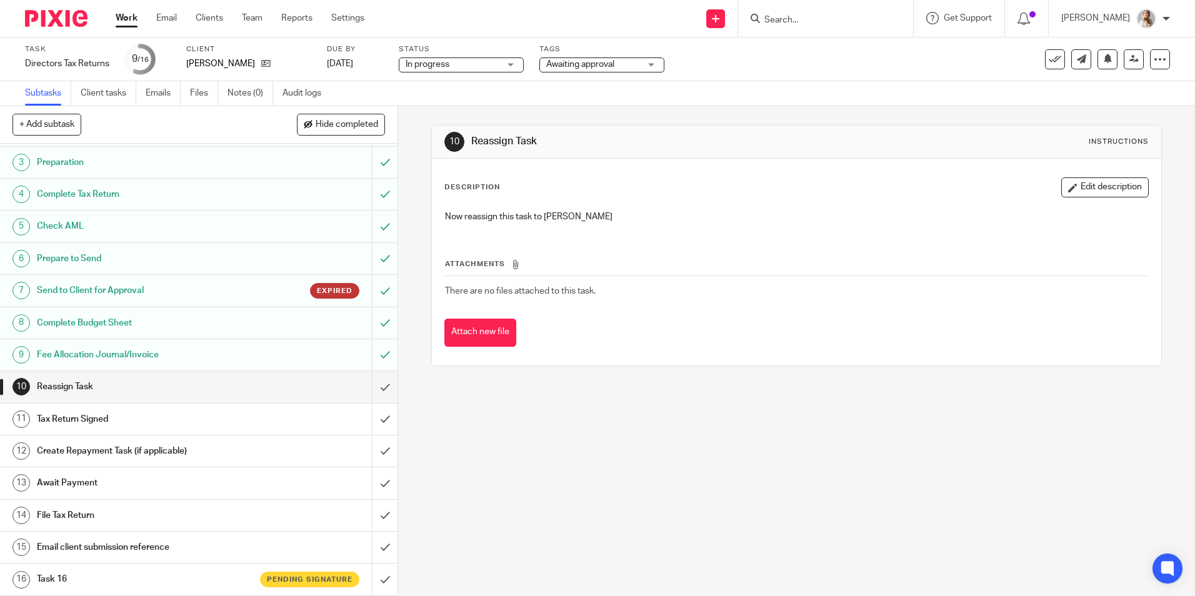
click at [317, 283] on div "Expired" at bounding box center [334, 291] width 49 height 16
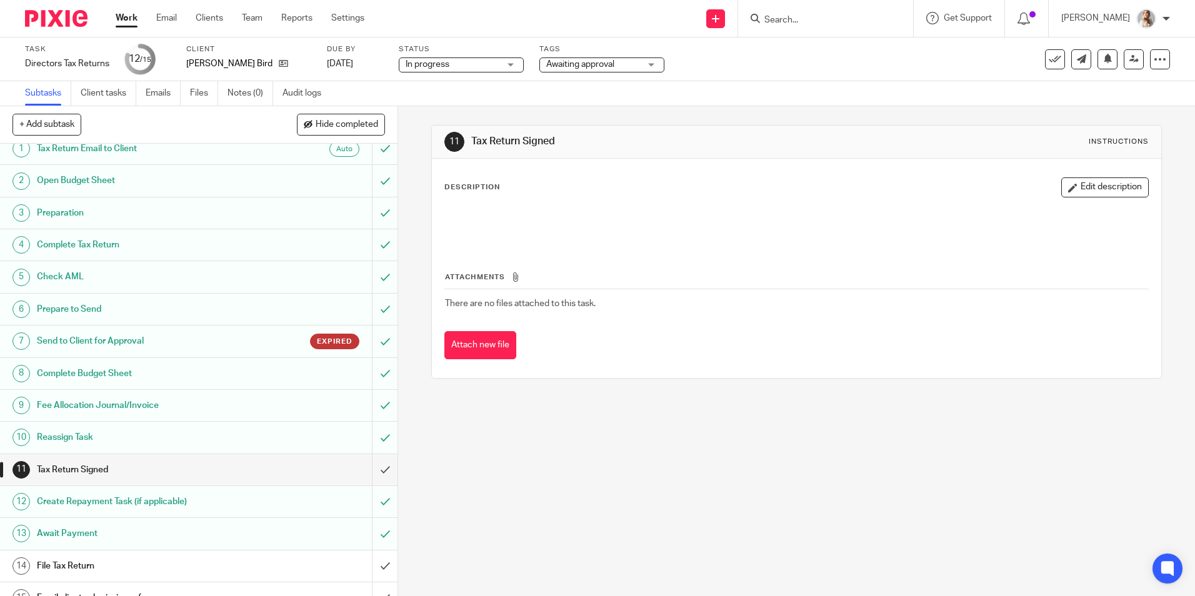
scroll to position [29, 0]
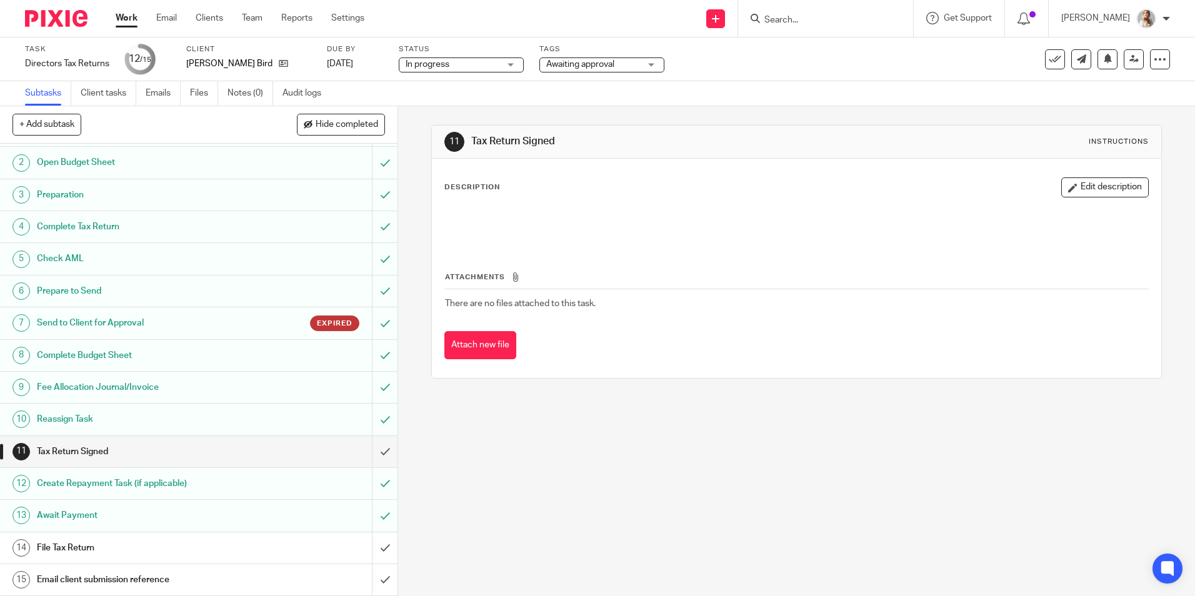
click at [227, 324] on h1 "Send to Client for Approval" at bounding box center [144, 323] width 215 height 19
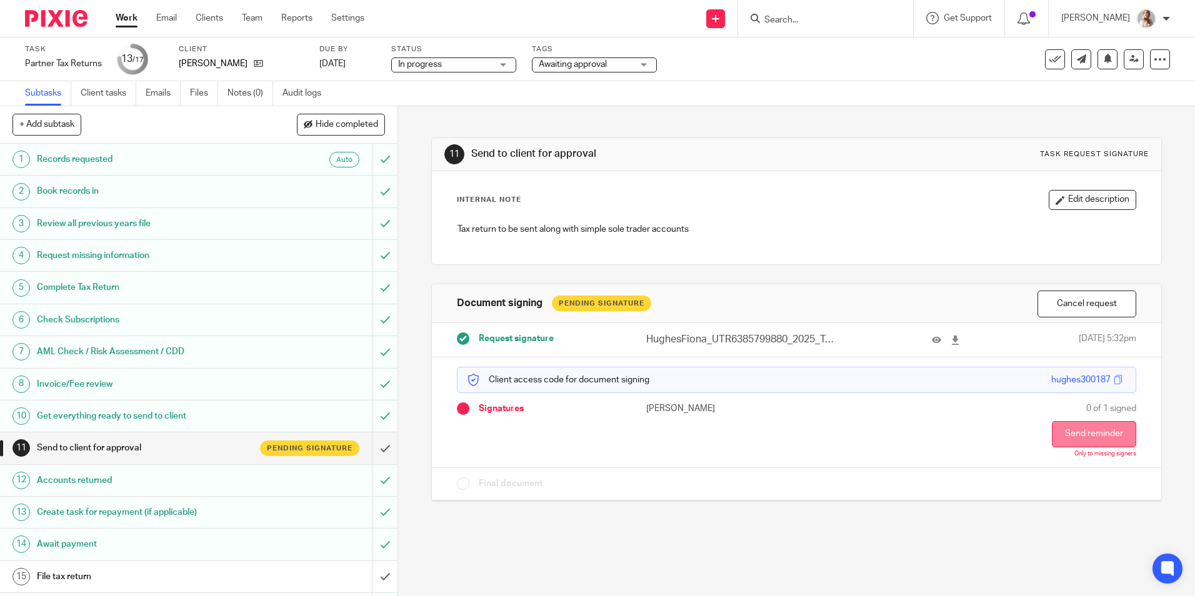
click at [1098, 436] on button "Send reminder" at bounding box center [1094, 434] width 84 height 26
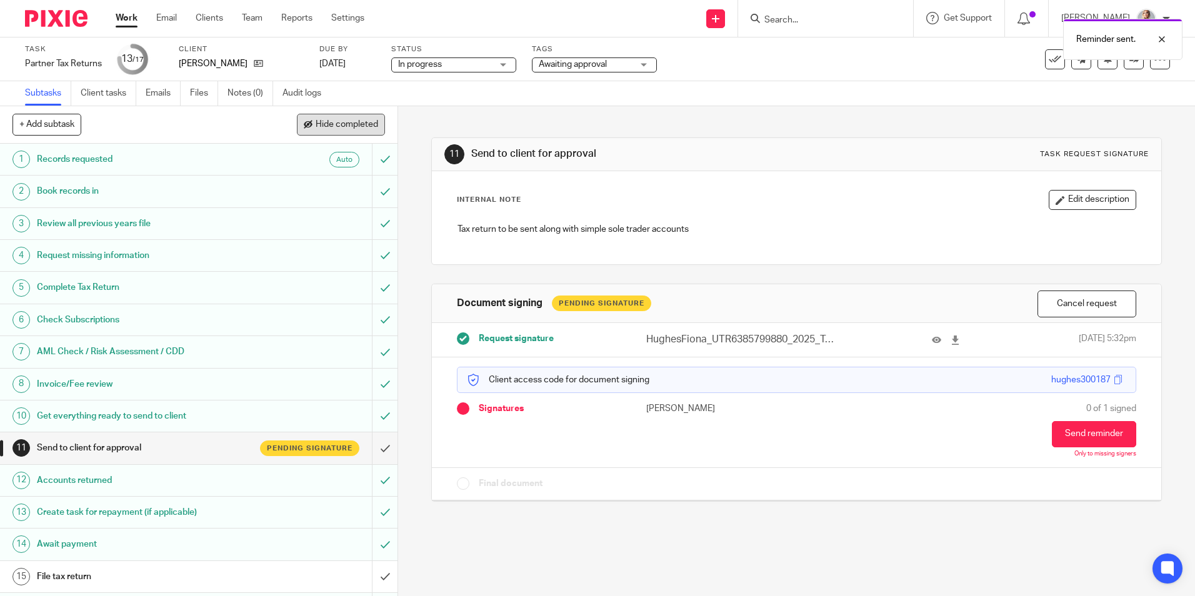
click at [342, 128] on span "Hide completed" at bounding box center [347, 125] width 63 height 10
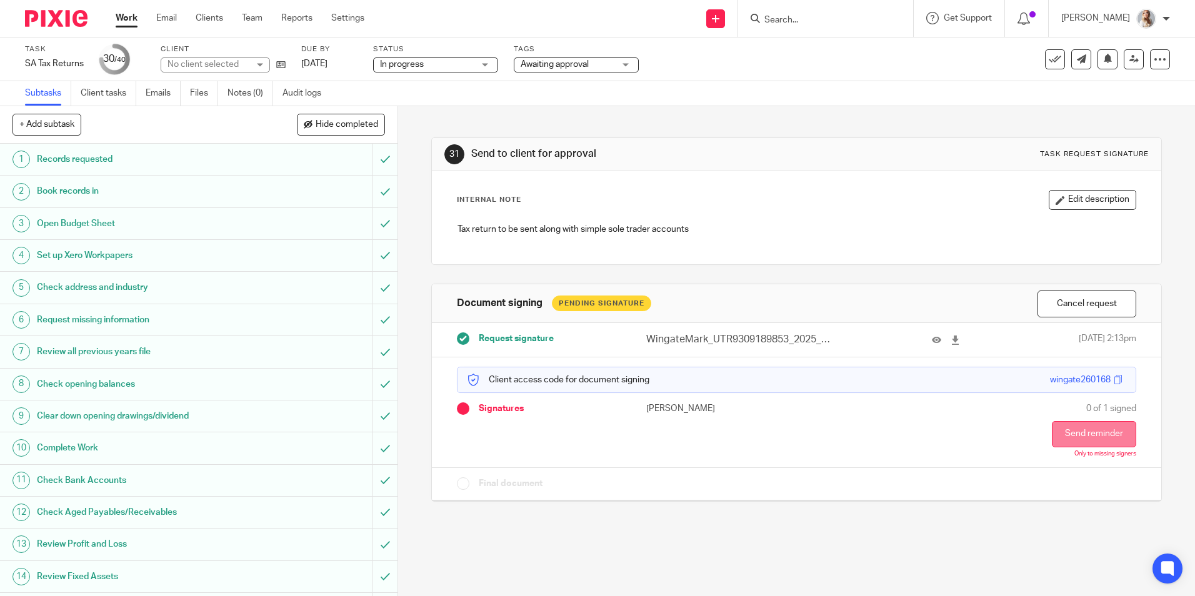
click at [1079, 433] on button "Send reminder" at bounding box center [1094, 434] width 84 height 26
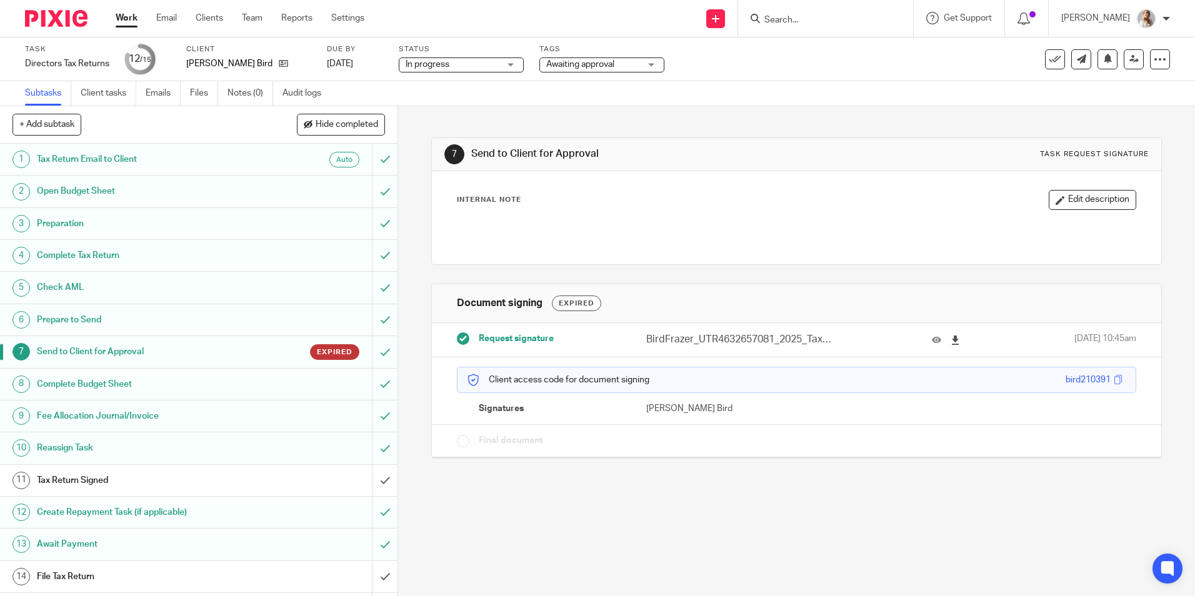
click at [951, 338] on icon at bounding box center [955, 340] width 9 height 9
click at [1150, 65] on div at bounding box center [1160, 59] width 20 height 20
click at [1083, 113] on link "Advanced task editor" at bounding box center [1112, 109] width 83 height 9
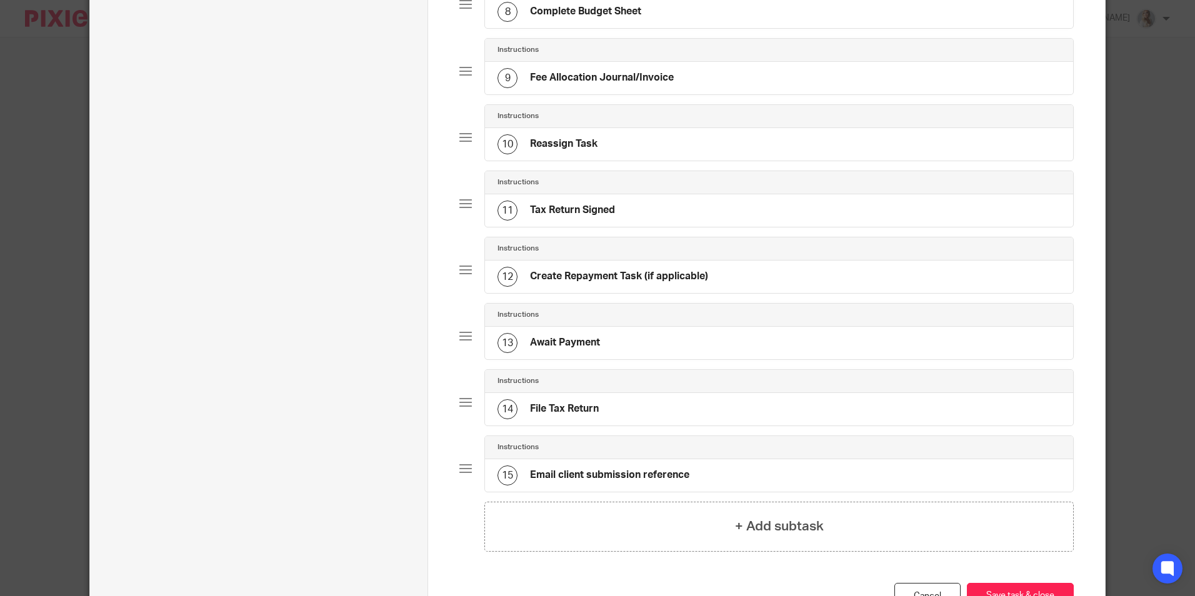
scroll to position [734, 0]
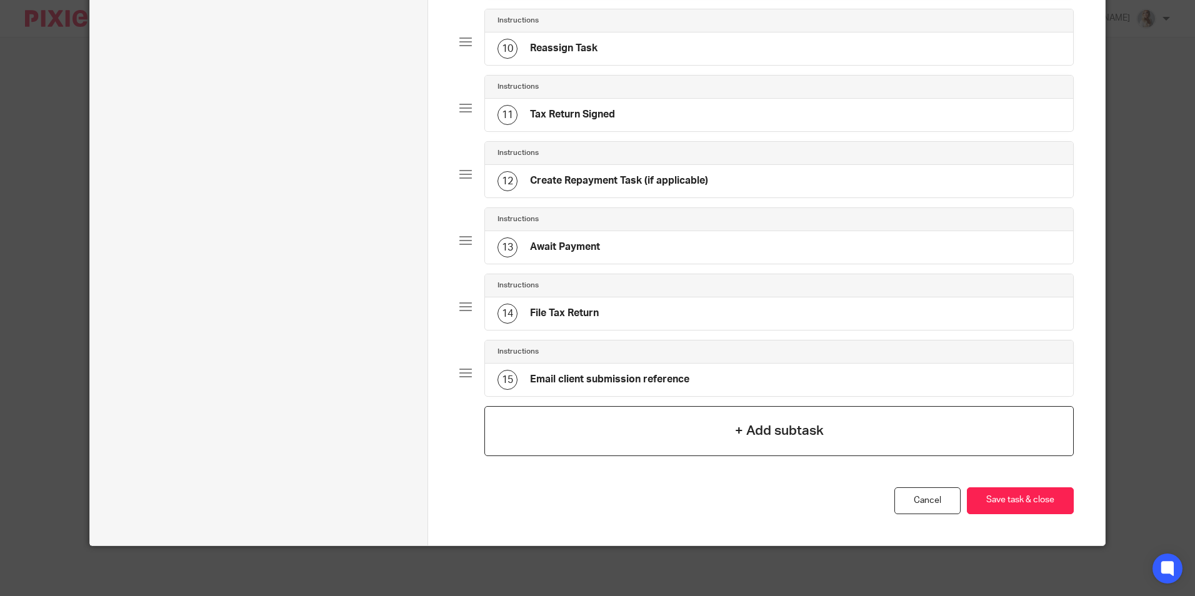
click at [594, 412] on div "+ Add subtask" at bounding box center [778, 431] width 589 height 50
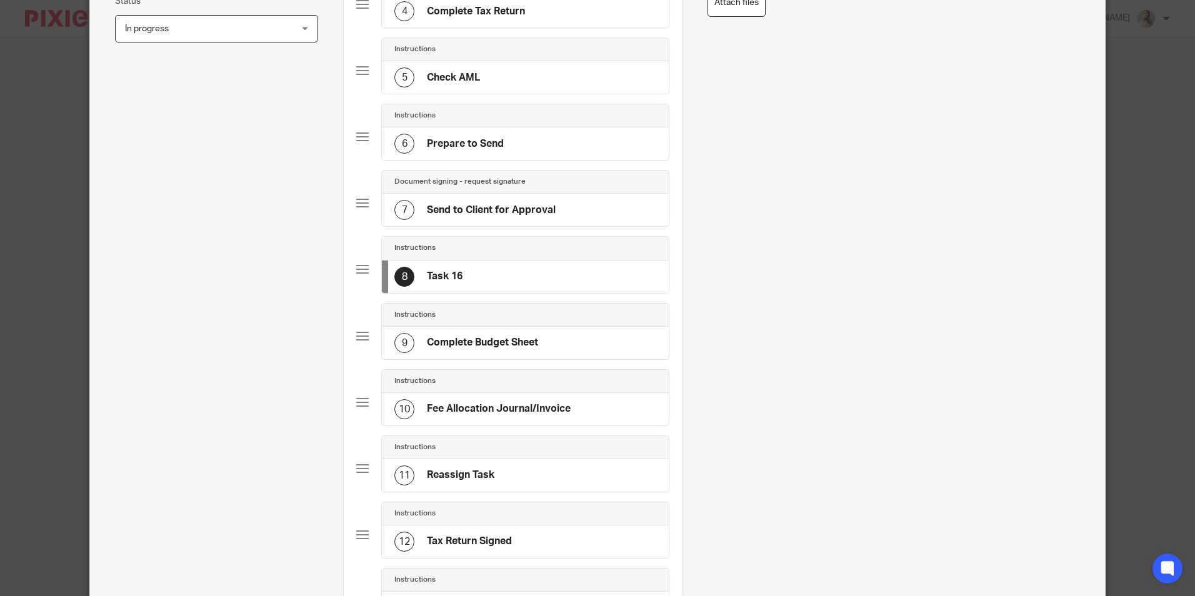
scroll to position [313, 0]
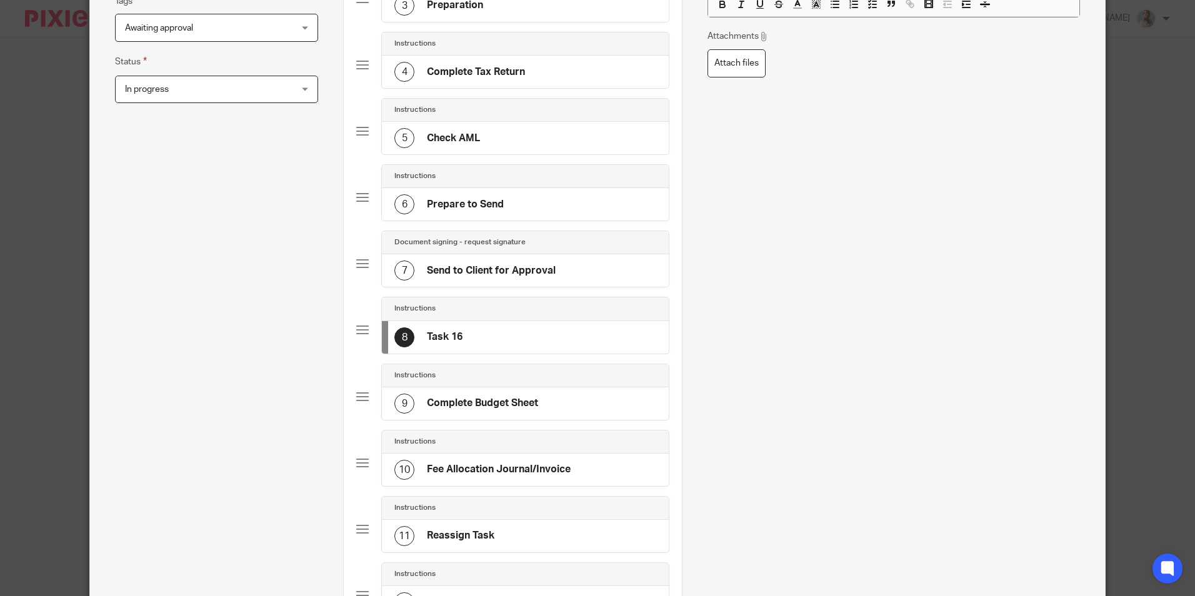
click at [485, 268] on h4 "Send to Client for Approval" at bounding box center [491, 270] width 129 height 13
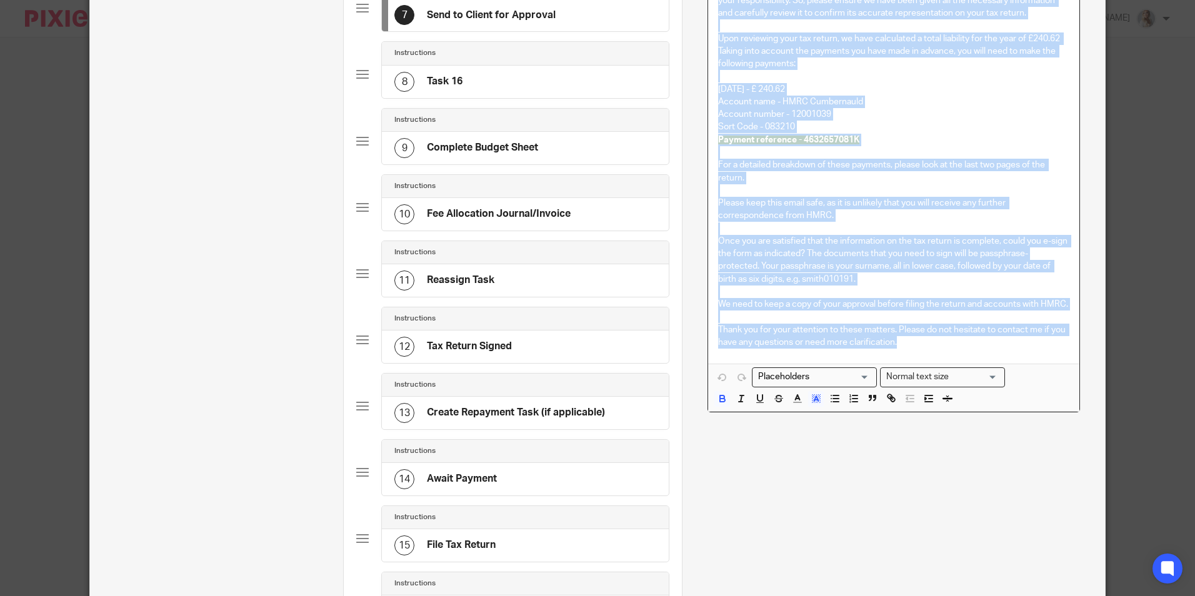
scroll to position [801, 0]
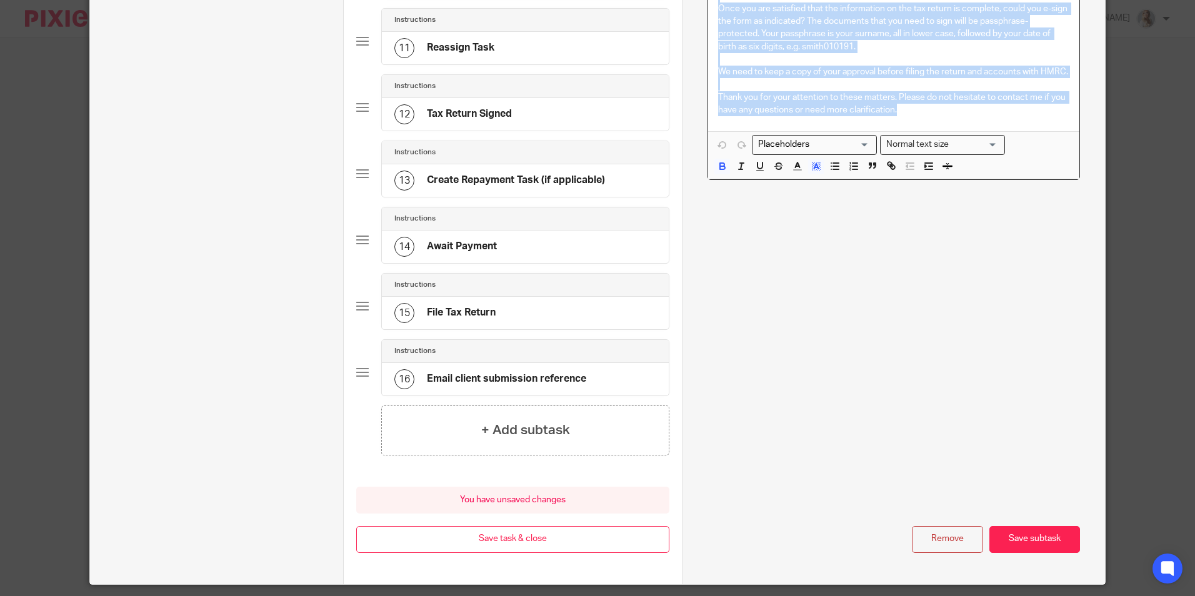
drag, startPoint x: 711, startPoint y: 440, endPoint x: 951, endPoint y: 312, distance: 272.1
copy div "Hi Frazer, I hope this email finds you well. I have now uploaded your tax retur…"
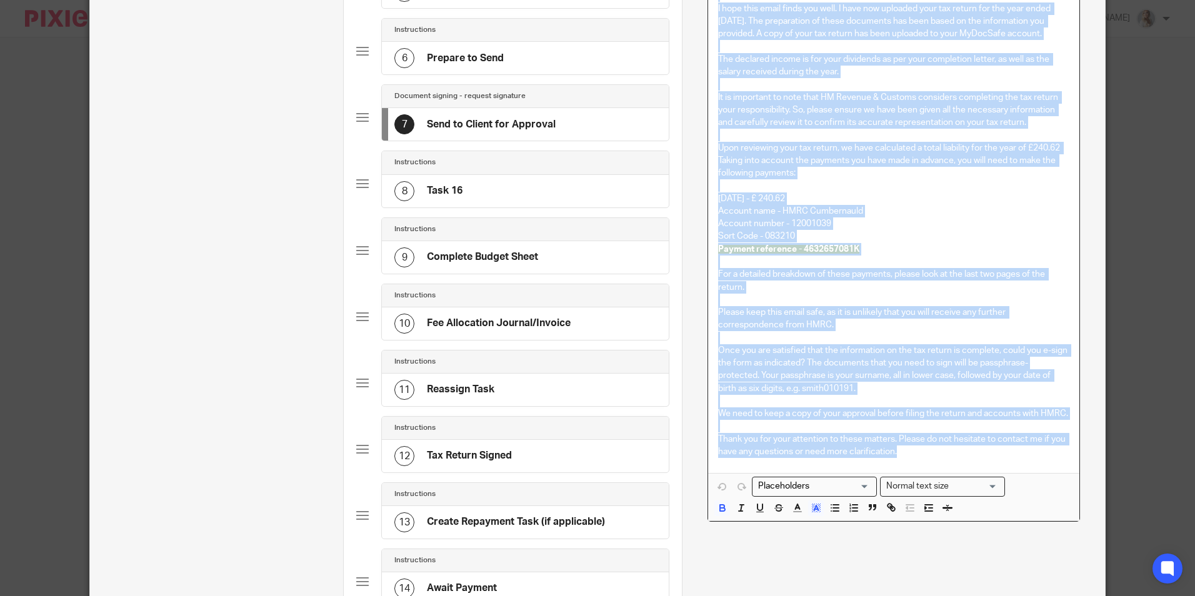
scroll to position [363, 0]
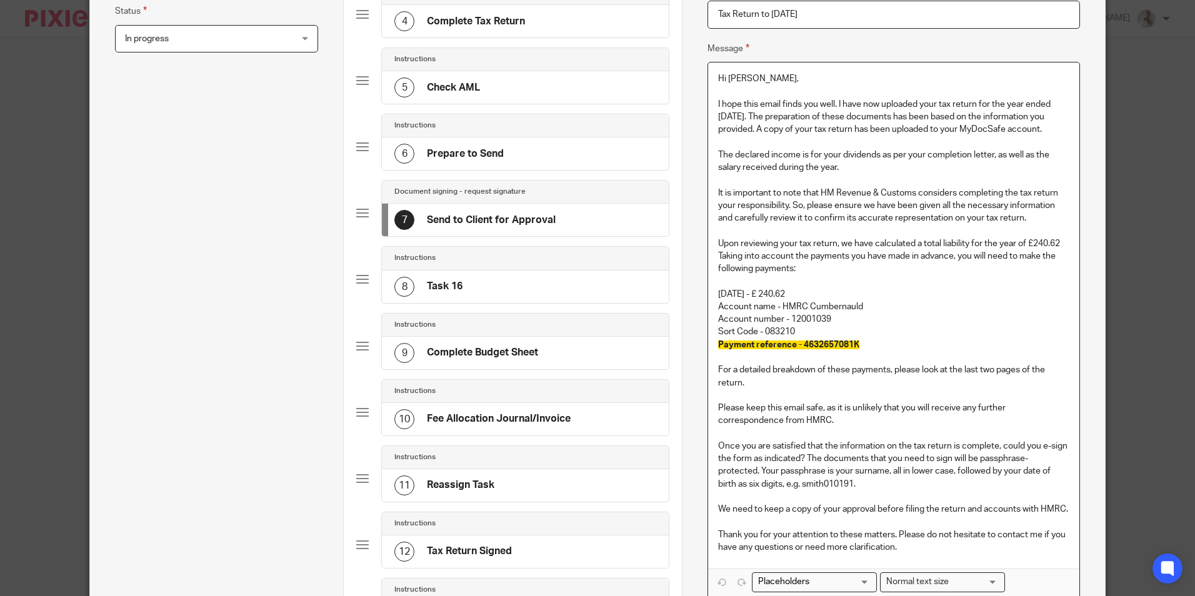
click at [473, 281] on div "8 Task 16" at bounding box center [525, 287] width 287 height 33
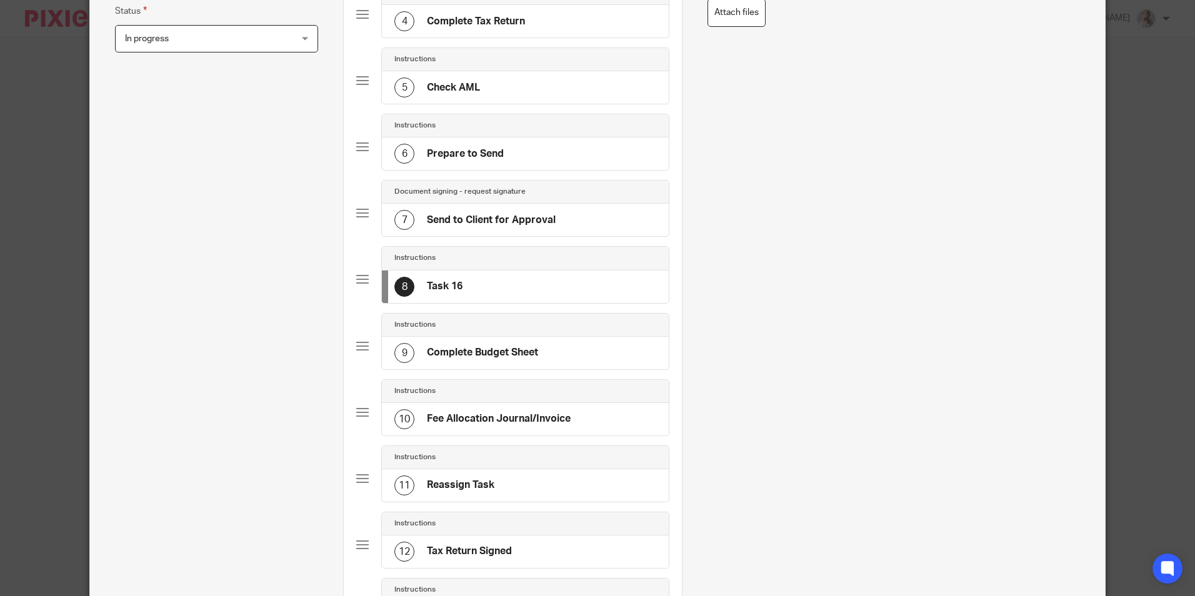
scroll to position [0, 0]
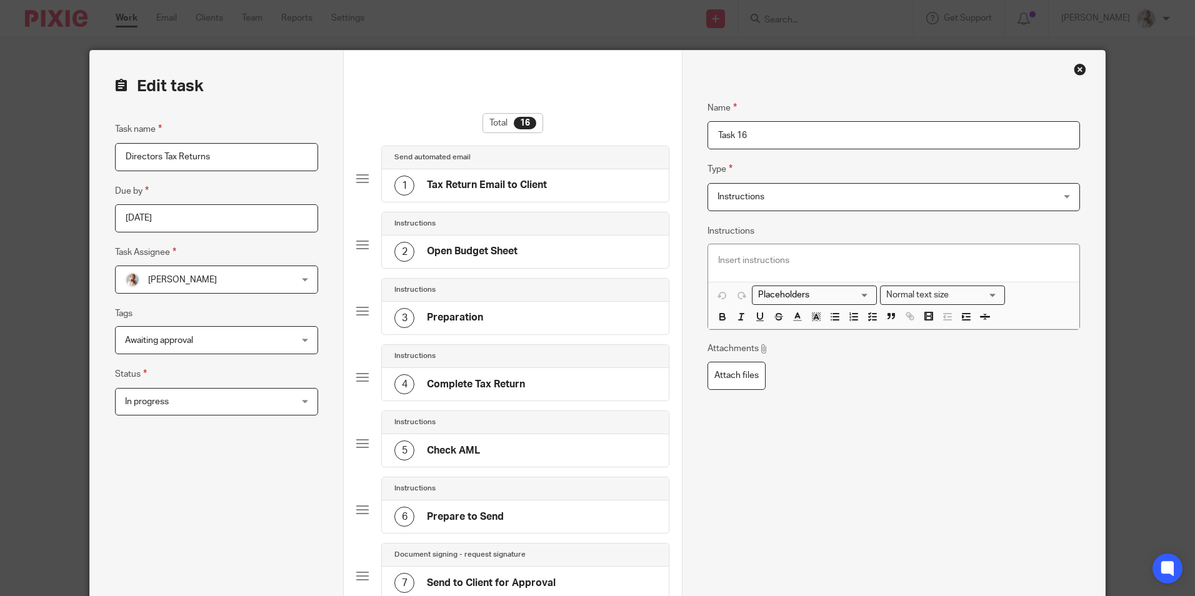
click at [757, 252] on div at bounding box center [893, 263] width 371 height 38
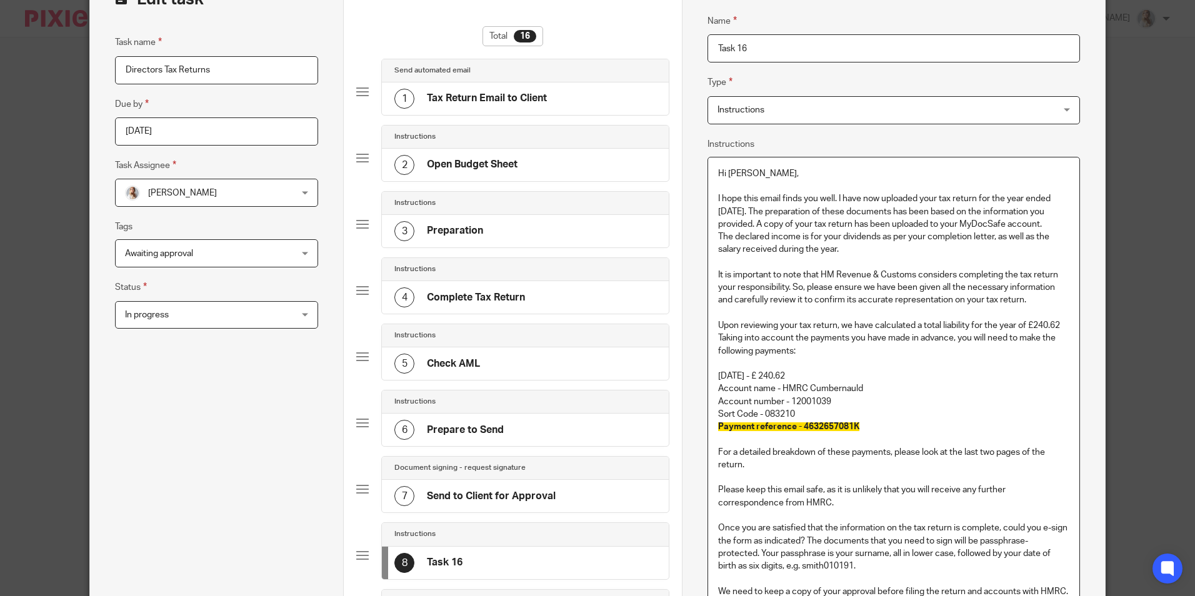
scroll to position [65, 0]
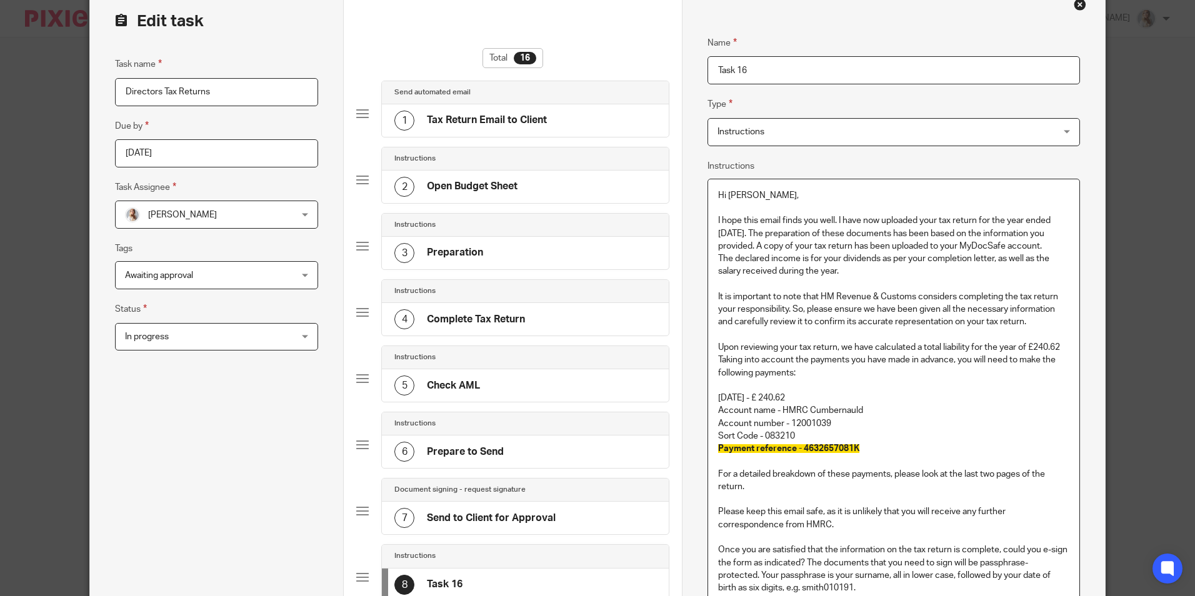
click at [746, 147] on div "Name Task 16 Type Instructions Instructions Instructions Document signing - req…" at bounding box center [894, 411] width 372 height 789
click at [744, 131] on span "Instructions" at bounding box center [741, 132] width 47 height 9
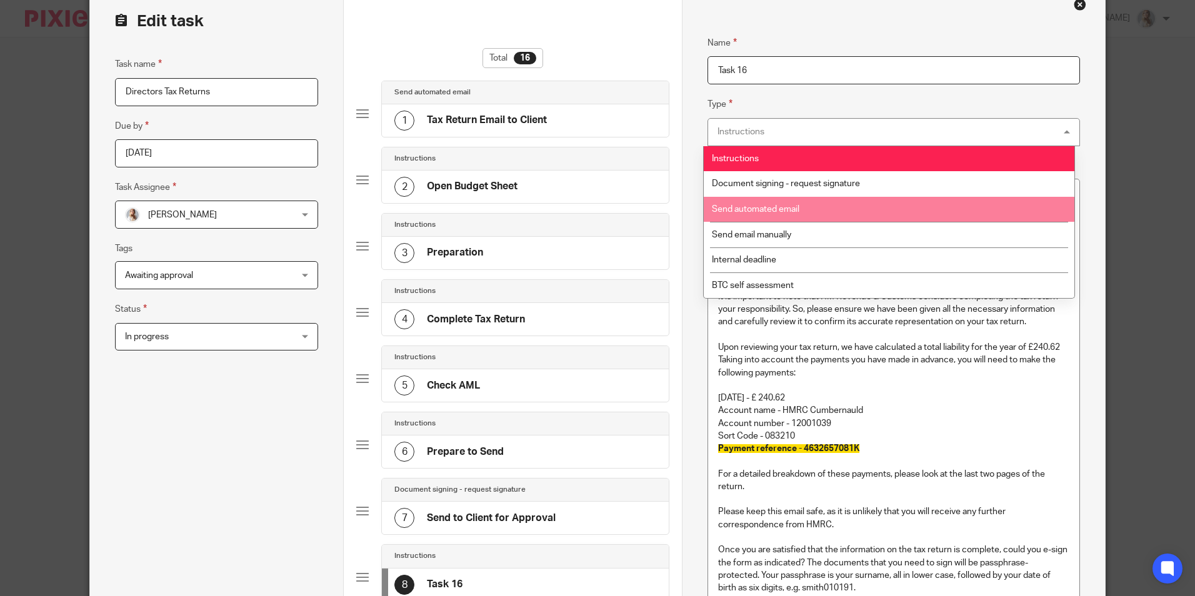
click at [748, 231] on span "Send email manually" at bounding box center [751, 235] width 79 height 9
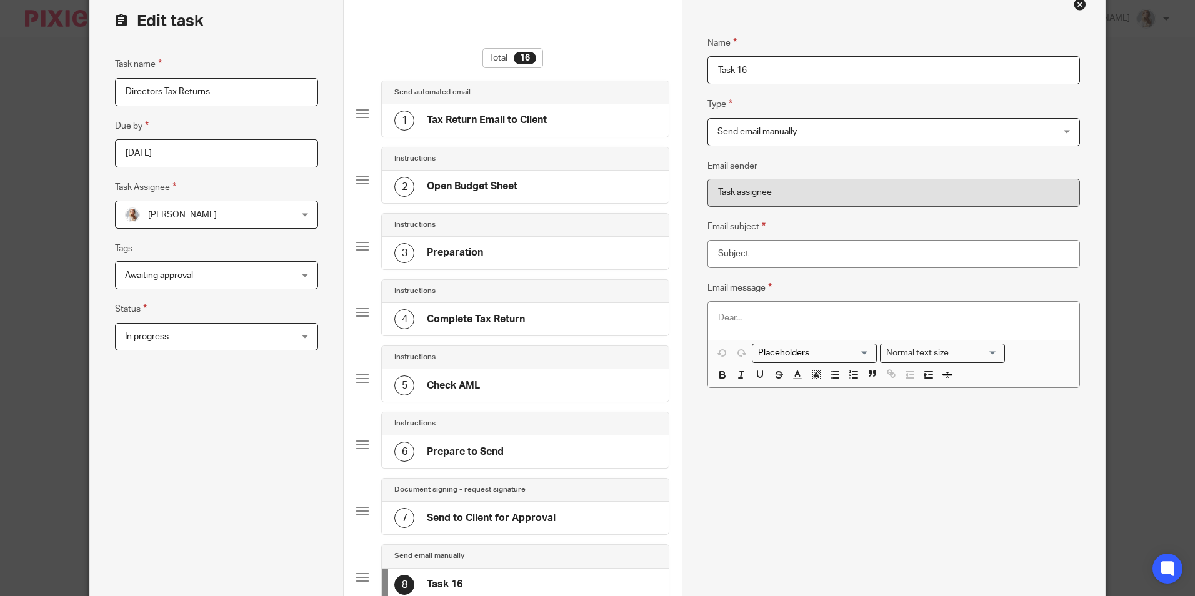
click at [742, 314] on div at bounding box center [893, 321] width 371 height 38
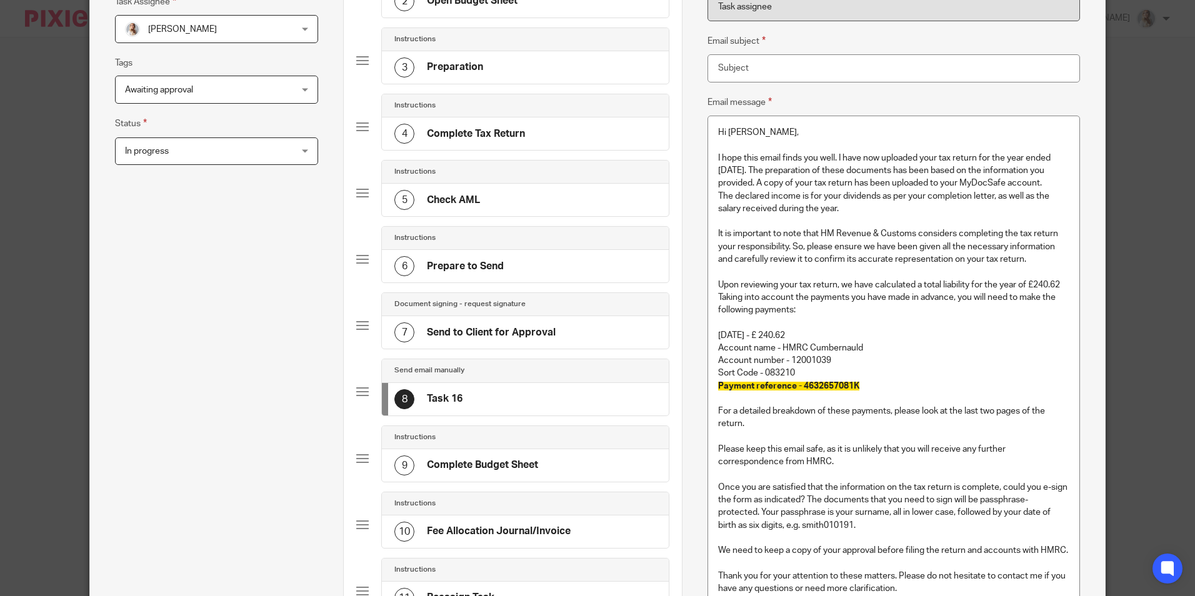
click at [473, 341] on div "7 Send to Client for Approval" at bounding box center [474, 333] width 161 height 20
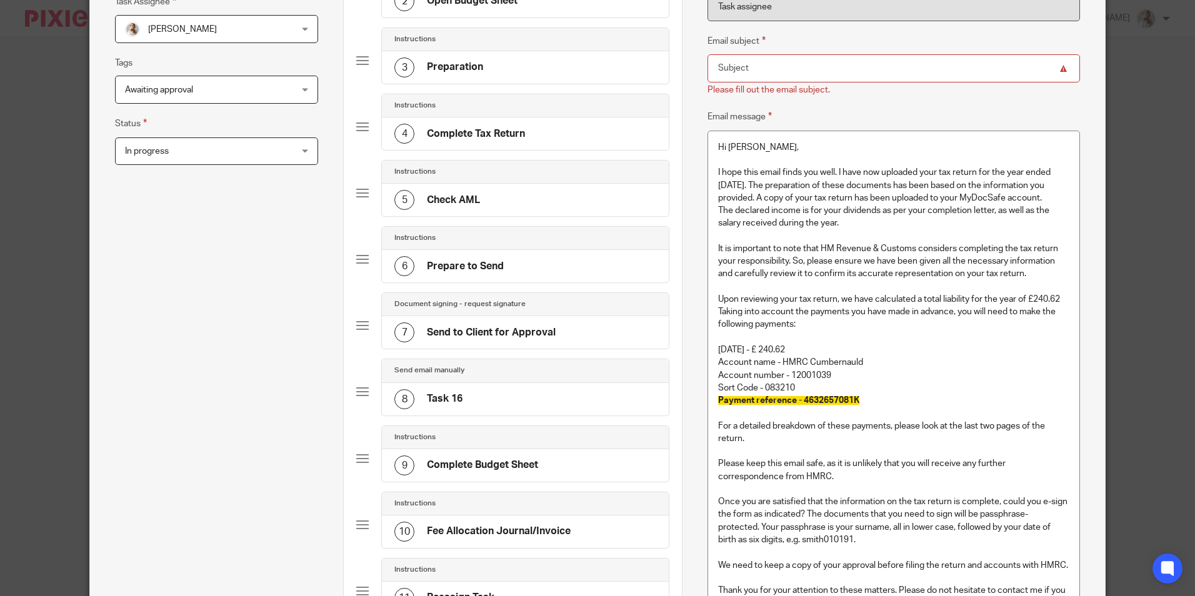
click at [777, 74] on input "Email subject" at bounding box center [894, 68] width 372 height 28
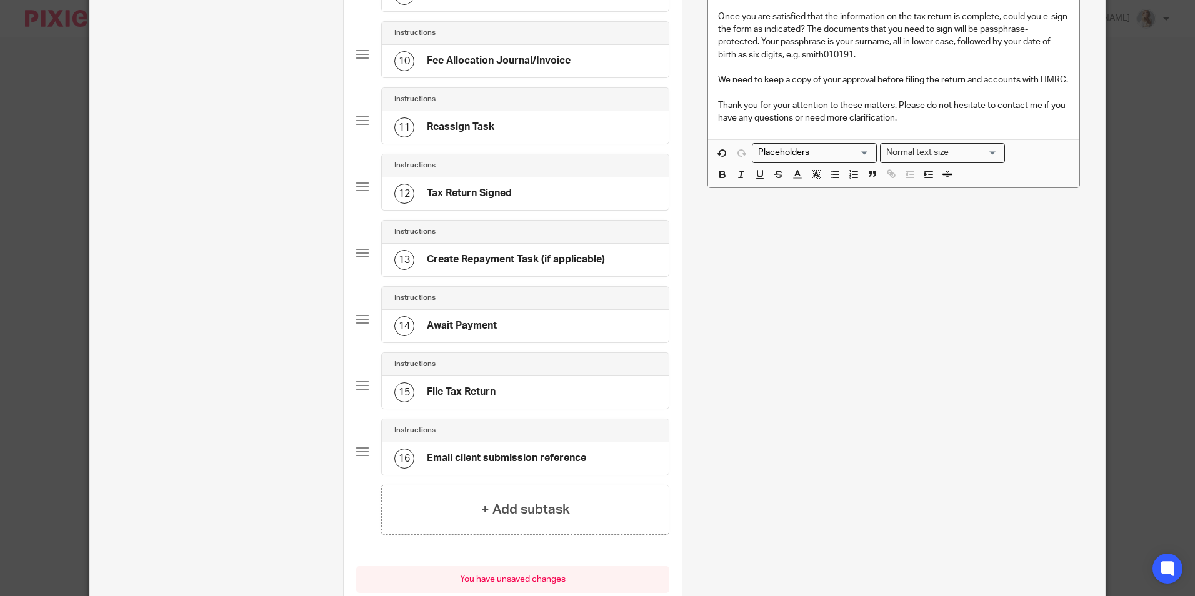
scroll to position [839, 0]
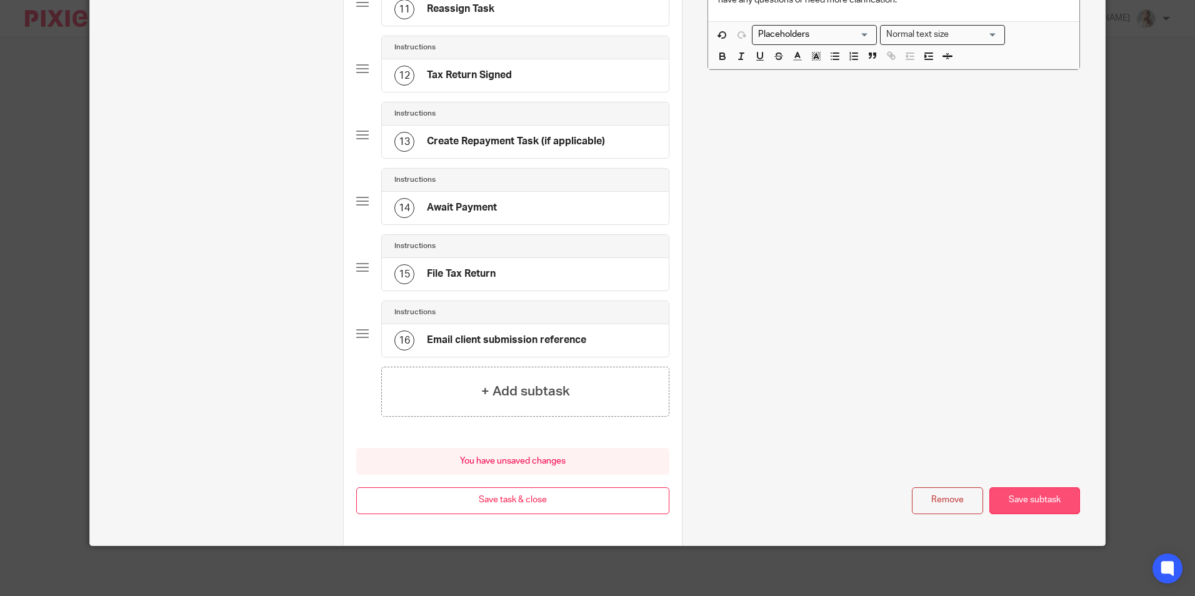
type input "Tax Return to [DATE]"
click at [1015, 508] on button "Save subtask" at bounding box center [1034, 501] width 91 height 27
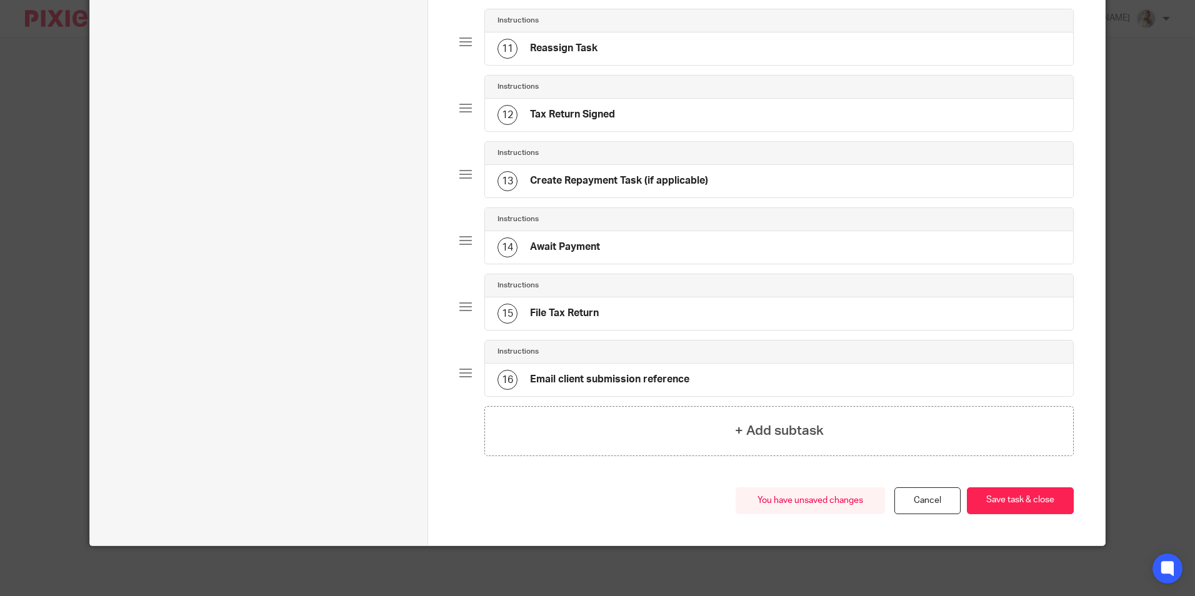
scroll to position [800, 0]
click at [1019, 495] on button "Save task & close" at bounding box center [1020, 501] width 107 height 27
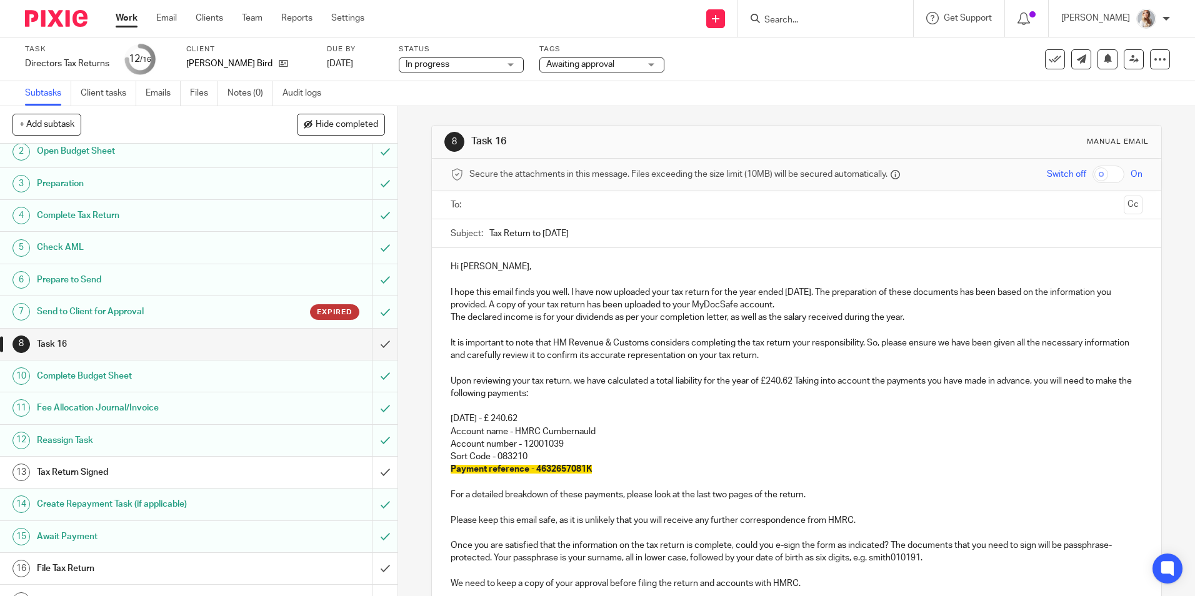
scroll to position [61, 0]
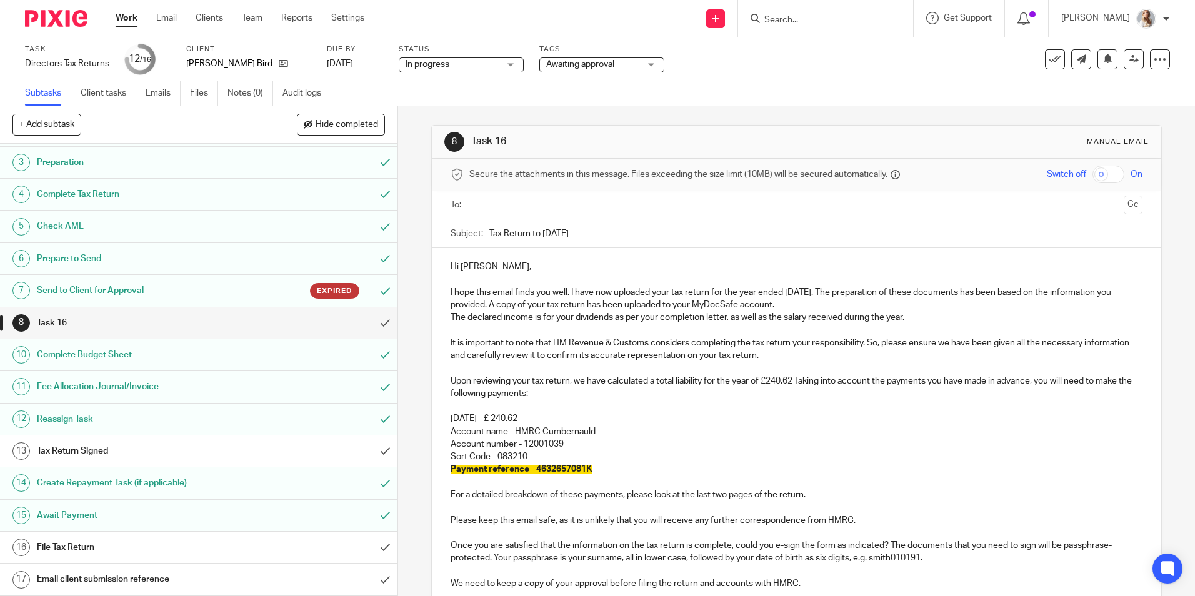
click at [236, 316] on h1 "Task 16" at bounding box center [144, 323] width 215 height 19
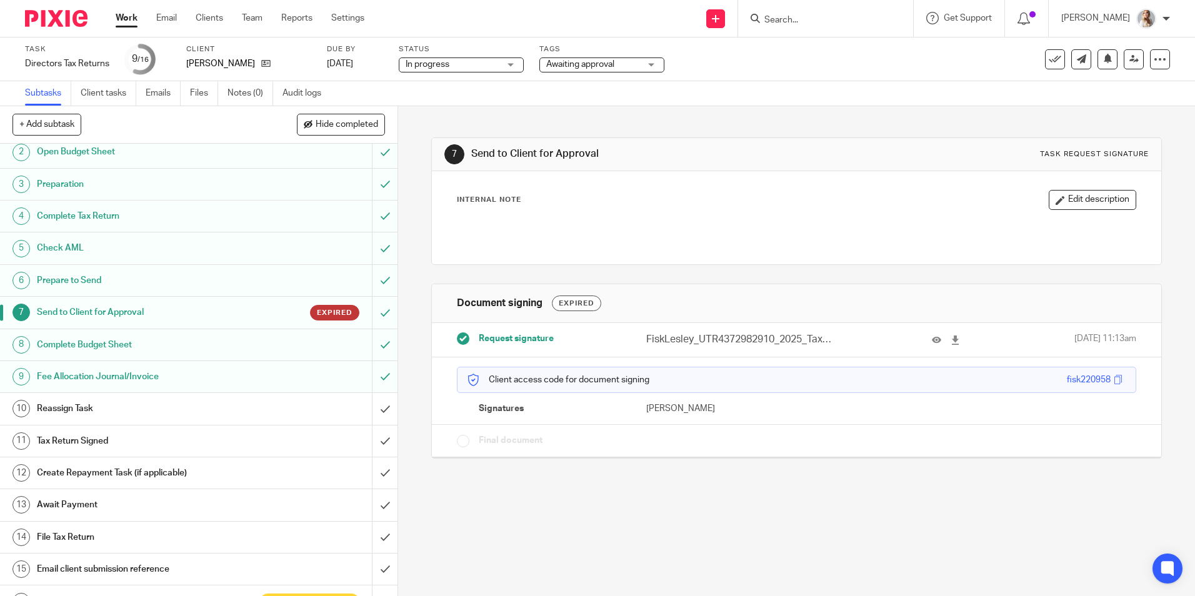
scroll to position [61, 0]
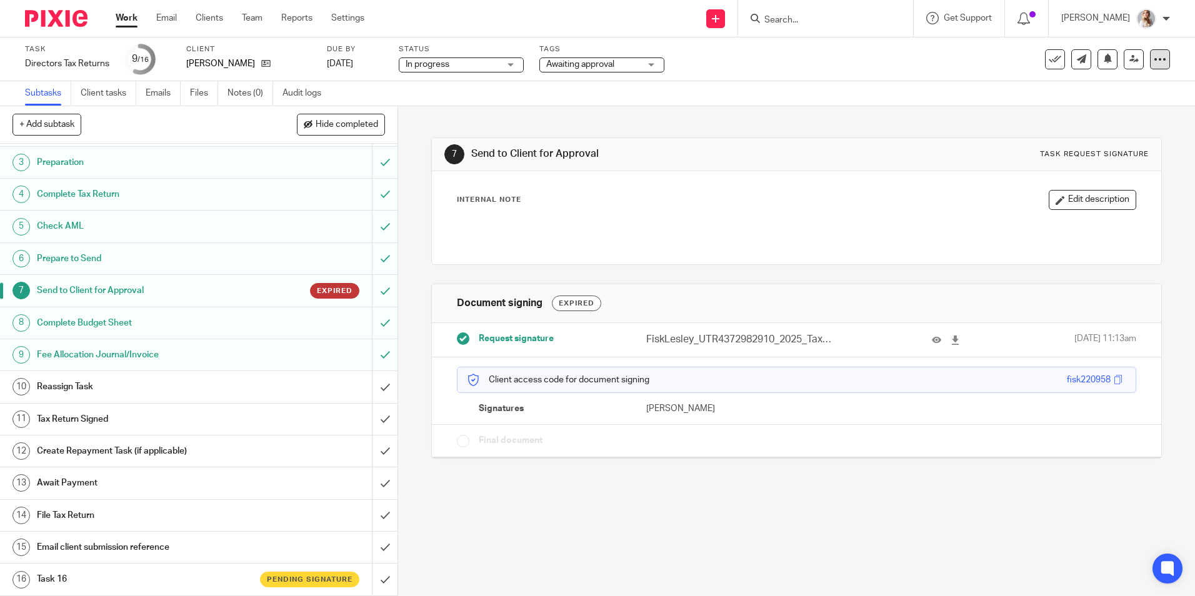
click at [1150, 66] on div at bounding box center [1160, 59] width 20 height 20
click at [1103, 109] on link "Advanced task editor" at bounding box center [1112, 109] width 83 height 9
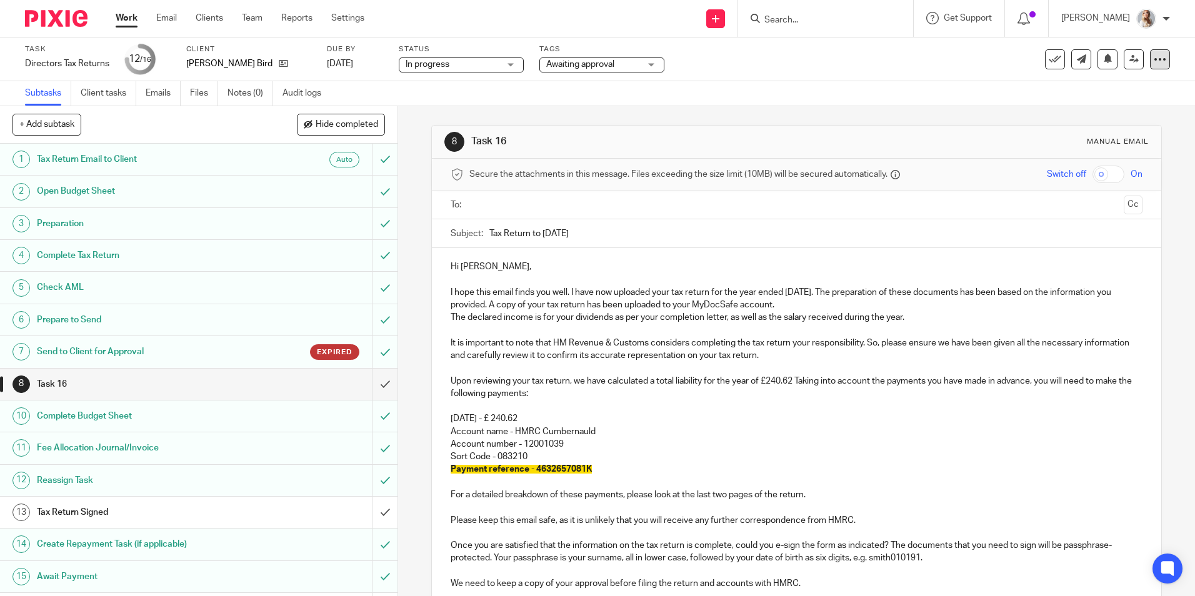
click at [1154, 58] on icon at bounding box center [1160, 59] width 13 height 13
click at [1084, 111] on link "Advanced task editor" at bounding box center [1112, 109] width 83 height 9
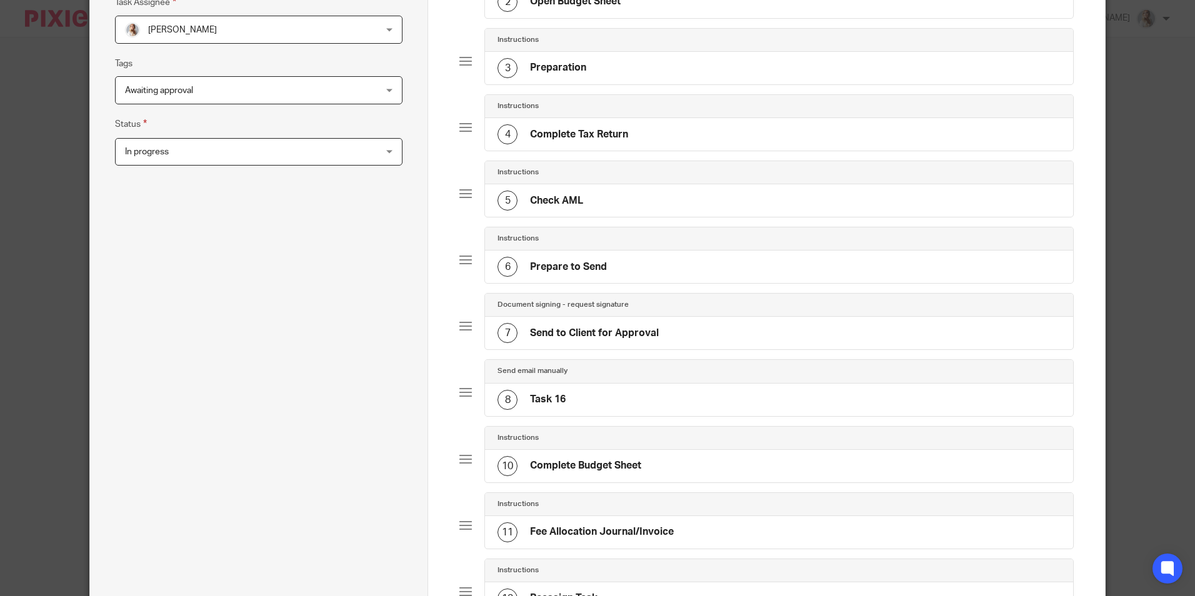
scroll to position [500, 0]
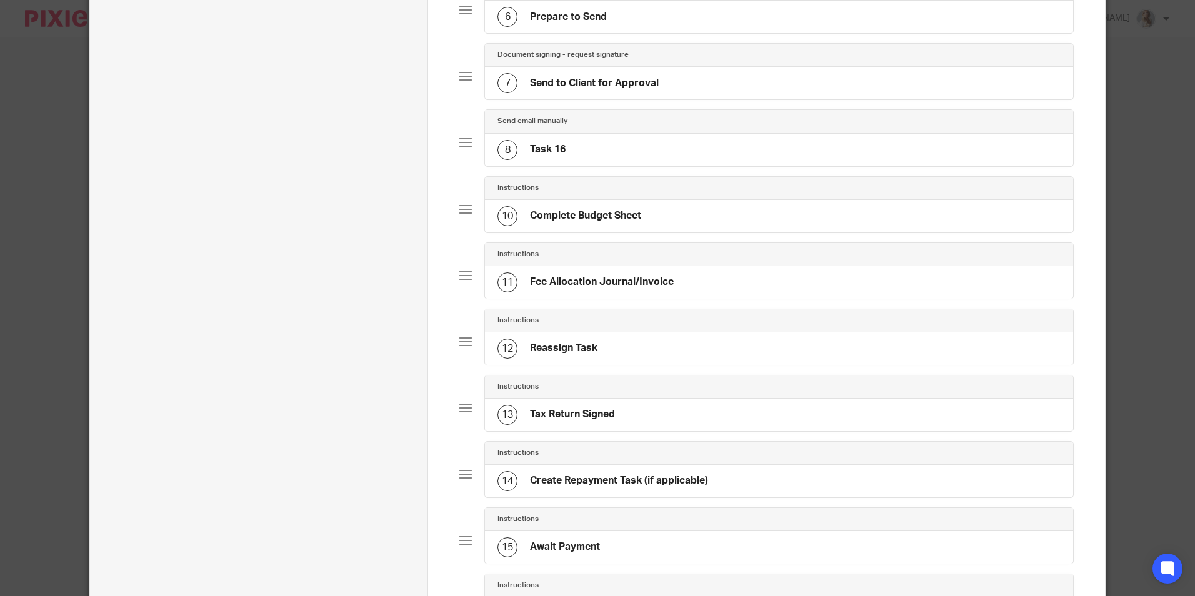
click at [603, 154] on div "8 Task 16" at bounding box center [779, 150] width 588 height 33
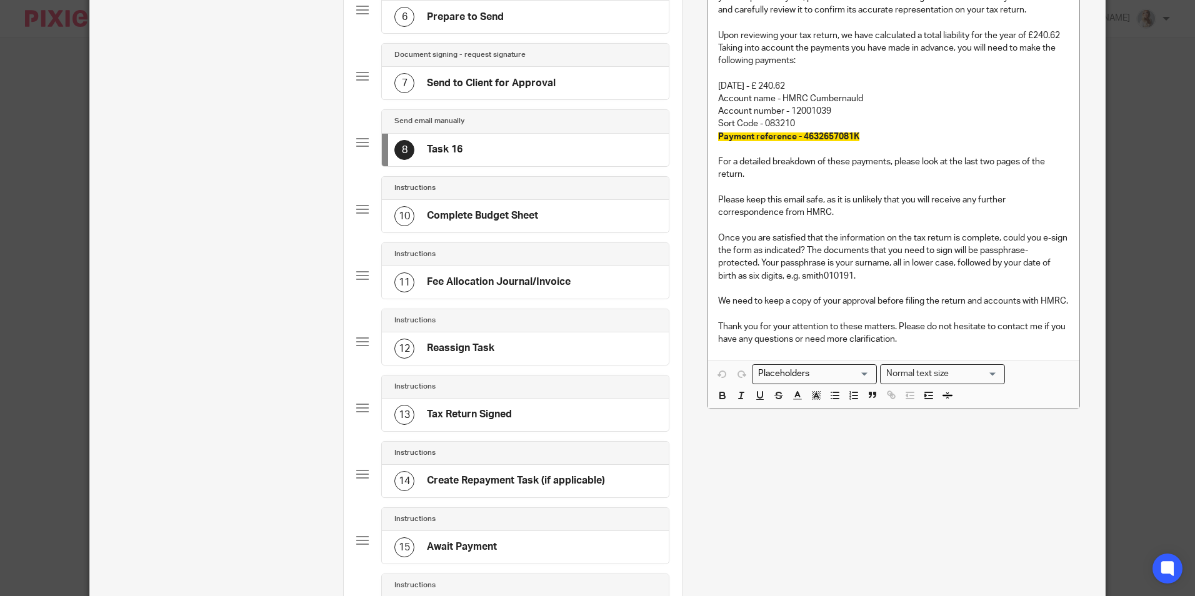
scroll to position [0, 0]
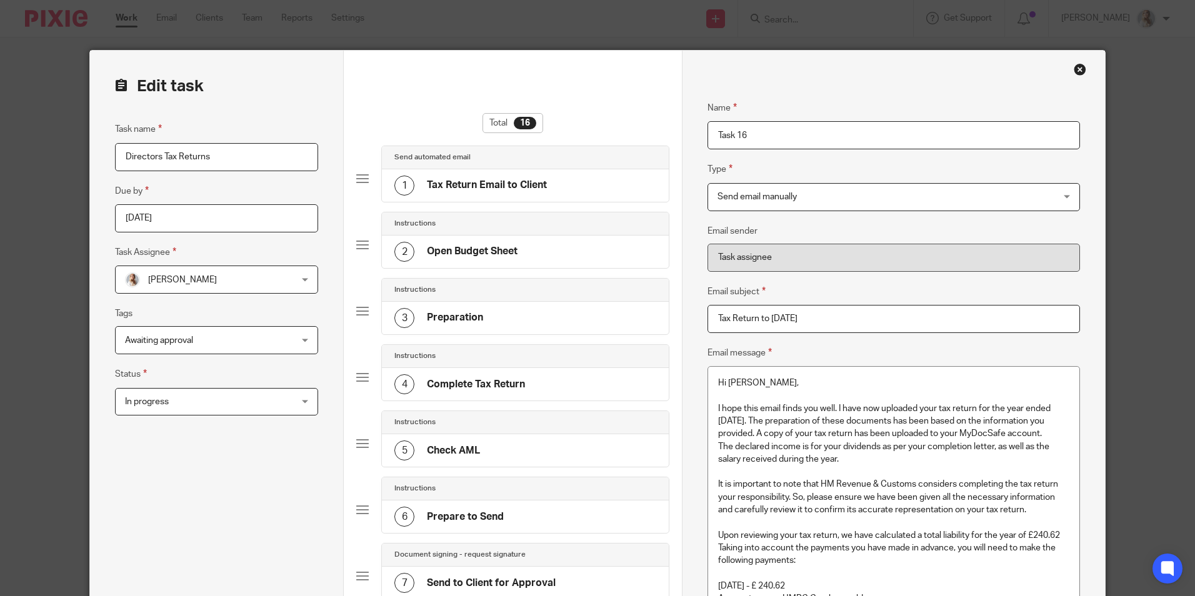
click at [761, 200] on span "Send email manually" at bounding box center [757, 197] width 79 height 9
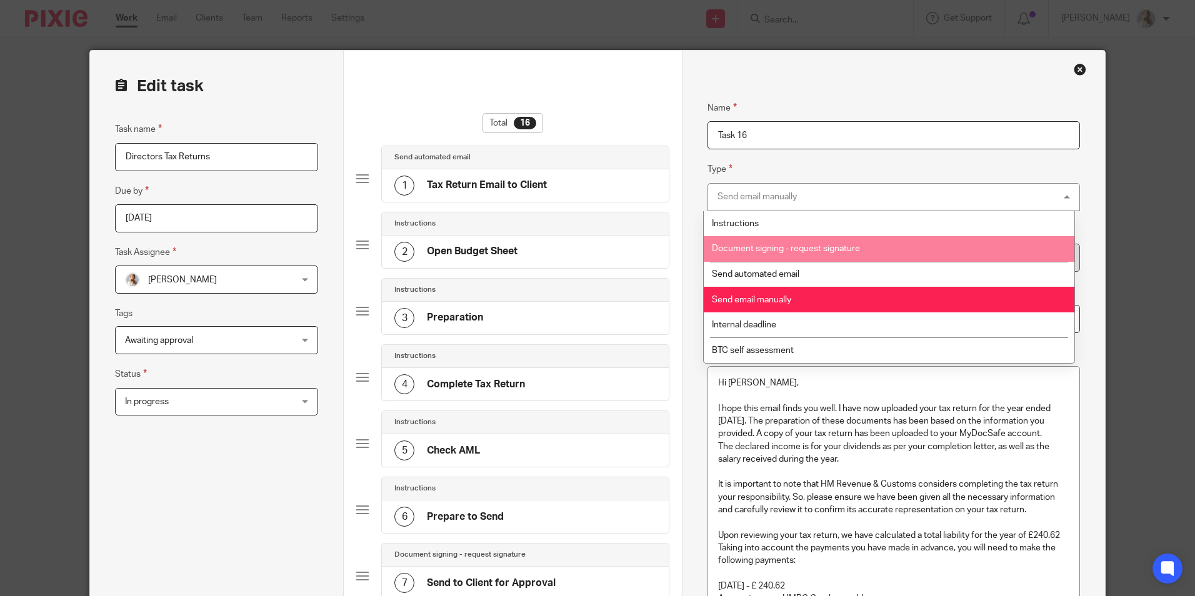
click at [756, 245] on span "Document signing - request signature" at bounding box center [786, 248] width 148 height 9
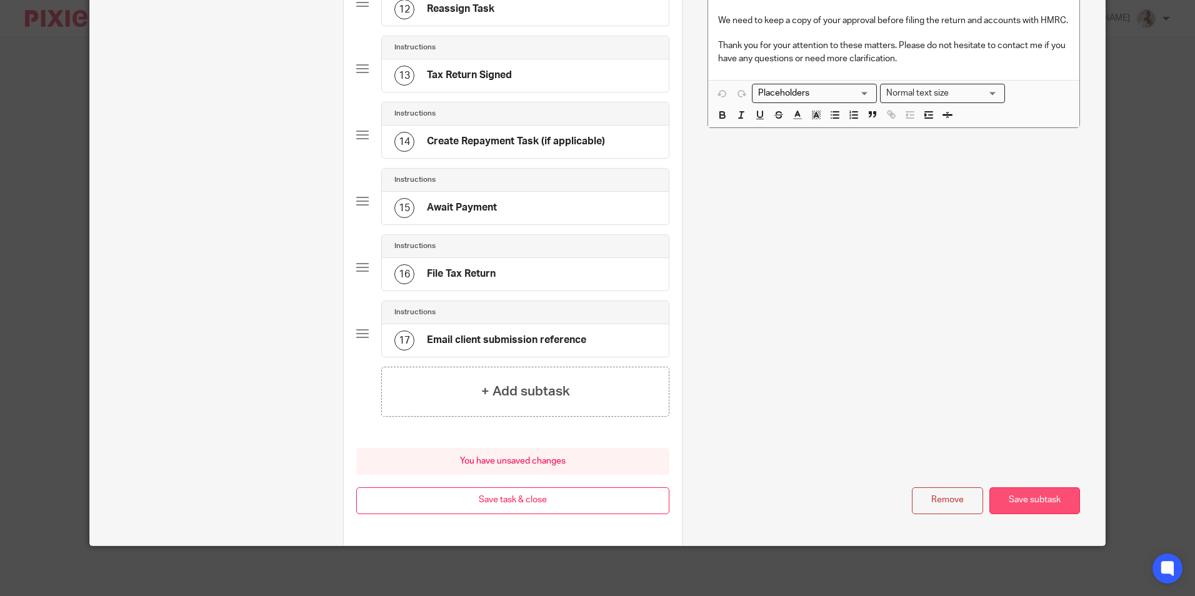
click at [1013, 501] on button "Save subtask" at bounding box center [1034, 501] width 91 height 27
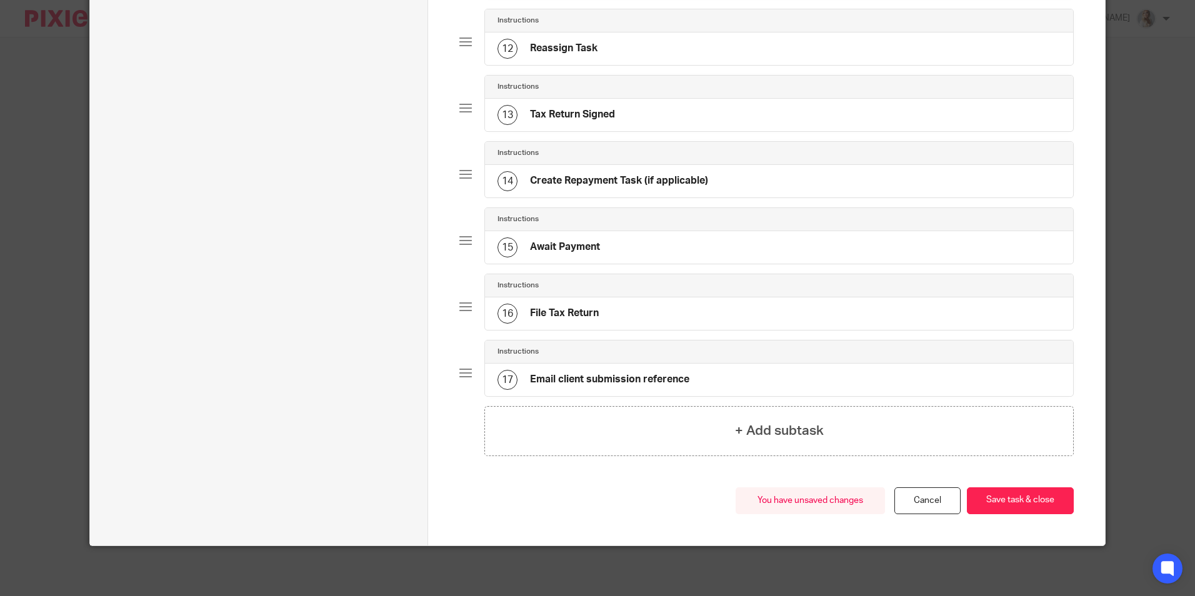
scroll to position [800, 0]
click at [1009, 513] on button "Save task & close" at bounding box center [1020, 501] width 107 height 27
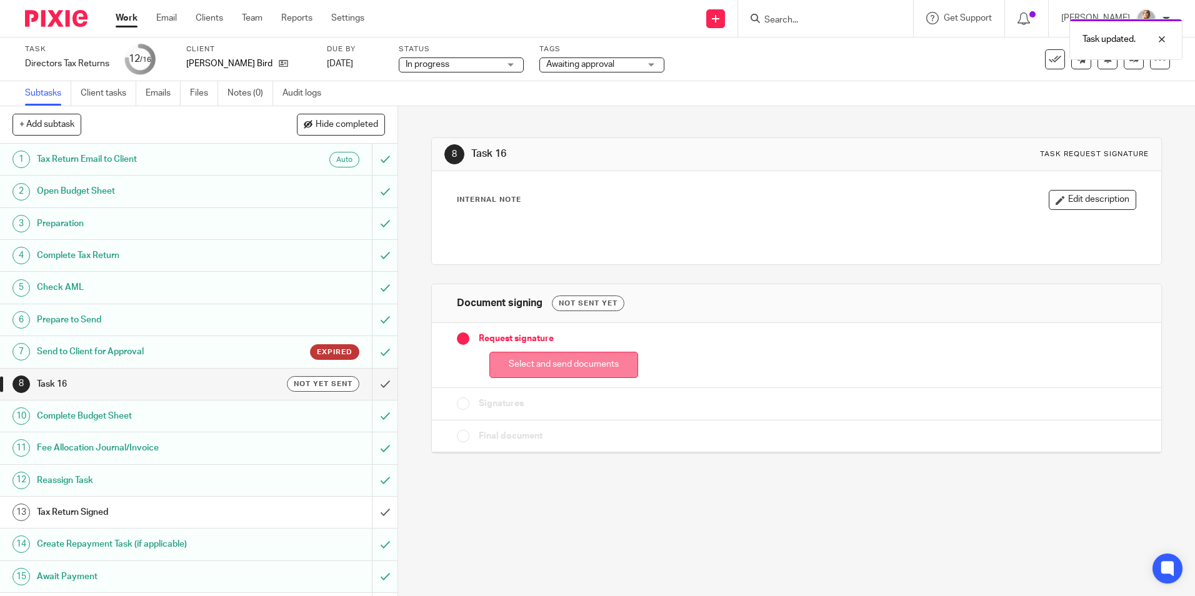
click at [512, 368] on button "Select and send documents" at bounding box center [563, 365] width 149 height 27
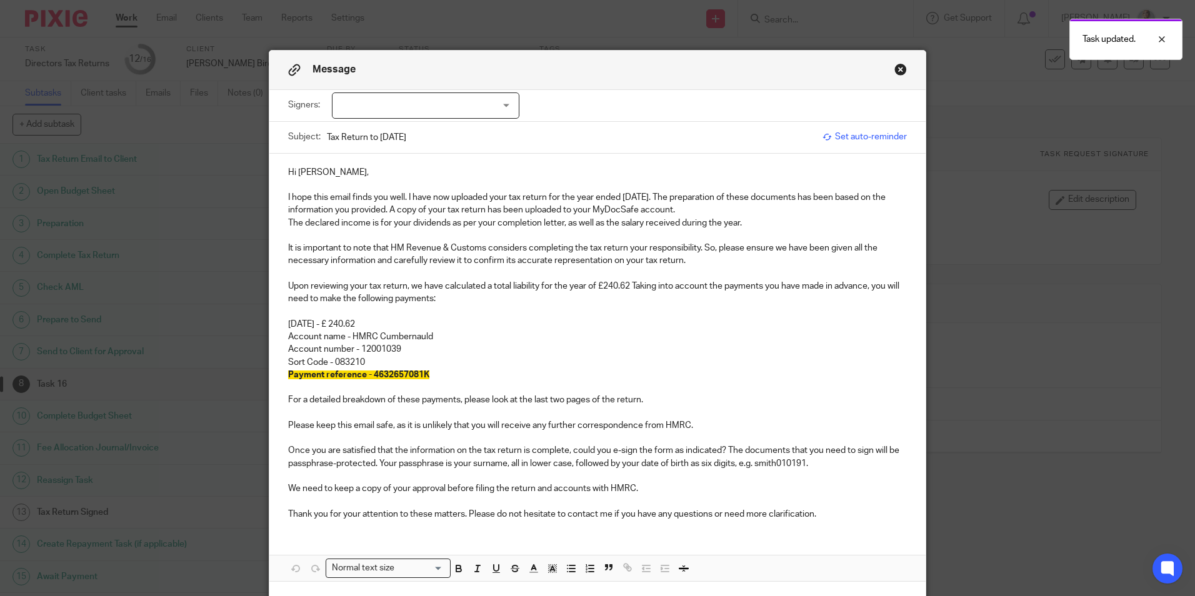
click at [443, 98] on div at bounding box center [426, 106] width 188 height 26
click at [433, 134] on li "Frazer Bird" at bounding box center [421, 132] width 186 height 26
checkbox input "true"
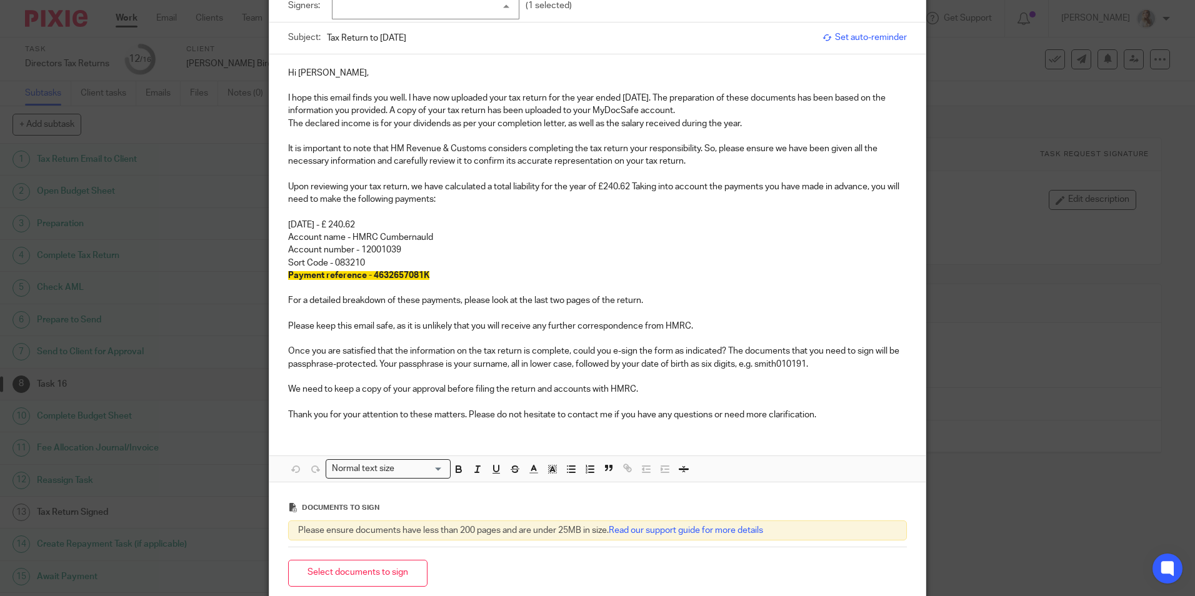
scroll to position [188, 0]
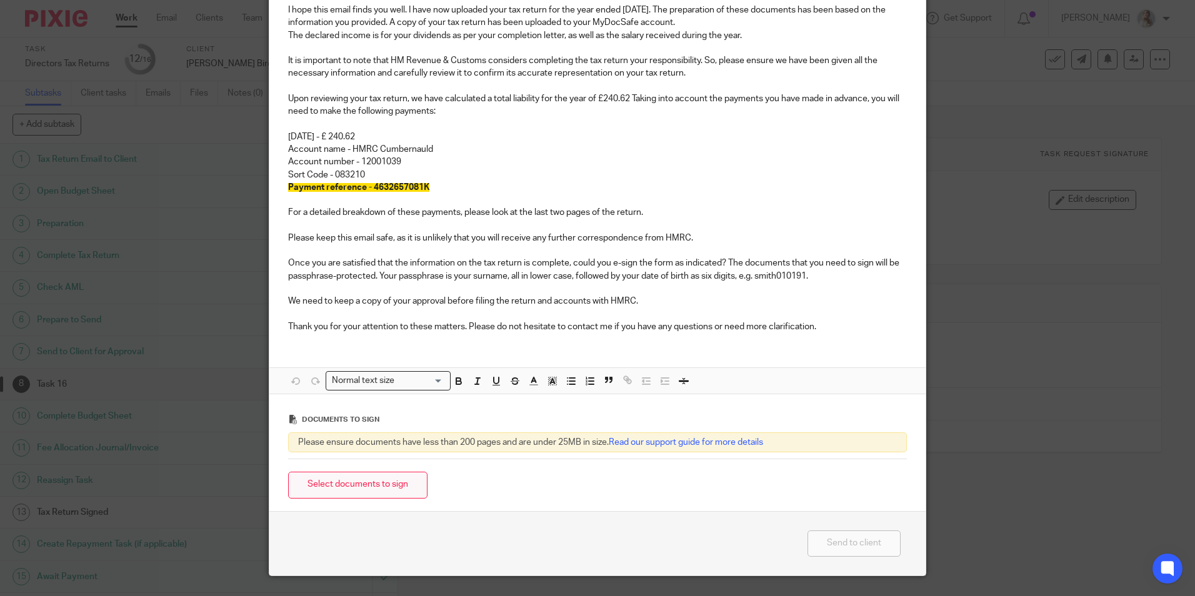
click at [341, 486] on button "Select documents to sign" at bounding box center [357, 485] width 139 height 27
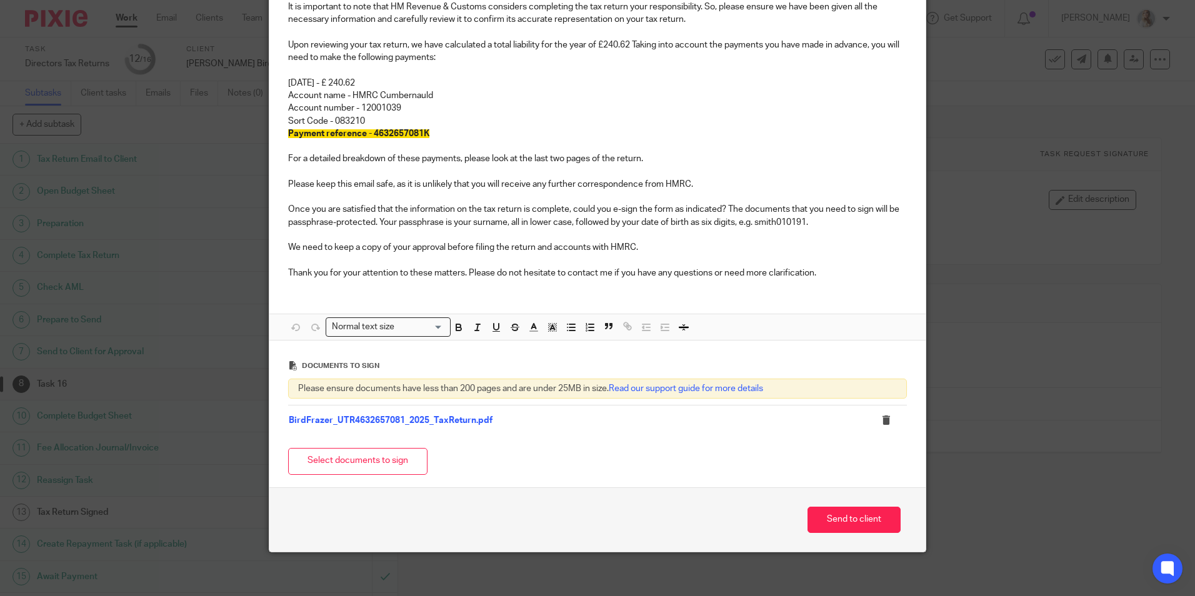
scroll to position [248, 0]
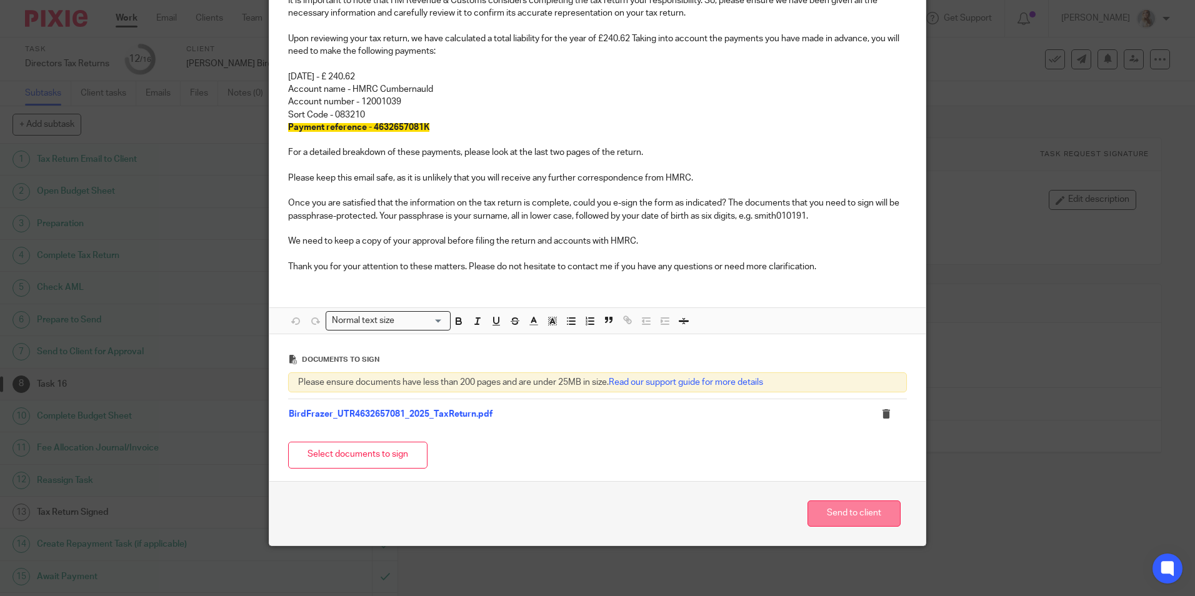
click at [840, 512] on button "Send to client" at bounding box center [854, 514] width 93 height 27
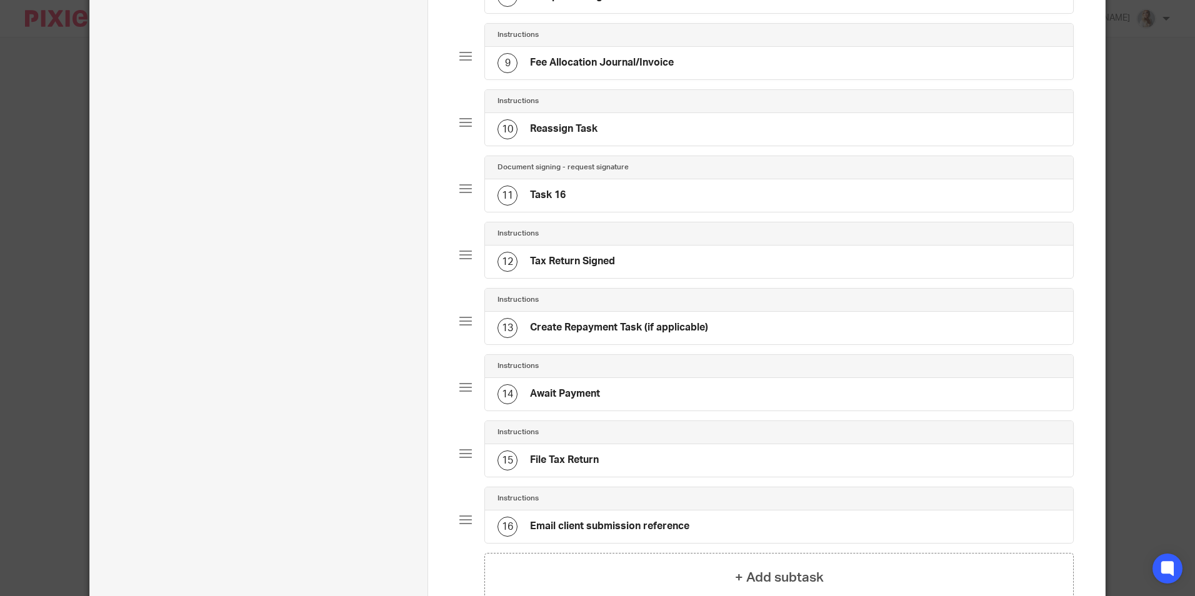
scroll to position [563, 0]
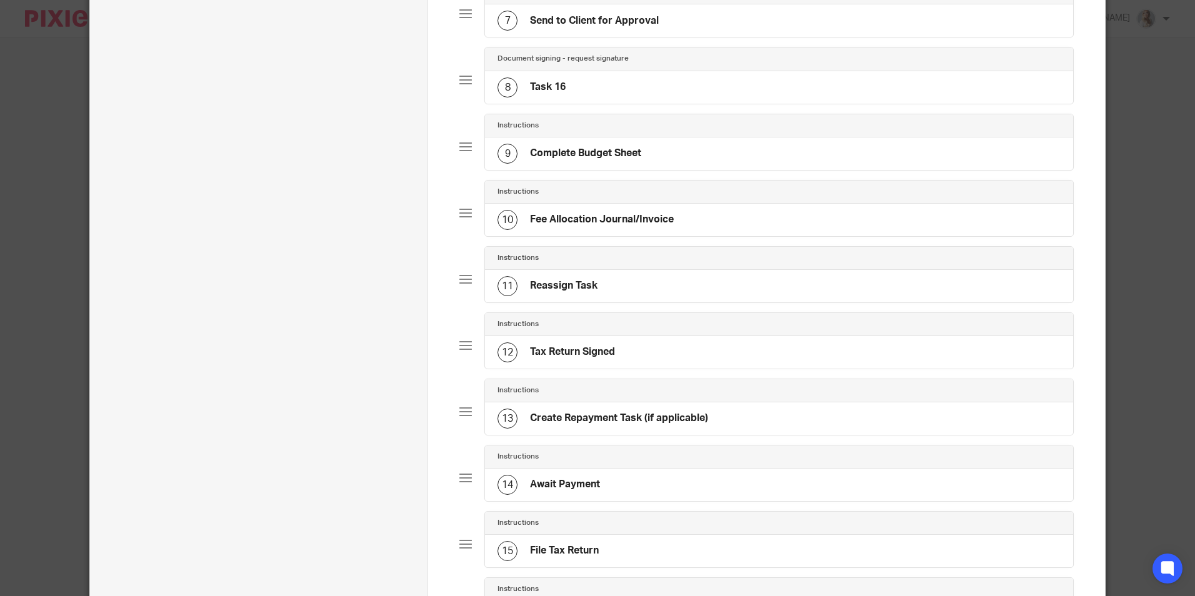
click at [554, 84] on h4 "Task 16" at bounding box center [548, 87] width 36 height 13
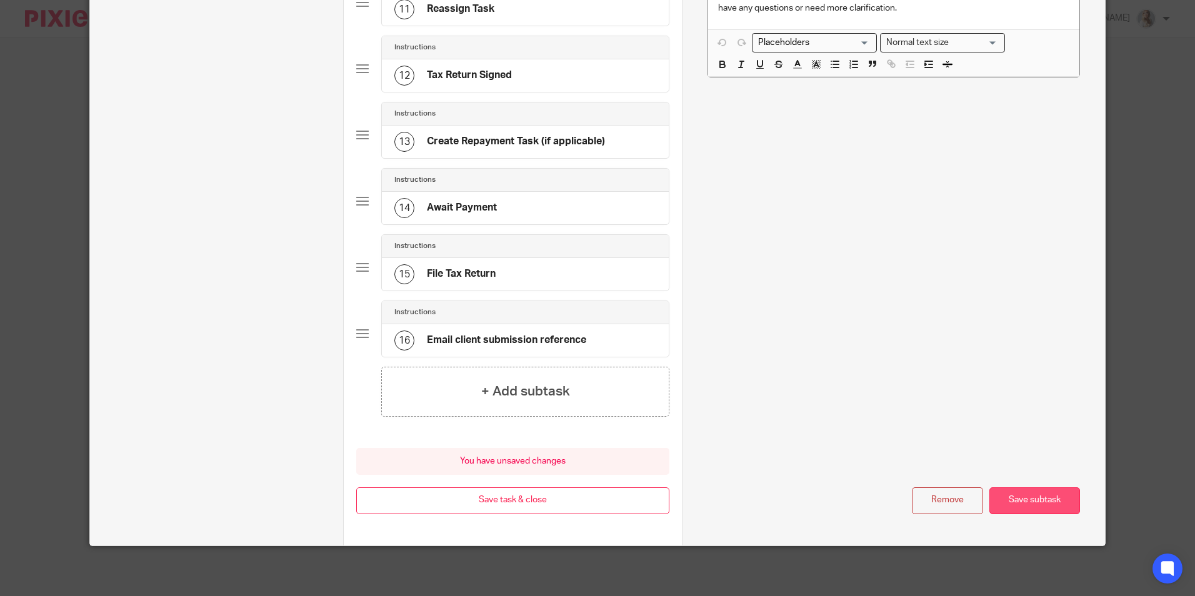
click at [1014, 498] on button "Save subtask" at bounding box center [1034, 501] width 91 height 27
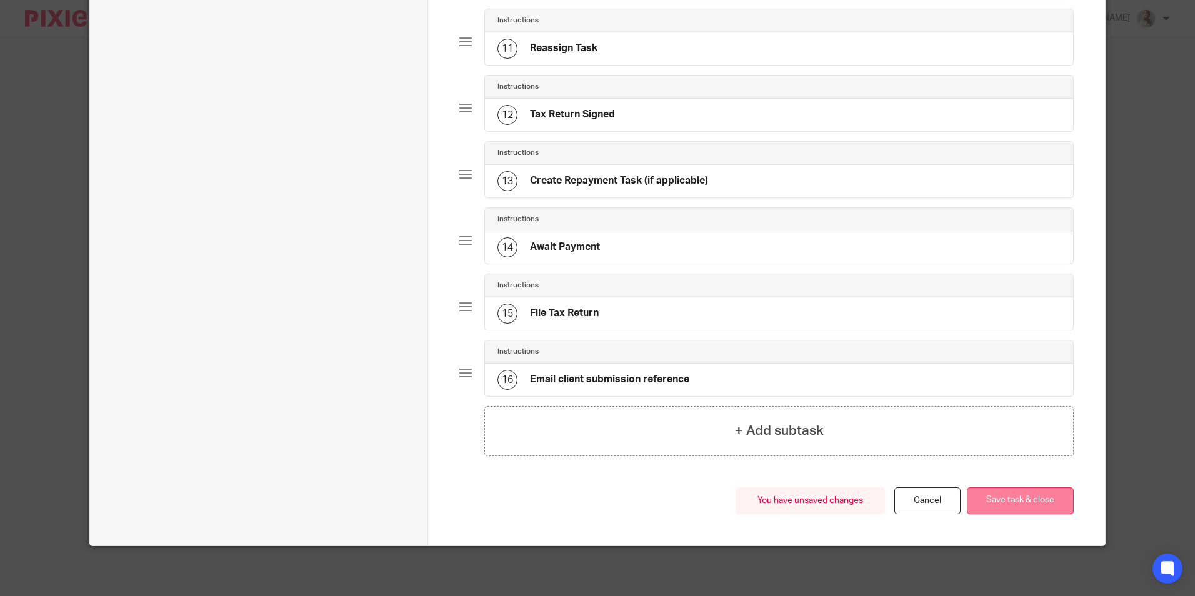
click at [983, 511] on button "Save task & close" at bounding box center [1020, 501] width 107 height 27
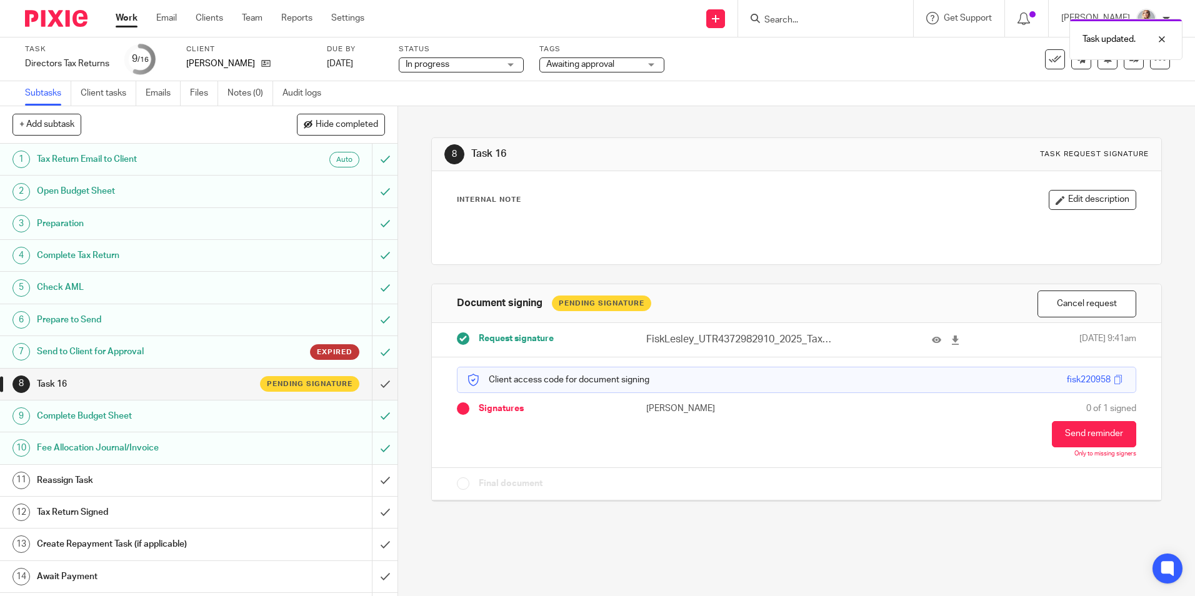
click at [333, 137] on div "+ Add subtask Hide completed Cancel + Add" at bounding box center [199, 125] width 398 height 38
click at [349, 125] on span "Hide completed" at bounding box center [347, 125] width 63 height 10
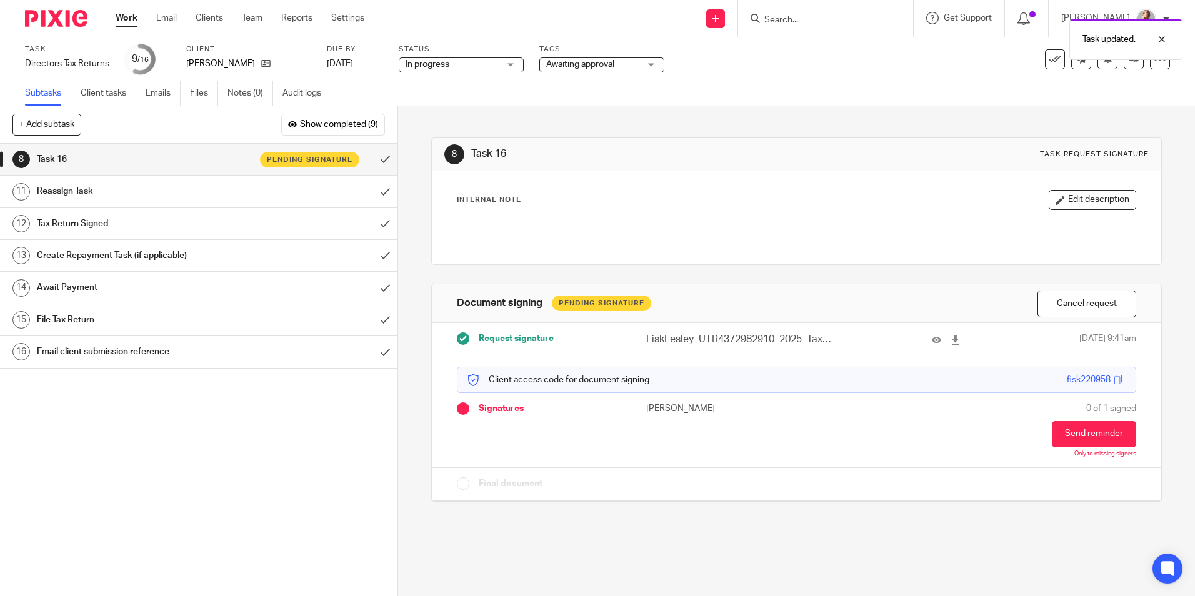
click at [119, 16] on link "Work" at bounding box center [127, 18] width 22 height 13
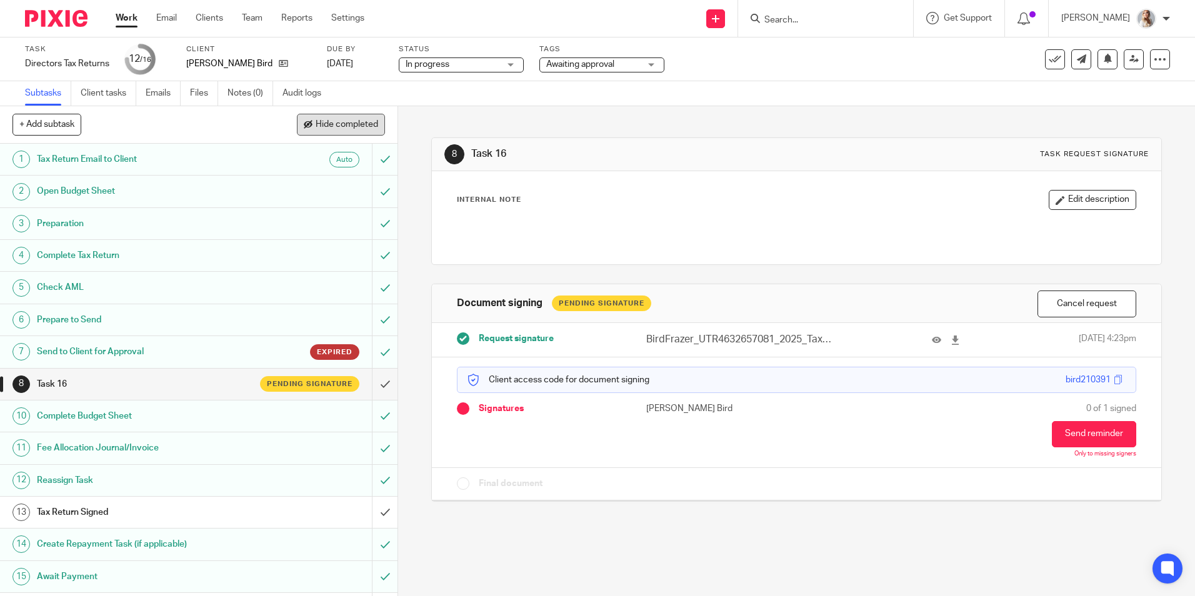
click at [357, 123] on span "Hide completed" at bounding box center [347, 125] width 63 height 10
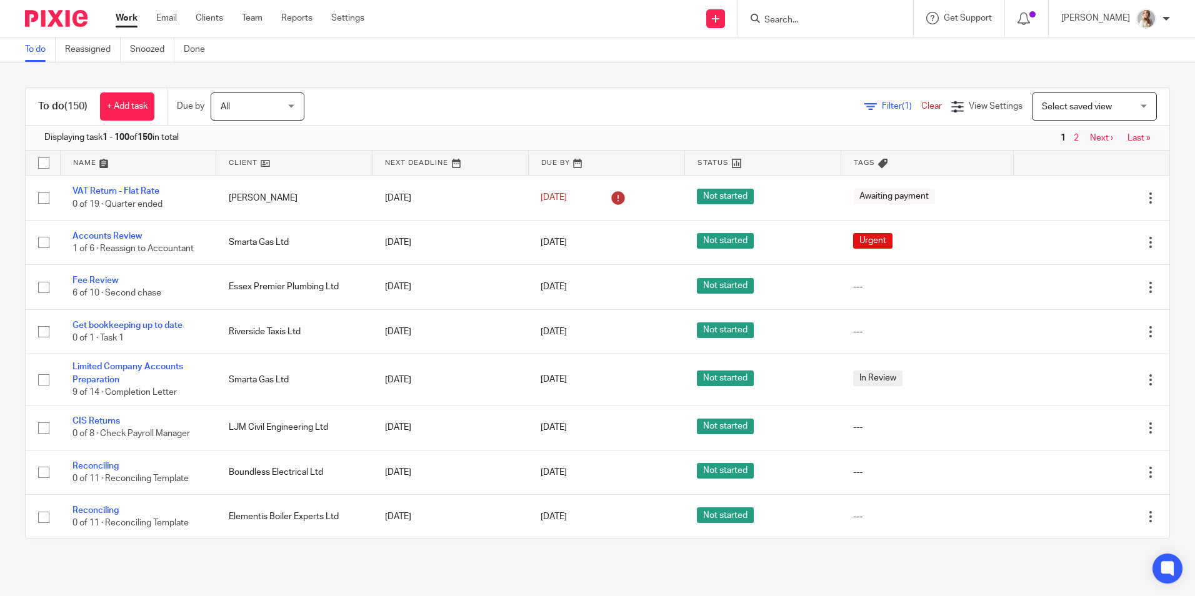
click at [807, 22] on input "Search" at bounding box center [819, 20] width 113 height 11
type input "gjd"
click at [808, 49] on link at bounding box center [866, 53] width 211 height 29
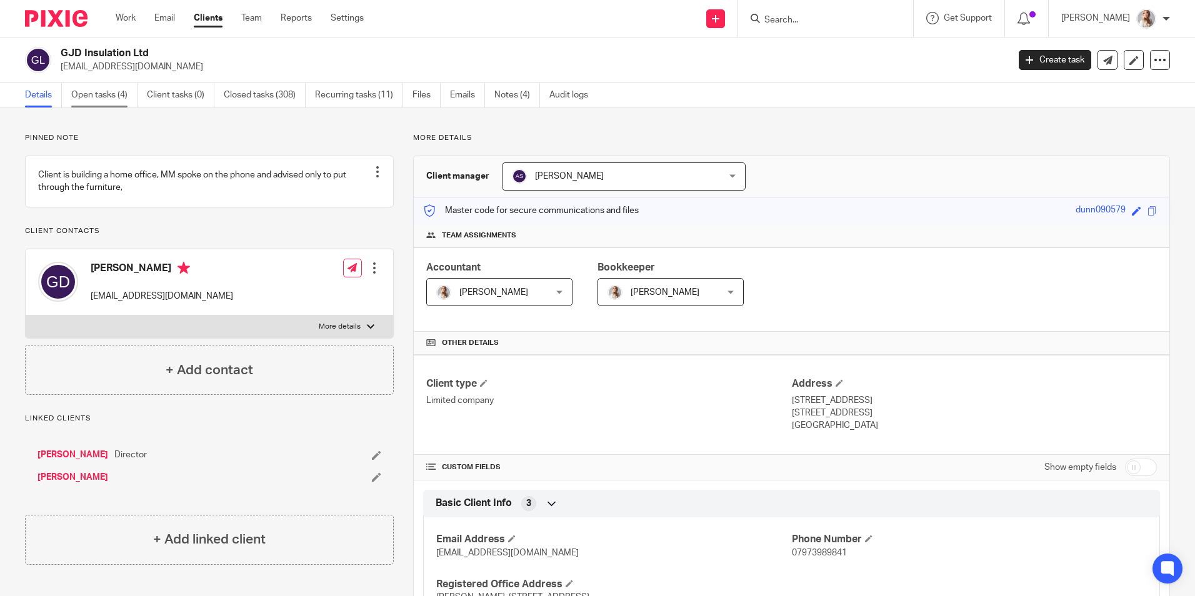
click at [101, 102] on link "Open tasks (4)" at bounding box center [104, 95] width 66 height 24
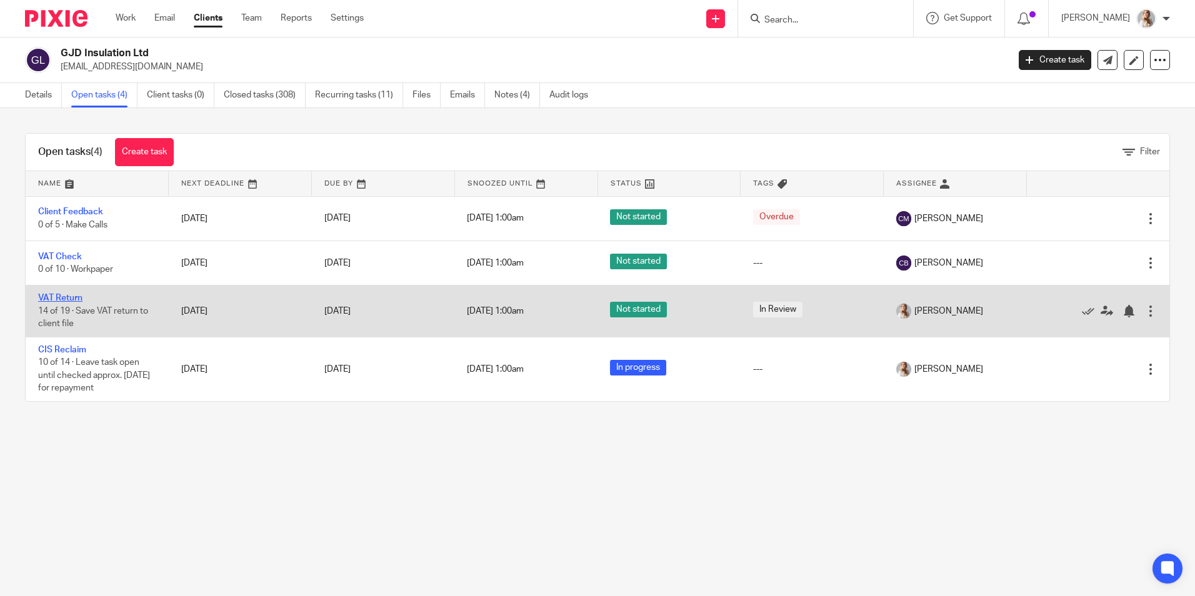
click at [57, 303] on link "VAT Return" at bounding box center [60, 298] width 44 height 9
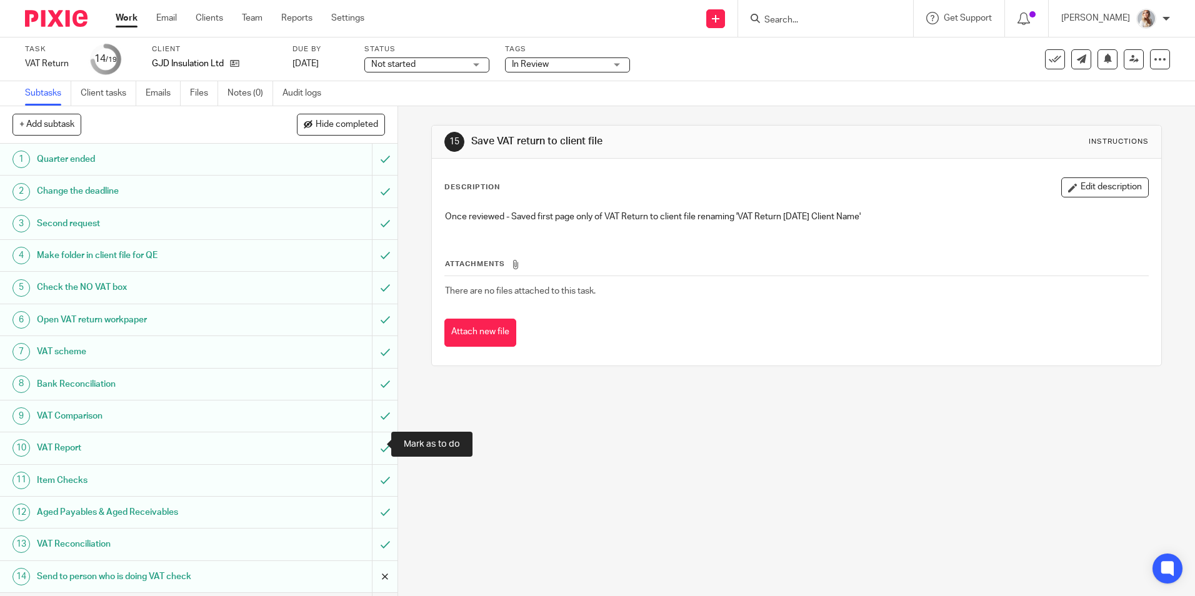
scroll to position [125, 0]
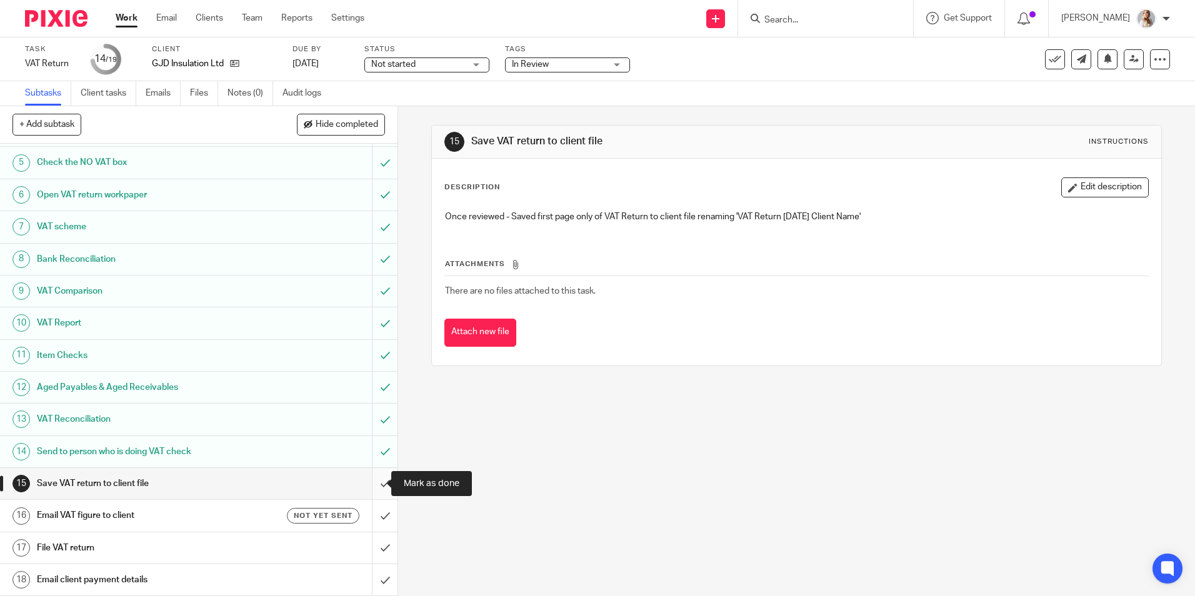
click at [373, 486] on input "submit" at bounding box center [199, 483] width 398 height 31
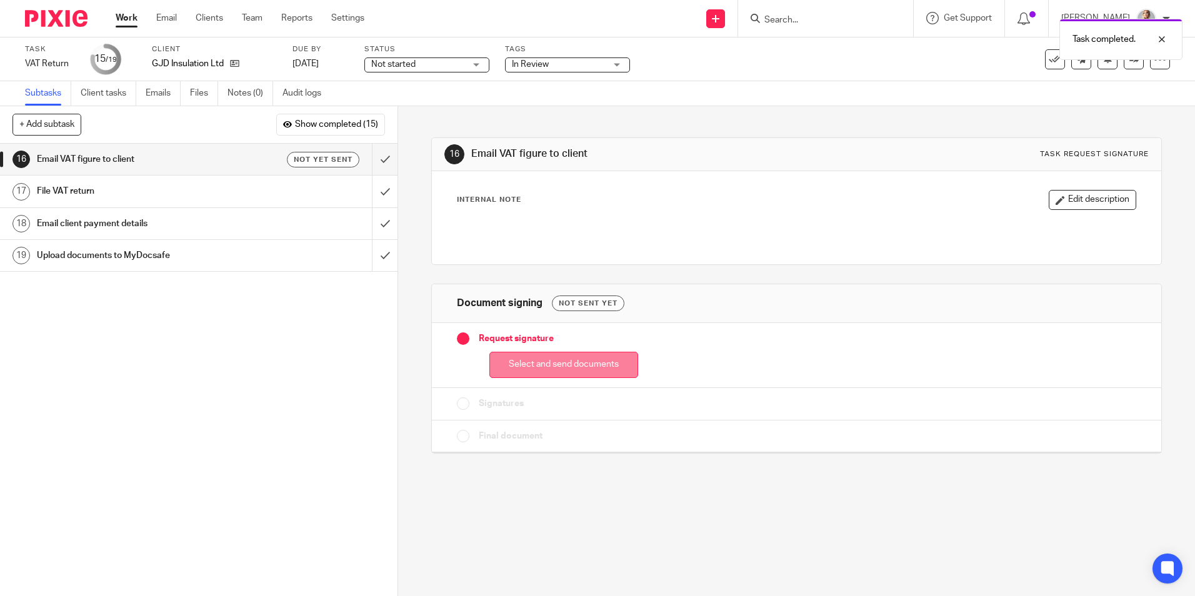
click at [529, 368] on button "Select and send documents" at bounding box center [563, 365] width 149 height 27
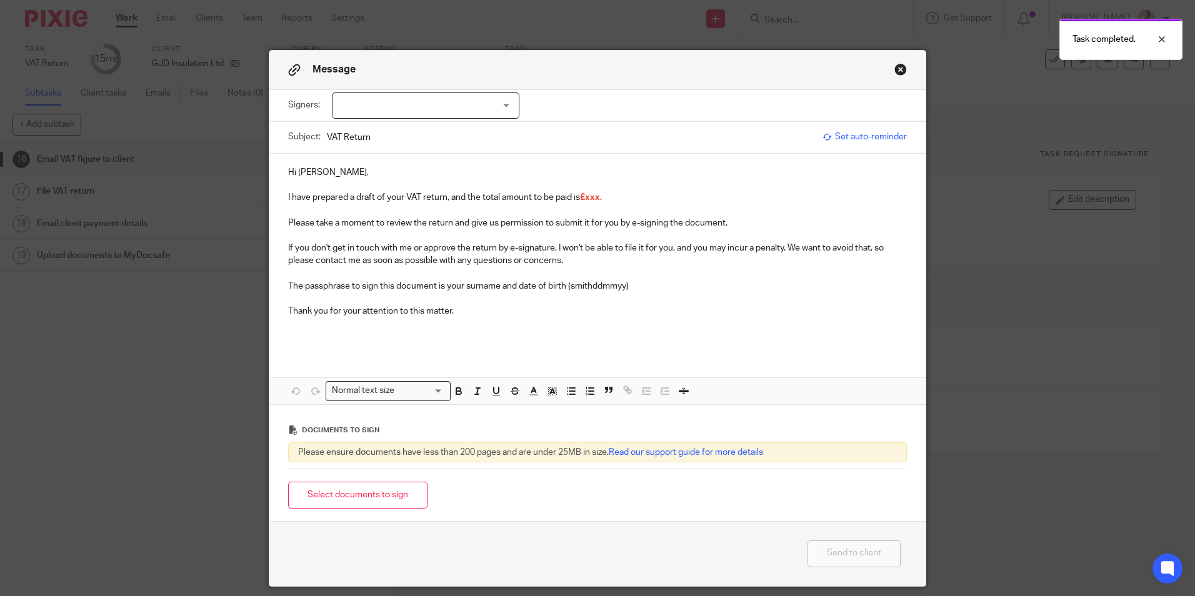
click at [451, 104] on div at bounding box center [426, 106] width 188 height 26
click at [439, 139] on li "Gary Dunn" at bounding box center [421, 132] width 186 height 26
checkbox input "true"
drag, startPoint x: 655, startPoint y: 195, endPoint x: 558, endPoint y: 193, distance: 96.9
click at [558, 193] on p "I have prepared a draft of your VAT return, and the total amount to be paid is …" at bounding box center [597, 197] width 619 height 13
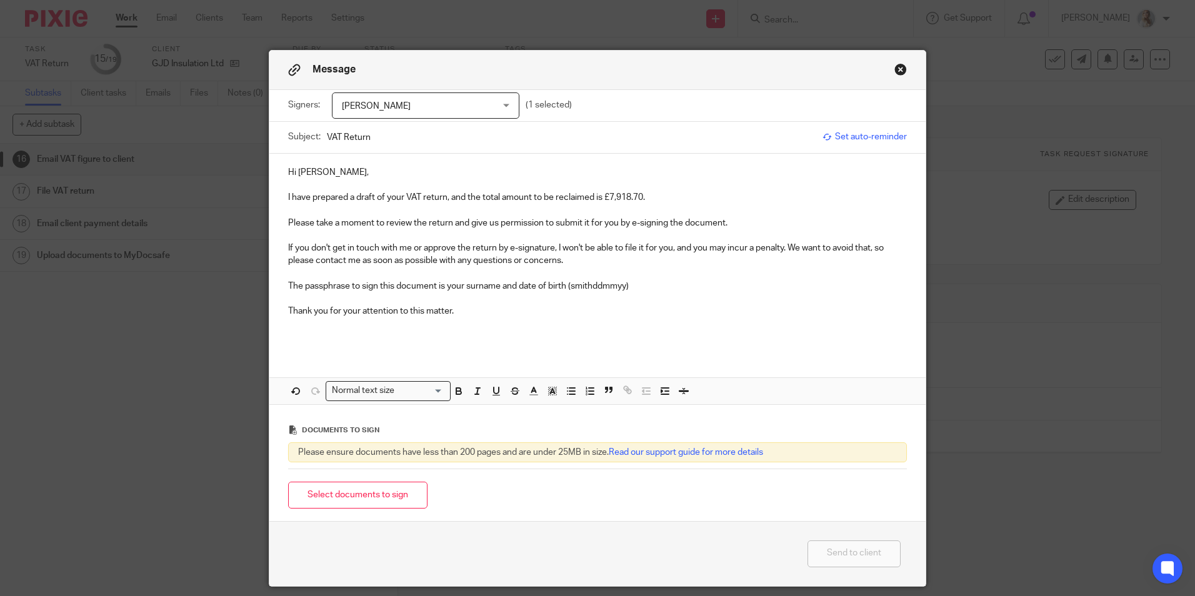
drag, startPoint x: 355, startPoint y: 489, endPoint x: 434, endPoint y: 459, distance: 84.6
click at [355, 489] on button "Select documents to sign" at bounding box center [357, 495] width 139 height 27
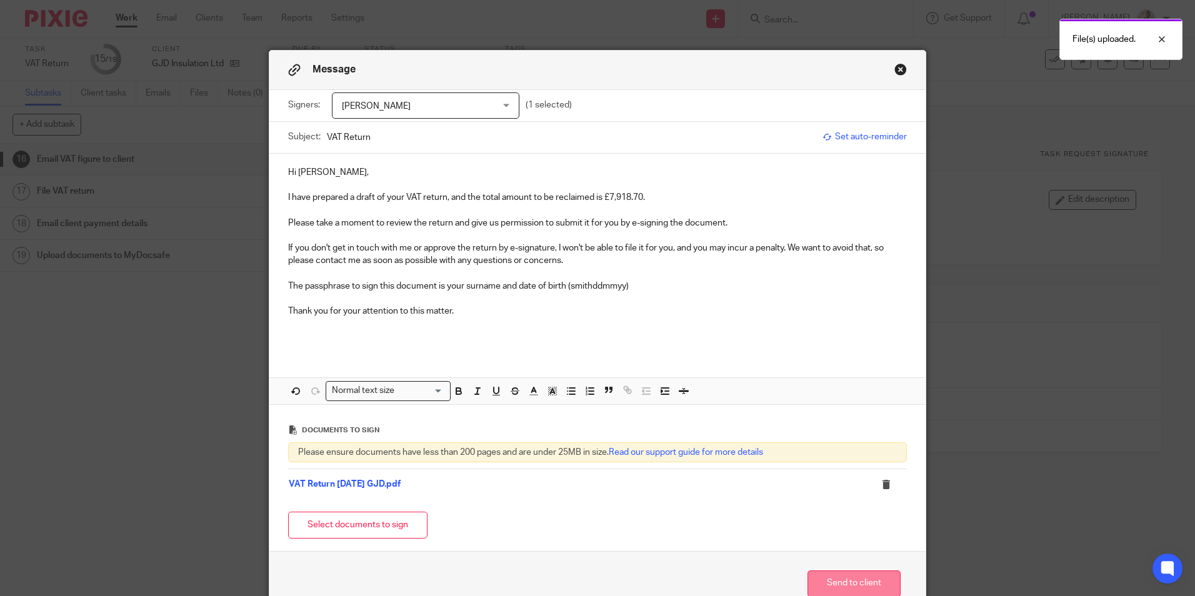
click at [829, 582] on button "Send to client" at bounding box center [854, 584] width 93 height 27
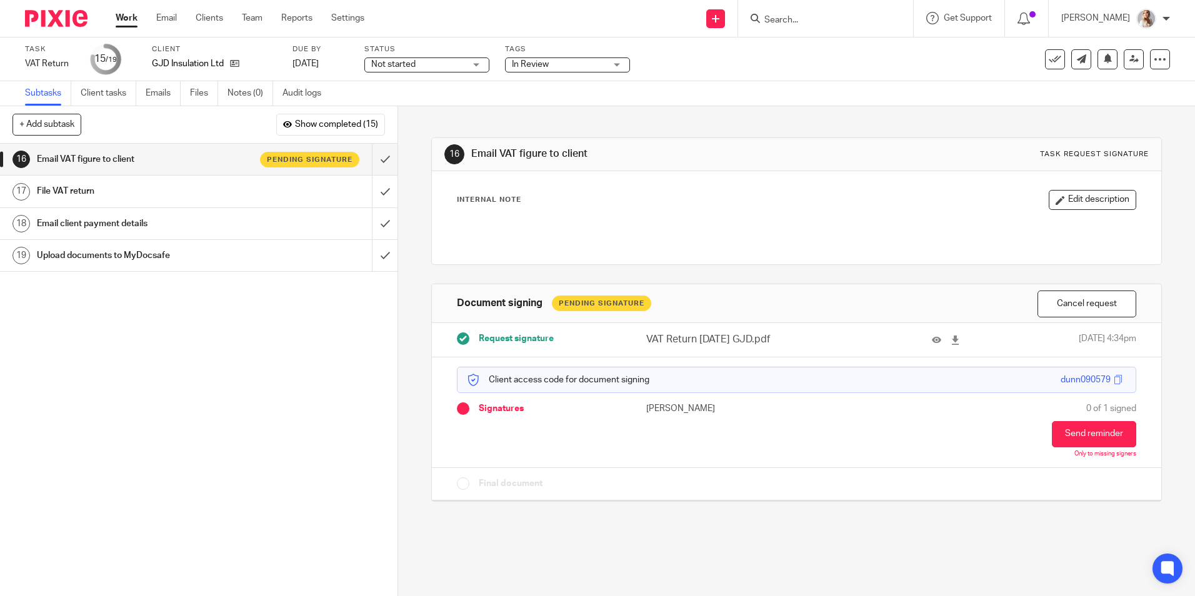
click at [552, 65] on span "In Review" at bounding box center [559, 64] width 94 height 13
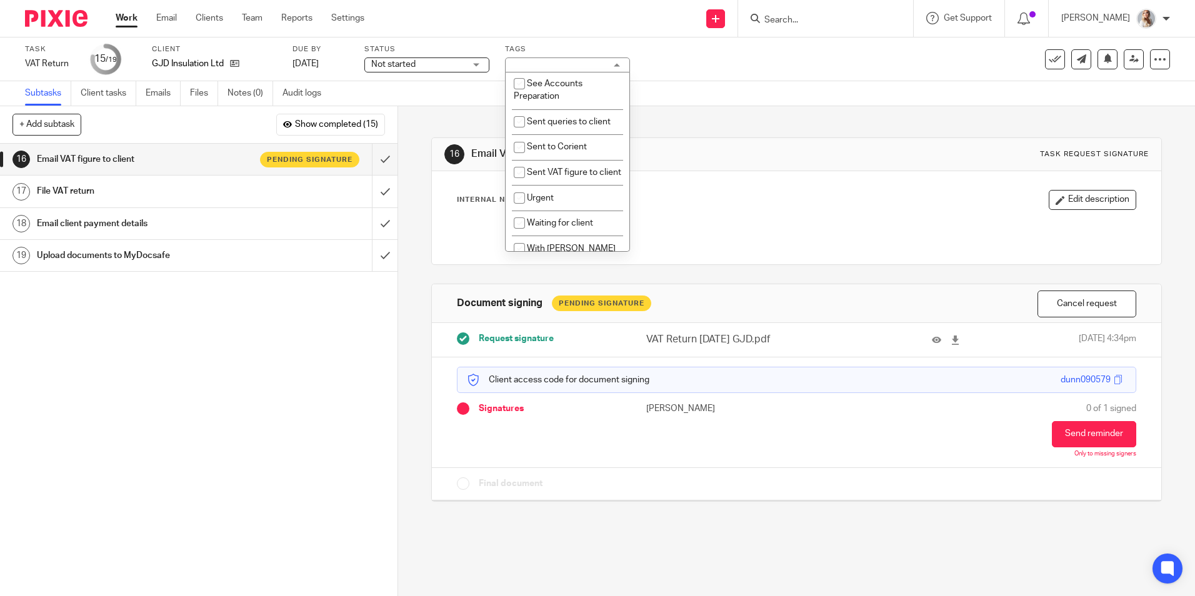
scroll to position [438, 0]
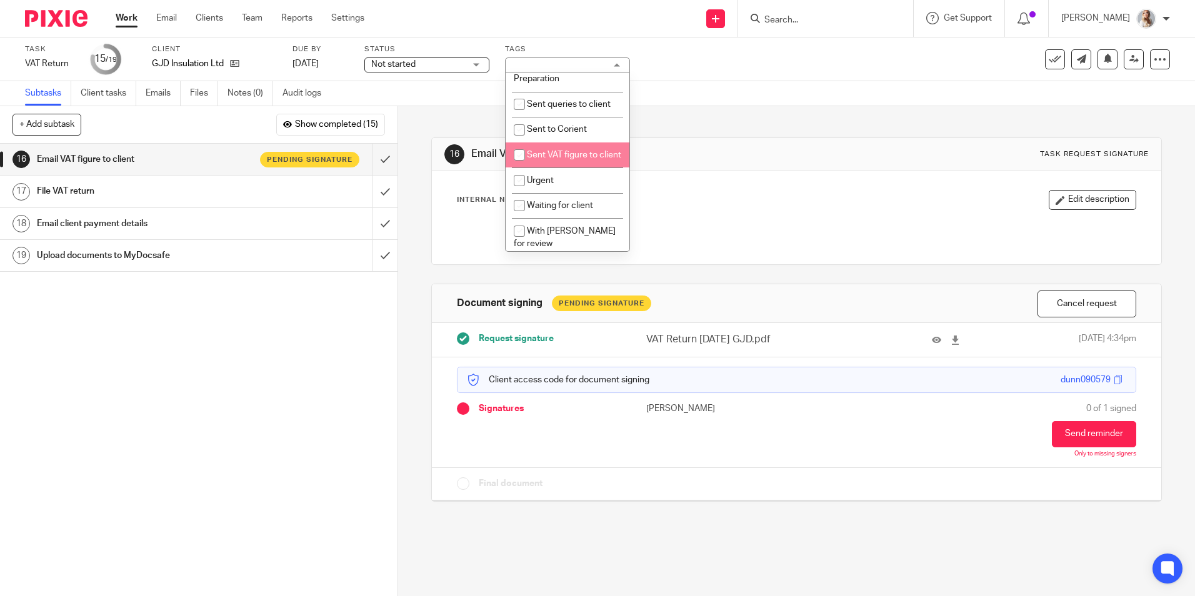
click at [544, 159] on span "Sent VAT figure to client" at bounding box center [574, 155] width 94 height 9
checkbox input "true"
click at [129, 16] on link "Work" at bounding box center [127, 18] width 22 height 13
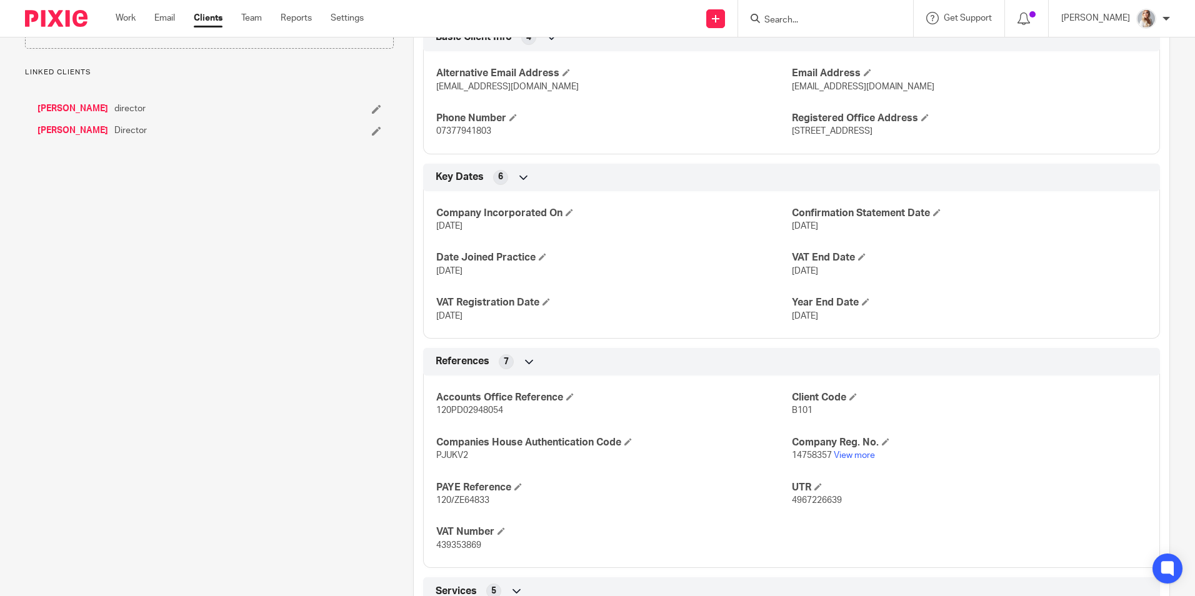
scroll to position [563, 0]
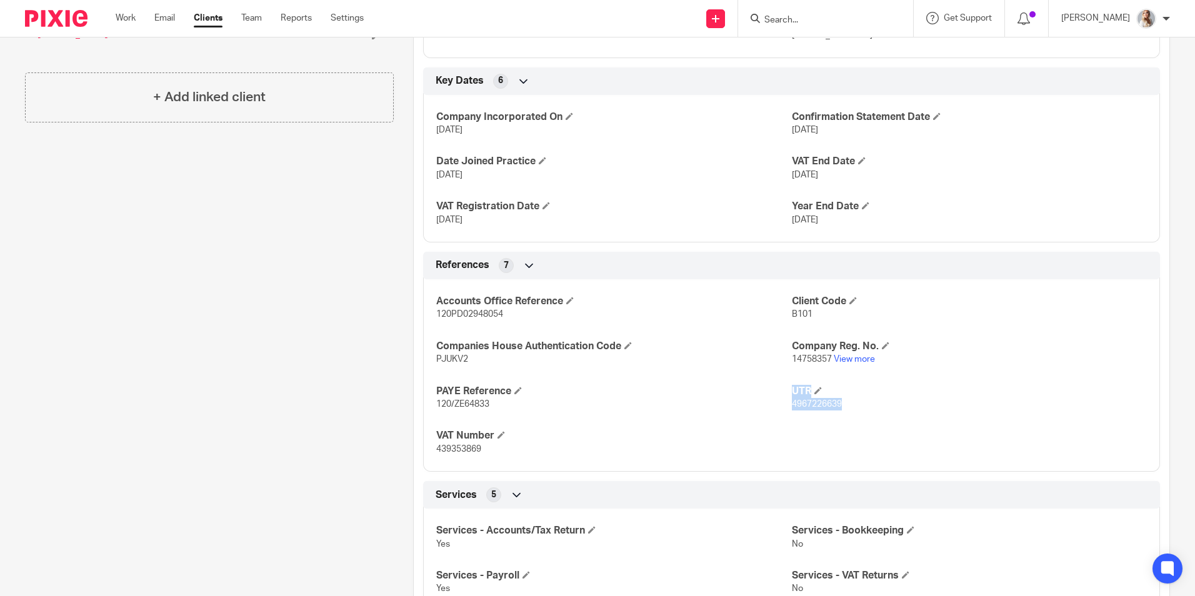
drag, startPoint x: 839, startPoint y: 404, endPoint x: 784, endPoint y: 409, distance: 55.2
click at [784, 409] on div "Accounts Office Reference 120PD02948054 Client Code B101 Companies House Authen…" at bounding box center [791, 371] width 737 height 202
copy div "UTR 4967226639"
drag, startPoint x: 824, startPoint y: 359, endPoint x: 798, endPoint y: 361, distance: 26.3
click at [798, 361] on span "14758357" at bounding box center [812, 359] width 40 height 9
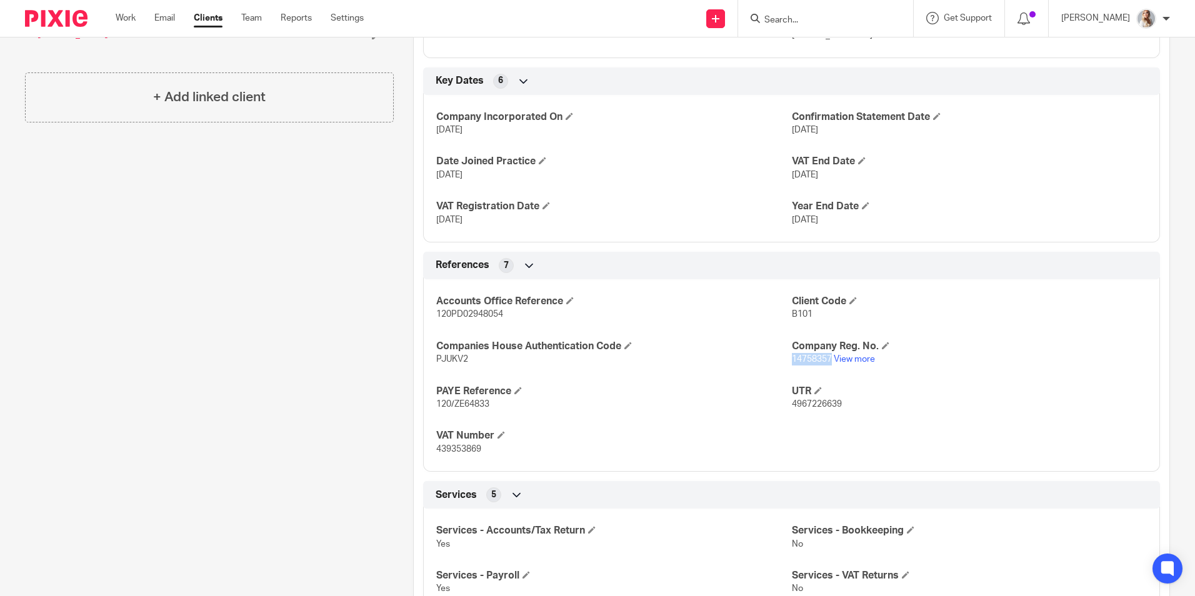
drag, startPoint x: 798, startPoint y: 361, endPoint x: 786, endPoint y: 360, distance: 11.3
click at [792, 360] on span "14758357" at bounding box center [812, 359] width 40 height 9
copy span "14758357"
drag, startPoint x: 789, startPoint y: 420, endPoint x: 834, endPoint y: 417, distance: 44.5
click at [791, 419] on div "Accounts Office Reference 120PD02948054 Client Code B101 Companies House Authen…" at bounding box center [791, 371] width 737 height 202
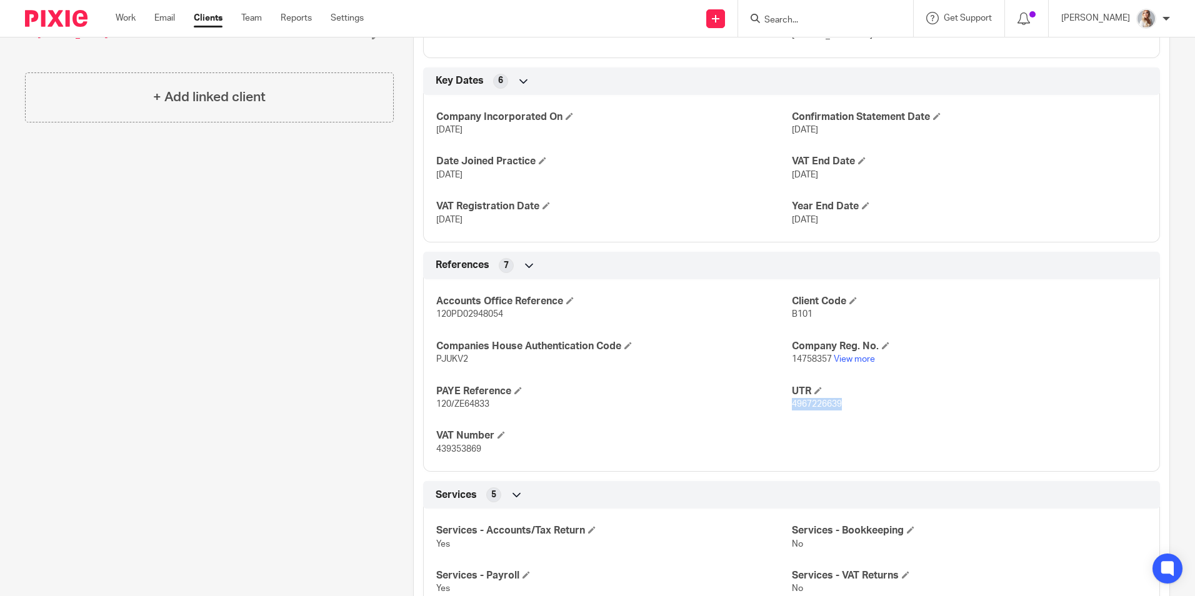
drag, startPoint x: 838, startPoint y: 407, endPoint x: 787, endPoint y: 404, distance: 50.7
click at [792, 404] on p "4967226639" at bounding box center [969, 404] width 355 height 13
copy span "4967226639"
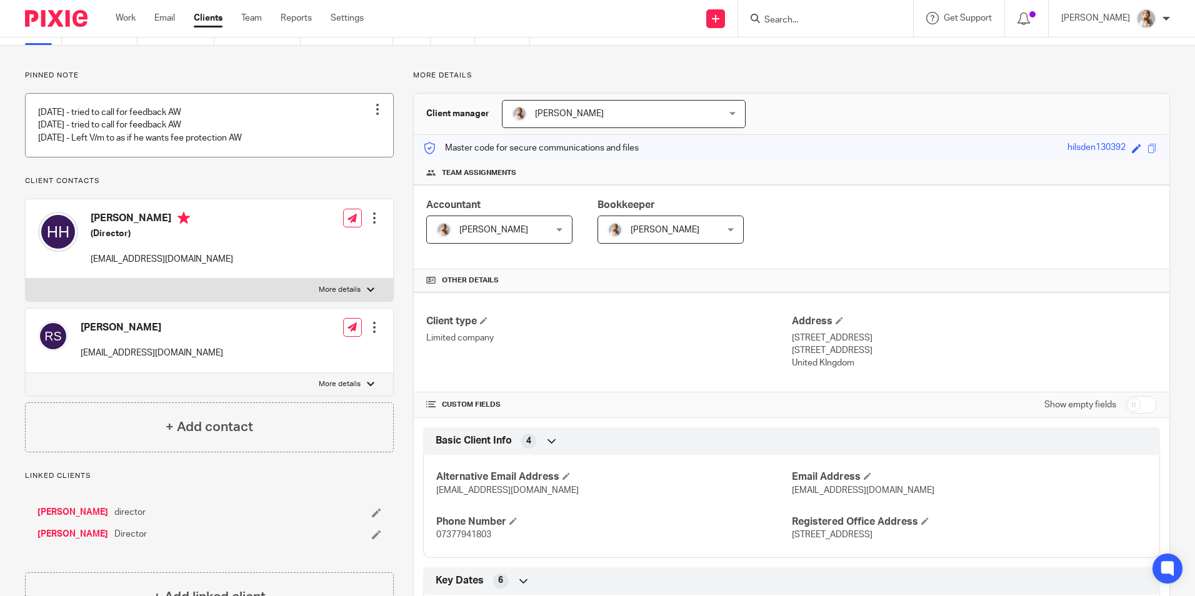
scroll to position [0, 0]
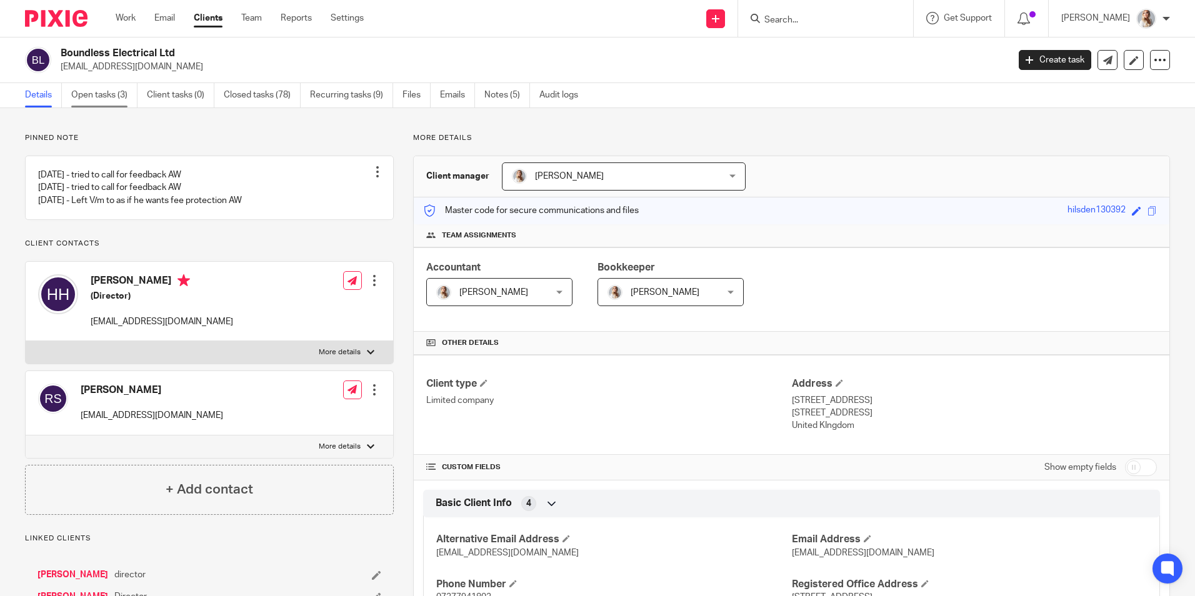
click at [111, 102] on link "Open tasks (3)" at bounding box center [104, 95] width 66 height 24
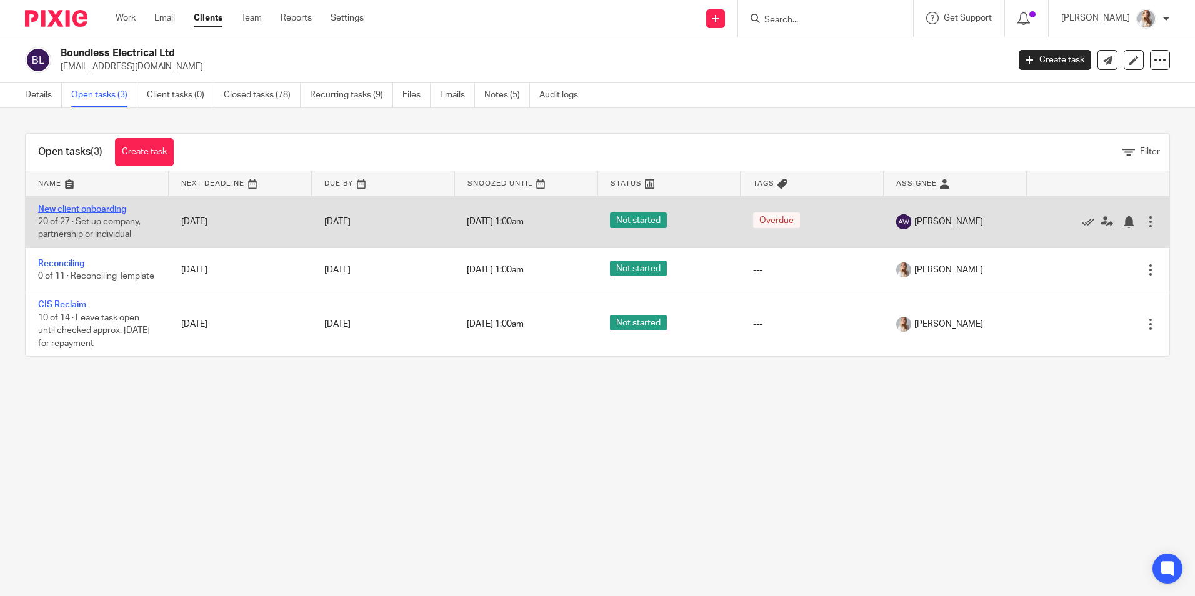
click at [79, 205] on link "New client onboarding" at bounding box center [82, 209] width 88 height 9
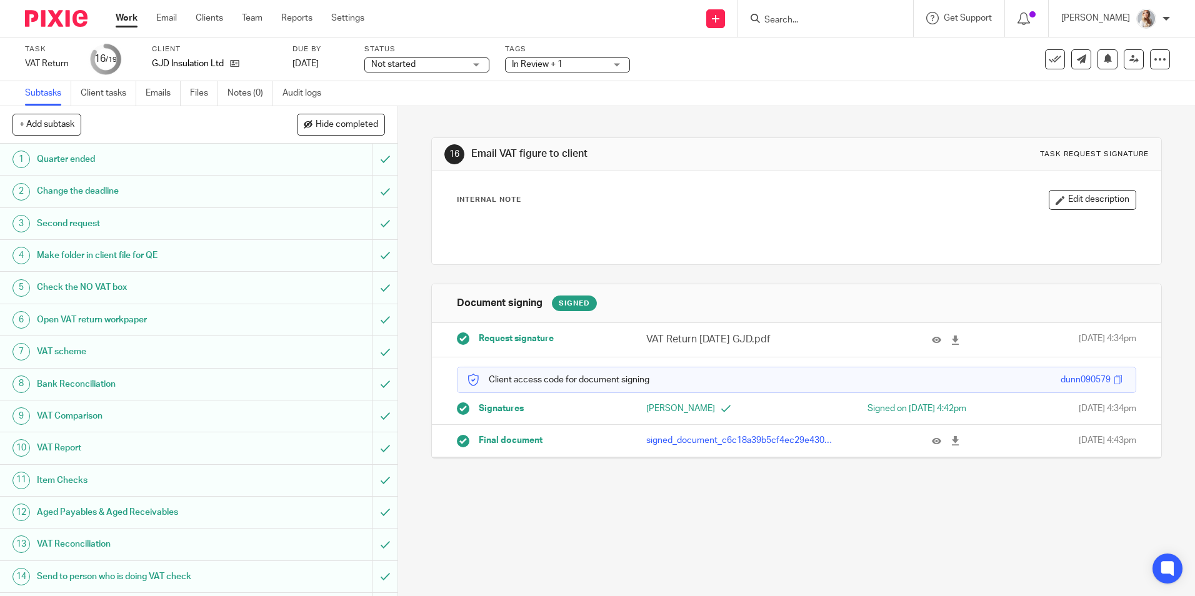
click at [547, 64] on span "In Review + 1" at bounding box center [537, 64] width 51 height 9
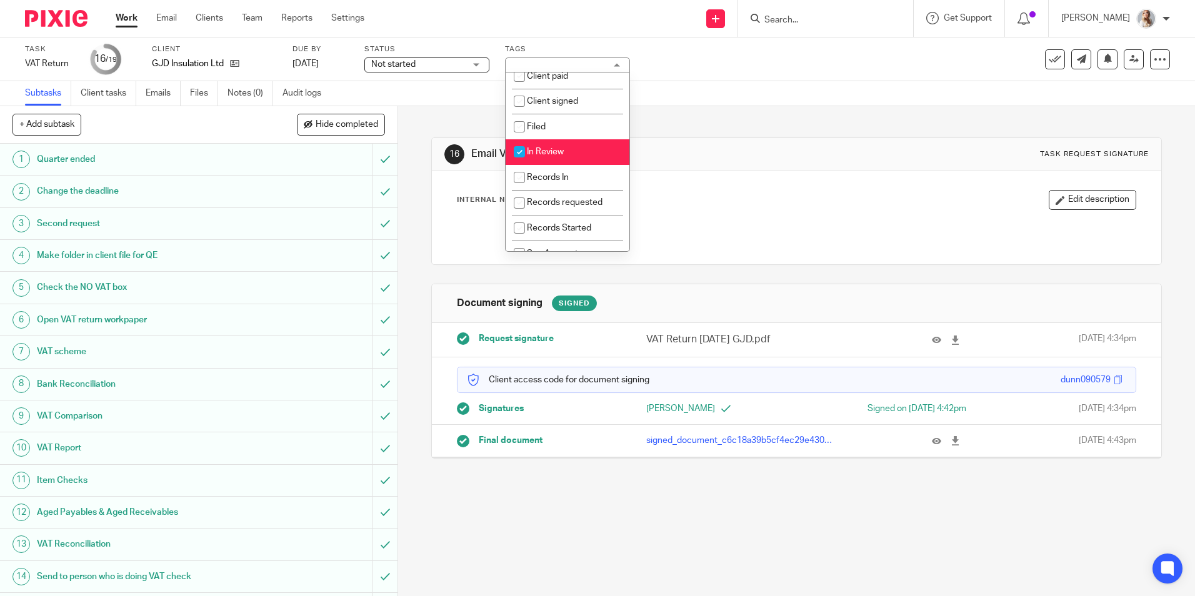
click at [535, 158] on li "In Review" at bounding box center [568, 152] width 124 height 26
checkbox input "false"
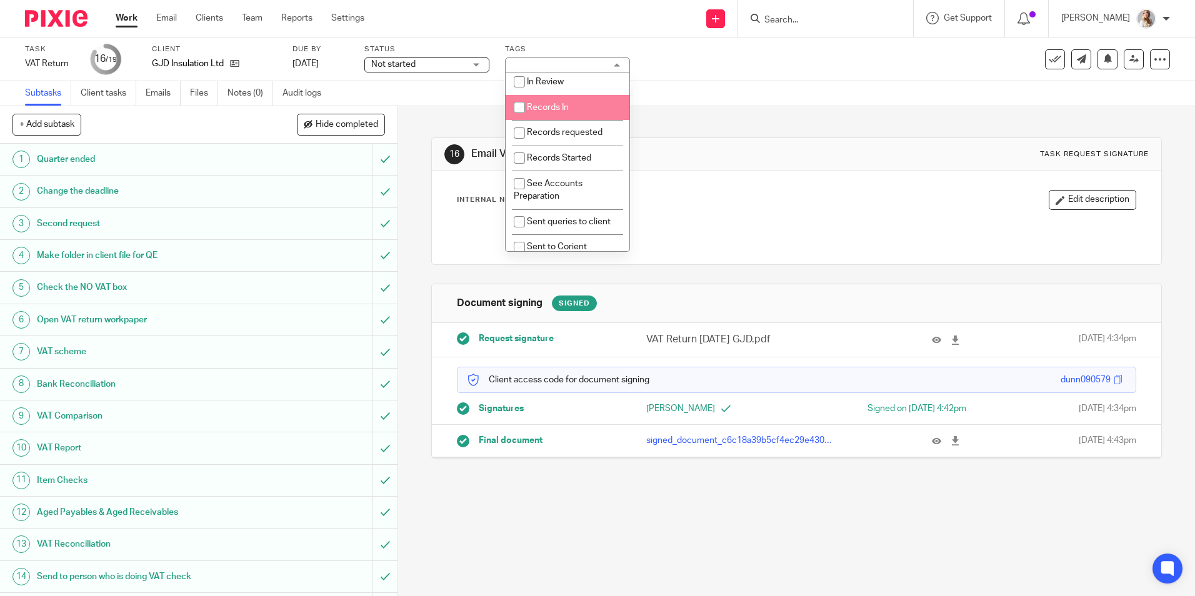
scroll to position [438, 0]
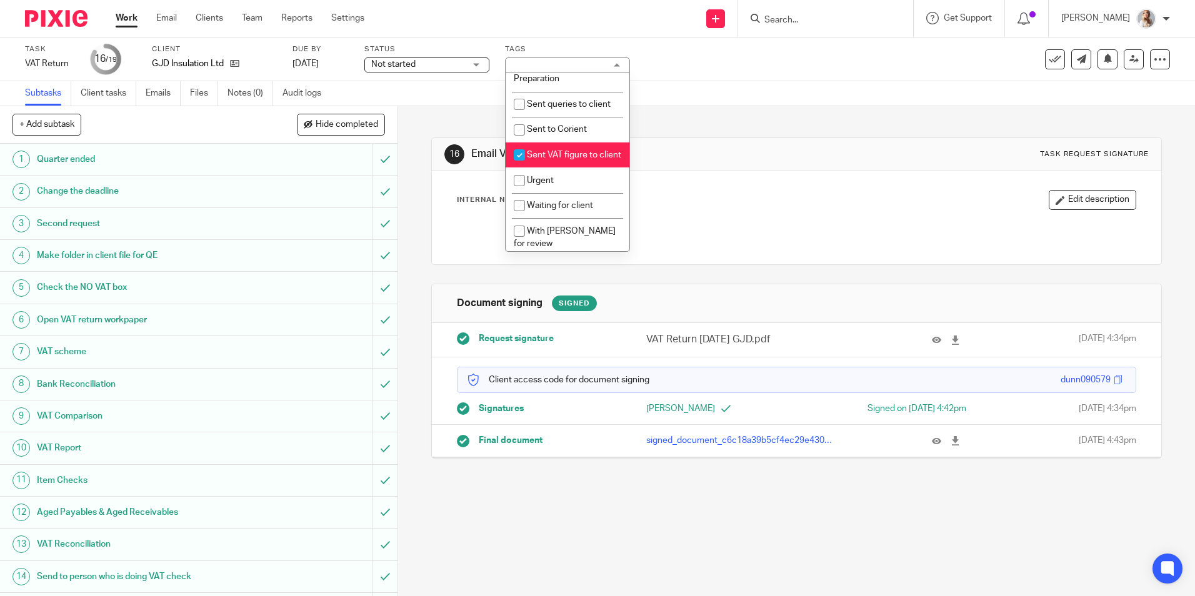
click at [536, 163] on li "Sent VAT figure to client" at bounding box center [568, 156] width 124 height 26
checkbox input "false"
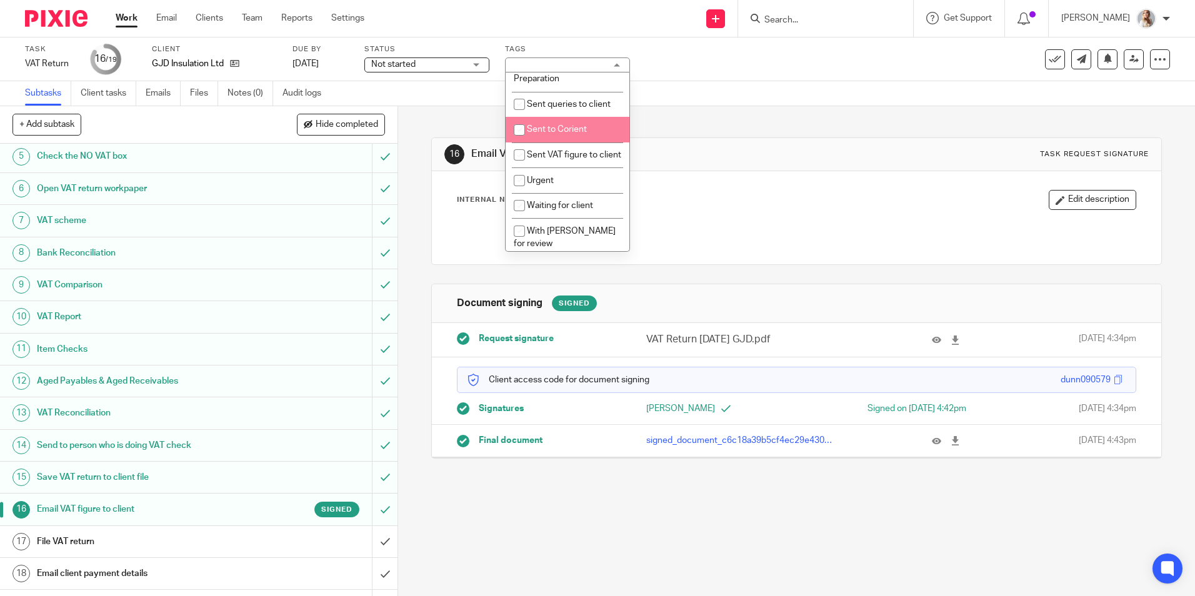
scroll to position [158, 0]
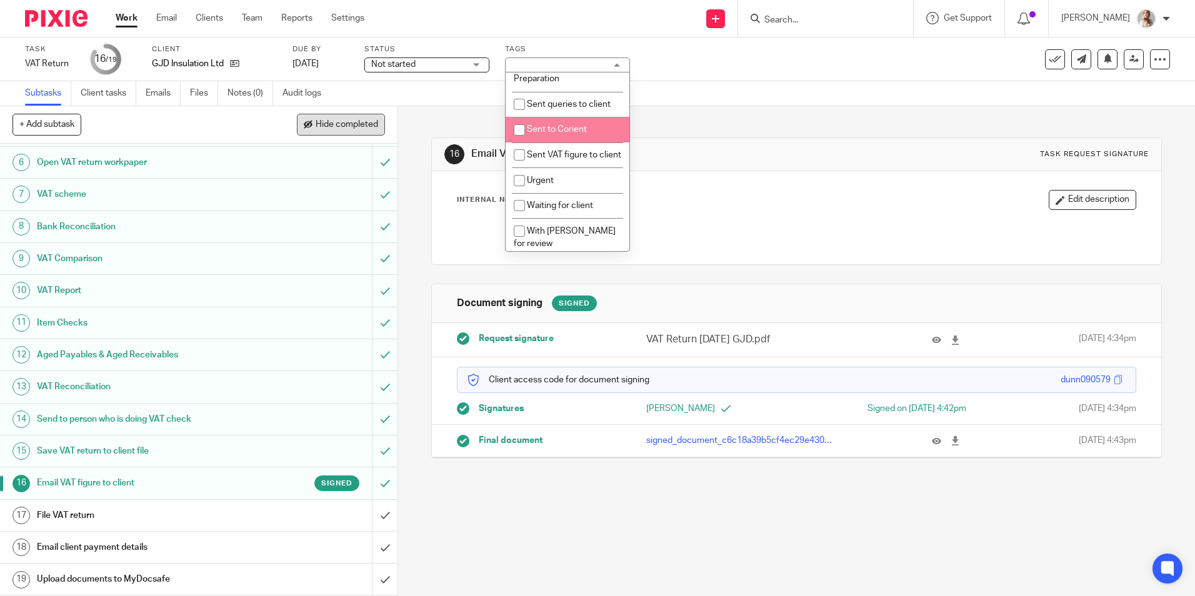
click at [353, 129] on span "Hide completed" at bounding box center [347, 125] width 63 height 10
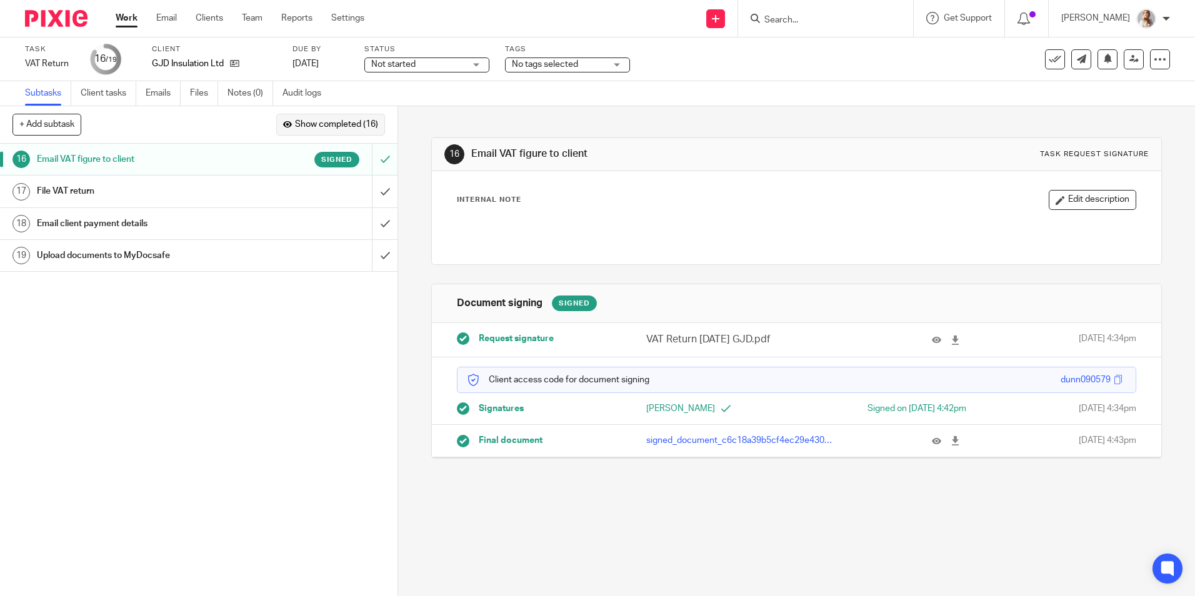
scroll to position [0, 0]
click at [374, 191] on input "submit" at bounding box center [199, 191] width 398 height 31
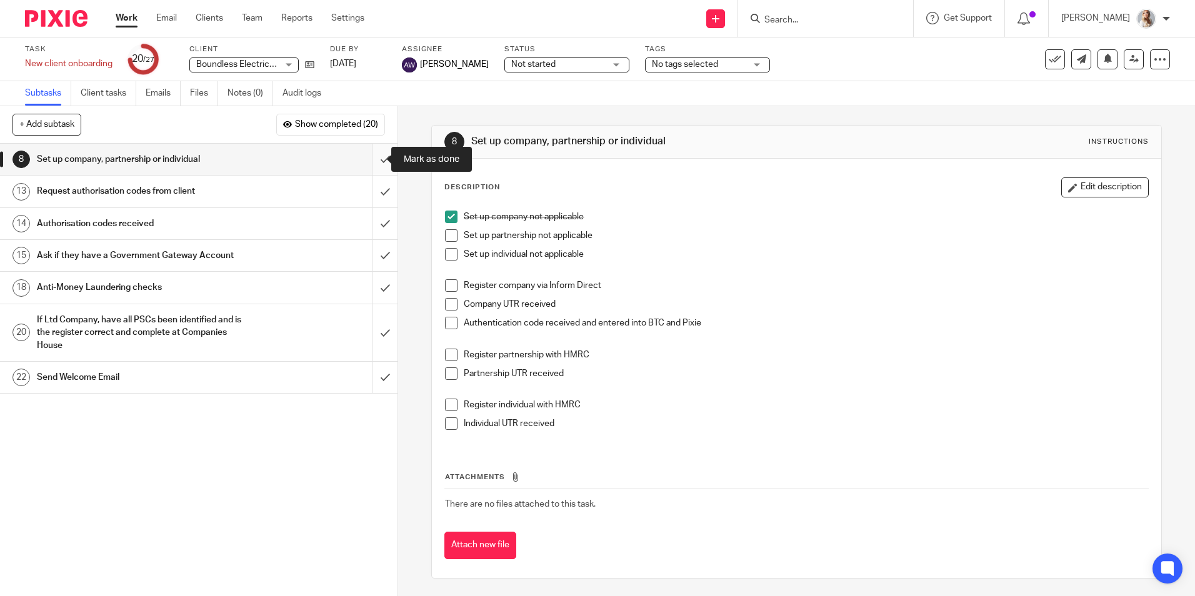
click at [371, 158] on input "submit" at bounding box center [199, 159] width 398 height 31
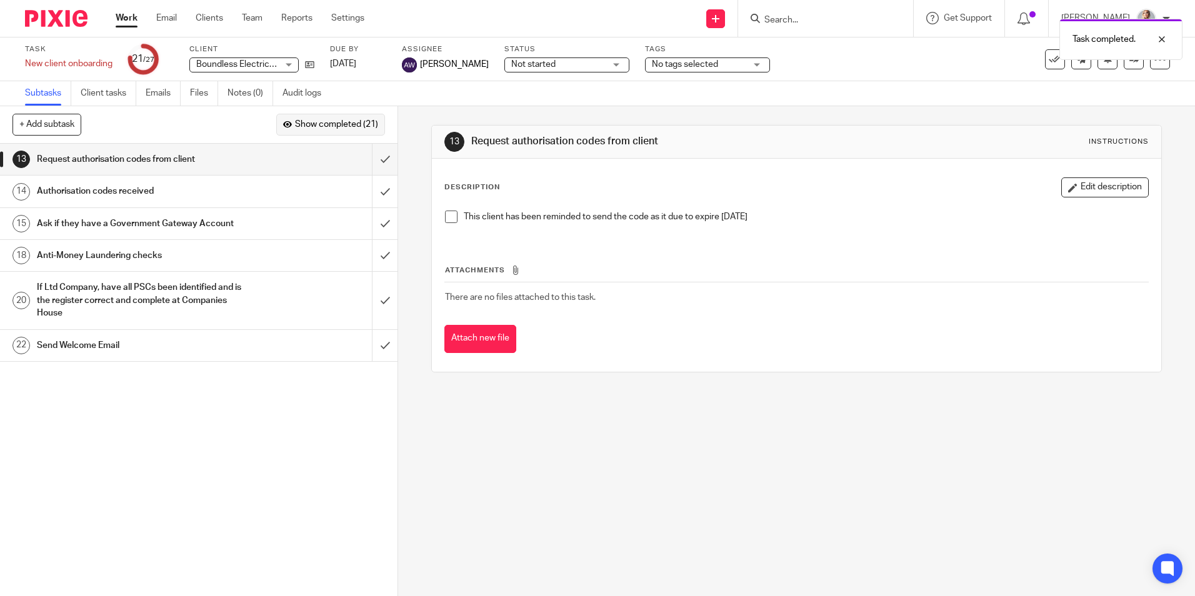
click at [304, 131] on button "Show completed (21)" at bounding box center [330, 124] width 109 height 21
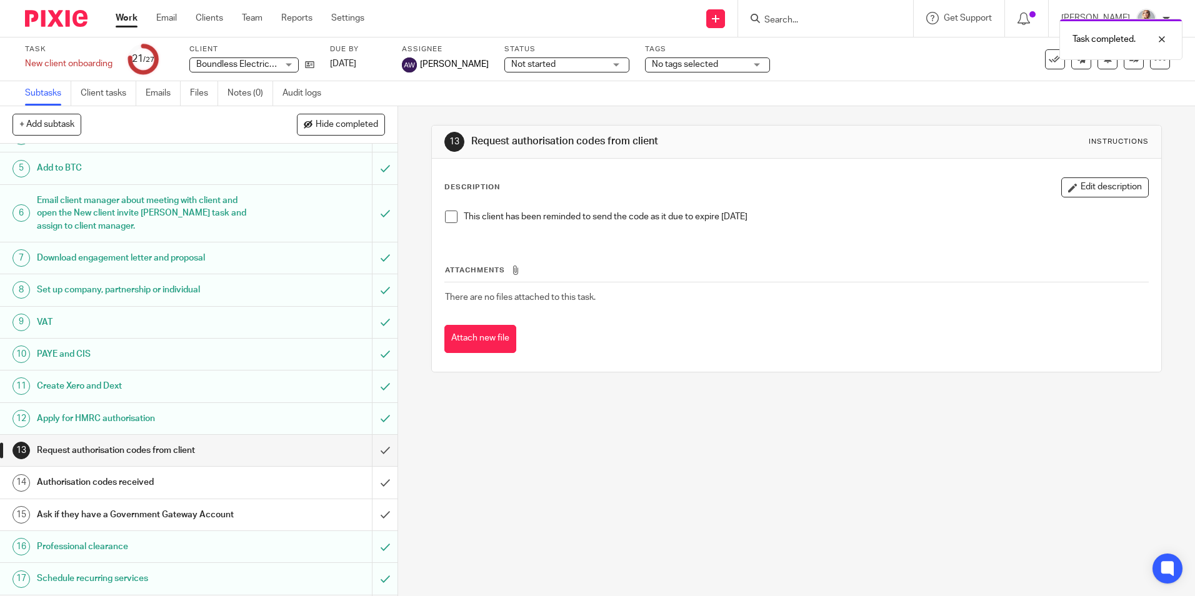
scroll to position [125, 0]
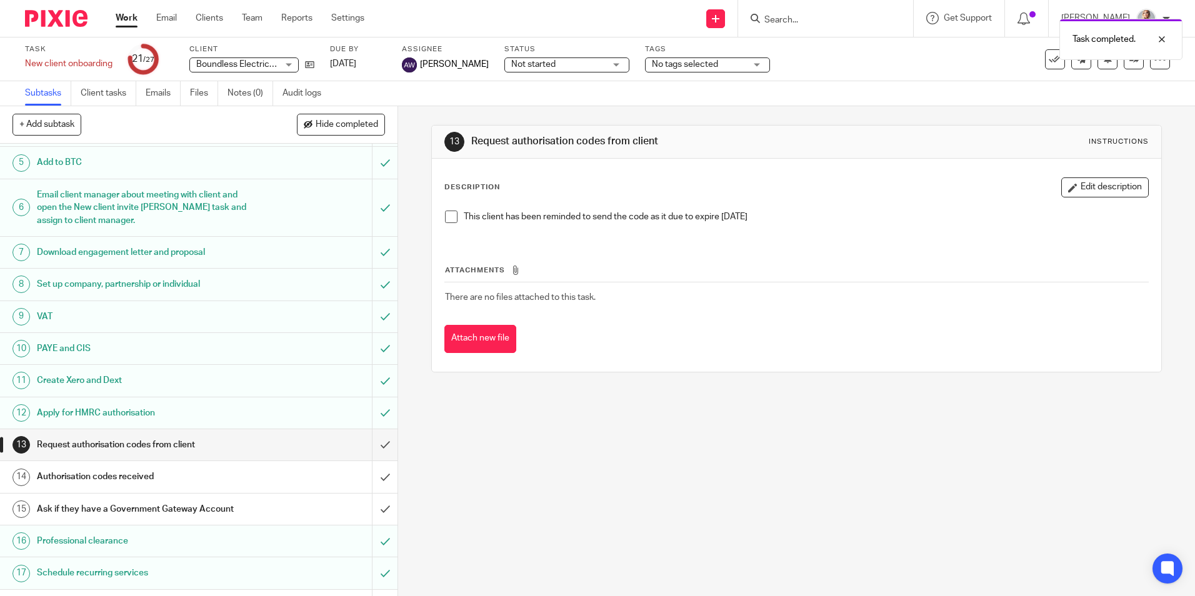
click at [175, 422] on h1 "Apply for HMRC authorisation" at bounding box center [144, 413] width 215 height 19
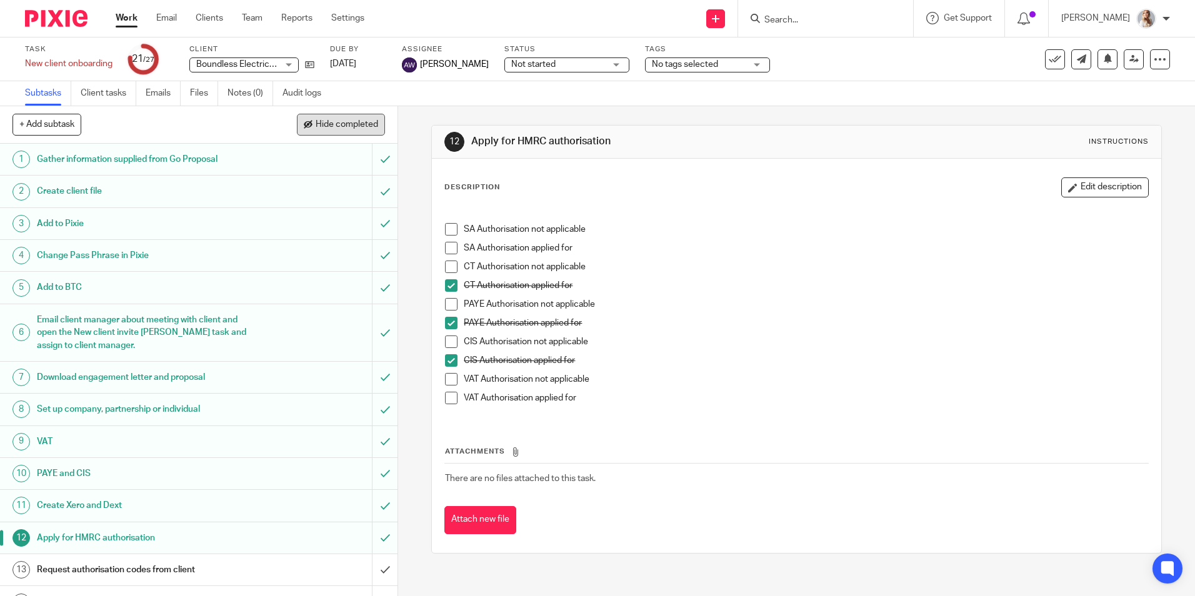
click at [338, 128] on span "Hide completed" at bounding box center [347, 125] width 63 height 10
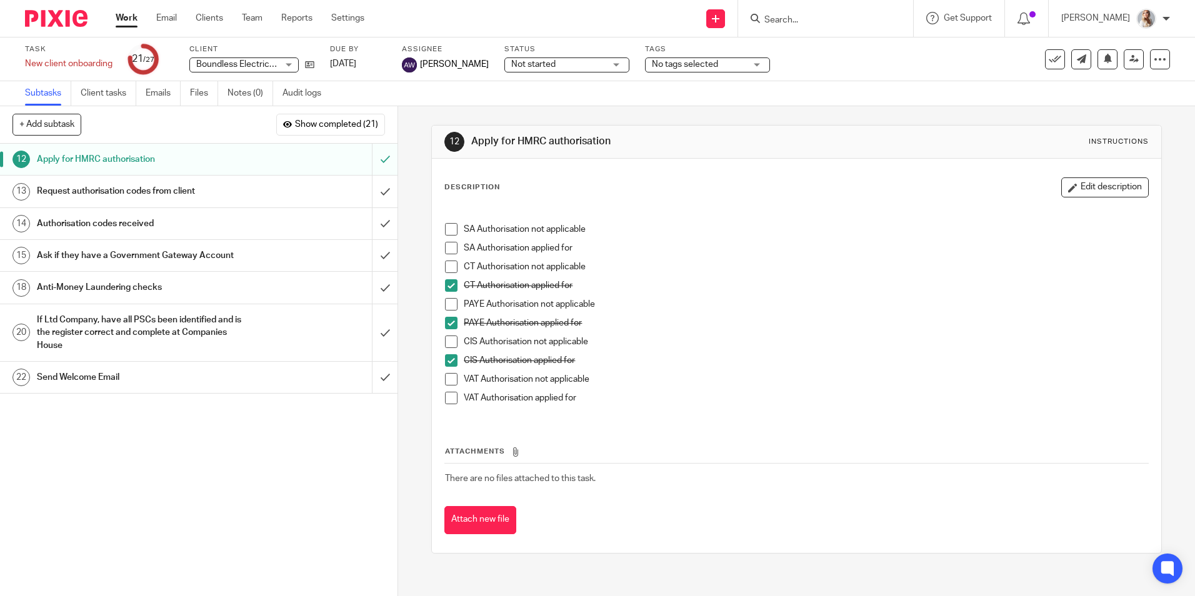
click at [320, 196] on div "Request authorisation codes from client" at bounding box center [198, 191] width 323 height 19
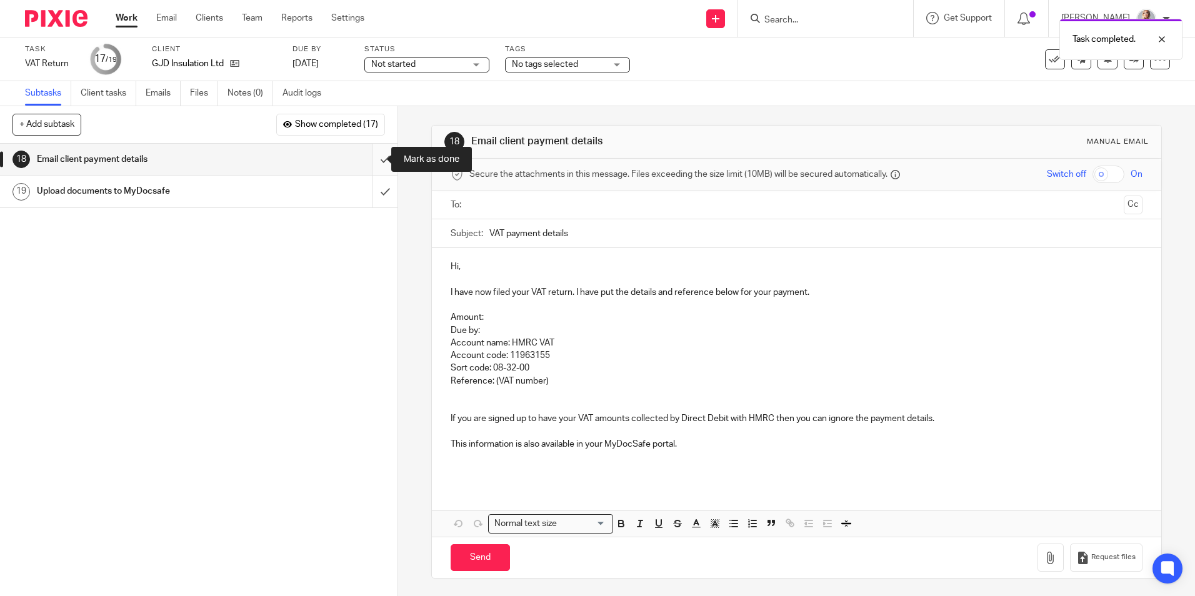
click at [364, 163] on input "submit" at bounding box center [199, 159] width 398 height 31
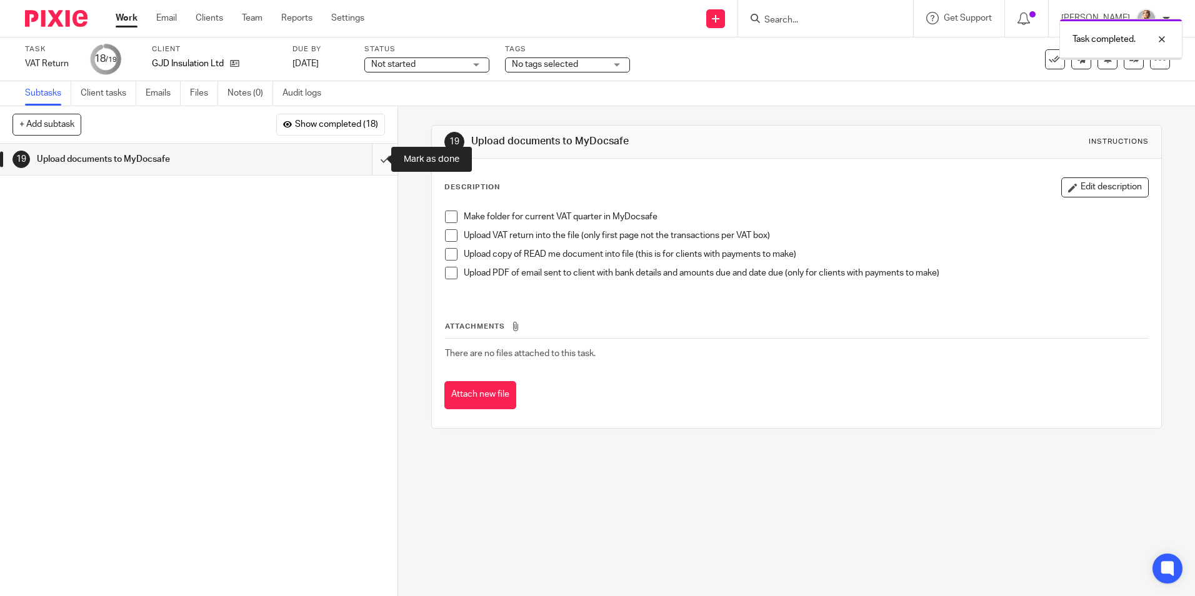
drag, startPoint x: 0, startPoint y: 0, endPoint x: 368, endPoint y: 166, distance: 403.7
click at [368, 166] on input "submit" at bounding box center [199, 159] width 398 height 31
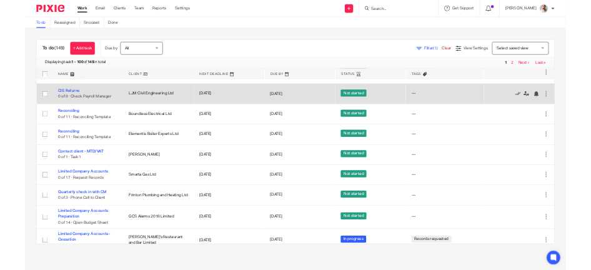
scroll to position [250, 0]
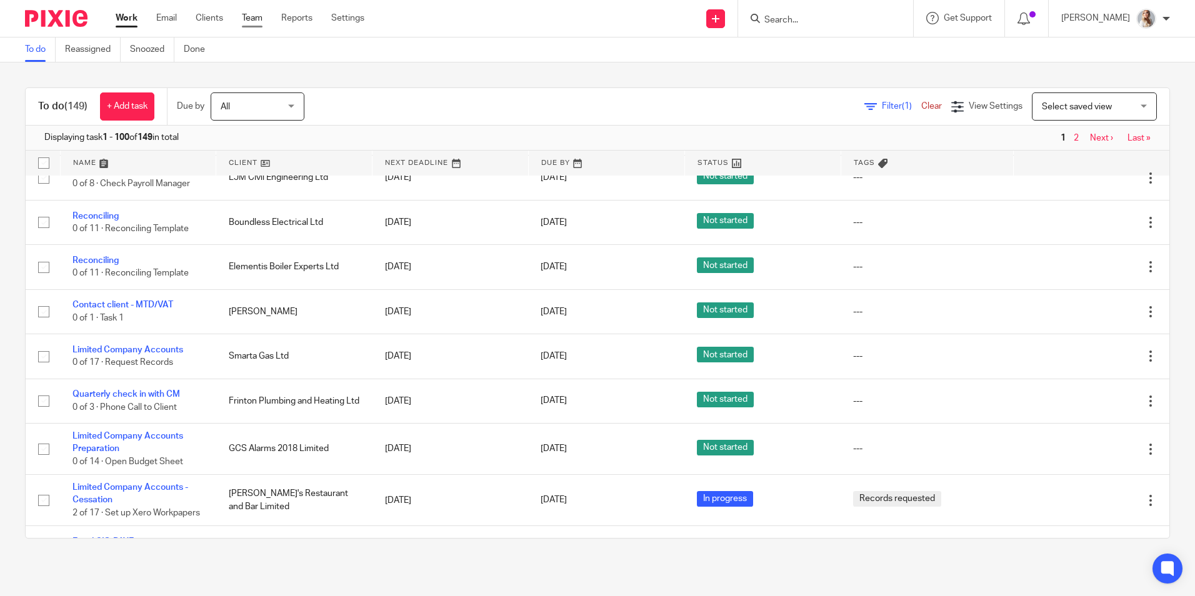
click at [263, 19] on ul "Work Email Clients Team Reports Settings" at bounding box center [250, 18] width 268 height 13
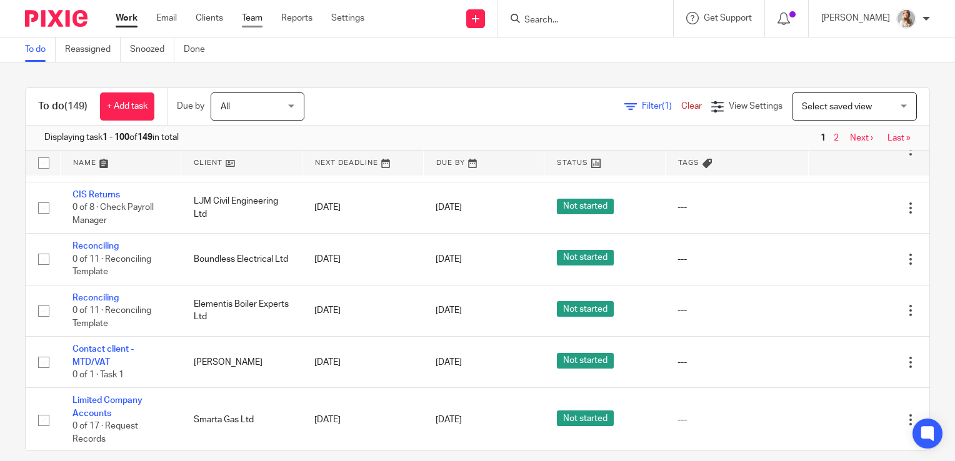
click at [253, 21] on link "Team" at bounding box center [252, 18] width 21 height 13
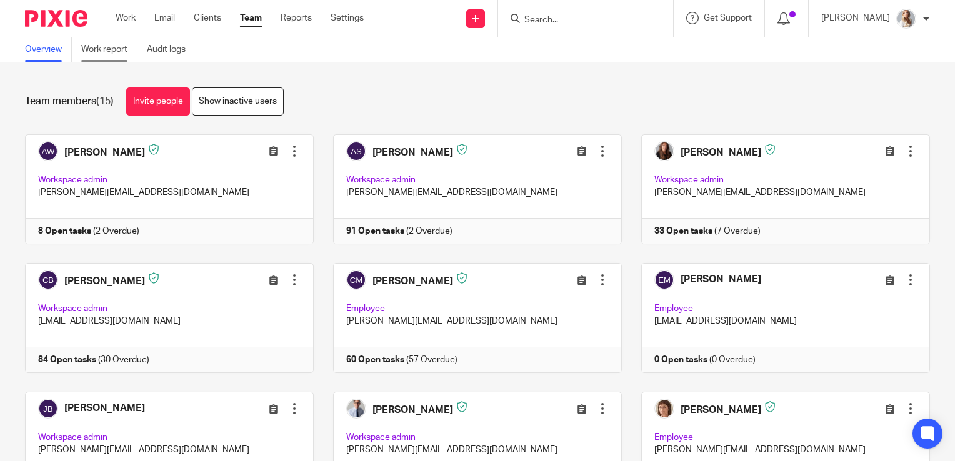
click at [115, 50] on link "Work report" at bounding box center [109, 50] width 56 height 24
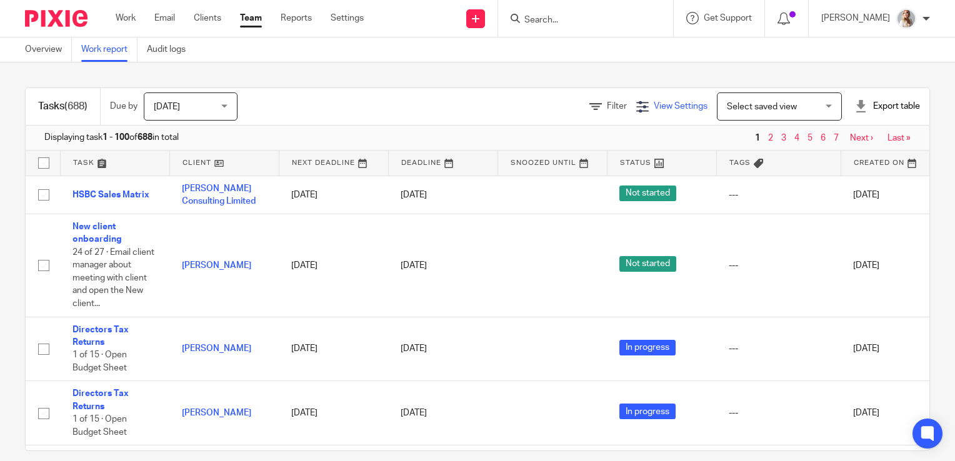
click at [654, 103] on span "View Settings" at bounding box center [681, 106] width 54 height 9
click at [589, 103] on icon at bounding box center [595, 107] width 13 height 13
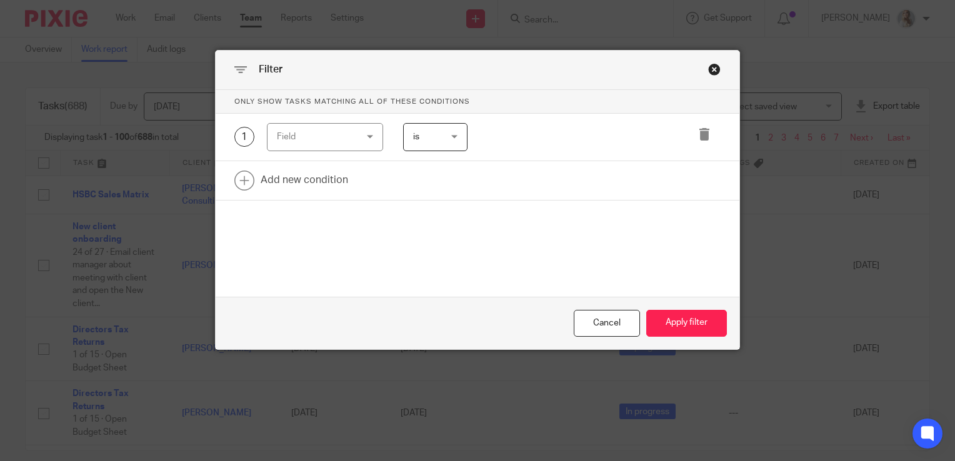
click at [326, 141] on div "Field" at bounding box center [319, 137] width 85 height 26
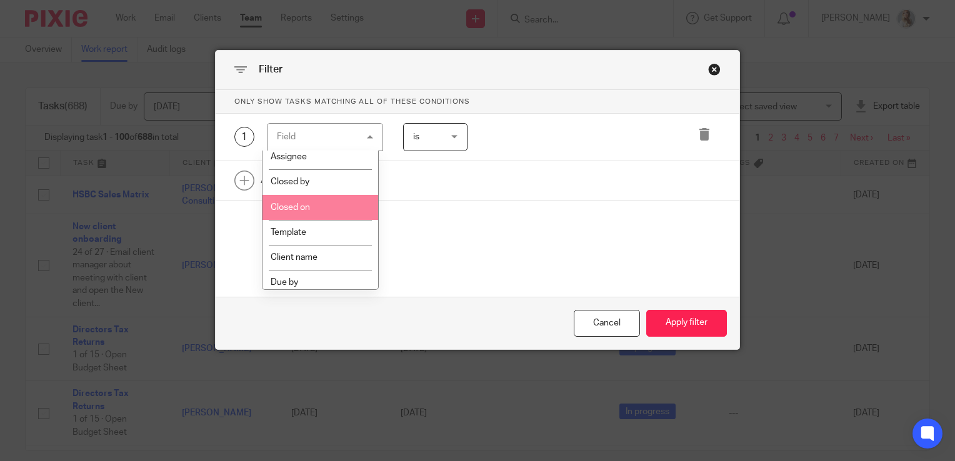
scroll to position [188, 0]
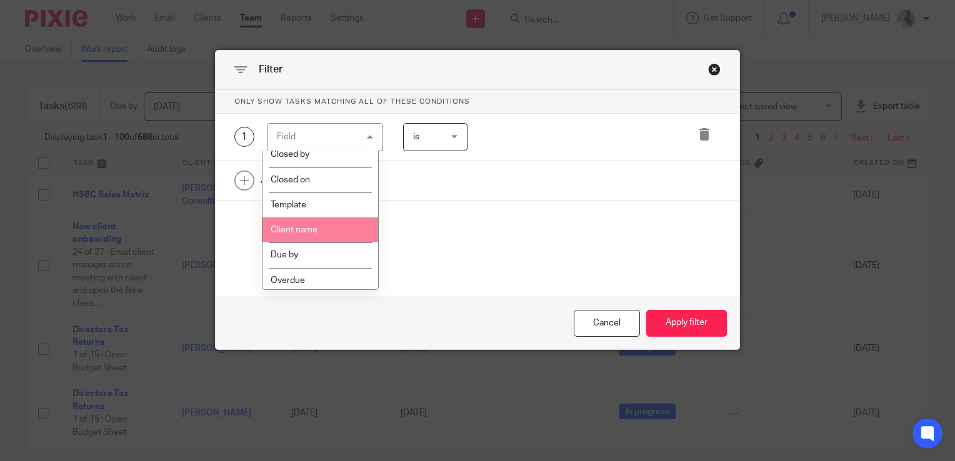
click at [288, 211] on li "Template" at bounding box center [321, 205] width 116 height 25
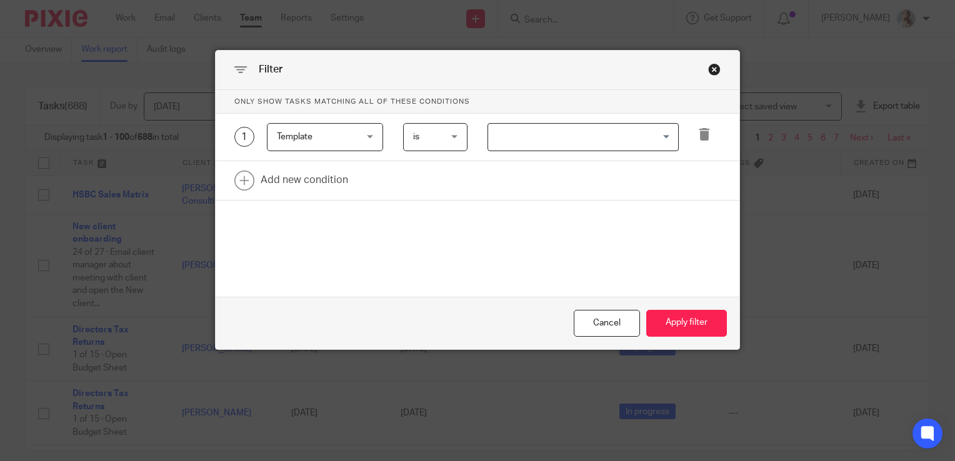
click at [488, 155] on div "1 Template Template Task fields Due by date Status Tags Created on Default assi…" at bounding box center [478, 138] width 524 height 48
click at [511, 144] on input "Search for option" at bounding box center [580, 137] width 182 height 22
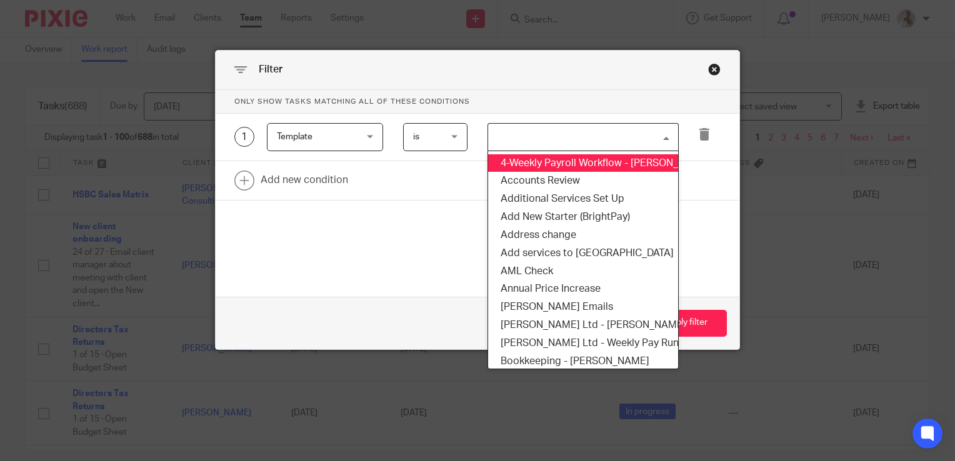
click at [448, 153] on div "1 Template Template Task fields Due by date Status Tags Created on Default assi…" at bounding box center [478, 138] width 524 height 48
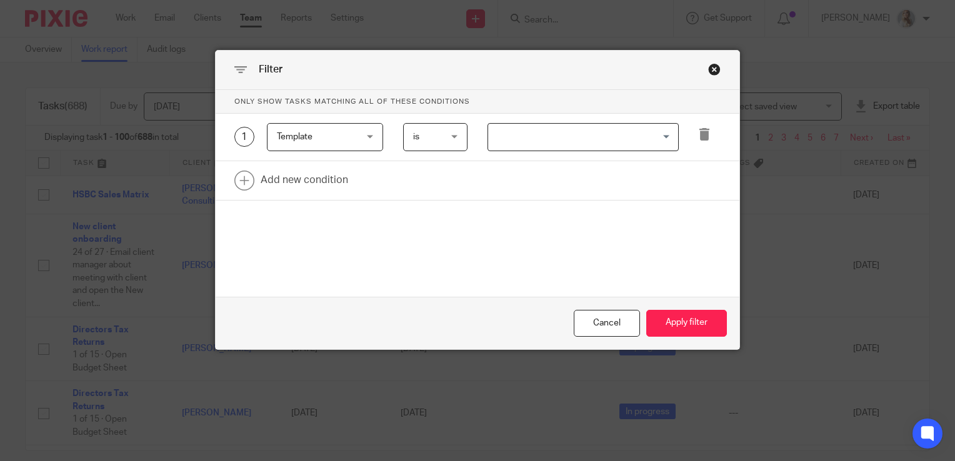
click at [443, 145] on span "is" at bounding box center [434, 137] width 43 height 26
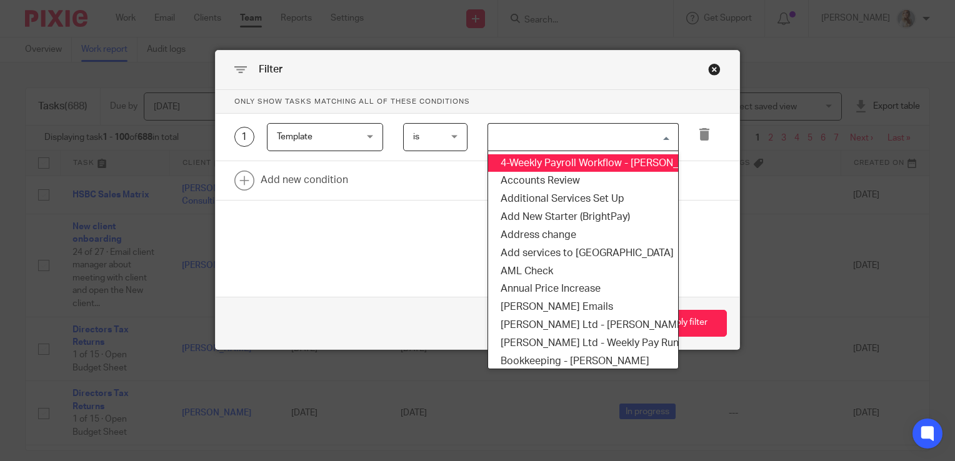
click at [548, 129] on input "Search for option" at bounding box center [580, 137] width 182 height 22
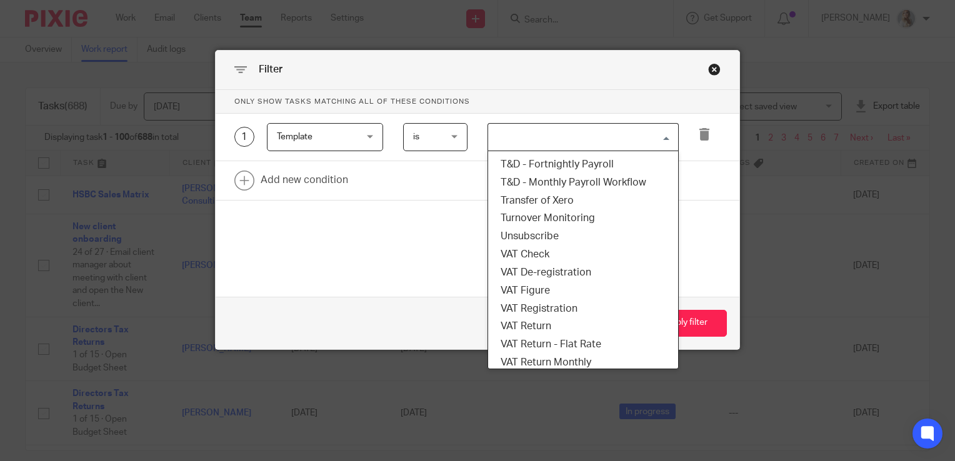
scroll to position [2813, 0]
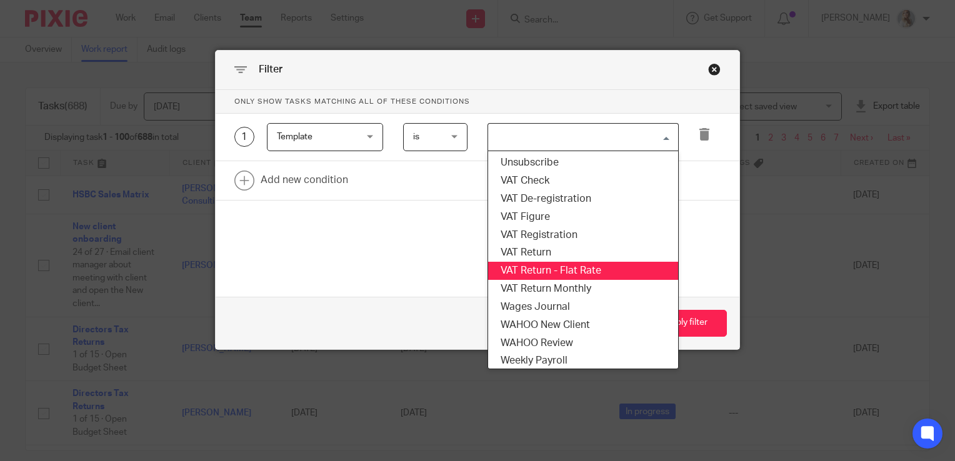
click at [528, 257] on li "VAT Return" at bounding box center [583, 253] width 190 height 18
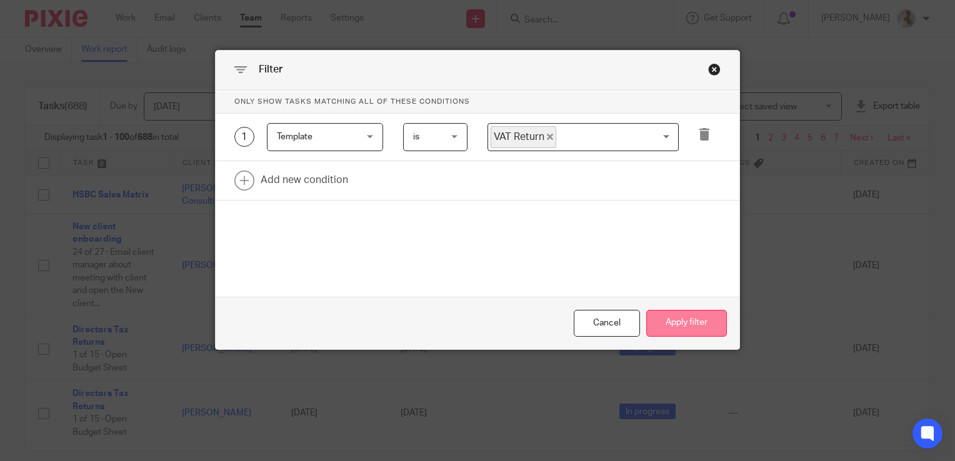
click at [658, 328] on button "Apply filter" at bounding box center [686, 323] width 81 height 27
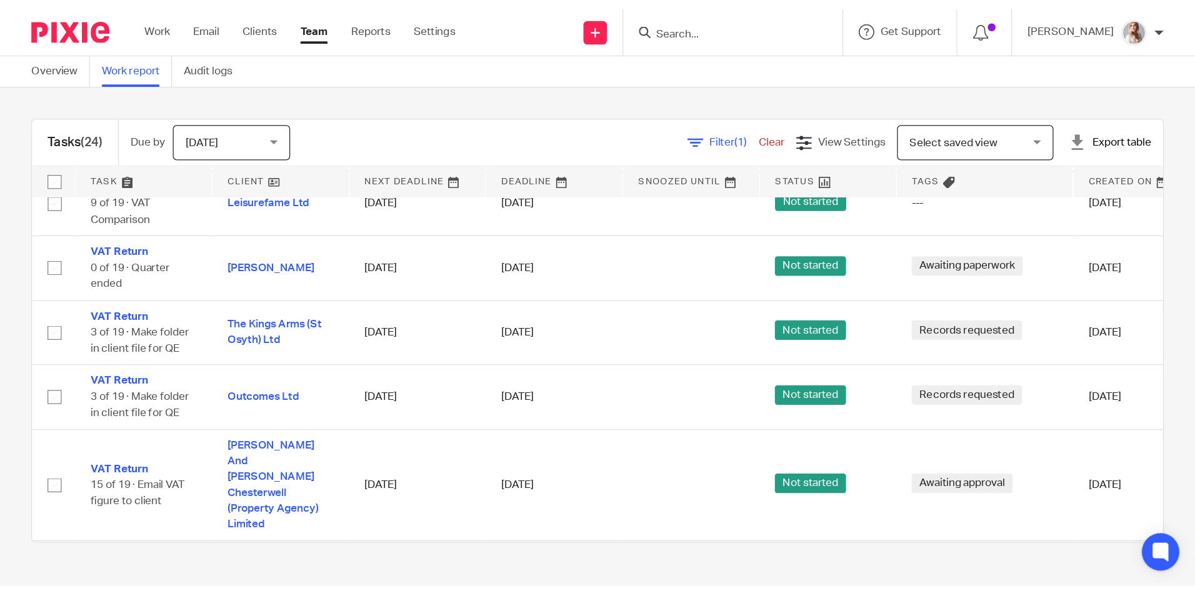
scroll to position [625, 0]
